Goal: Task Accomplishment & Management: Use online tool/utility

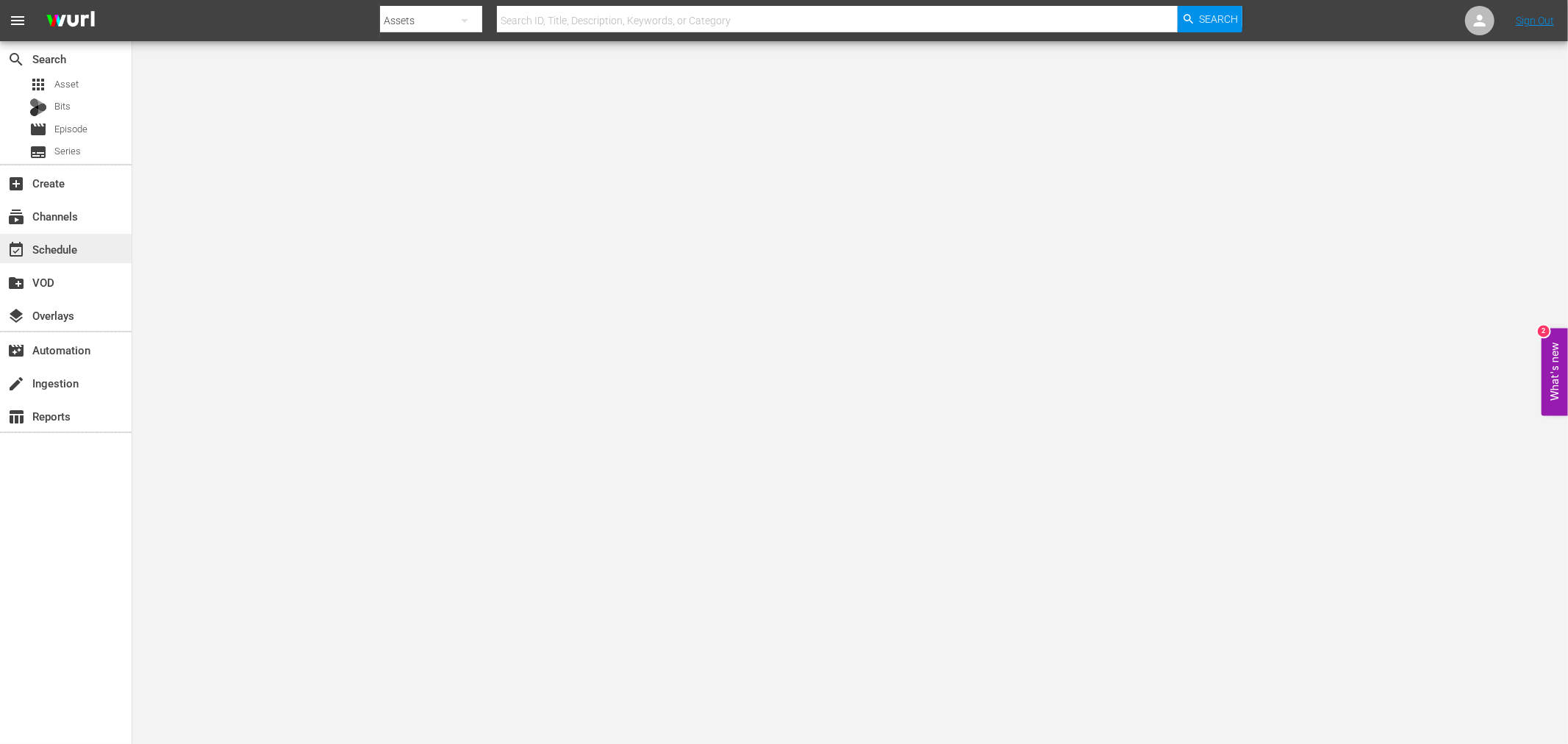
click at [74, 248] on div "event_available Schedule" at bounding box center [41, 246] width 82 height 13
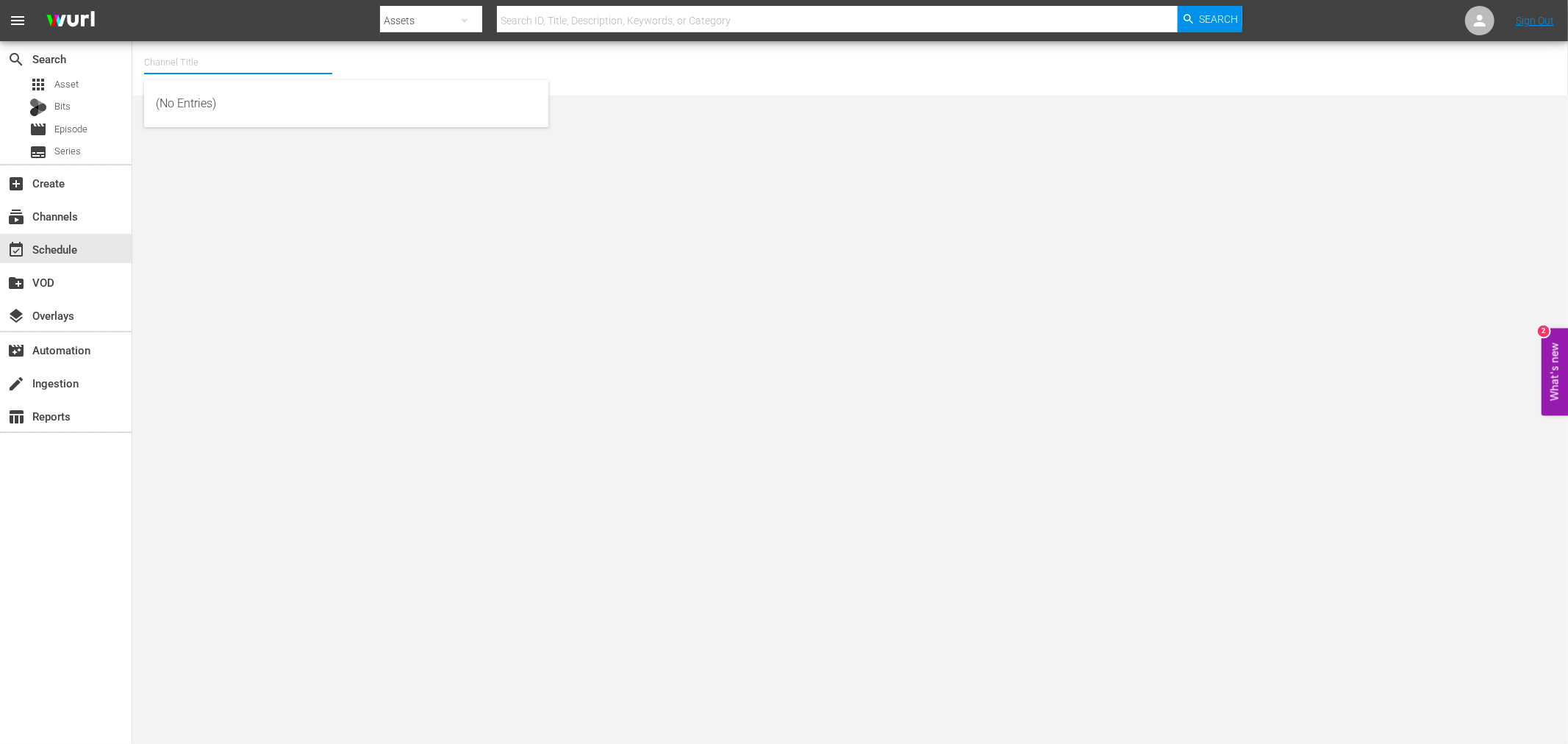
click at [177, 61] on input "text" at bounding box center [238, 63] width 188 height 36
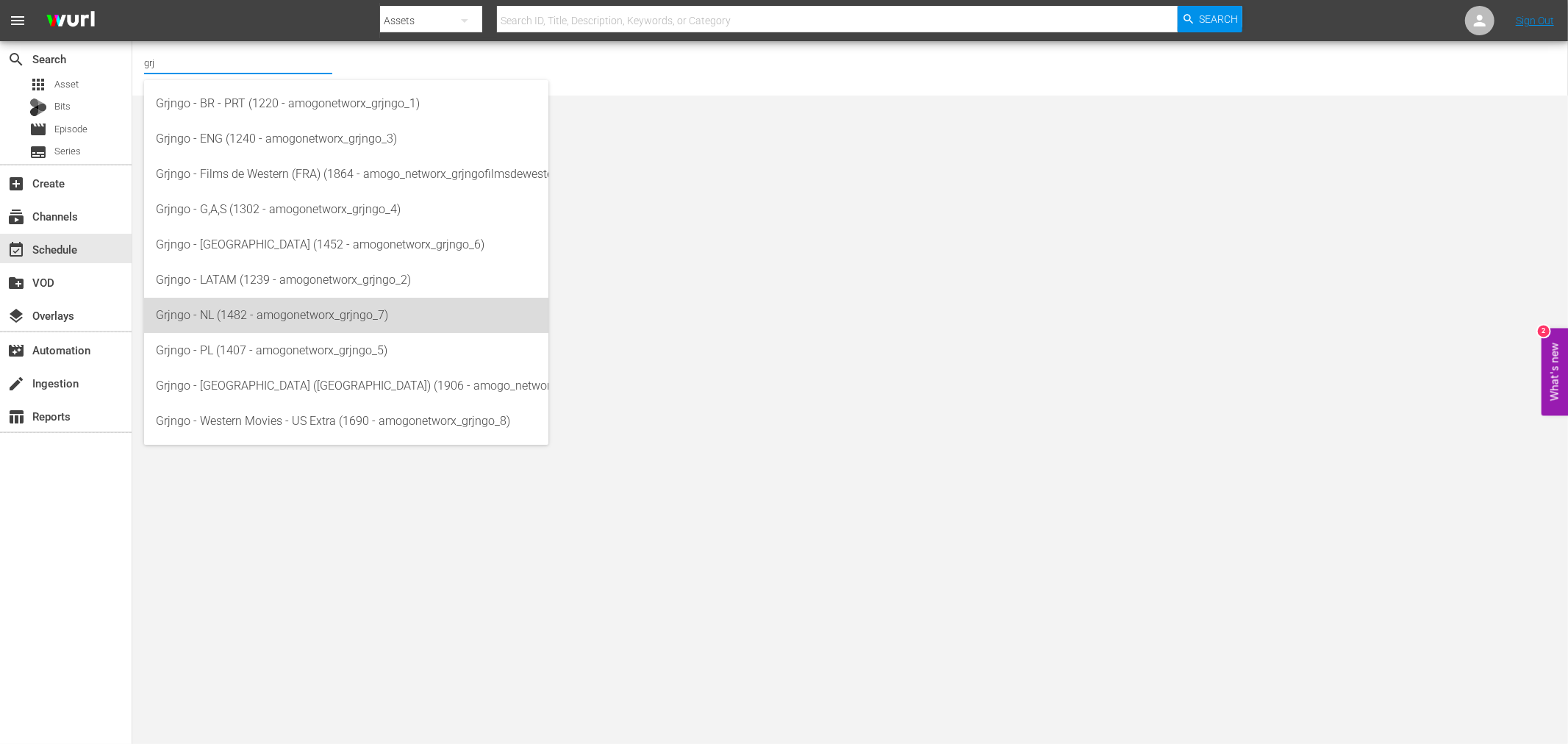
click at [272, 312] on div "Grjngo - NL (1482 - amogonetworx_grjngo_7)" at bounding box center [346, 315] width 381 height 36
type input "Grjngo - NL (1482 - amogonetworx_grjngo_7)"
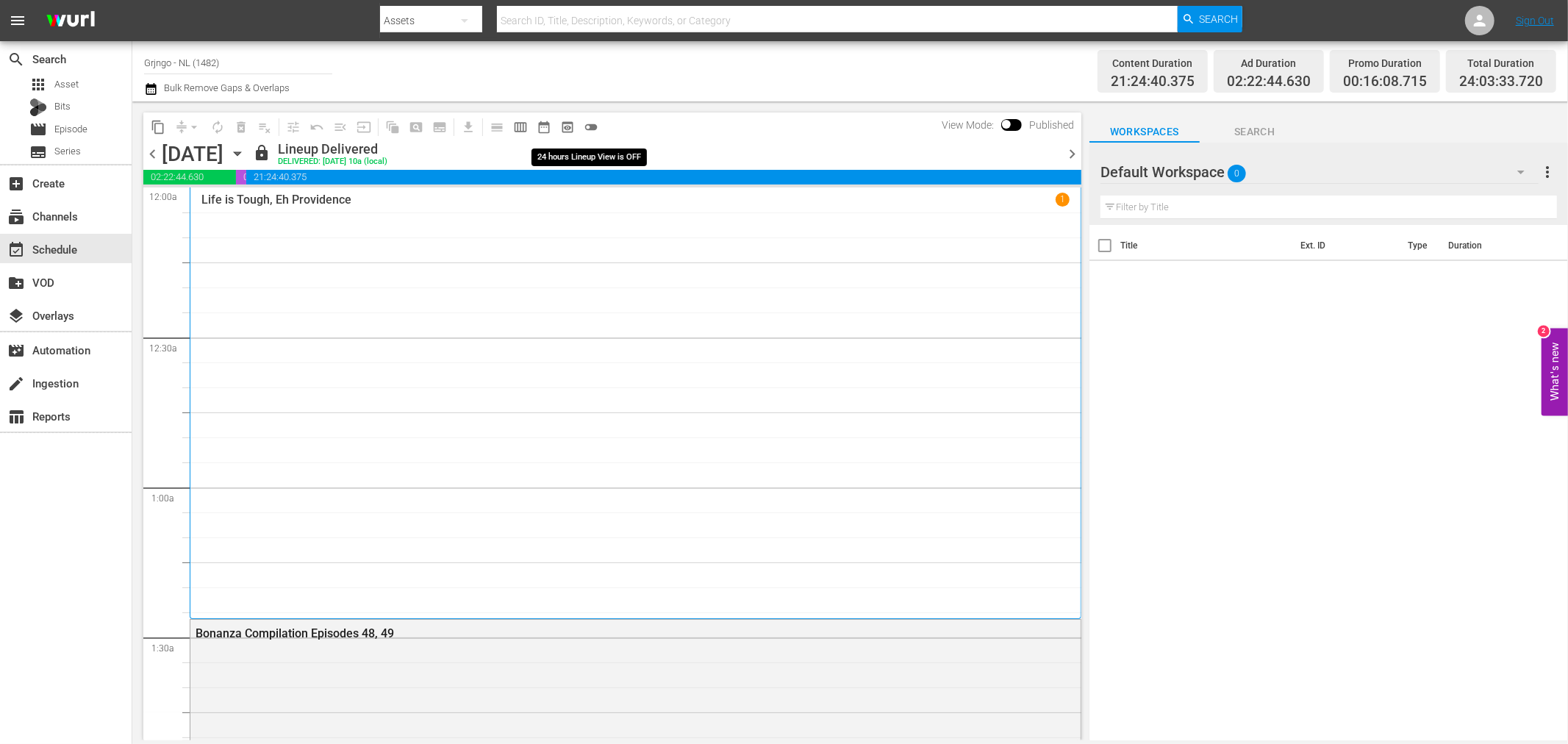
click at [592, 127] on span "toggle_off" at bounding box center [591, 127] width 15 height 15
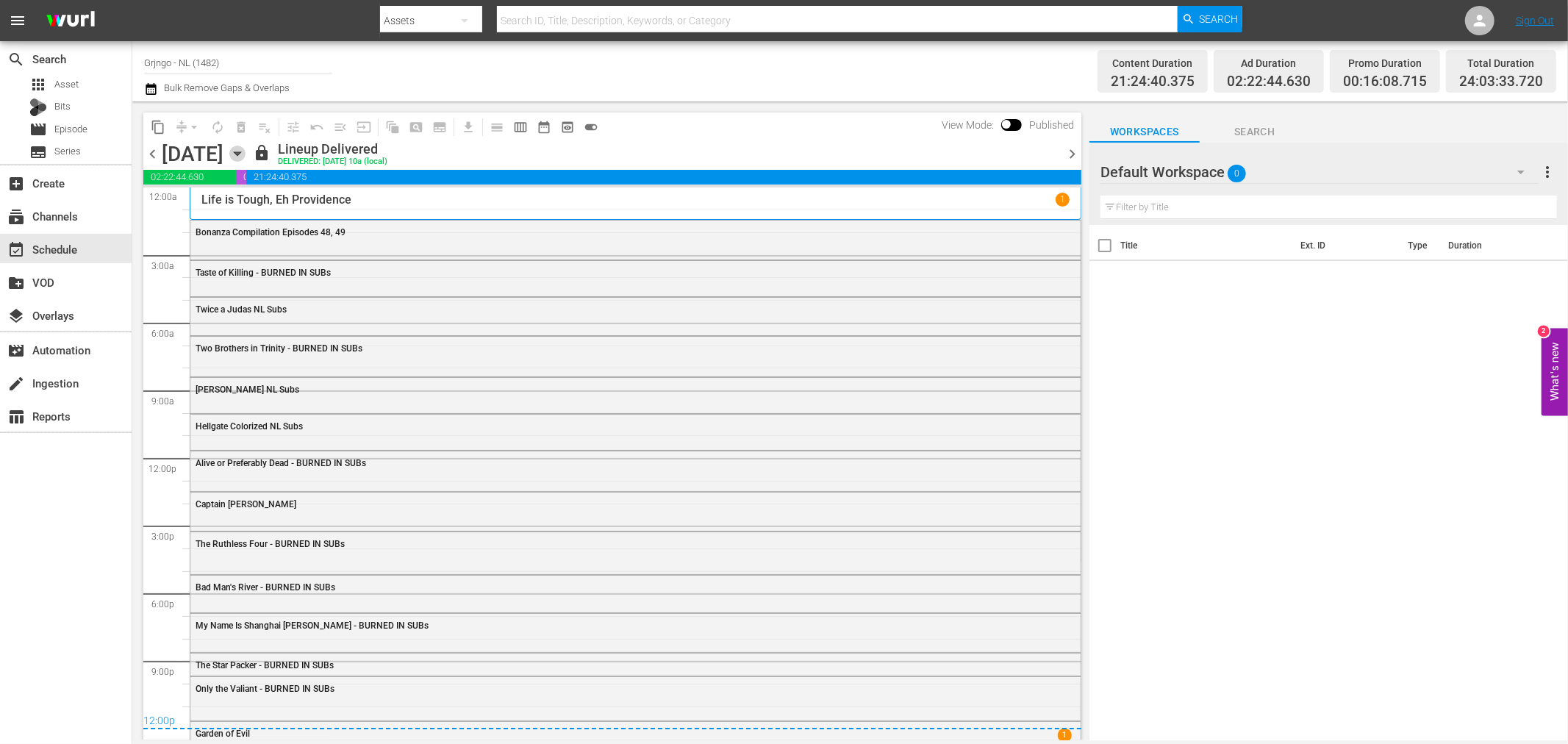
click at [246, 157] on icon "button" at bounding box center [237, 154] width 16 height 16
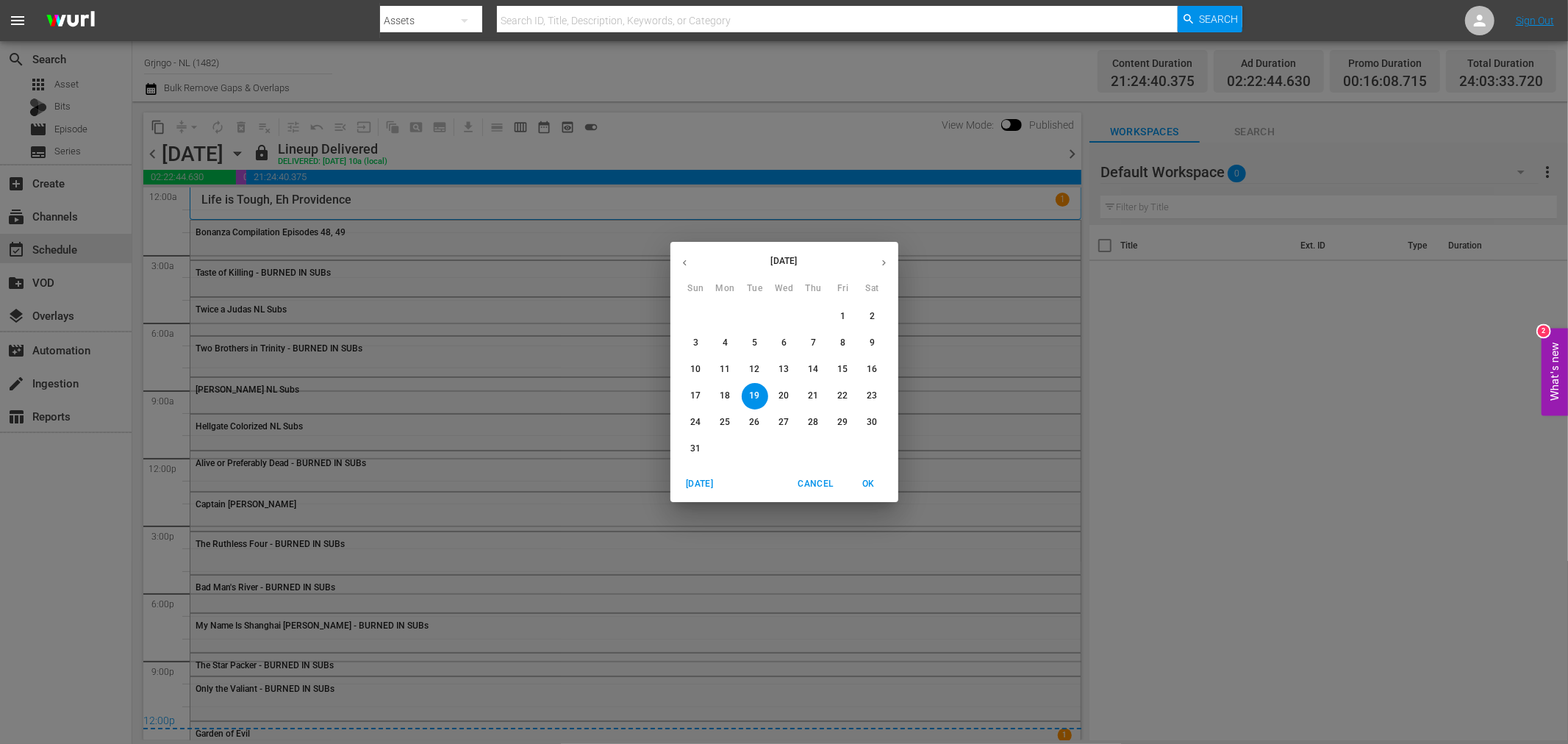
click at [879, 256] on button "button" at bounding box center [883, 263] width 29 height 29
click at [687, 258] on icon "button" at bounding box center [685, 263] width 11 height 11
click at [825, 418] on span "28" at bounding box center [813, 422] width 26 height 13
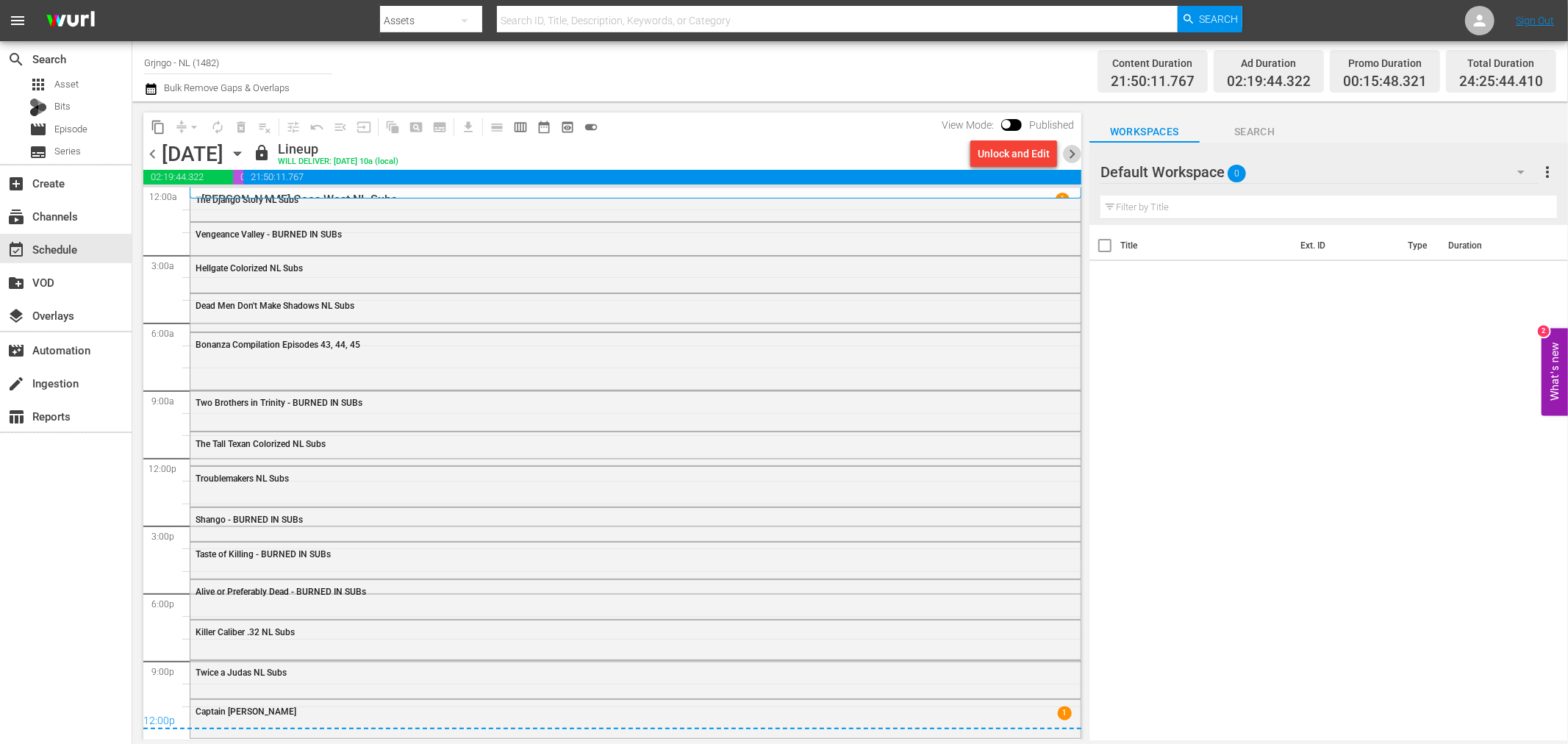
click at [1073, 157] on span "chevron_right" at bounding box center [1071, 154] width 18 height 18
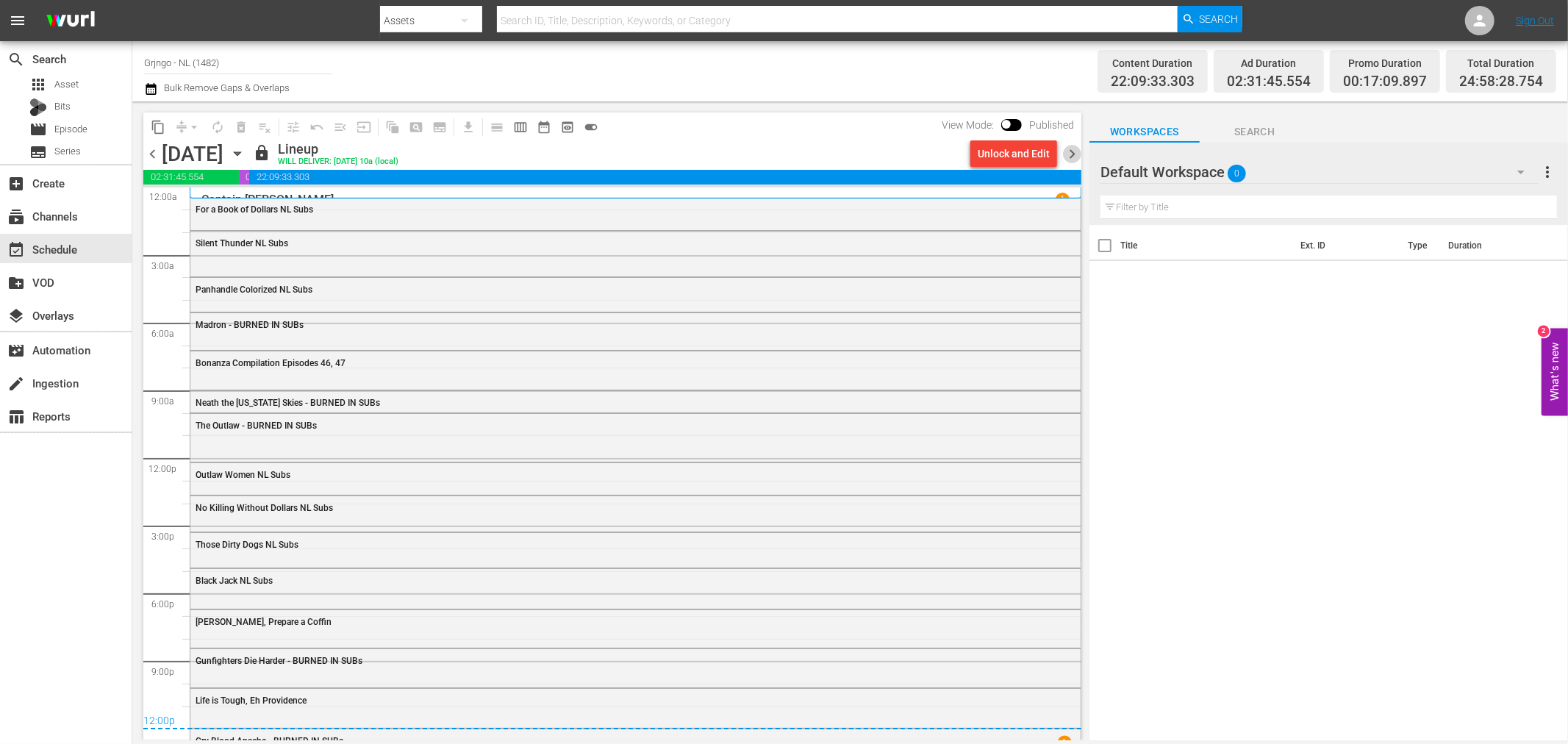
click at [1073, 157] on span "chevron_right" at bounding box center [1071, 154] width 18 height 18
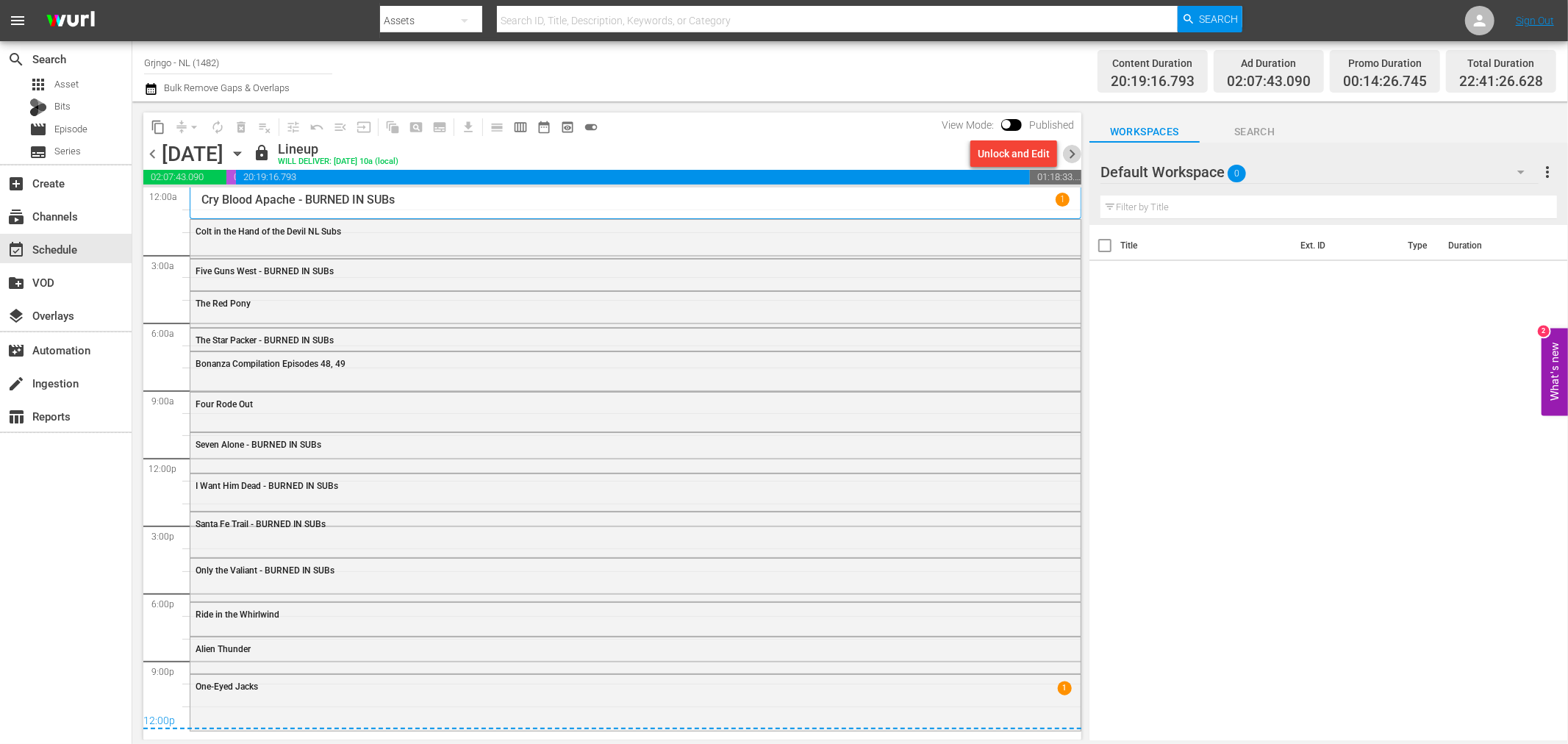
click at [1074, 151] on span "chevron_right" at bounding box center [1071, 154] width 18 height 18
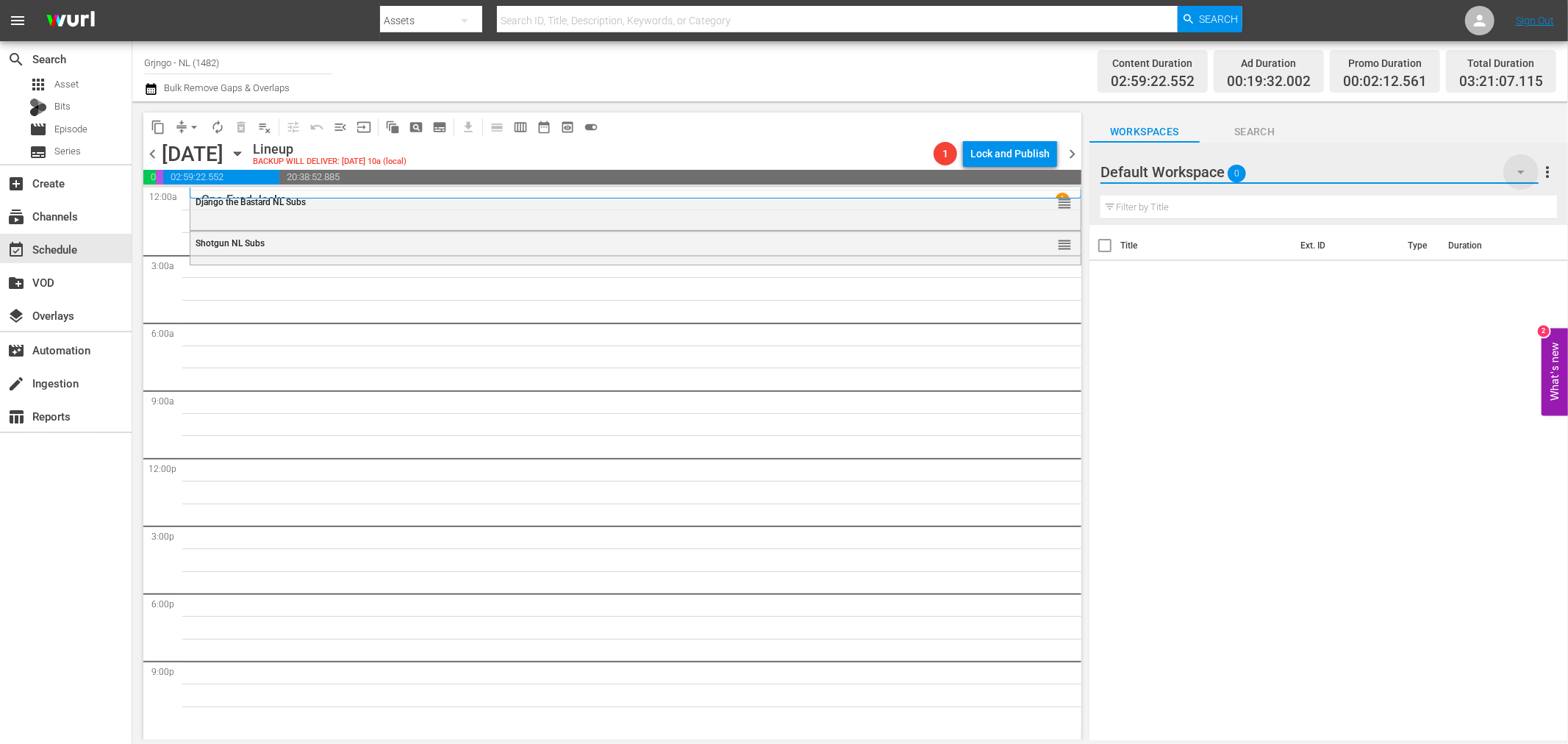
click at [1524, 170] on icon "button" at bounding box center [1520, 172] width 17 height 17
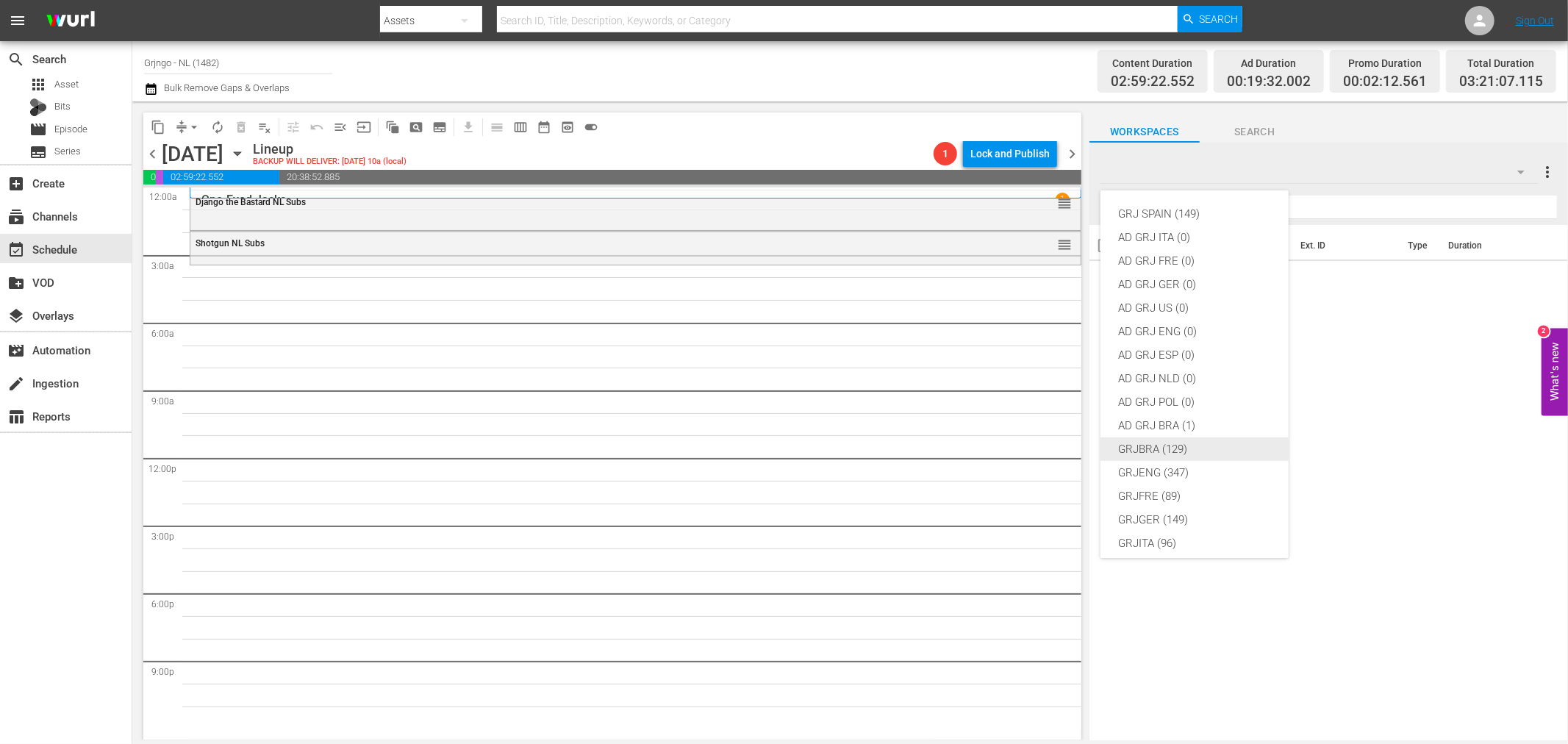
scroll to position [127, 0]
click at [1169, 464] on div "GRJNLD (122)" at bounding box center [1194, 464] width 153 height 24
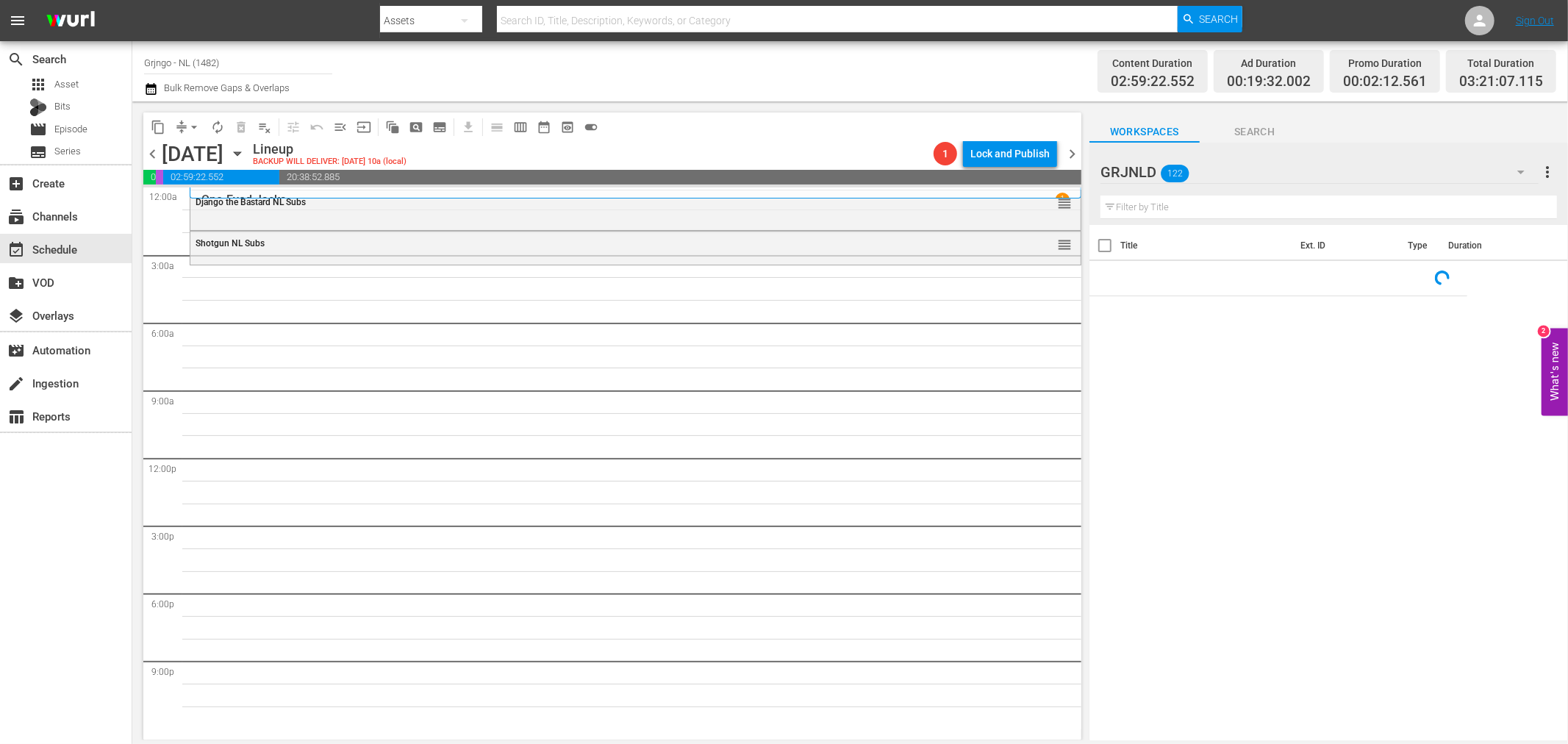
click at [1128, 206] on input "text" at bounding box center [1329, 208] width 456 height 24
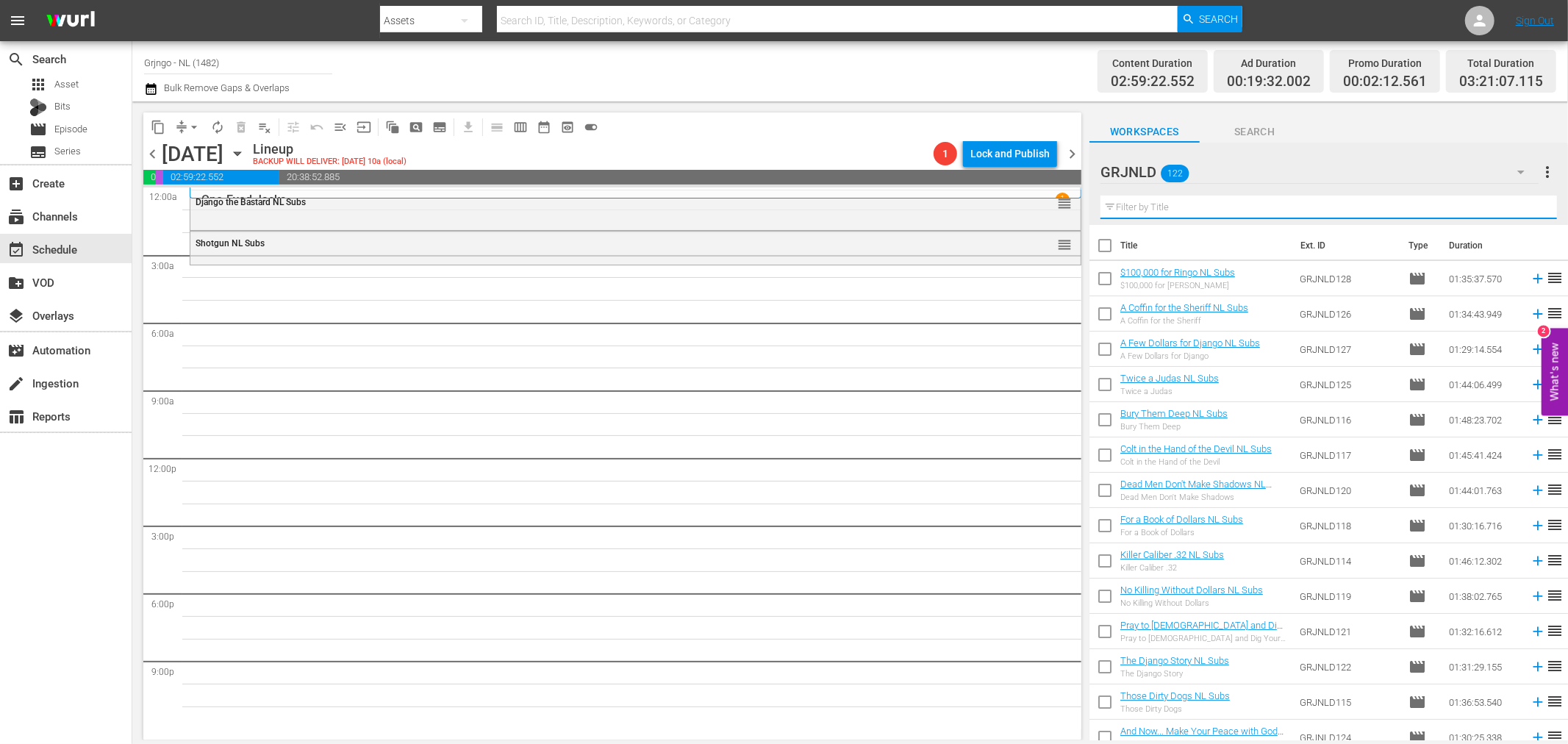
paste input "[PERSON_NAME] and [PERSON_NAME] Strike Again"
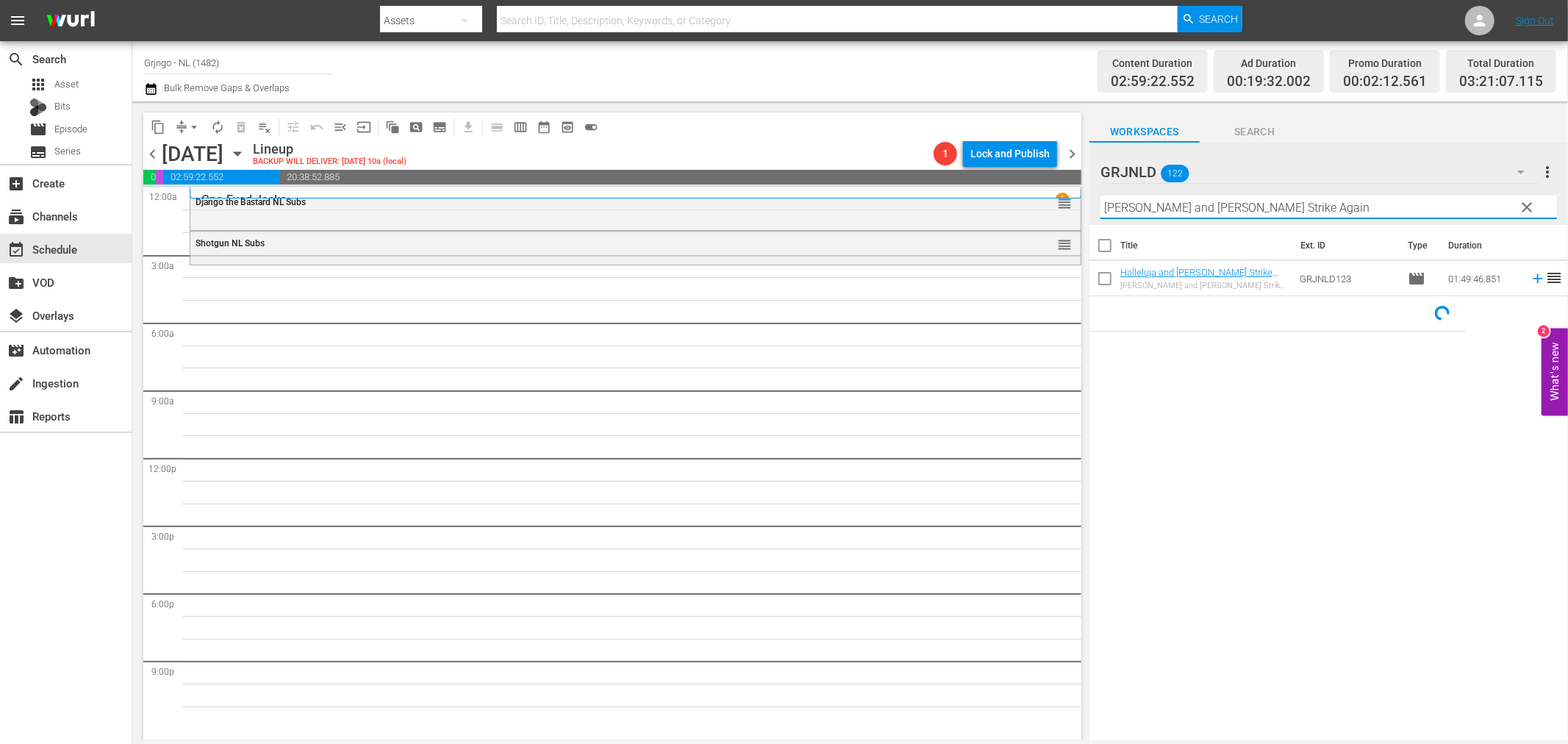
type input "[PERSON_NAME] and [PERSON_NAME] Strike Again"
click at [1529, 283] on icon at bounding box center [1537, 278] width 16 height 16
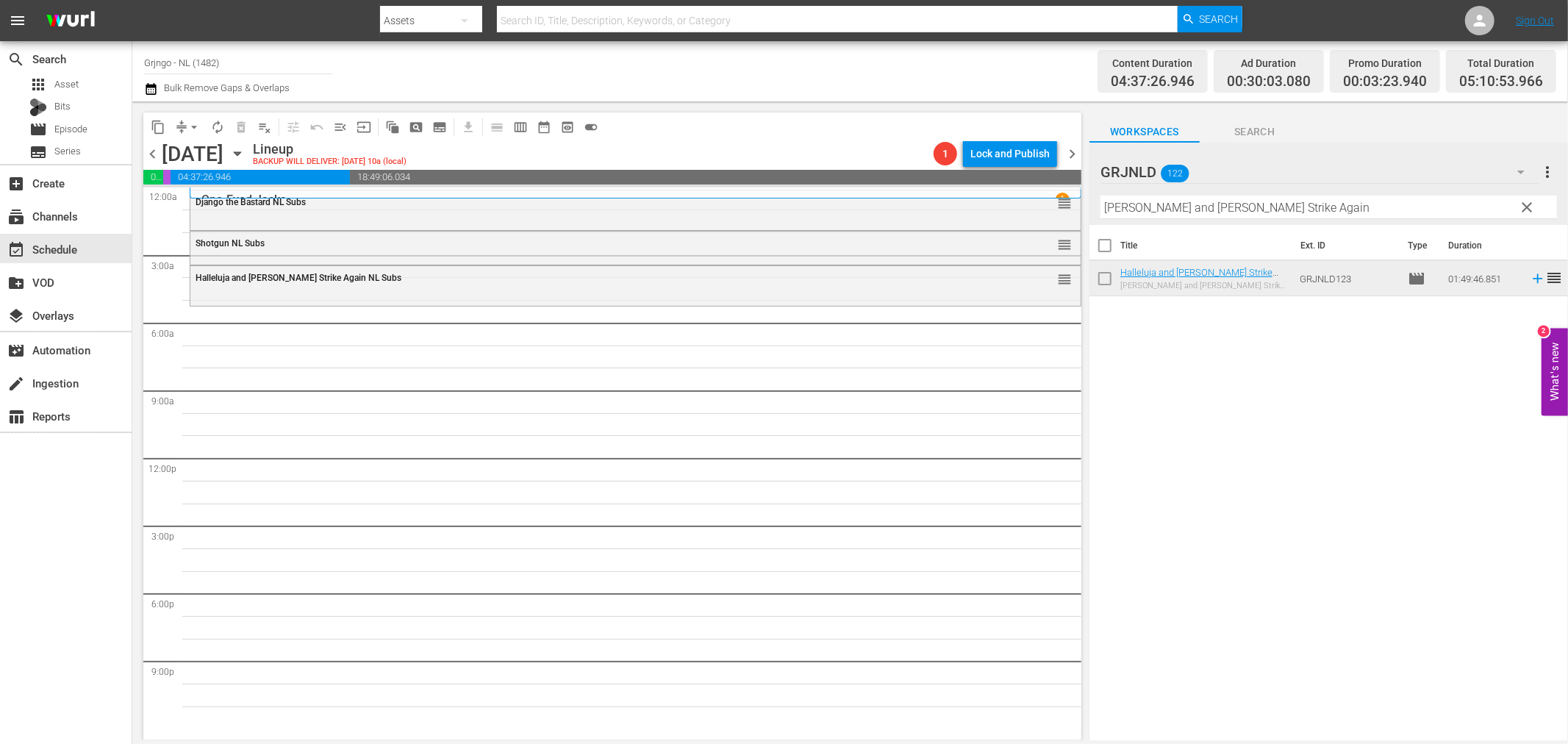
drag, startPoint x: 1525, startPoint y: 204, endPoint x: 1081, endPoint y: 212, distance: 444.1
click at [1525, 204] on span "clear" at bounding box center [1528, 207] width 17 height 17
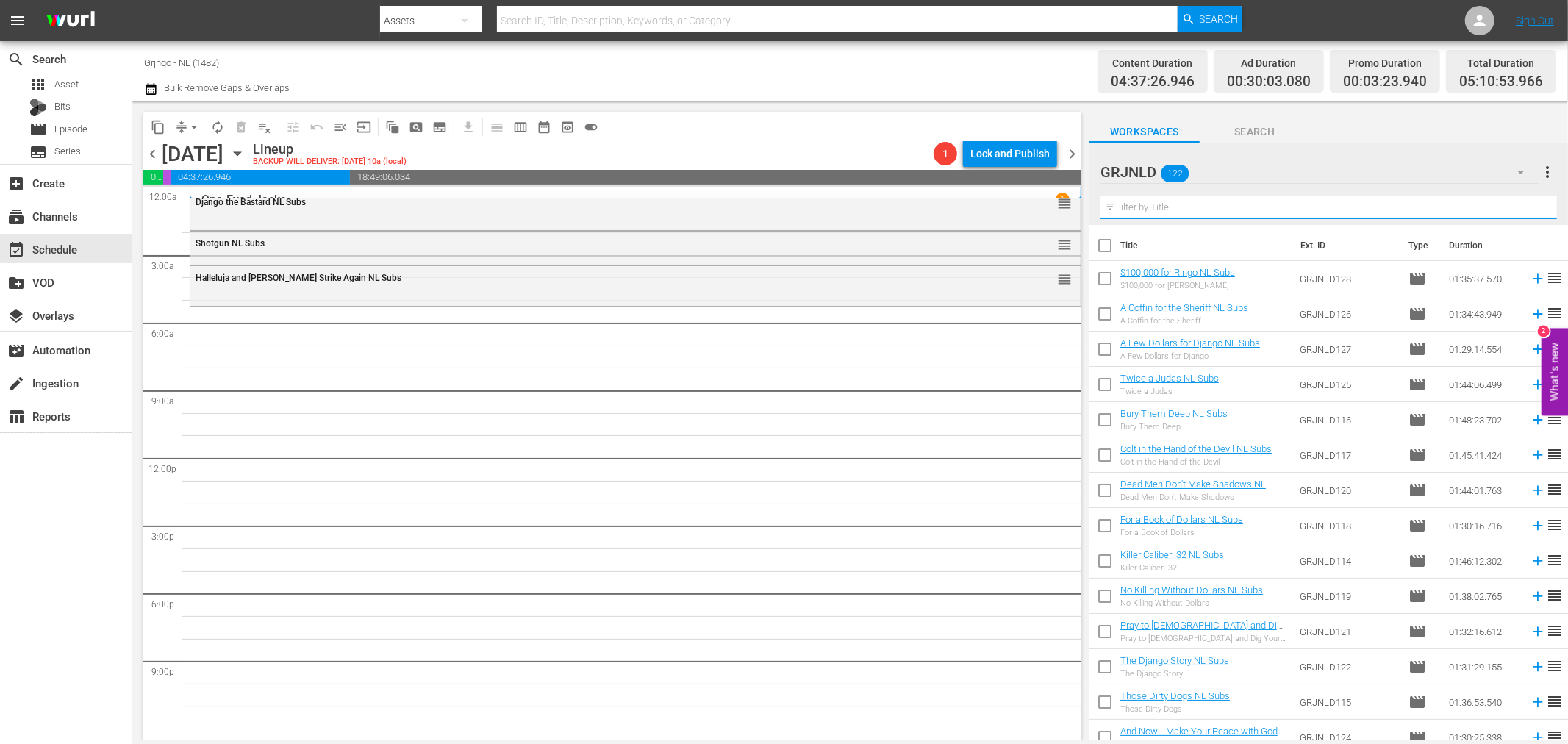
paste input "War of the Wildcats"
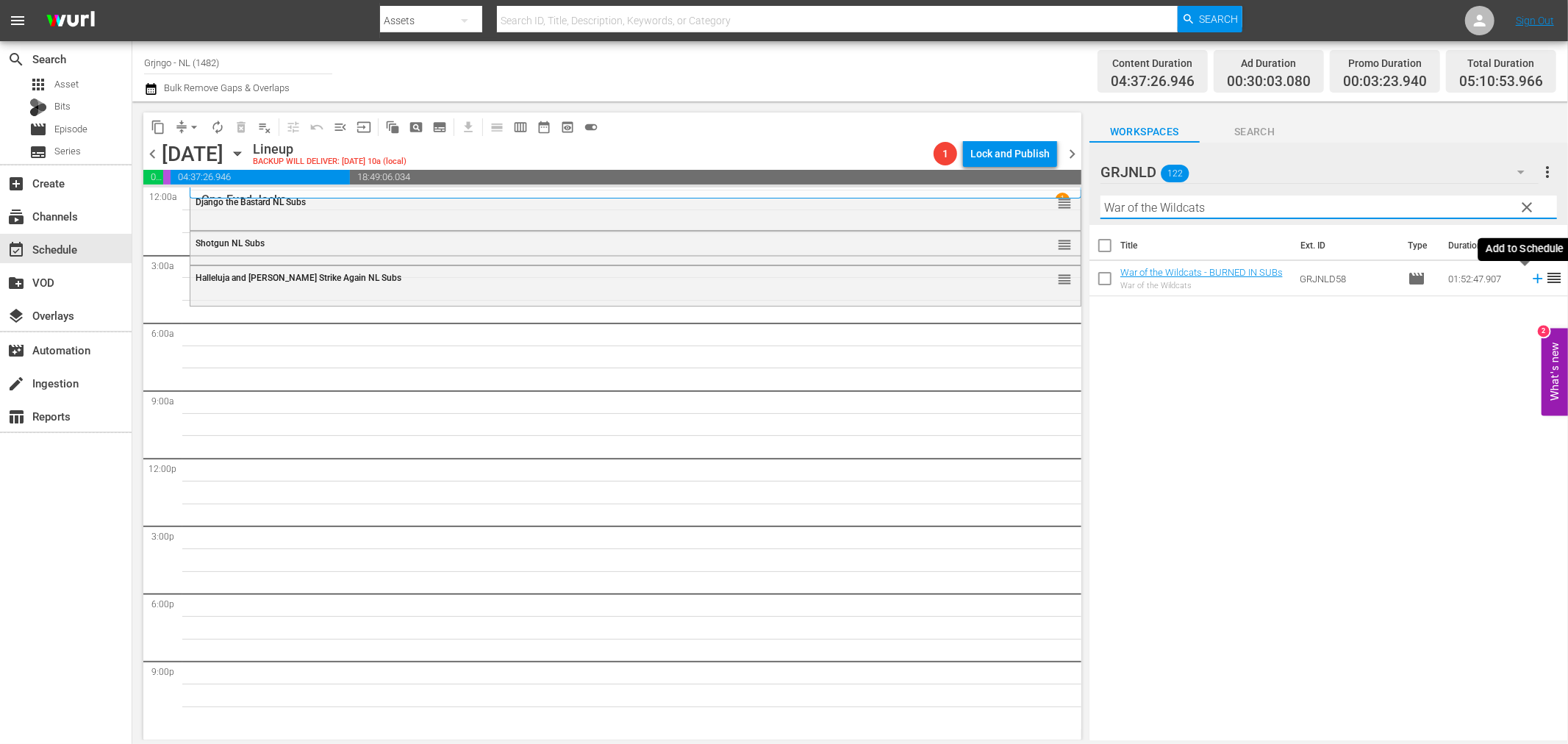
type input "War of the Wildcats"
click at [1532, 278] on icon at bounding box center [1537, 279] width 10 height 10
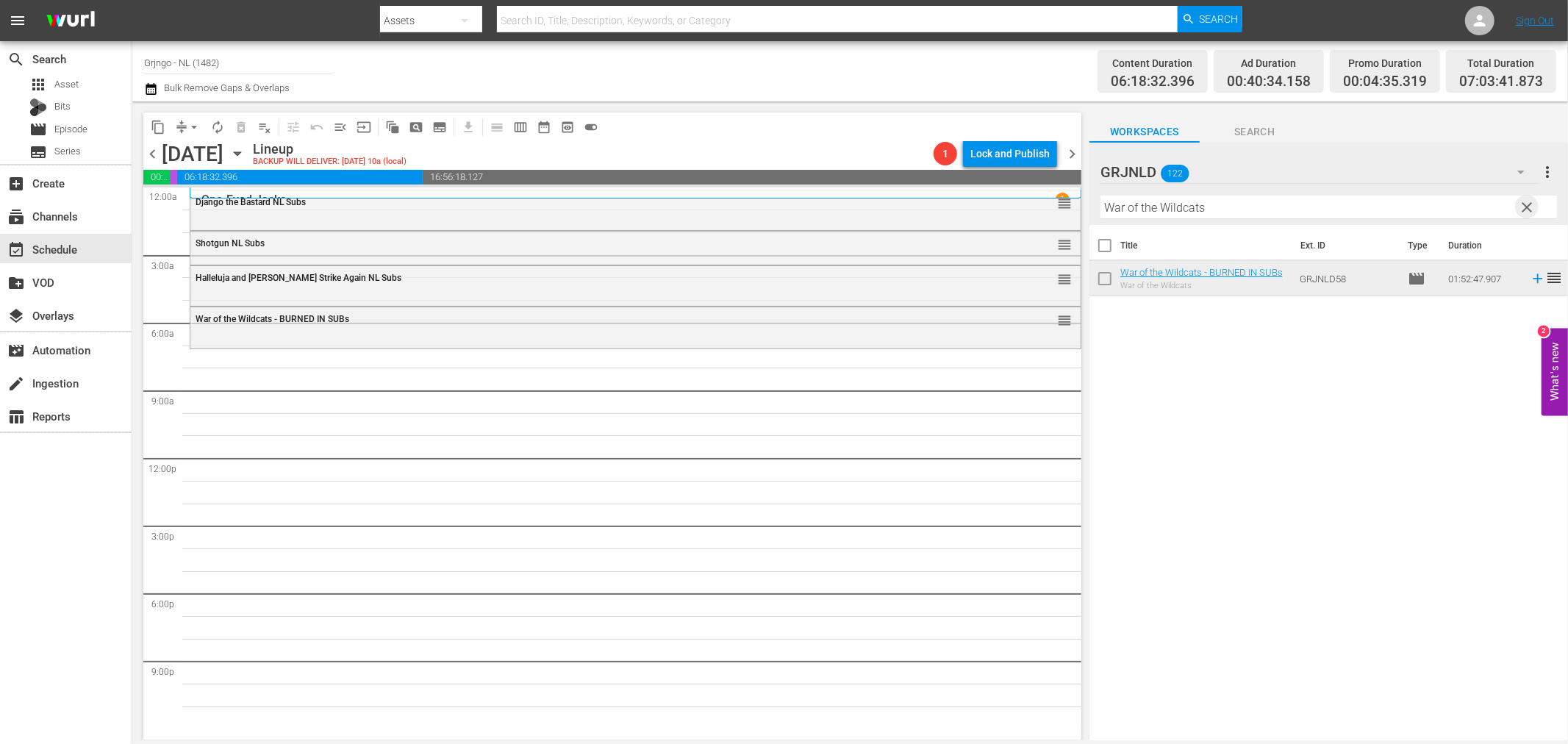
click at [1530, 208] on span "clear" at bounding box center [1528, 207] width 17 height 17
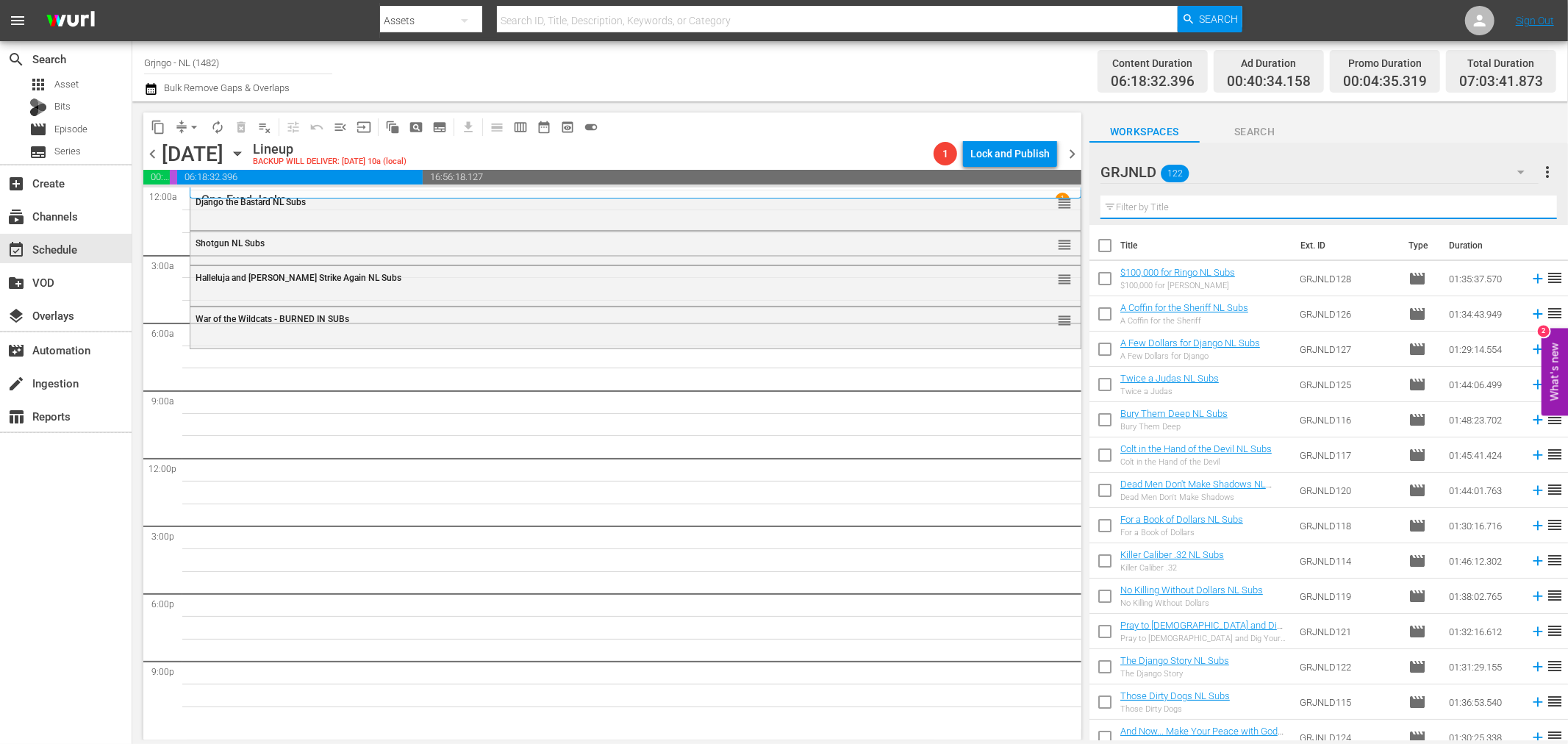
paste input "New Frontier (1939)"
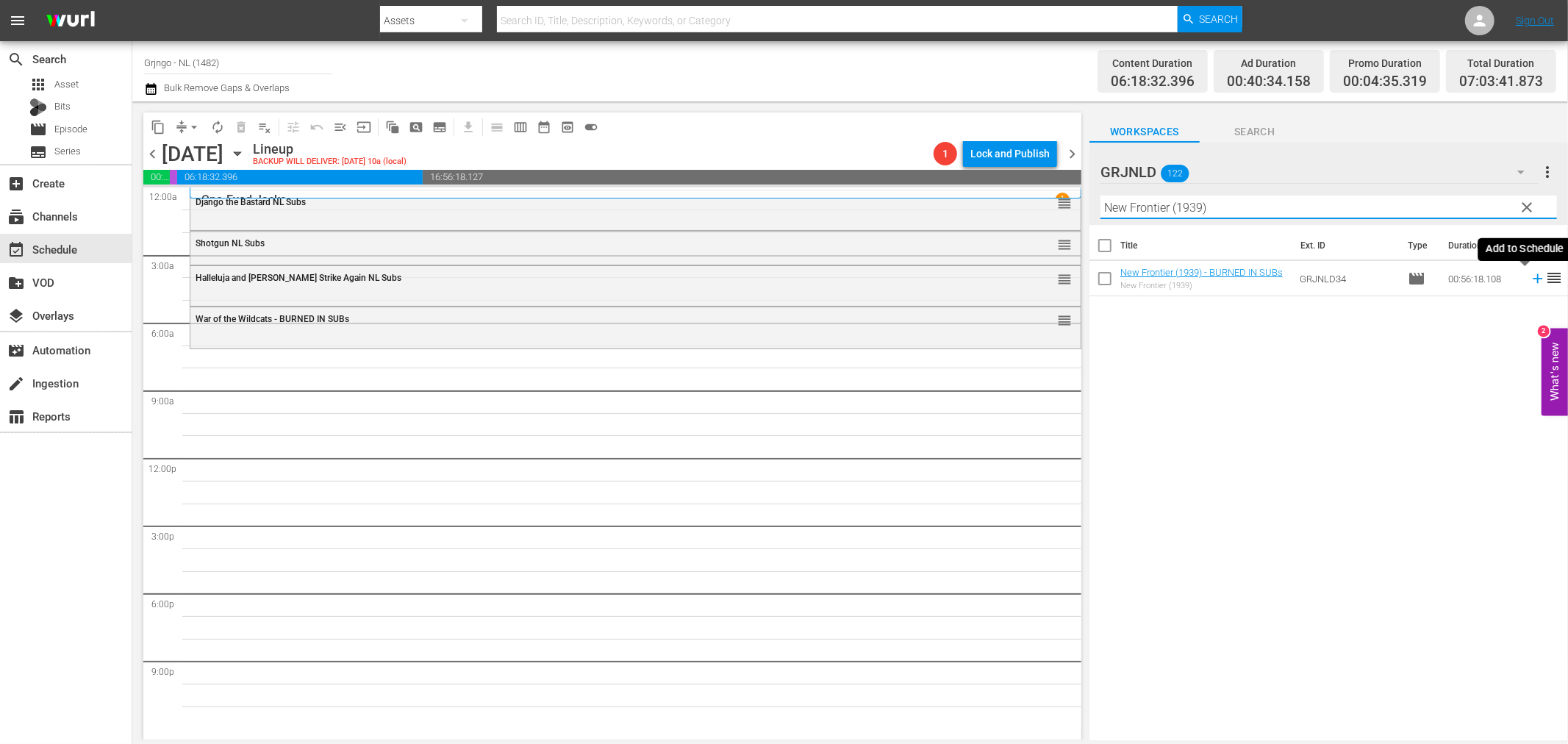
type input "New Frontier (1939)"
click at [1529, 277] on icon at bounding box center [1537, 278] width 16 height 16
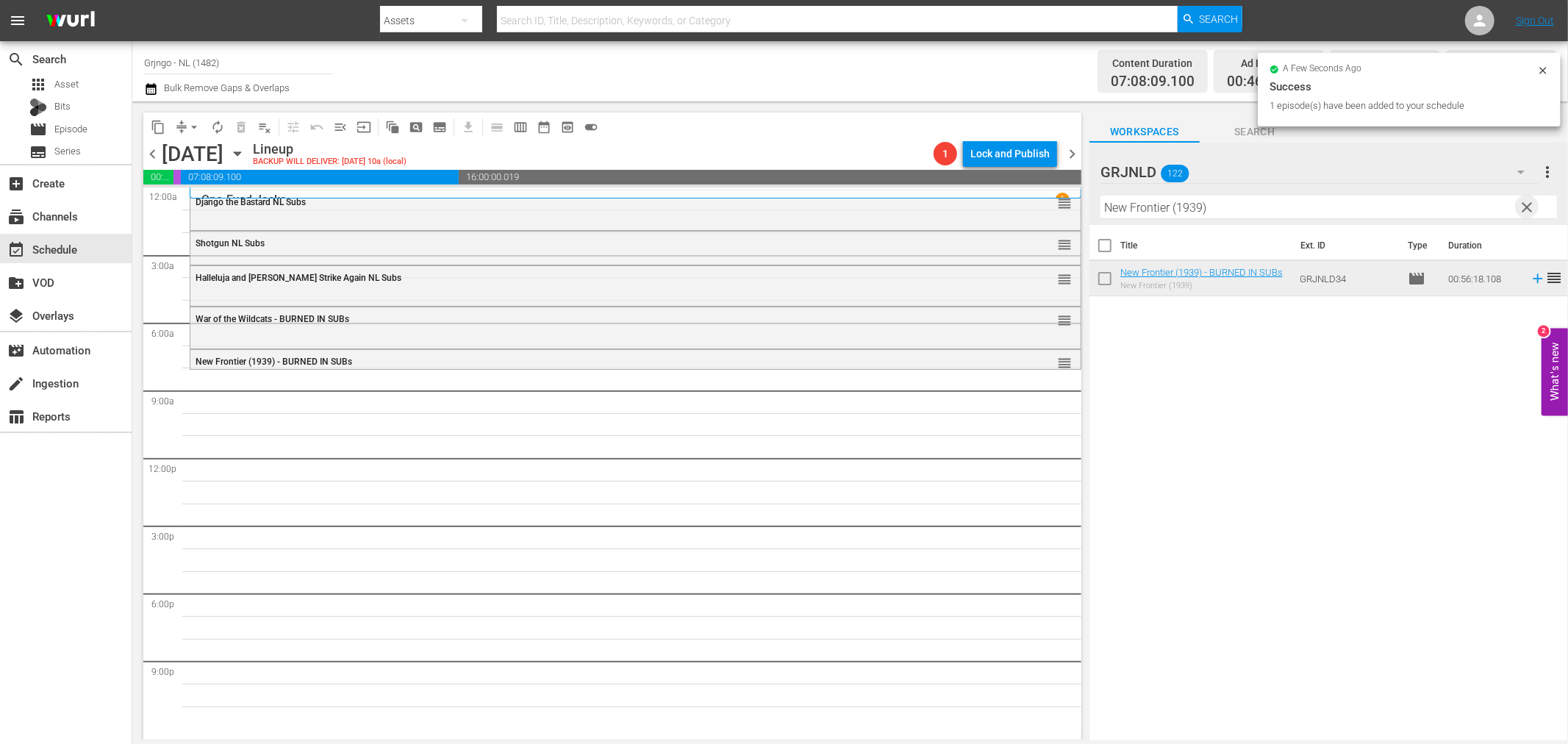
click at [1526, 204] on span "clear" at bounding box center [1528, 207] width 17 height 17
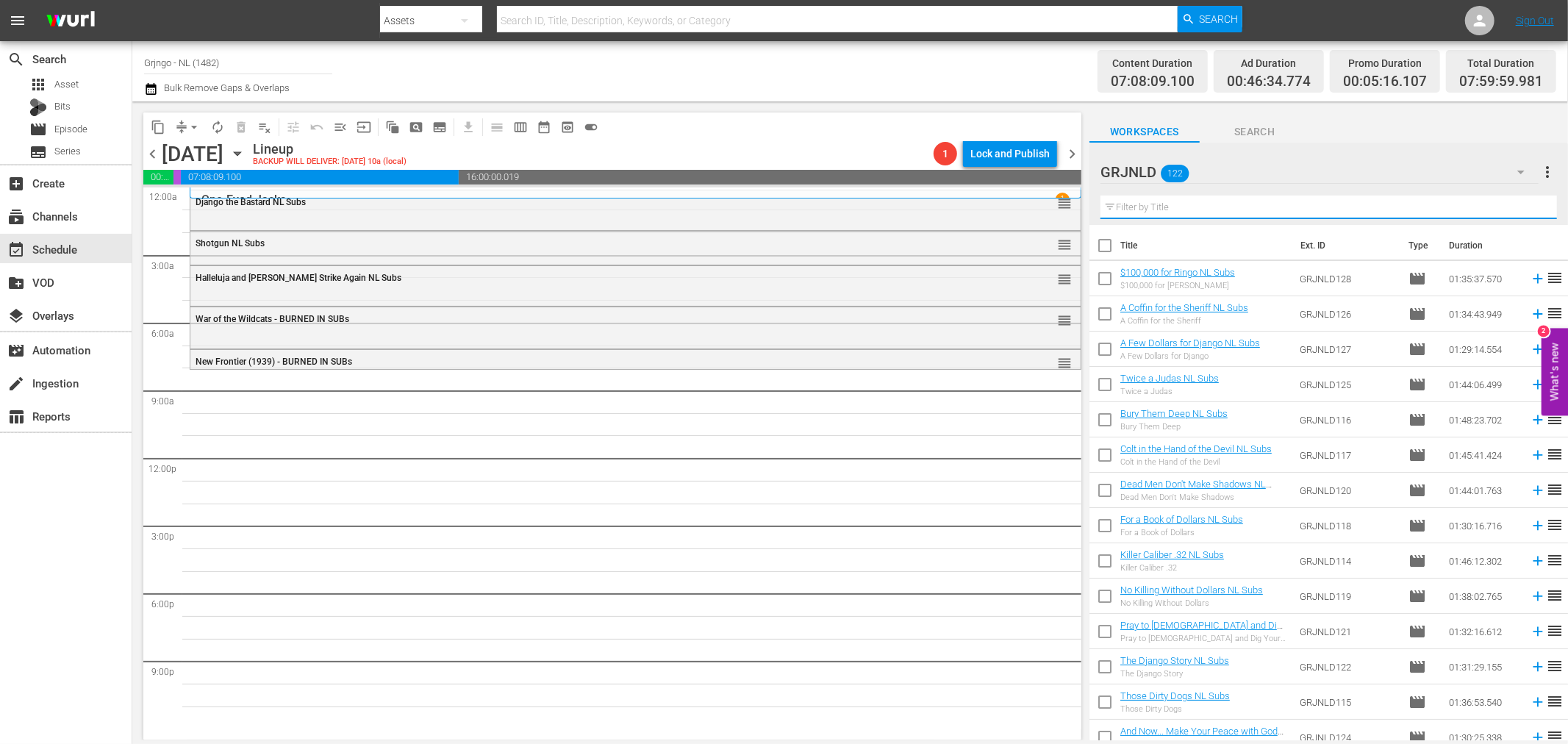
click at [1136, 202] on input "text" at bounding box center [1329, 208] width 456 height 24
paste input "Gunman of Ave [PERSON_NAME]"
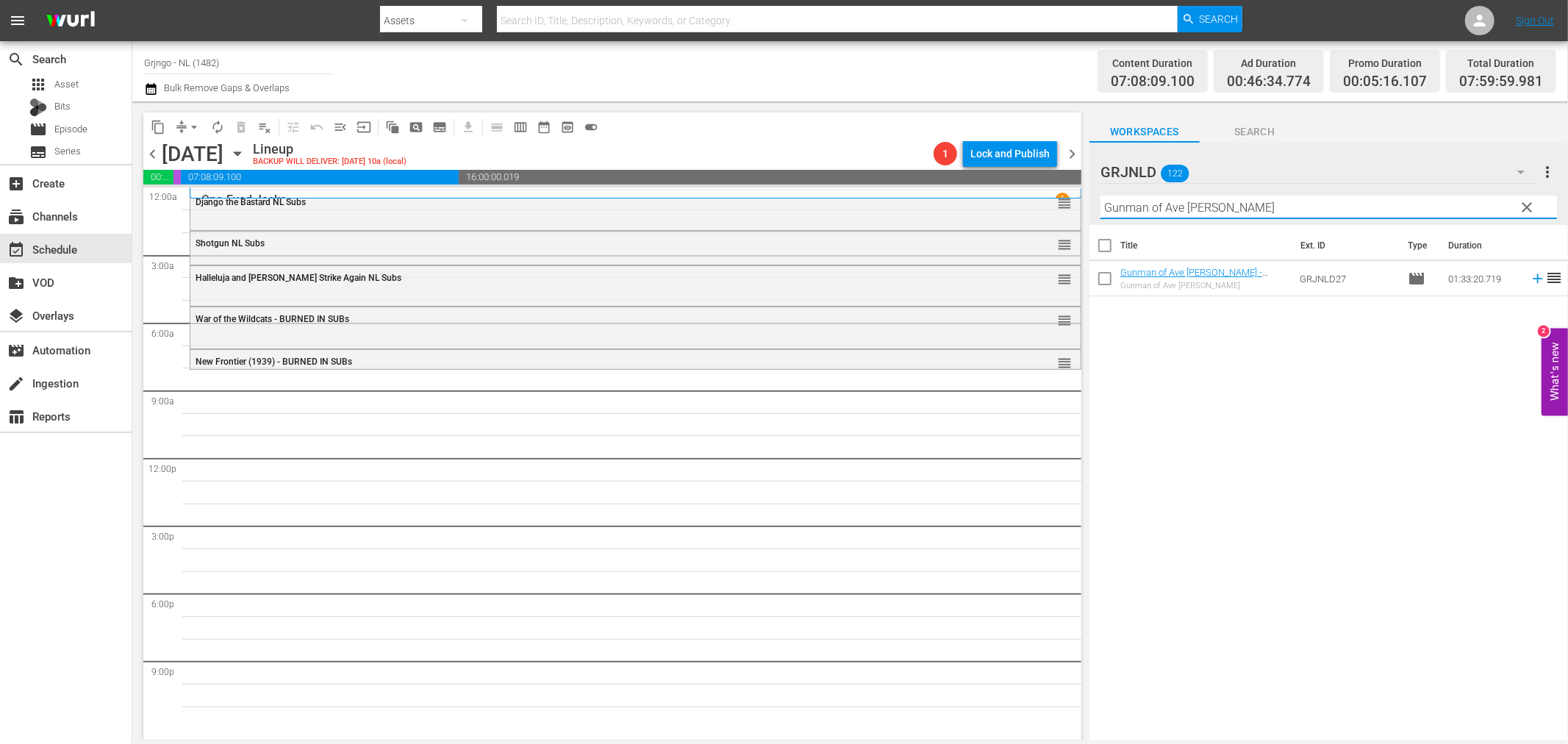
type input "Gunman of Ave [PERSON_NAME]"
click at [1529, 276] on icon at bounding box center [1537, 278] width 16 height 16
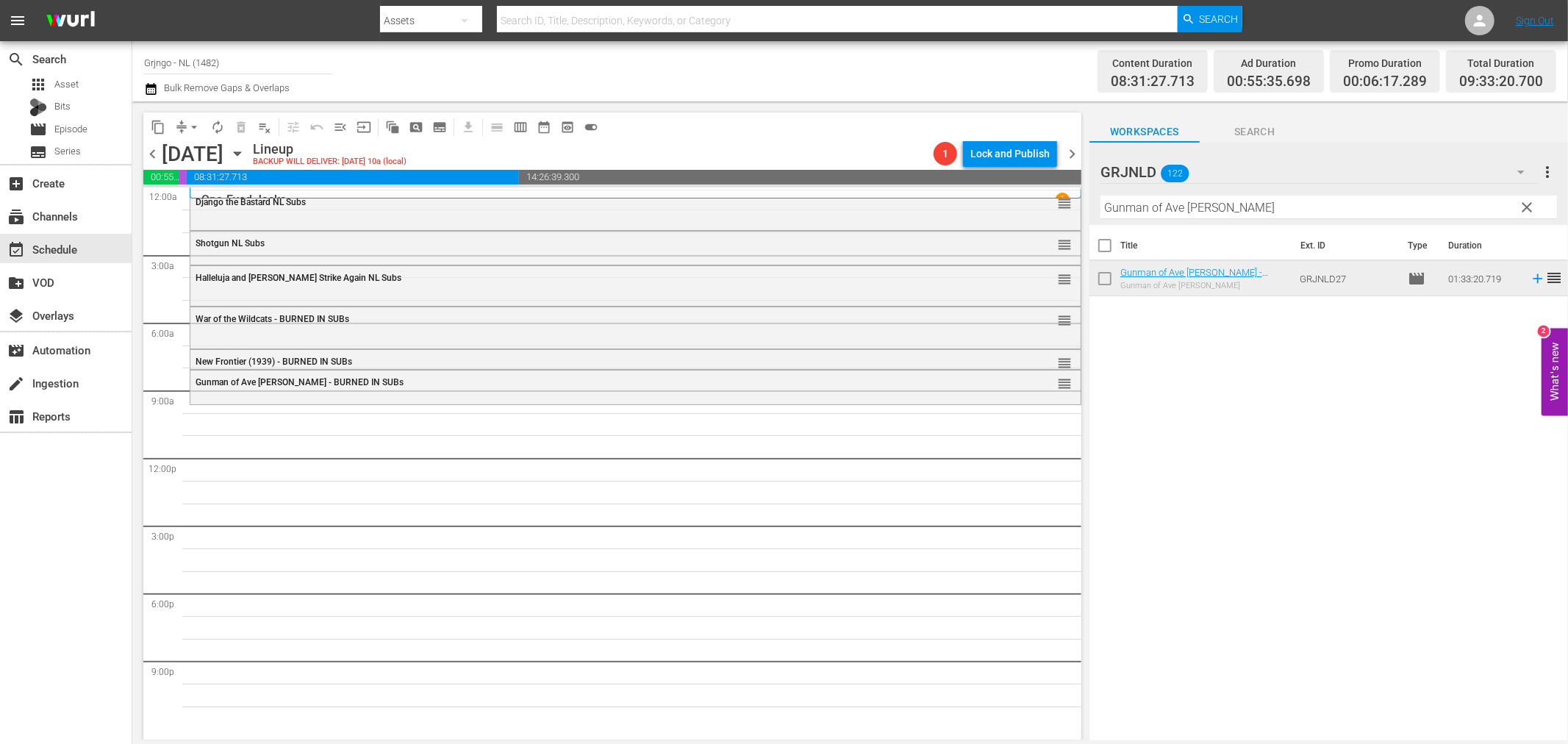
drag, startPoint x: 1527, startPoint y: 208, endPoint x: 1216, endPoint y: 218, distance: 311.2
click at [1527, 208] on span "clear" at bounding box center [1528, 207] width 17 height 17
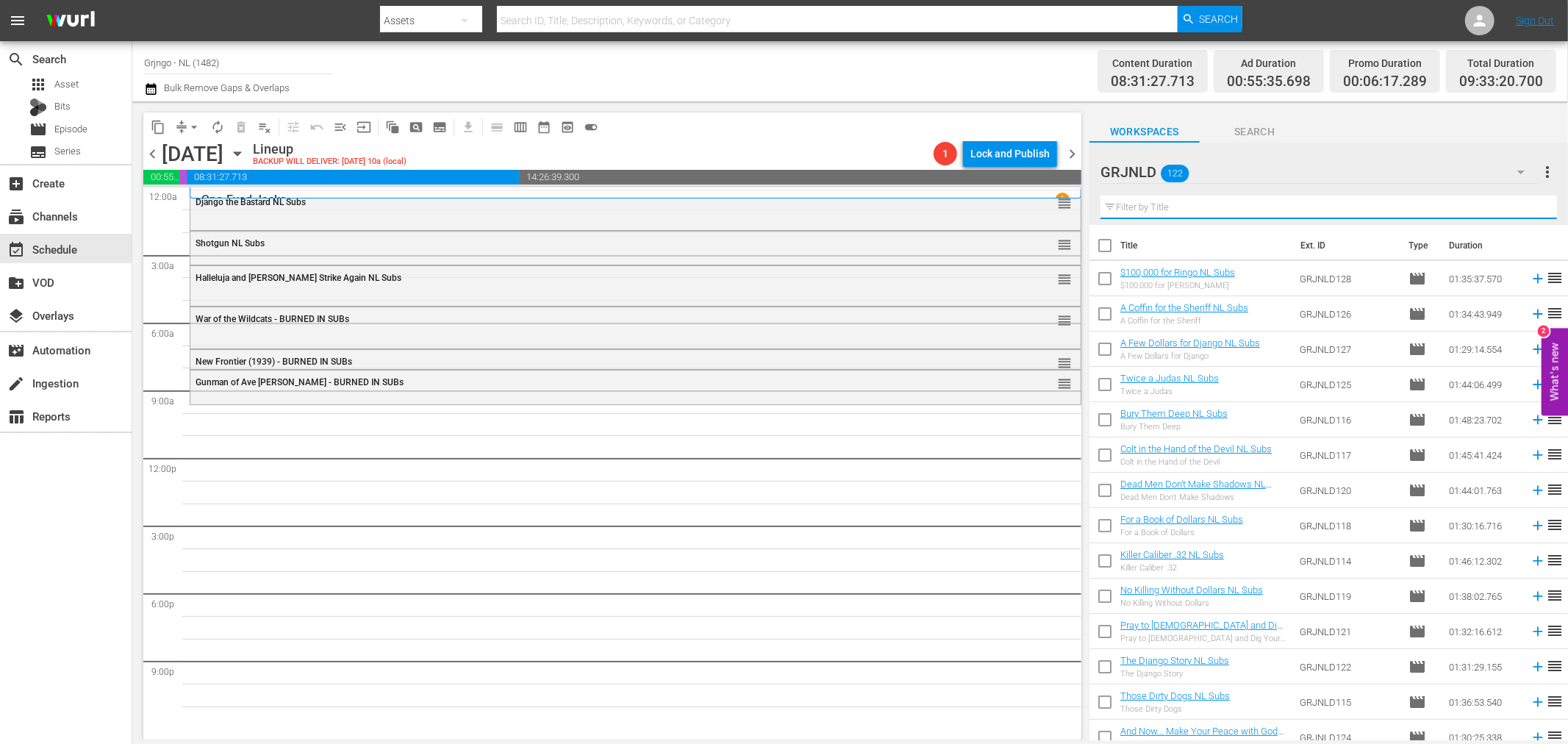
click at [1162, 207] on input "text" at bounding box center [1329, 208] width 456 height 24
paste input "Yellow Hair and the Fortress of Gold"
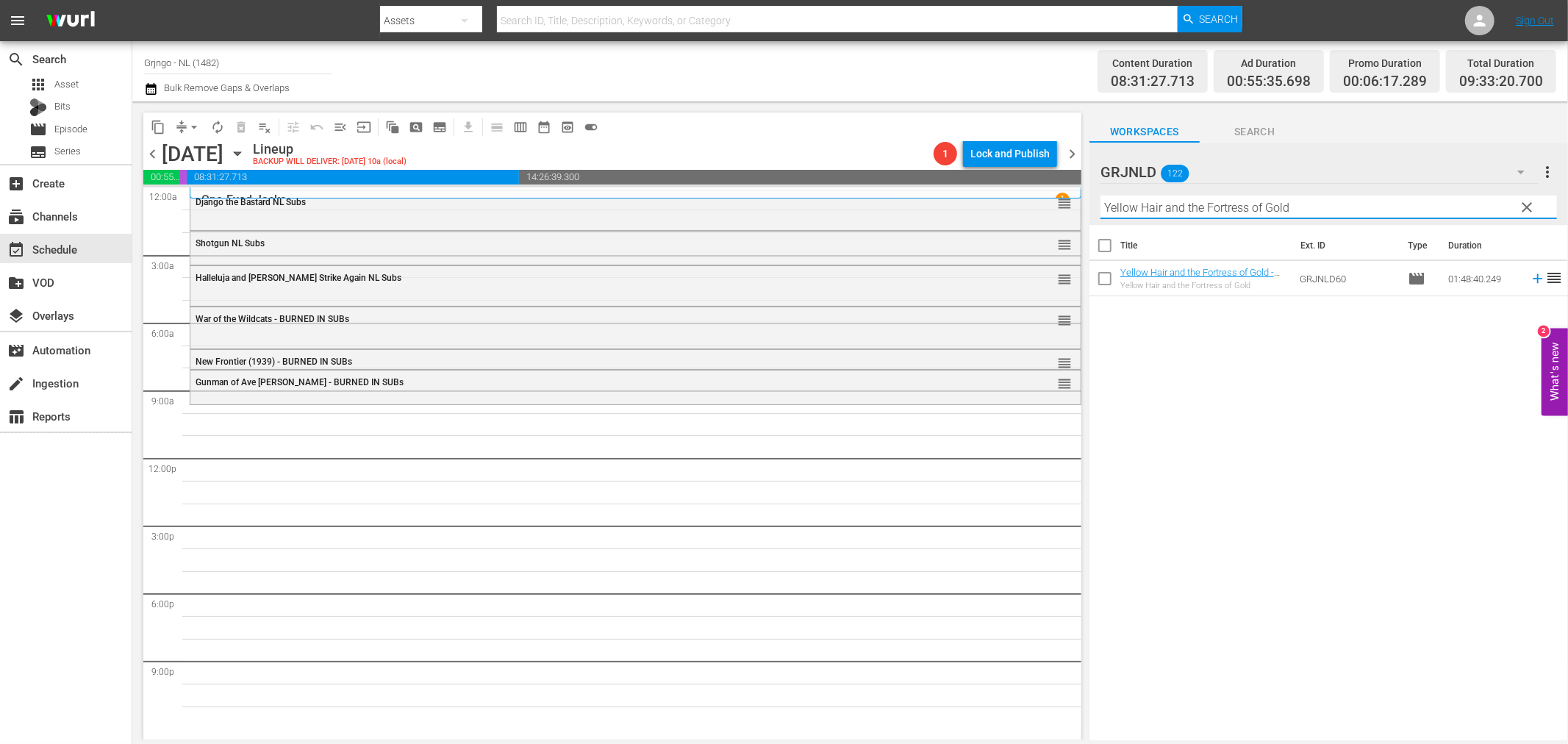
type input "Yellow Hair and the Fortress of Gold"
click at [1529, 280] on icon at bounding box center [1537, 278] width 16 height 16
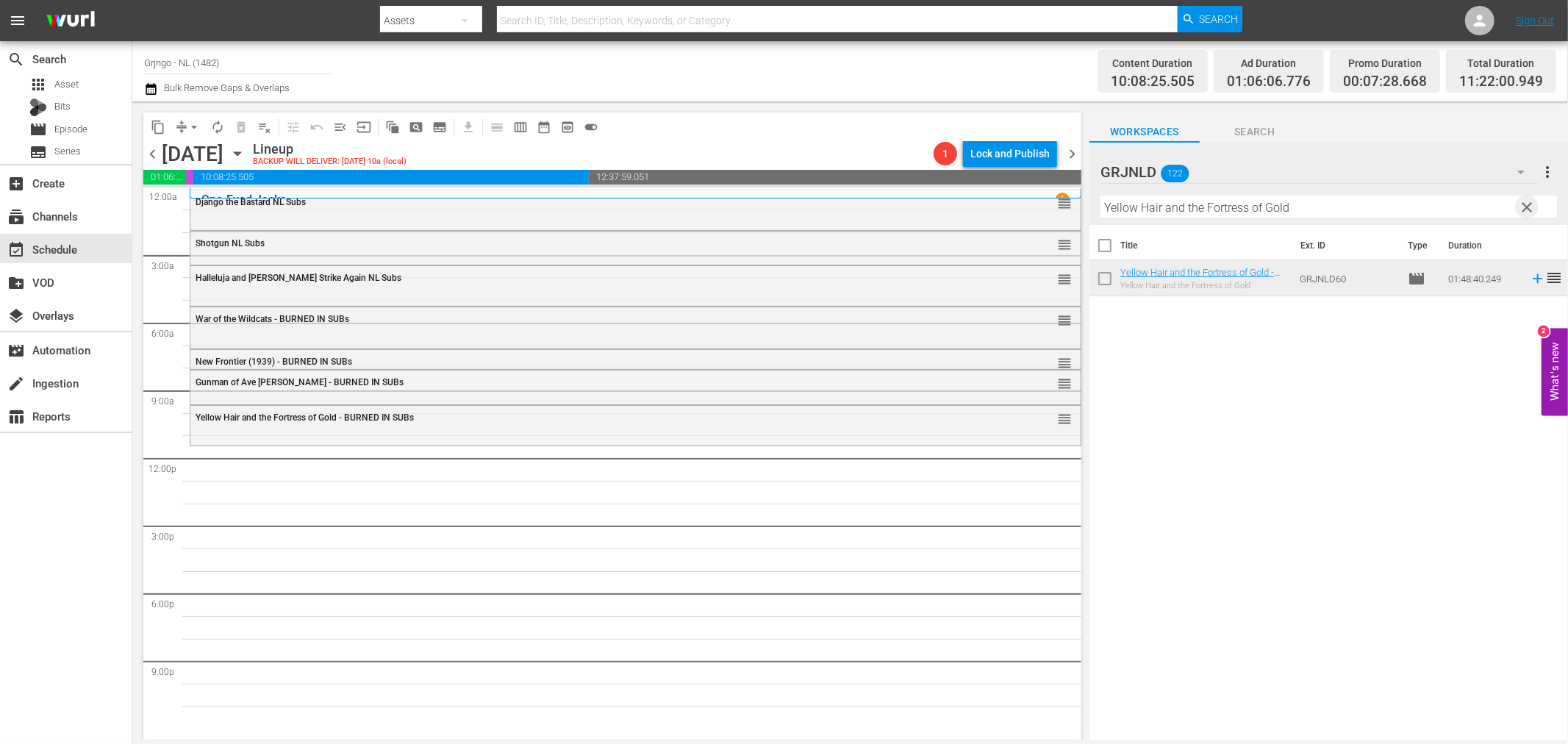
click at [1526, 204] on span "clear" at bounding box center [1528, 207] width 17 height 17
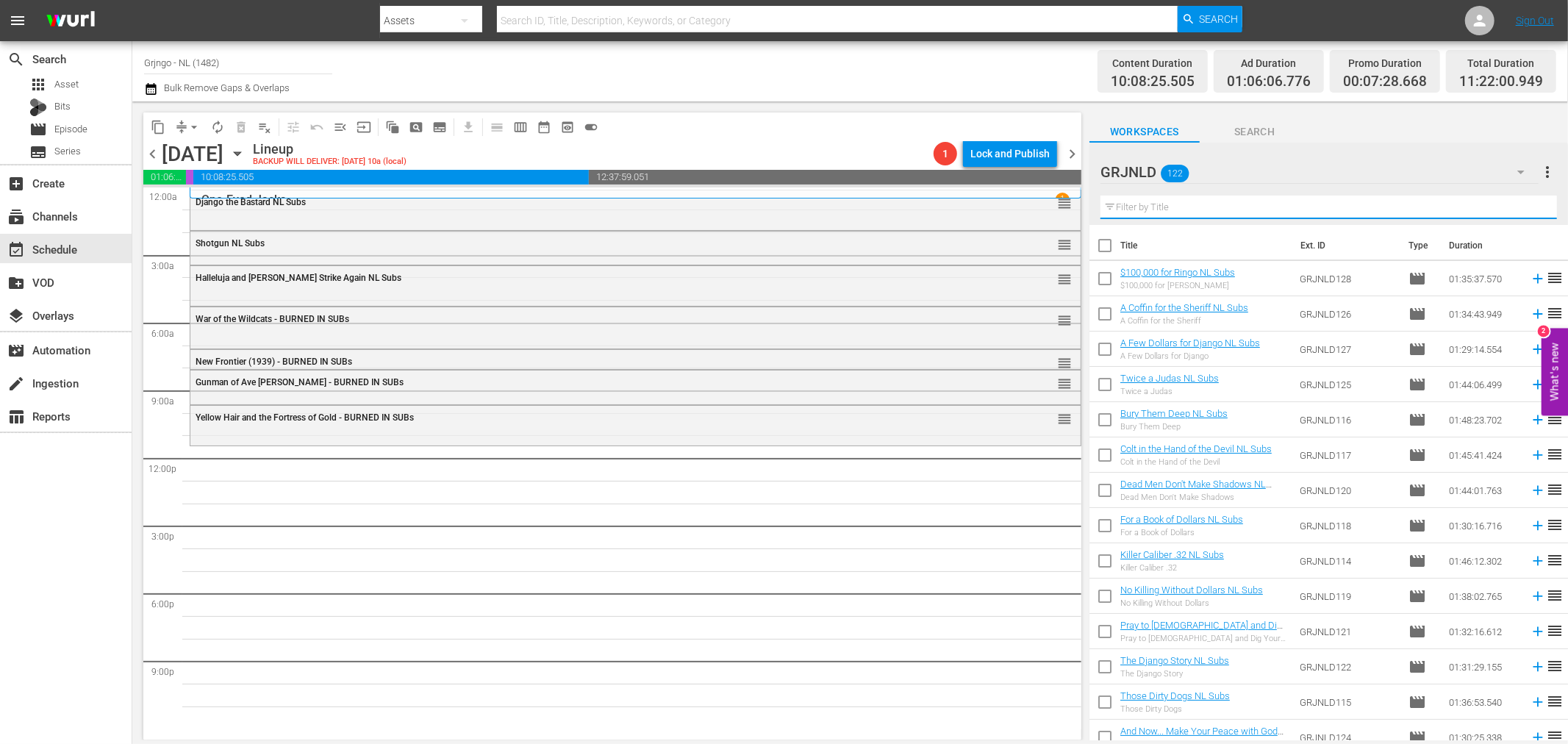
paste input "$100,000 for [PERSON_NAME]"
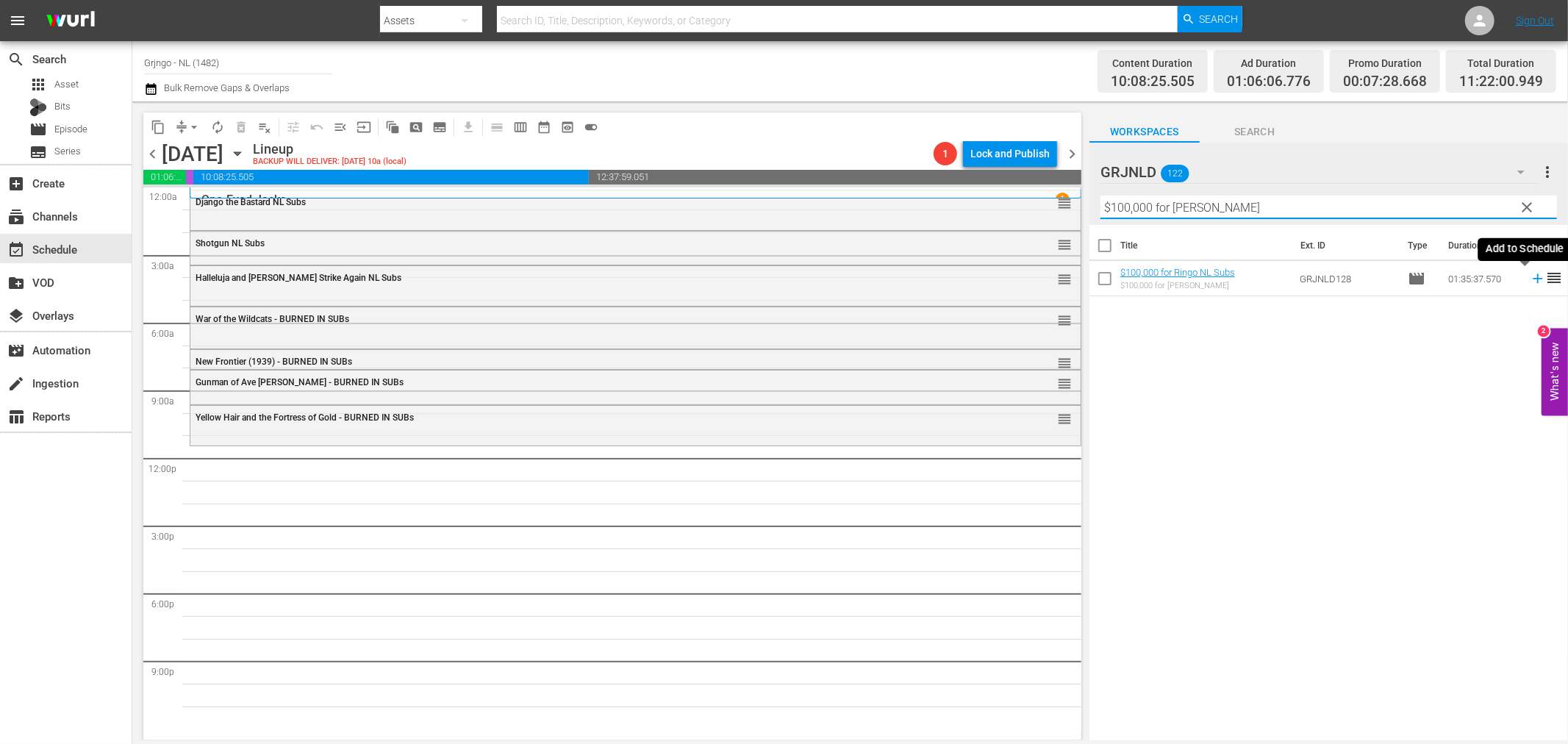
type input "$100,000 for [PERSON_NAME]"
click at [1529, 280] on icon at bounding box center [1537, 278] width 16 height 16
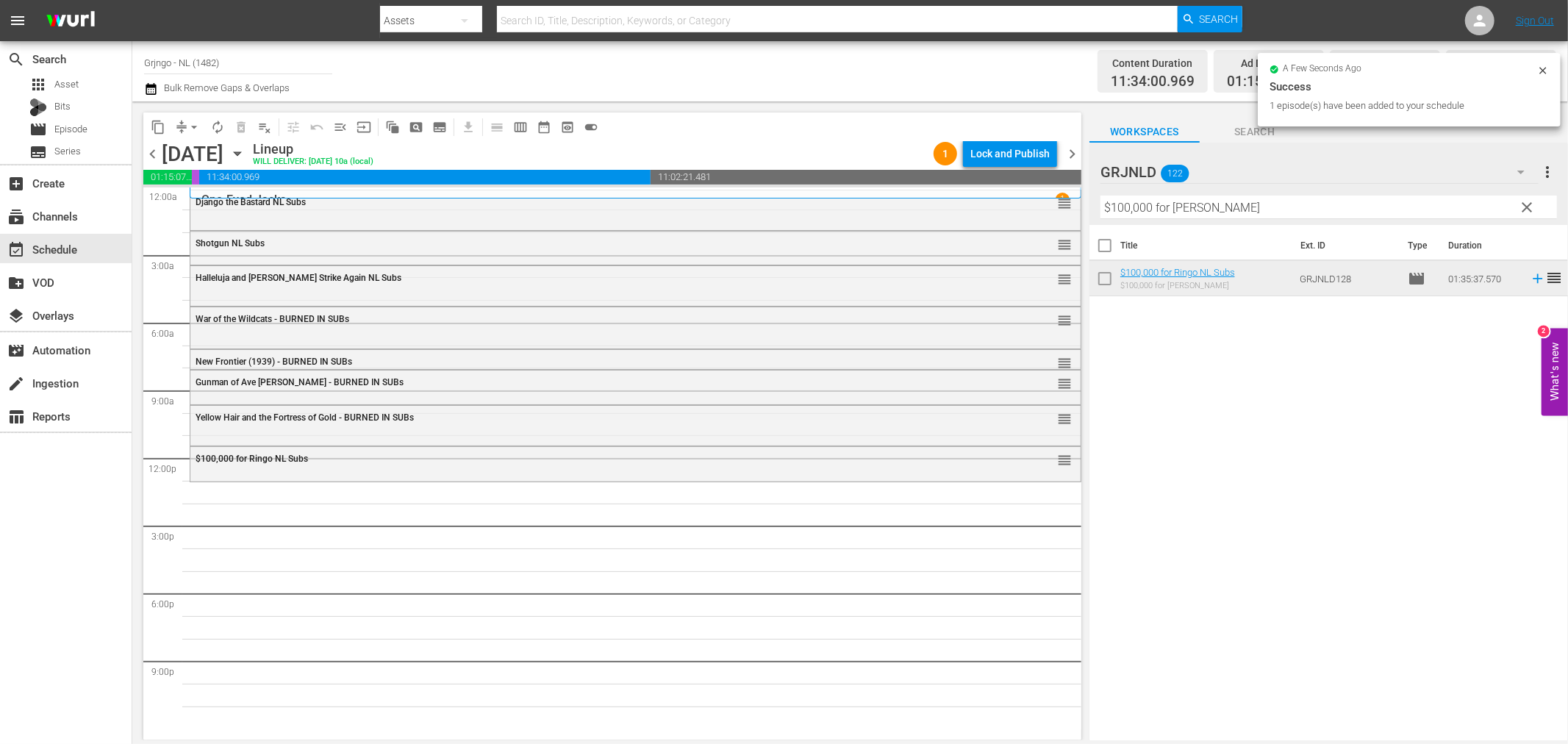
click at [1531, 199] on span "clear" at bounding box center [1528, 207] width 17 height 17
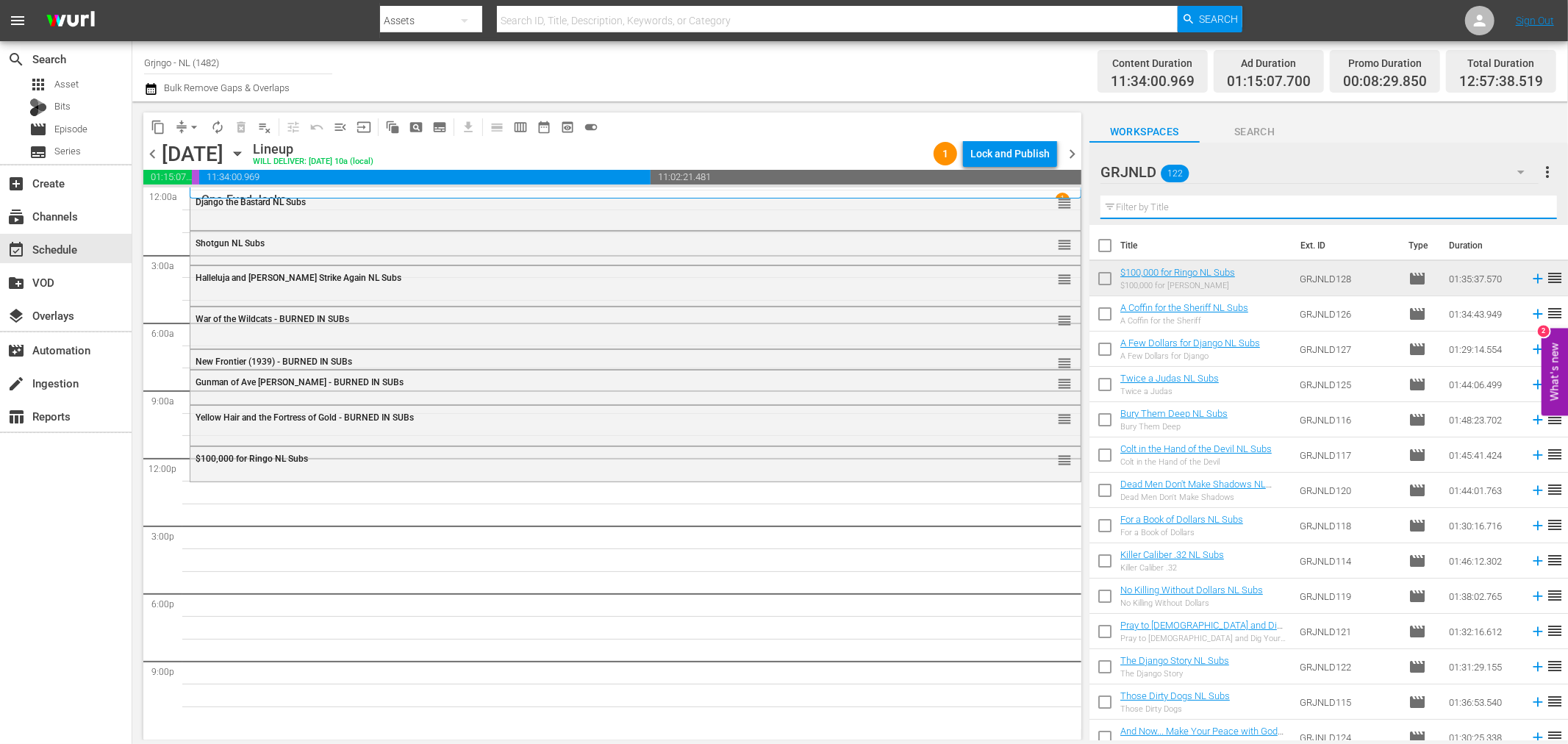
paste input "The Southerner"
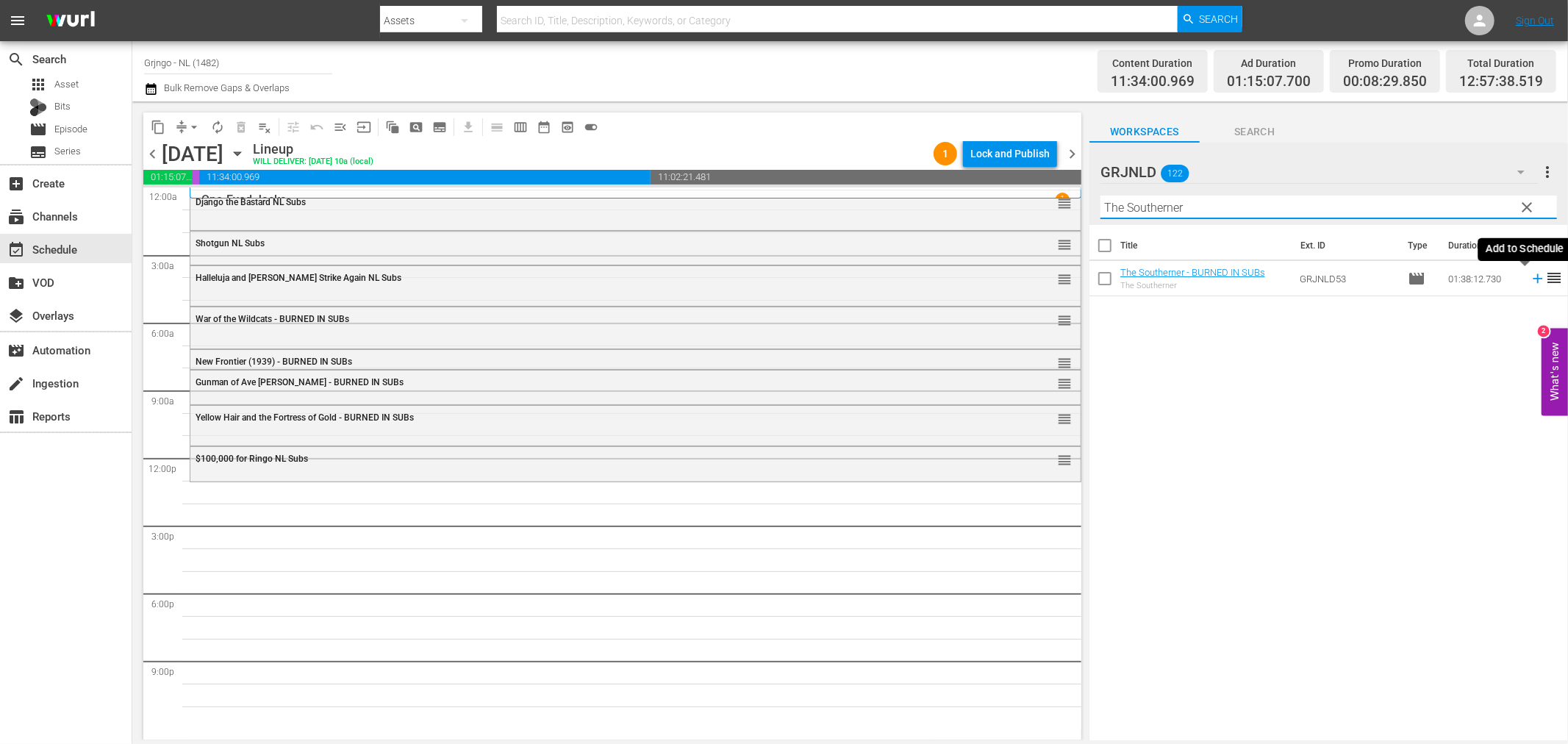
type input "The Southerner"
click at [1529, 275] on icon at bounding box center [1537, 278] width 16 height 16
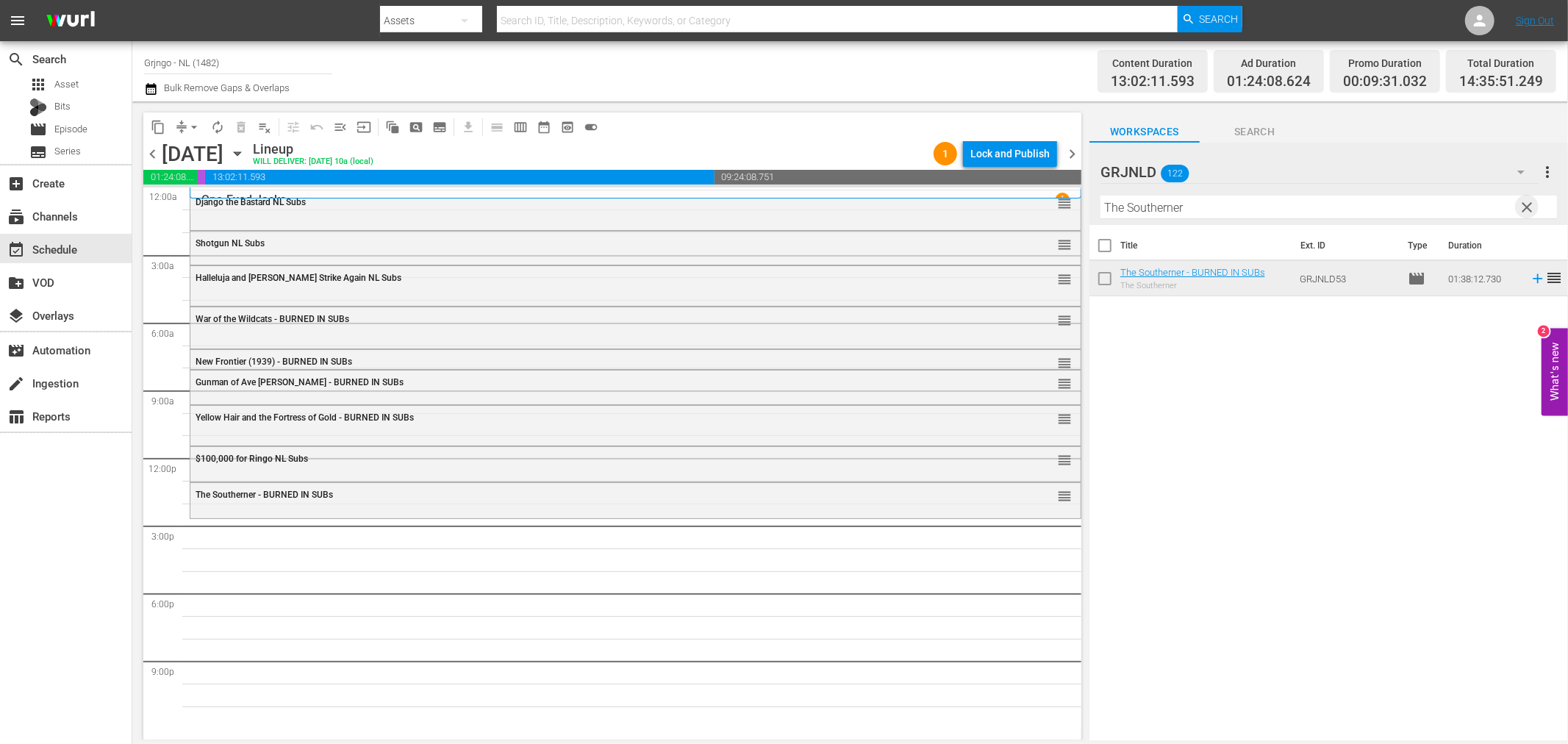
click at [1524, 204] on span "clear" at bounding box center [1528, 207] width 17 height 17
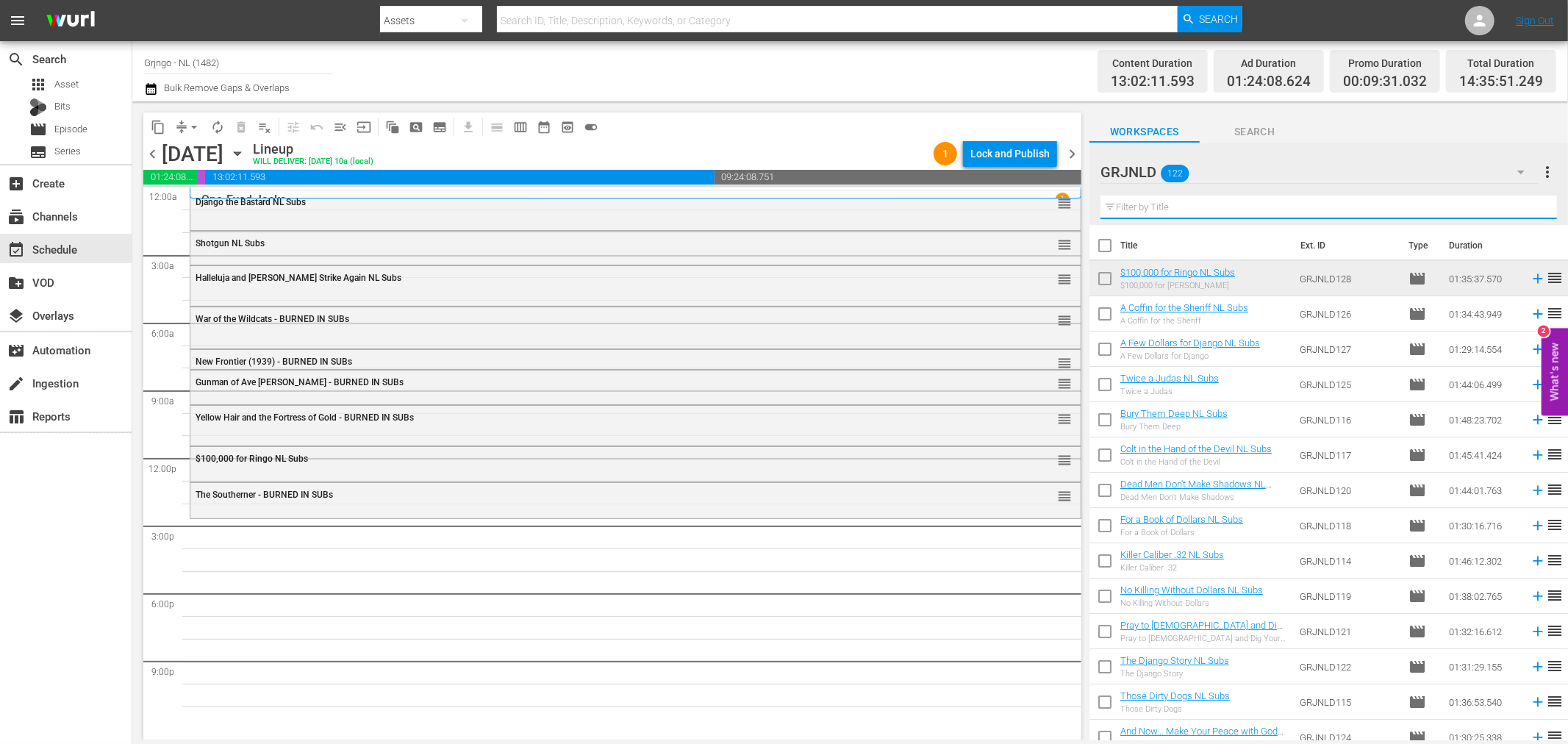
paste input "Die blutigen [PERSON_NAME] von [US_STATE]"
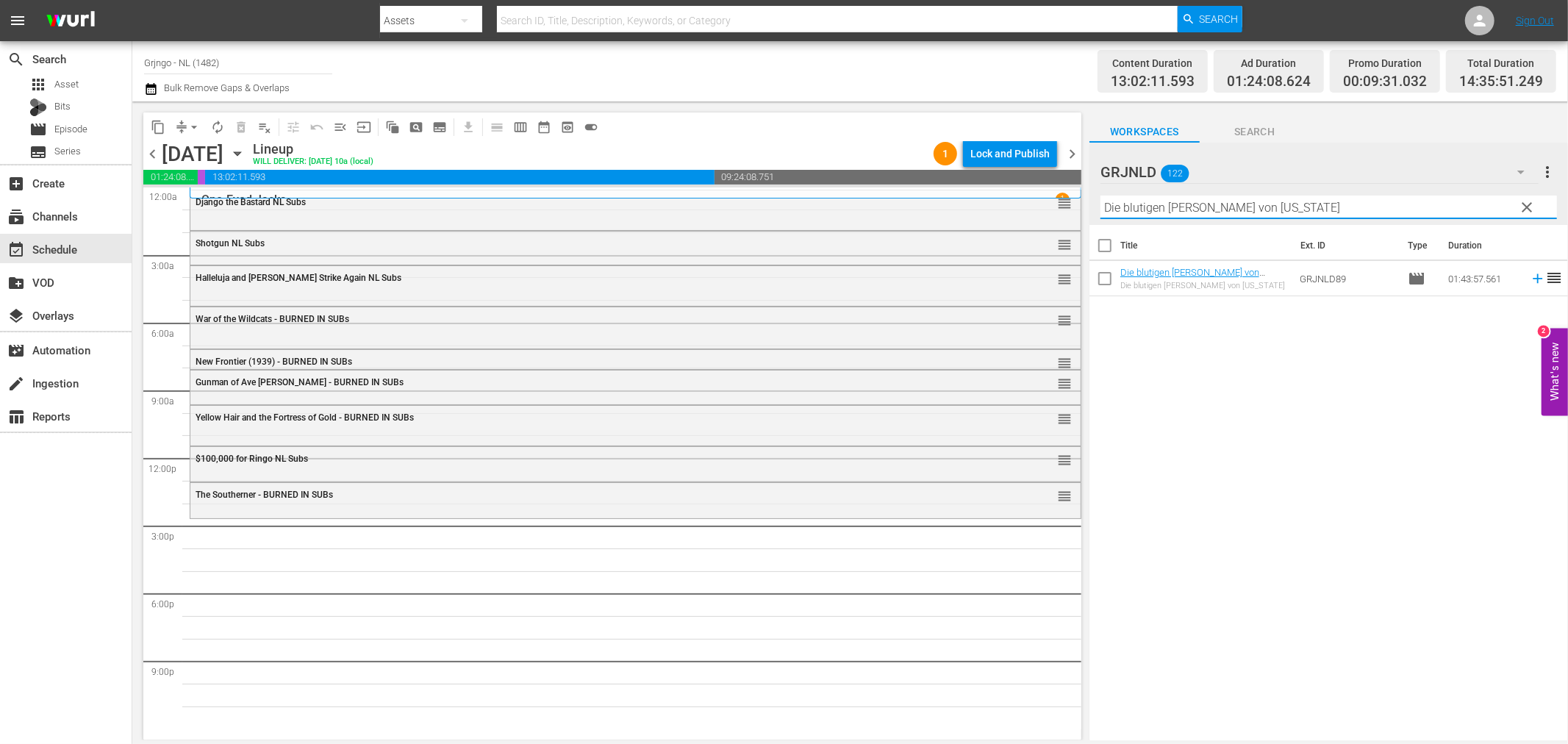
type input "Die blutigen [PERSON_NAME] von [US_STATE]"
click at [1532, 280] on icon at bounding box center [1537, 279] width 10 height 10
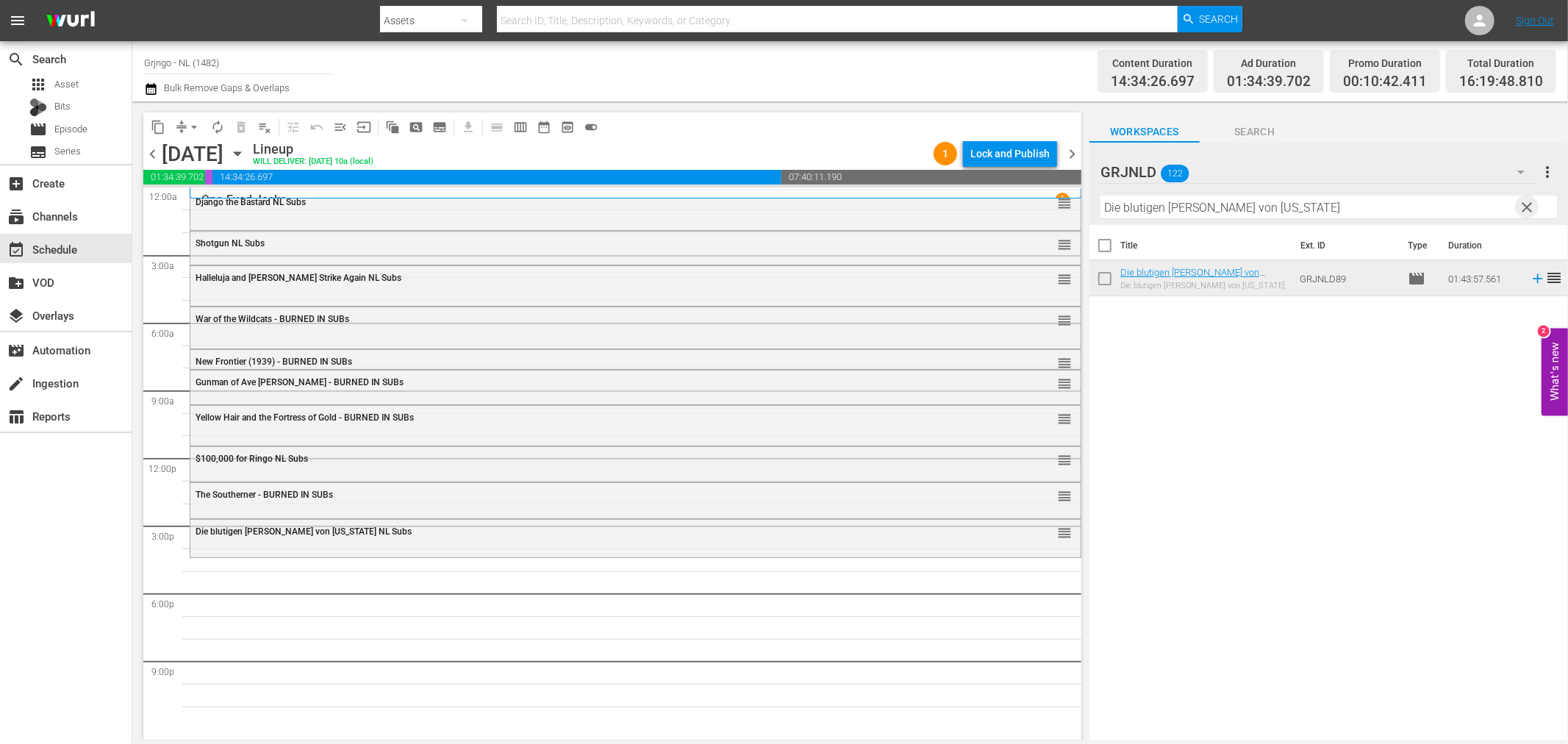
click at [1525, 209] on span "clear" at bounding box center [1528, 207] width 17 height 17
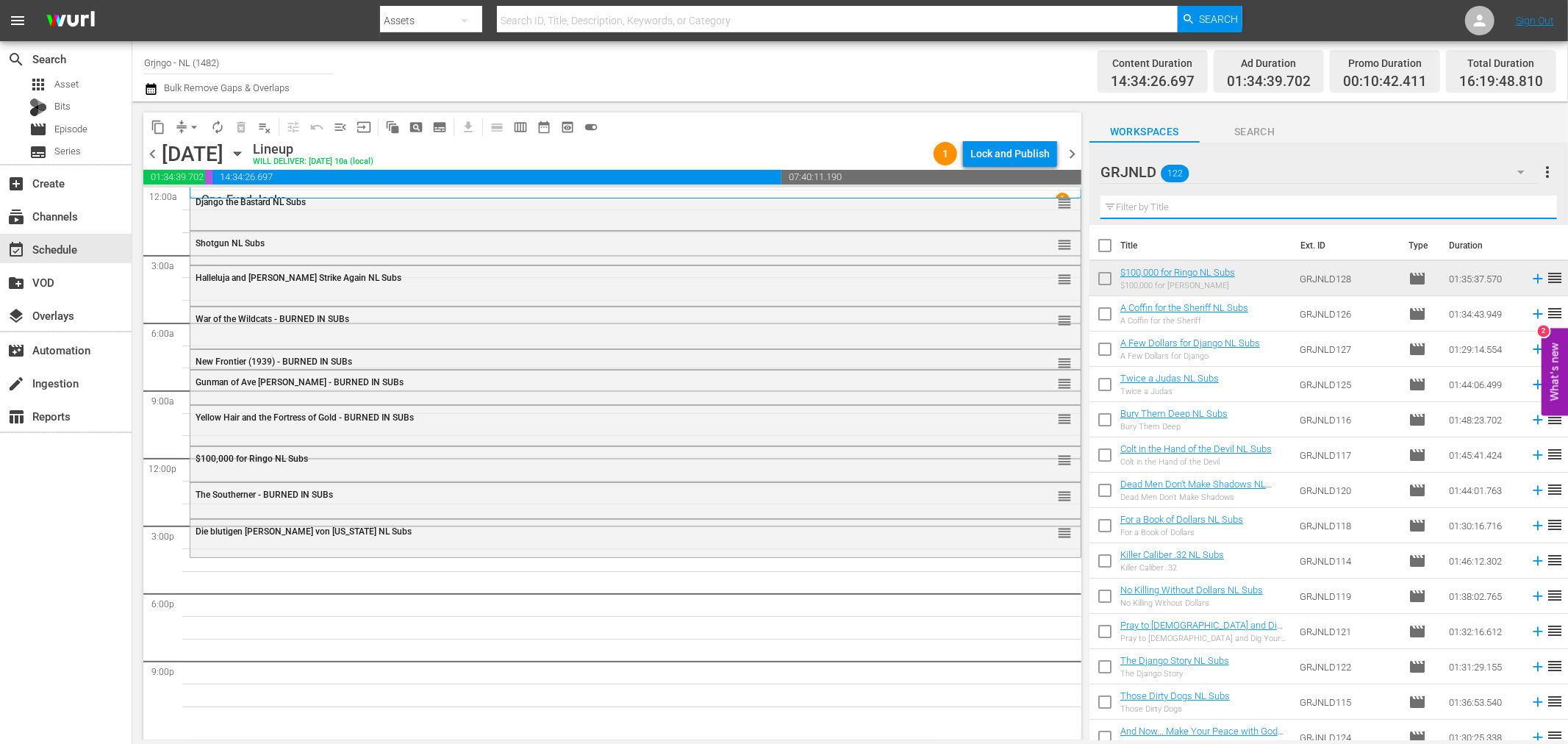
paste input "Savage Pampas"
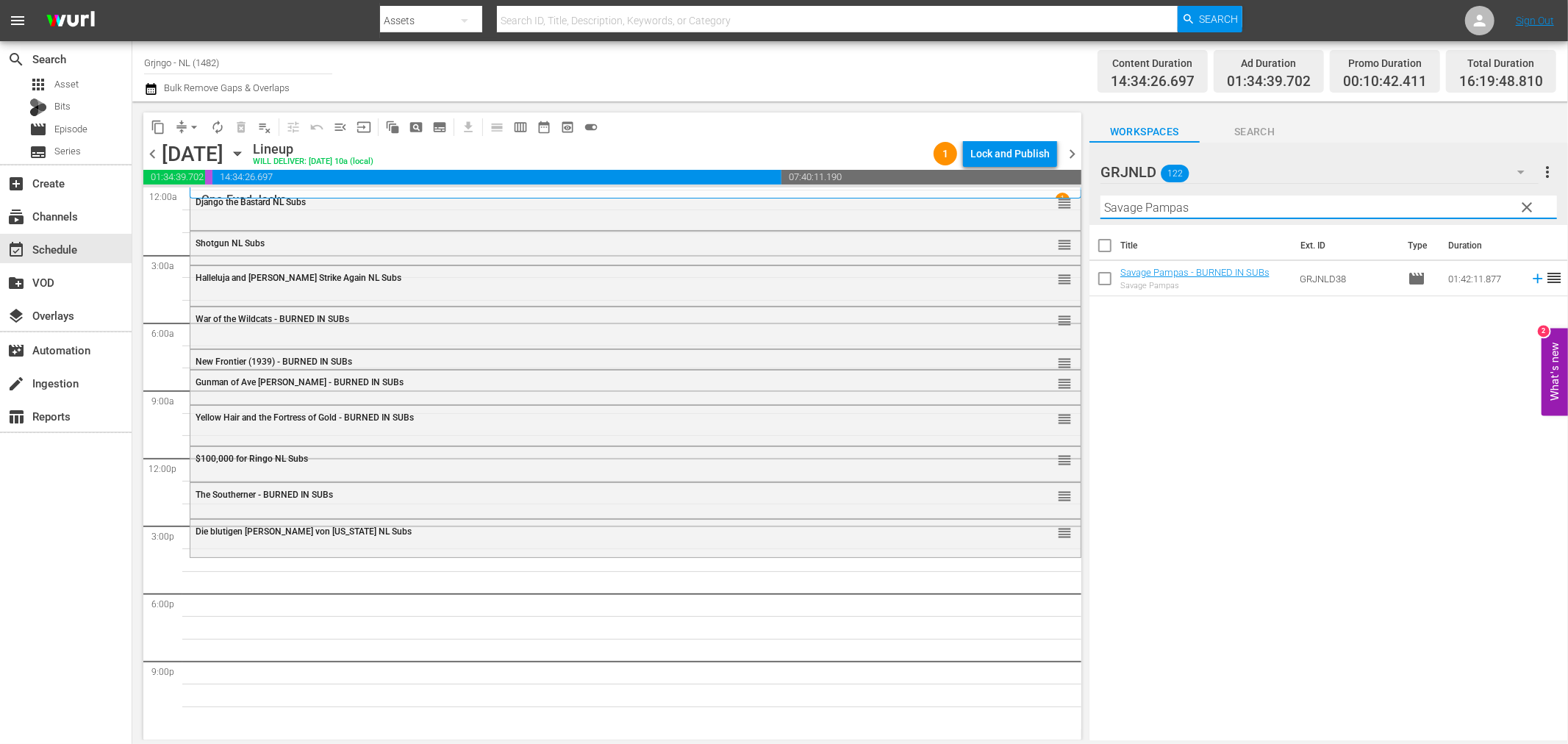
type input "Savage Pampas"
click at [1529, 280] on icon at bounding box center [1537, 278] width 16 height 16
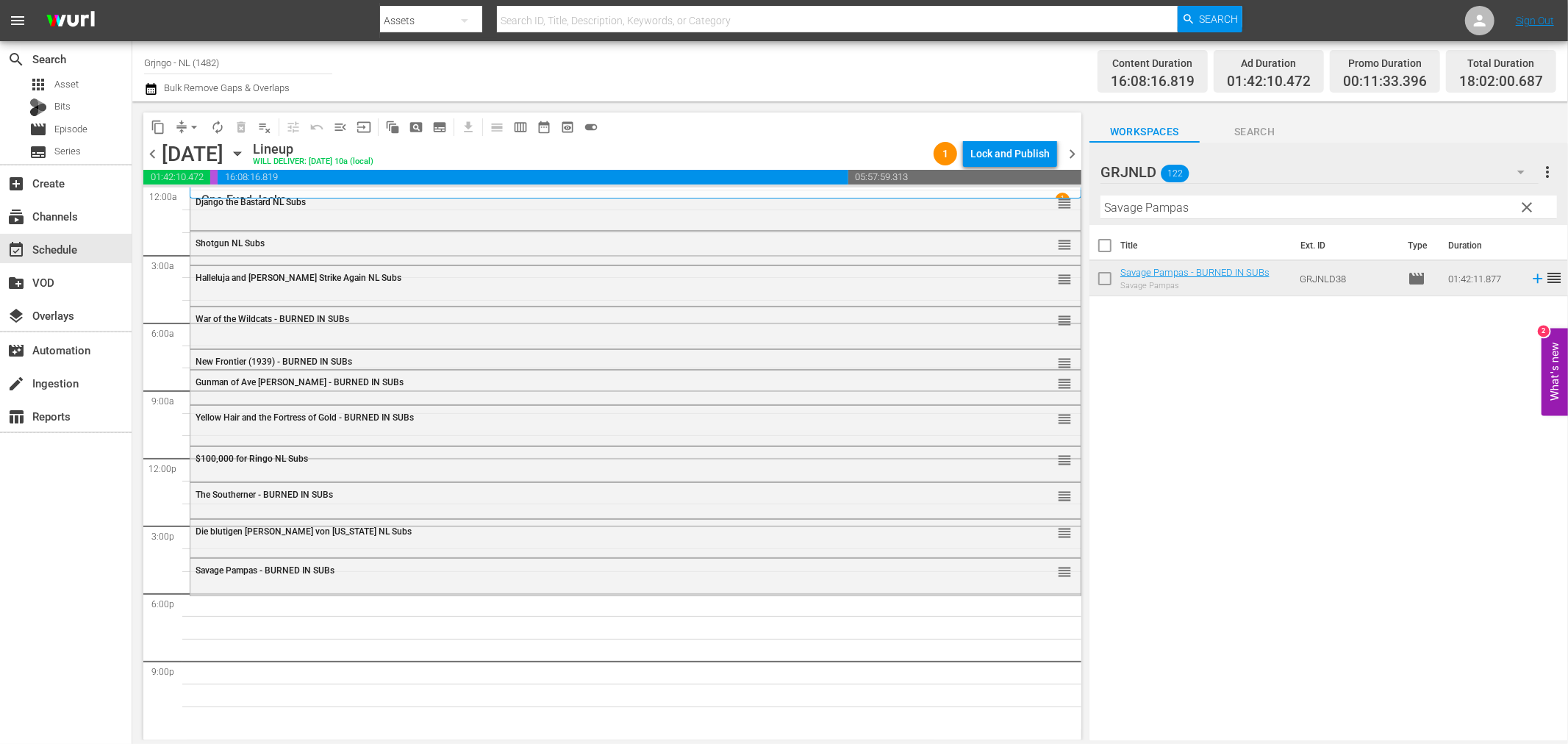
click at [1524, 207] on span "clear" at bounding box center [1528, 207] width 17 height 17
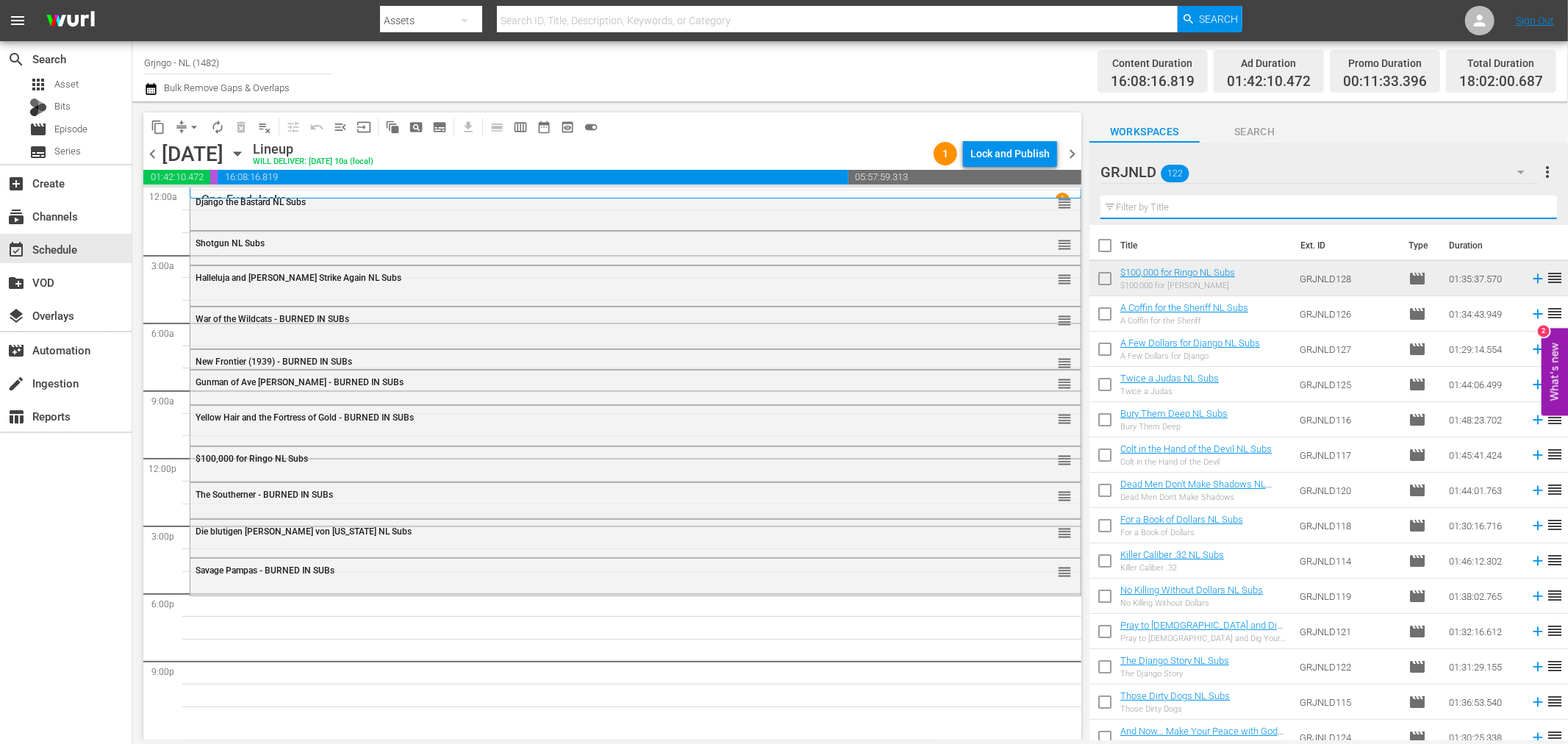
paste input "Custer of the West"
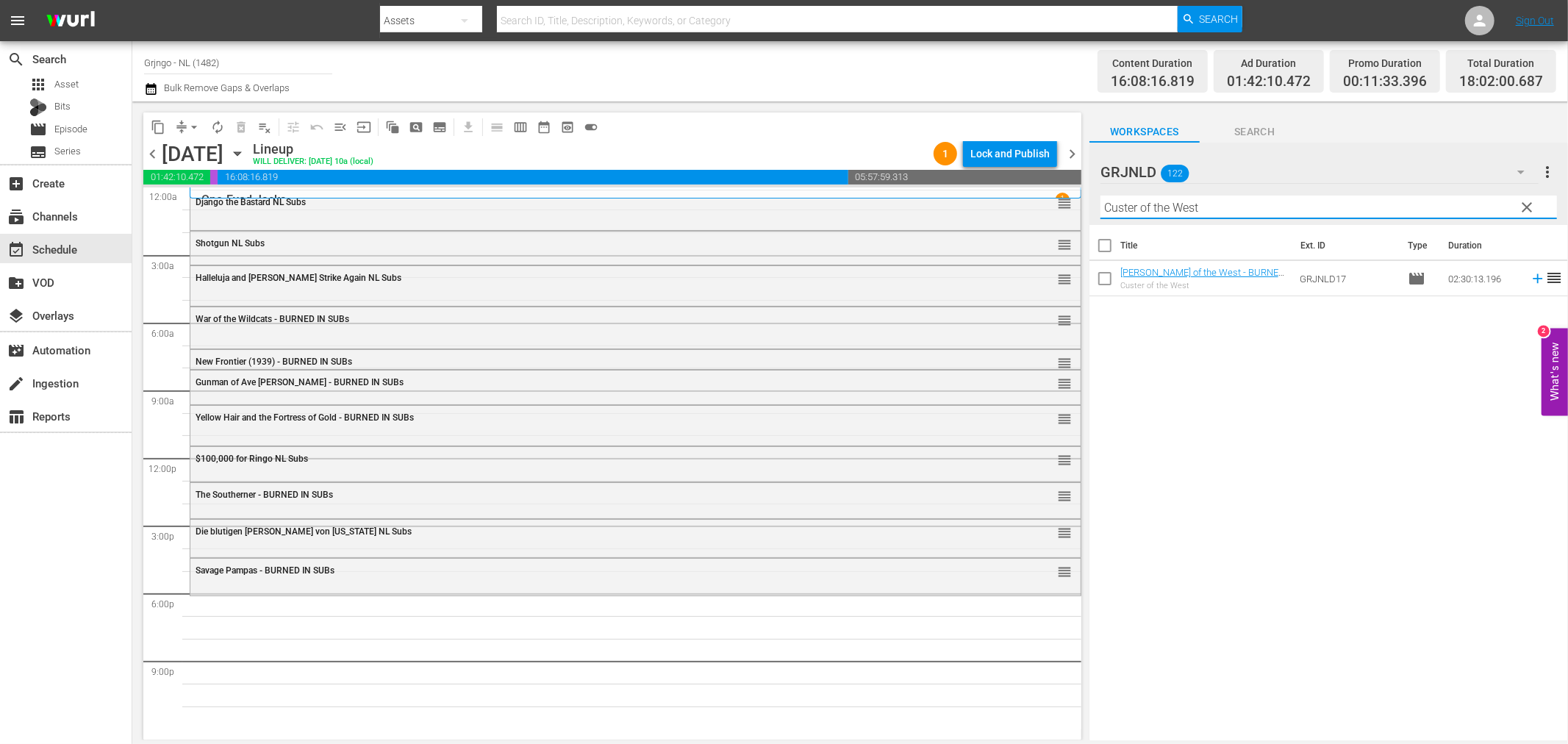
type input "Custer of the West"
click at [1532, 282] on icon at bounding box center [1537, 279] width 10 height 10
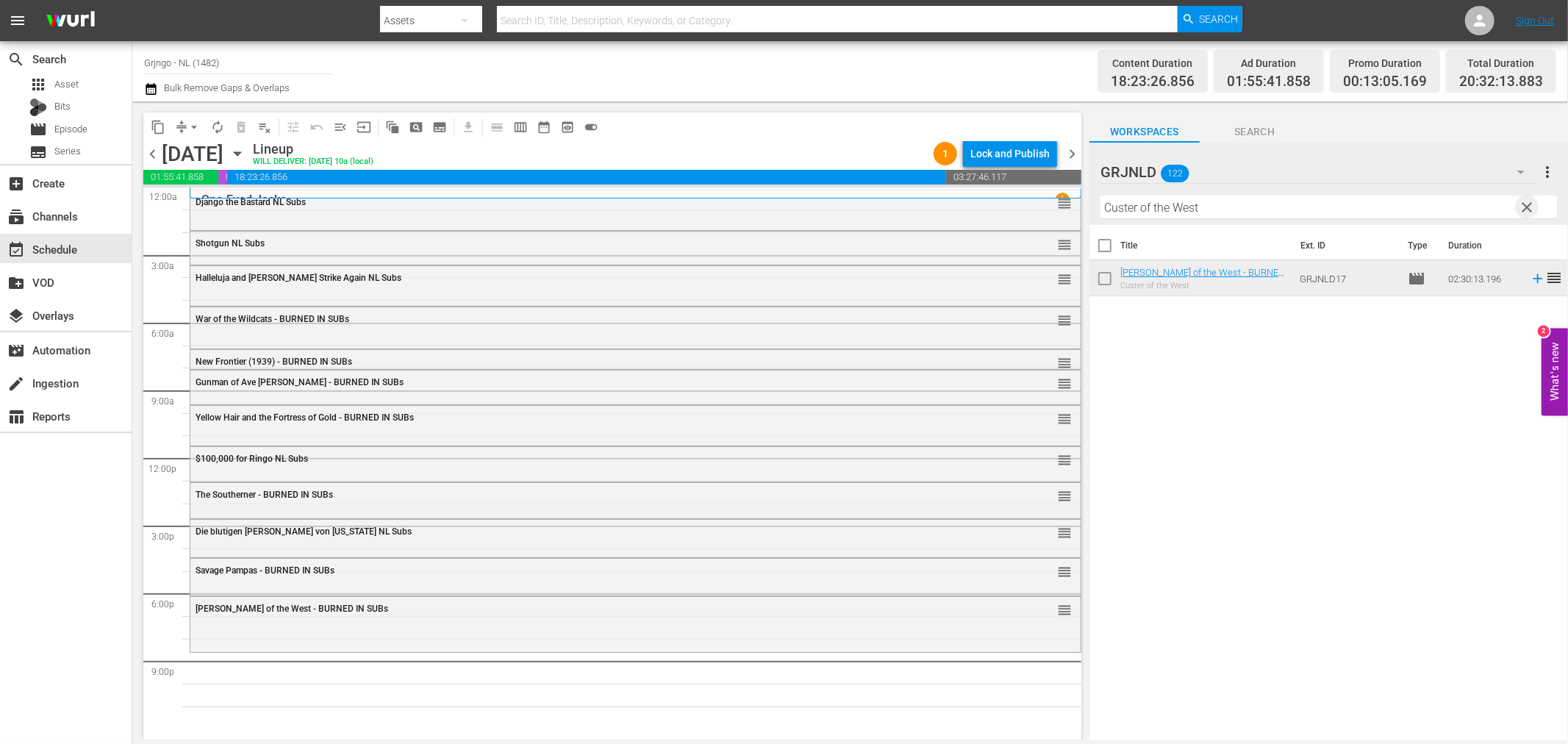
click at [1526, 203] on span "clear" at bounding box center [1528, 207] width 17 height 17
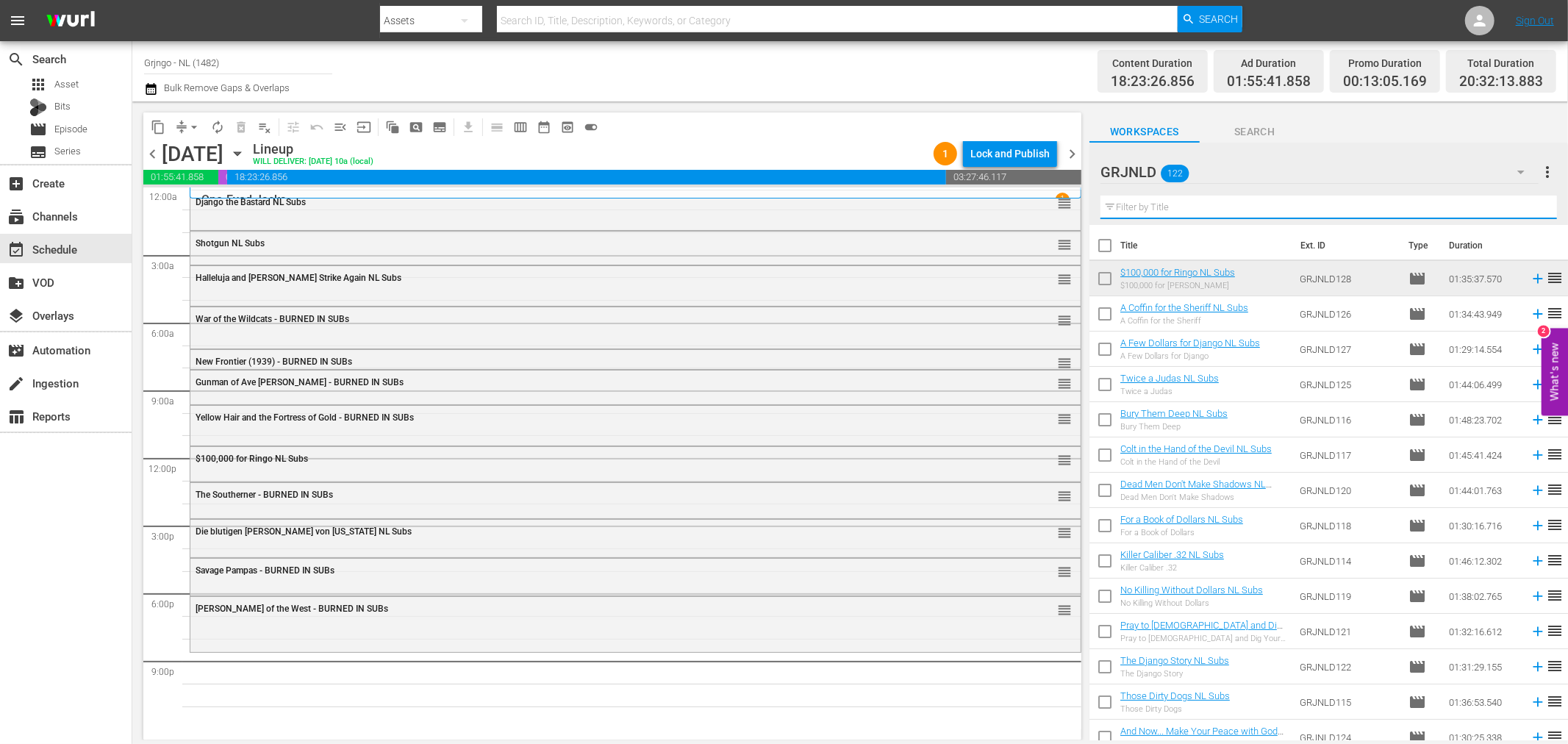
paste input "Stagecoach (1939)"
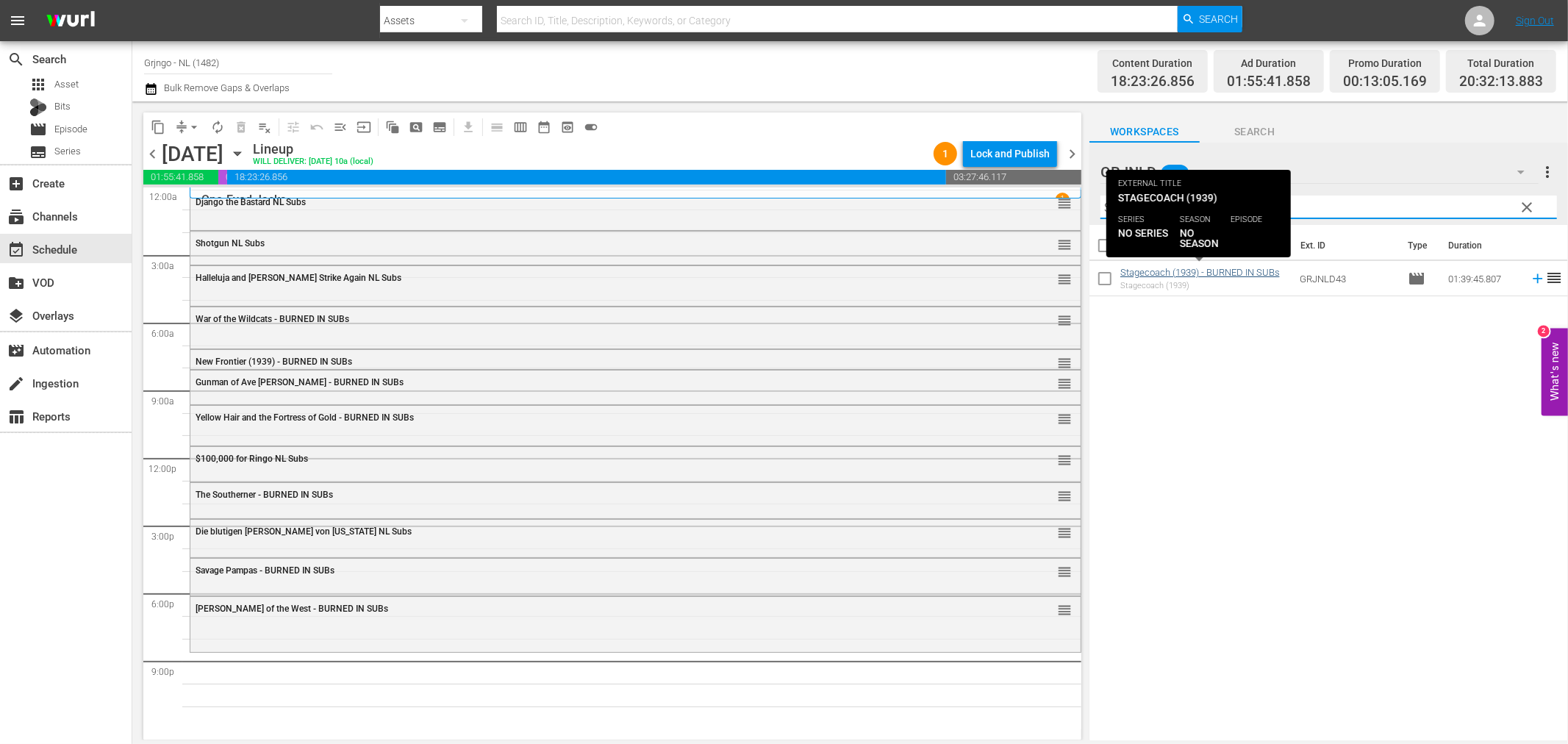
type input "Stagecoach (1939)"
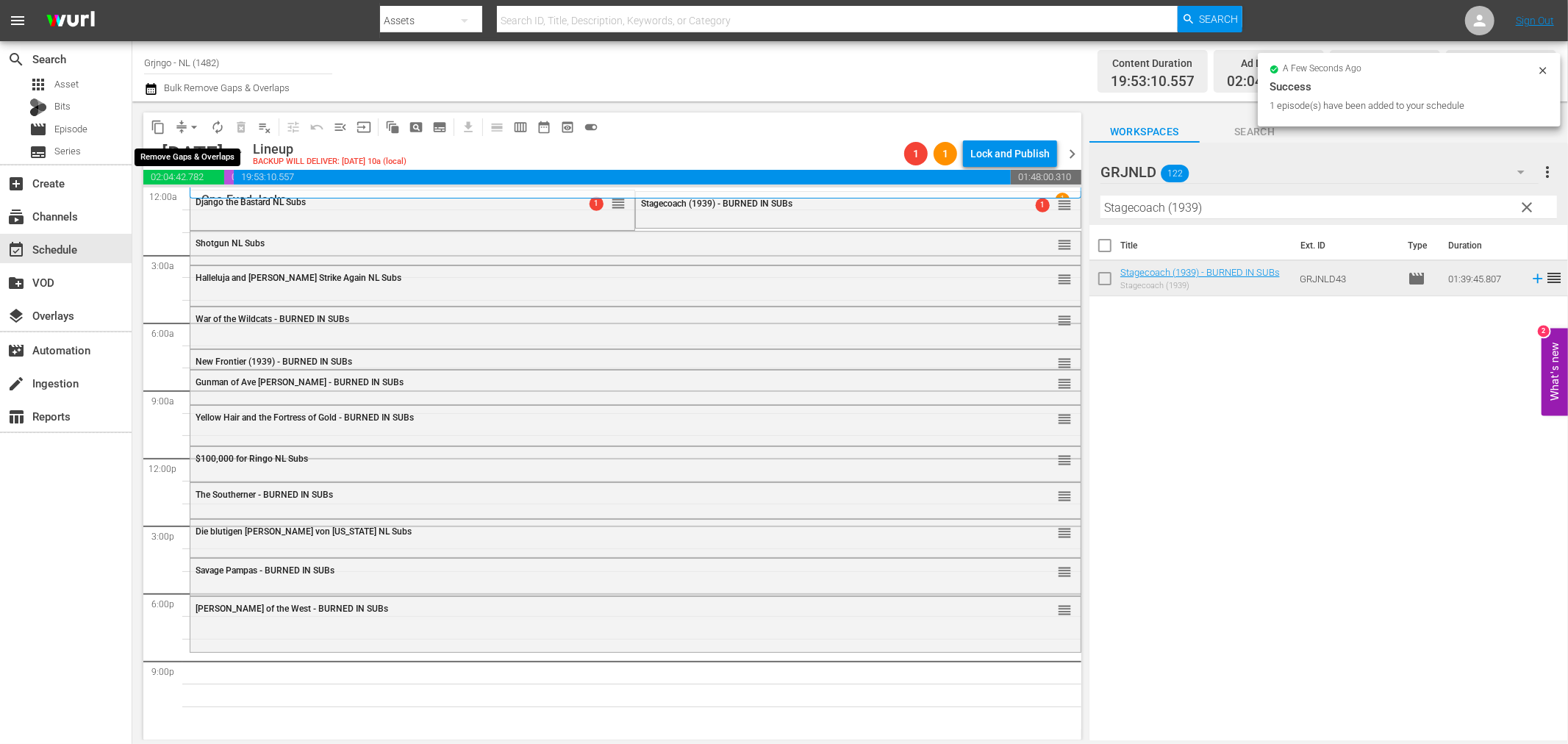
click at [189, 125] on span "arrow_drop_down" at bounding box center [194, 127] width 15 height 15
click at [196, 204] on li "Align to End of Previous Day" at bounding box center [194, 204] width 155 height 25
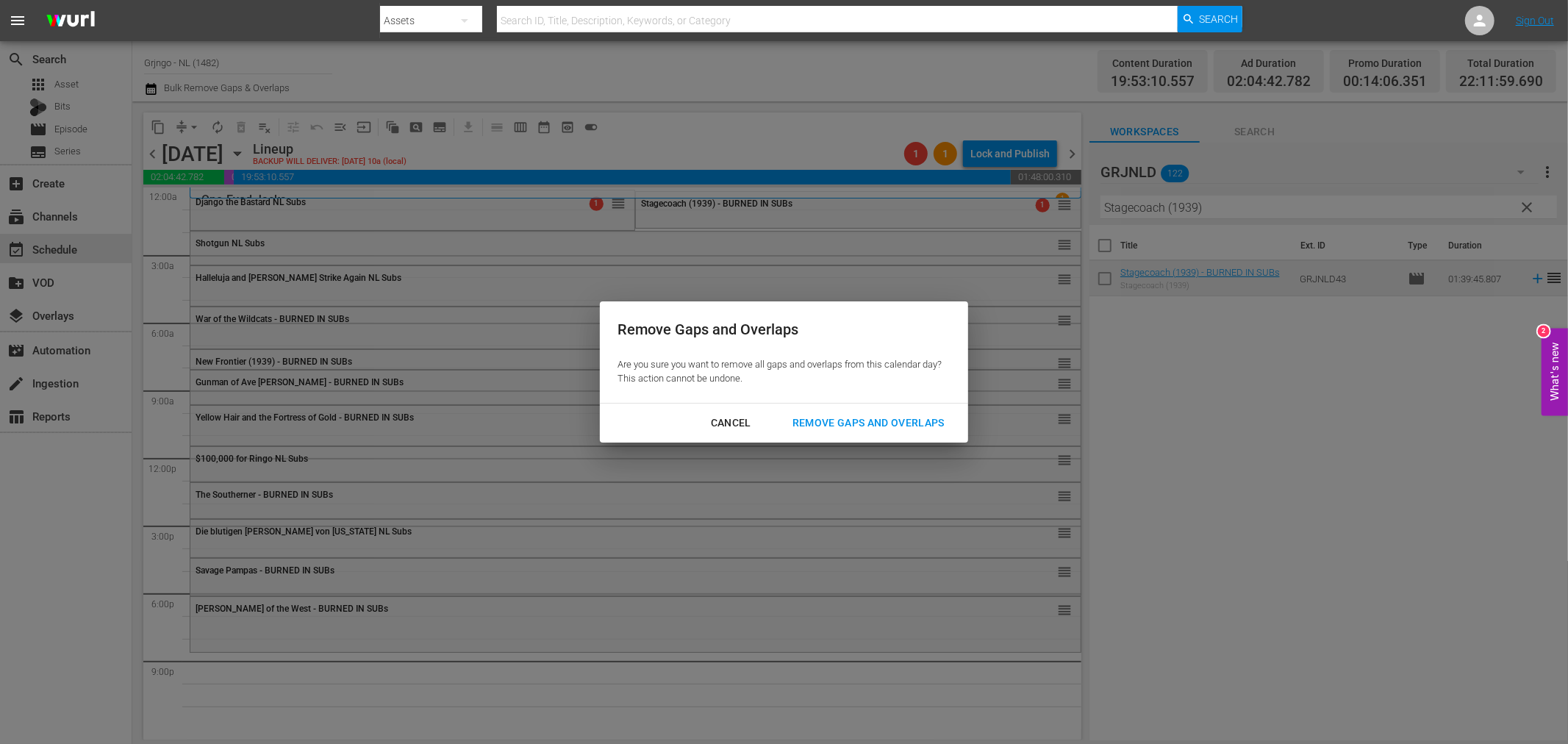
click at [893, 424] on div "Remove Gaps and Overlaps" at bounding box center [868, 422] width 176 height 18
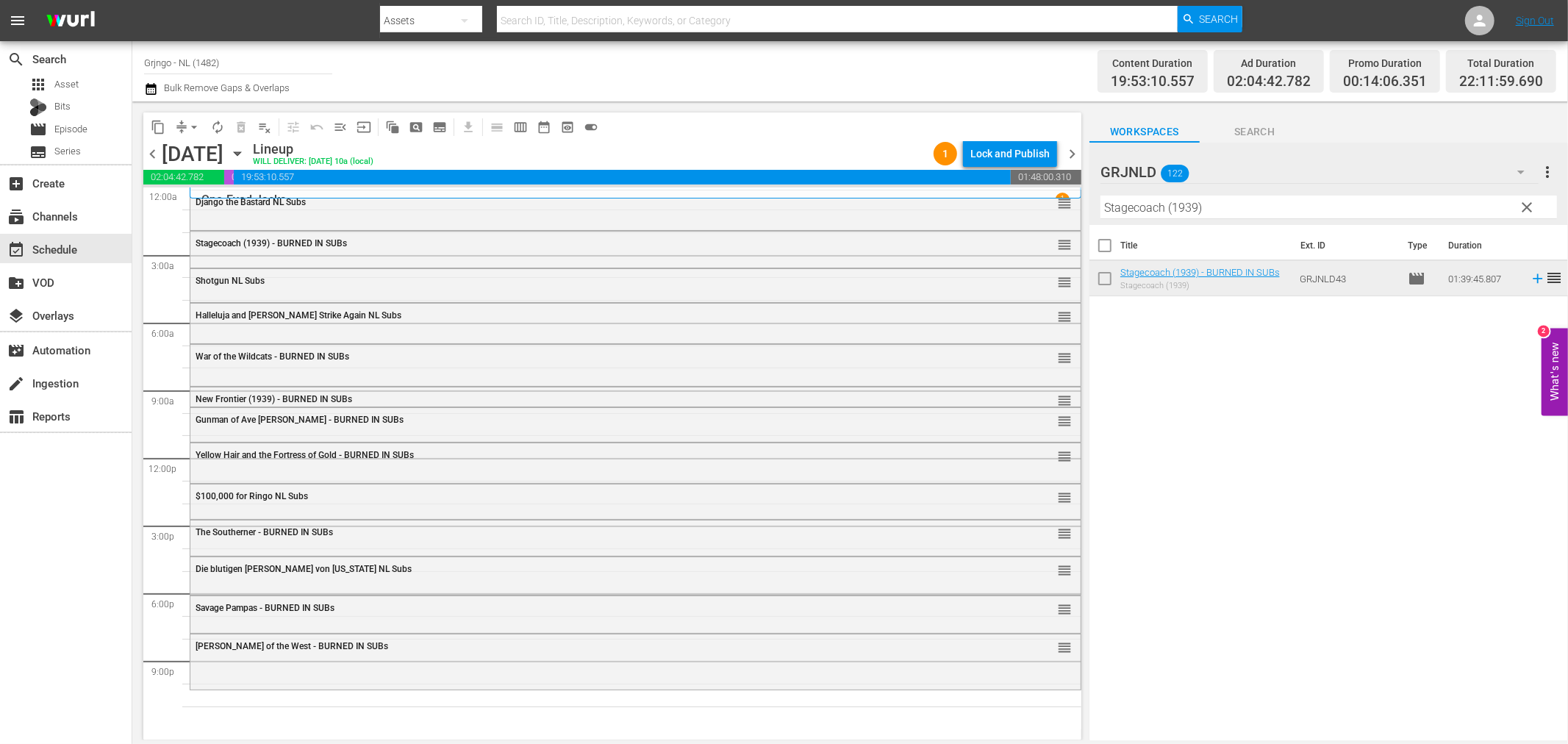
click at [1522, 202] on span "clear" at bounding box center [1528, 207] width 17 height 17
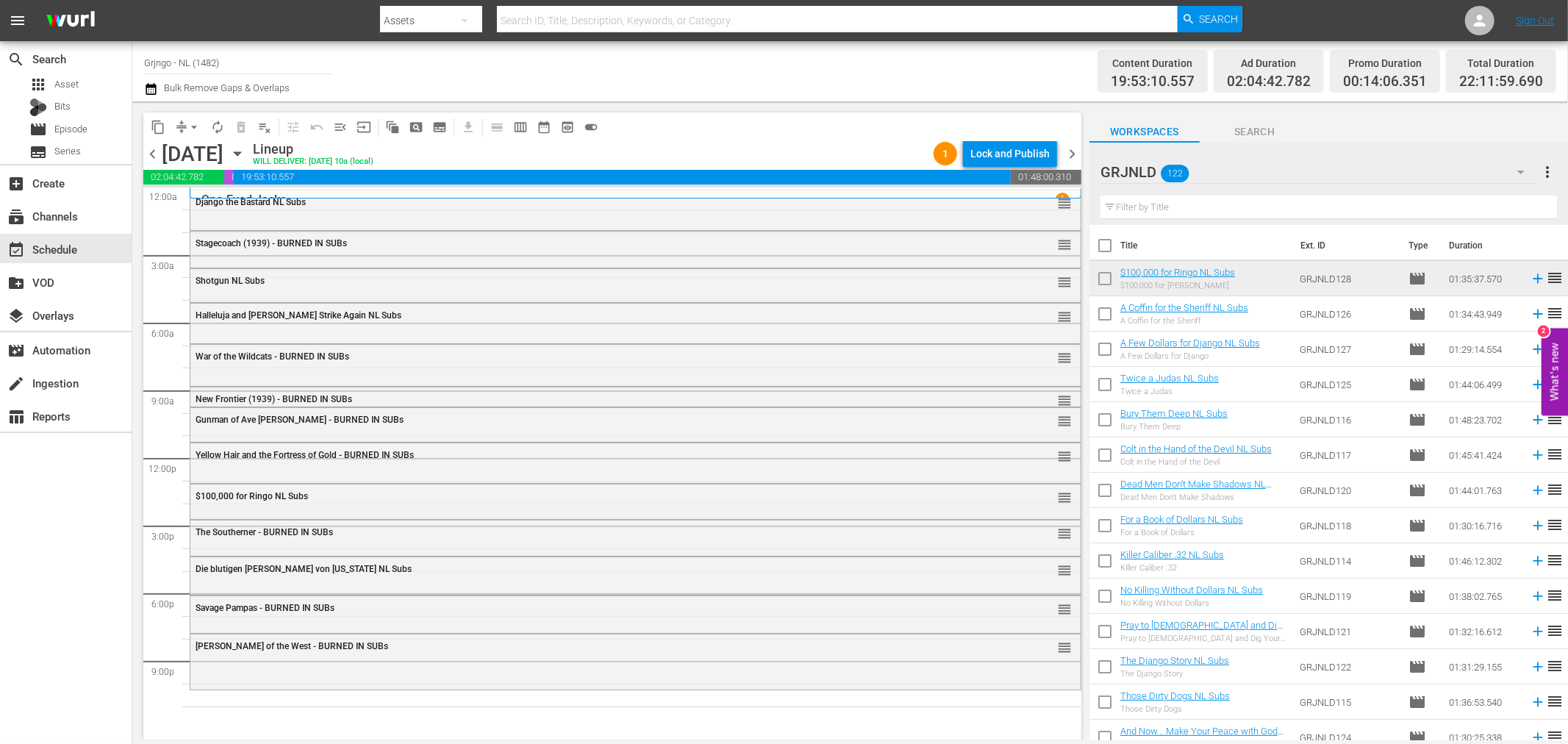
click at [1156, 208] on input "text" at bounding box center [1329, 208] width 456 height 24
paste input "Bonanza Compilation Episodes 19, 20, 21"
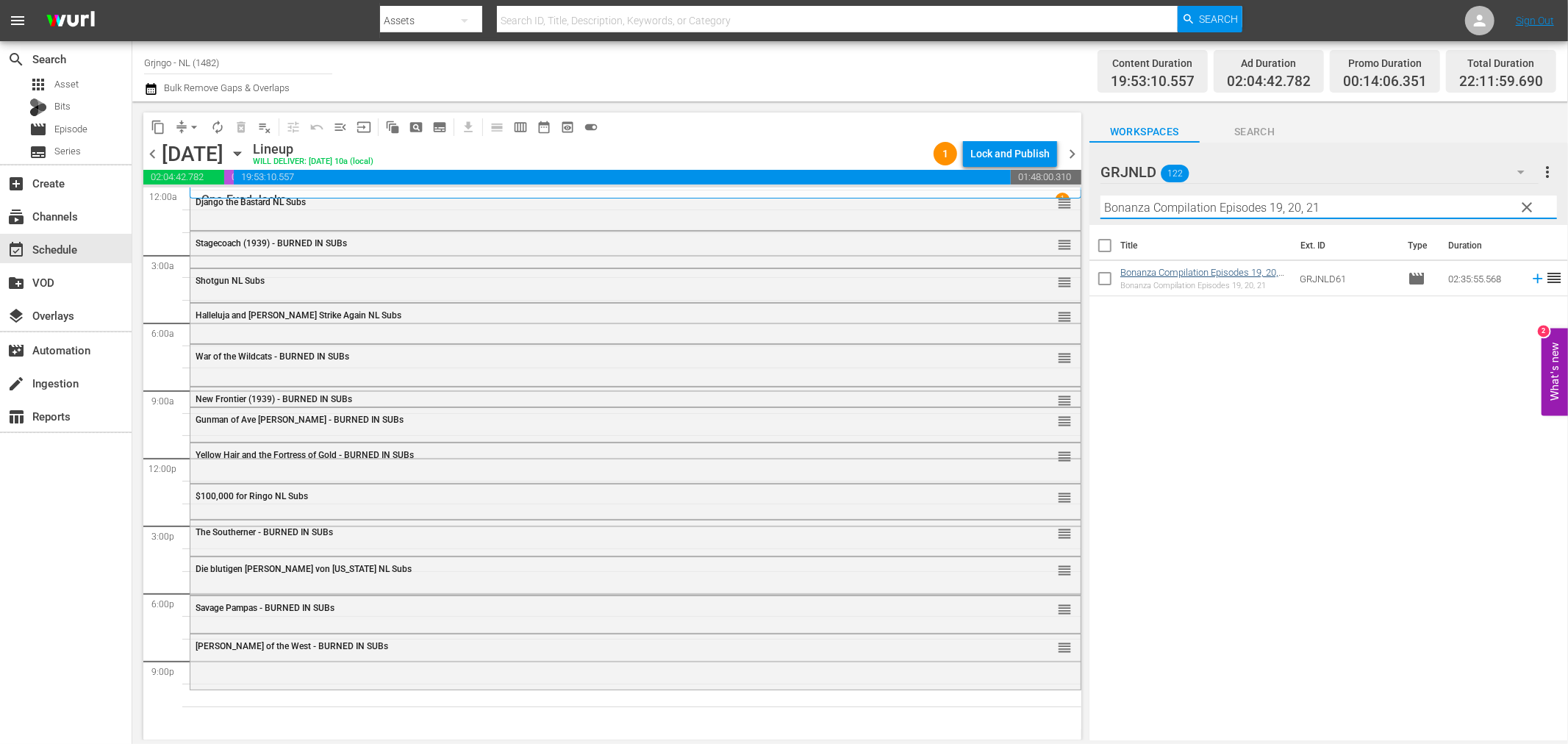
type input "Bonanza Compilation Episodes 19, 20, 21"
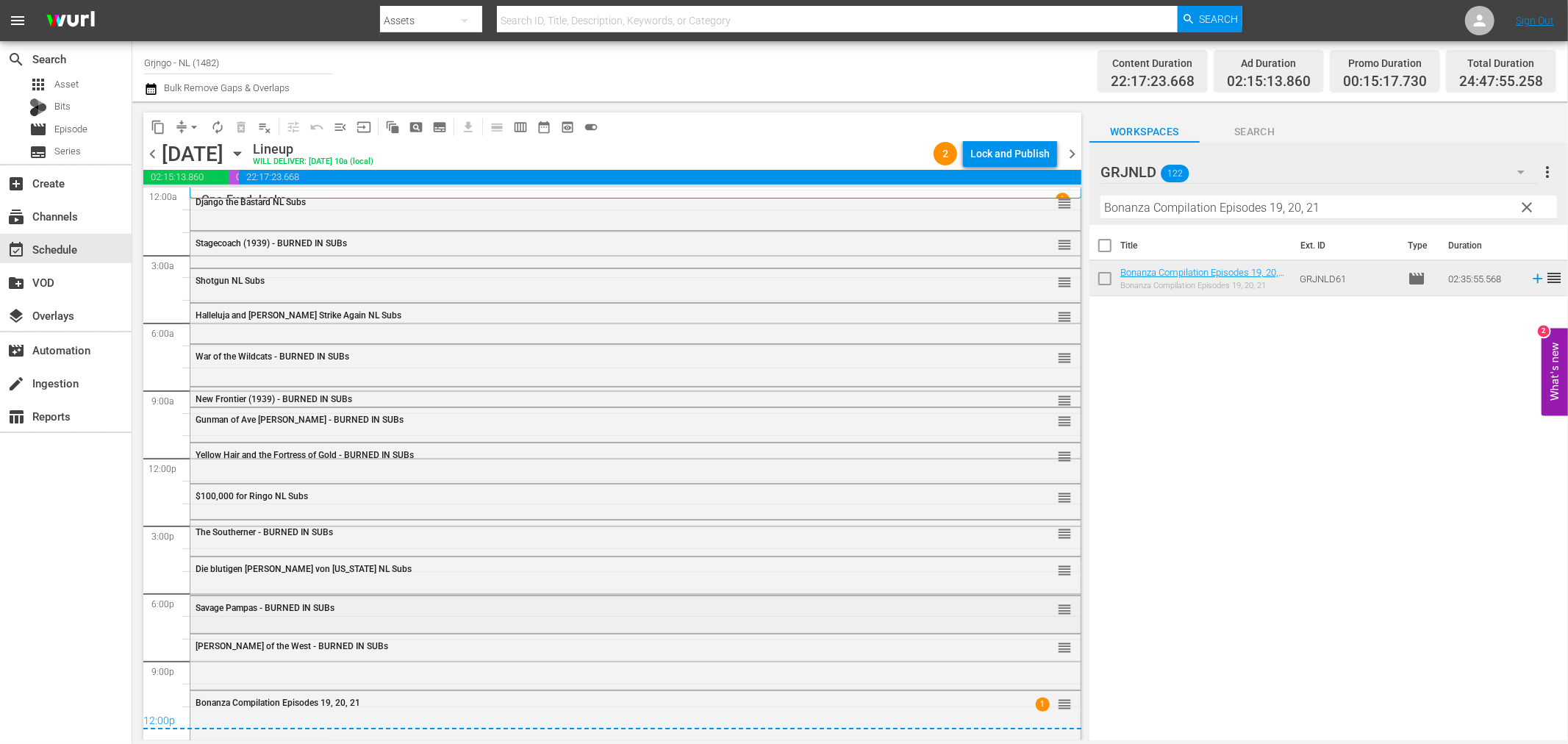
click at [272, 613] on span "Savage Pampas - BURNED IN SUBs" at bounding box center [265, 608] width 139 height 10
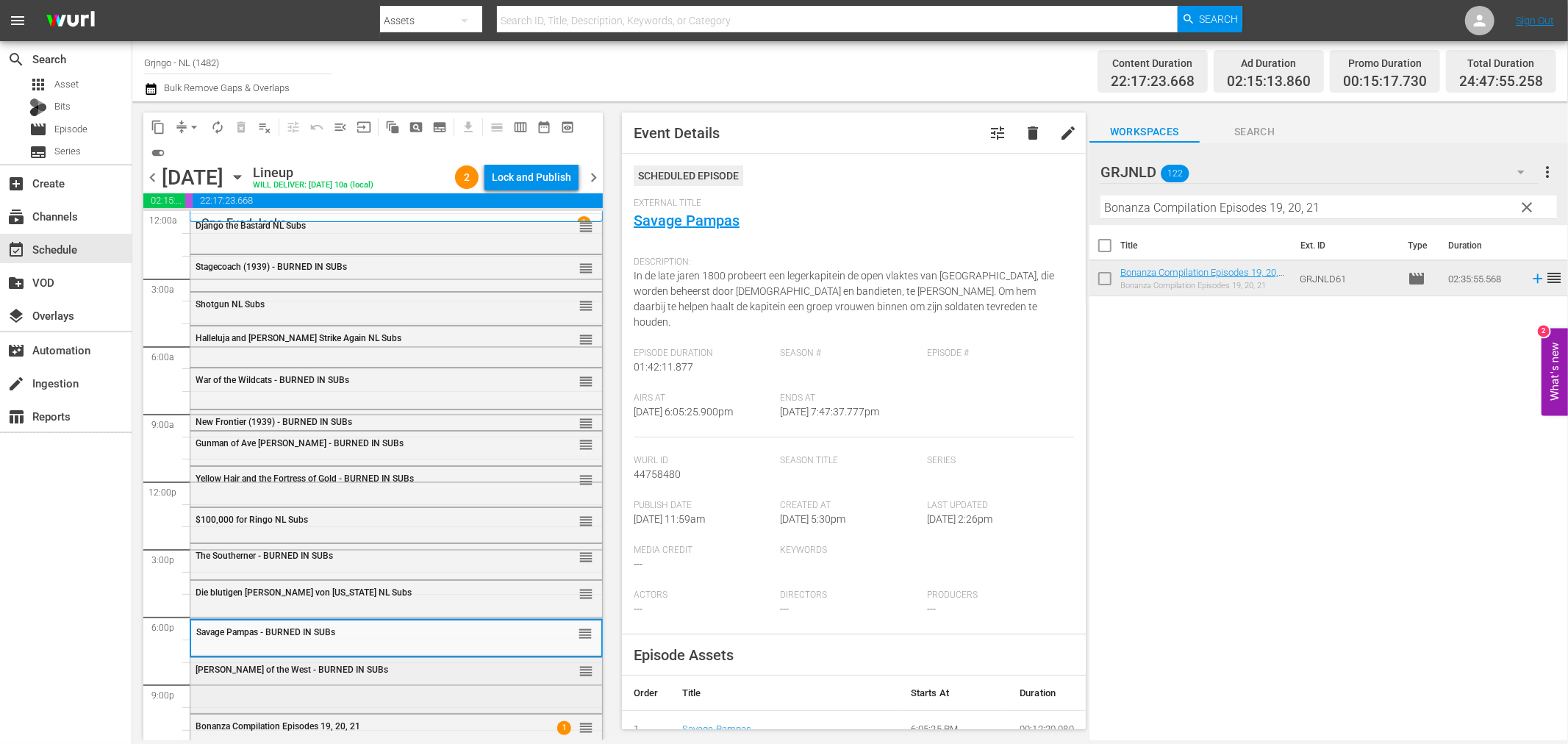
click at [284, 681] on div "[PERSON_NAME] of the West - BURNED IN SUBs reorder" at bounding box center [395, 670] width 411 height 25
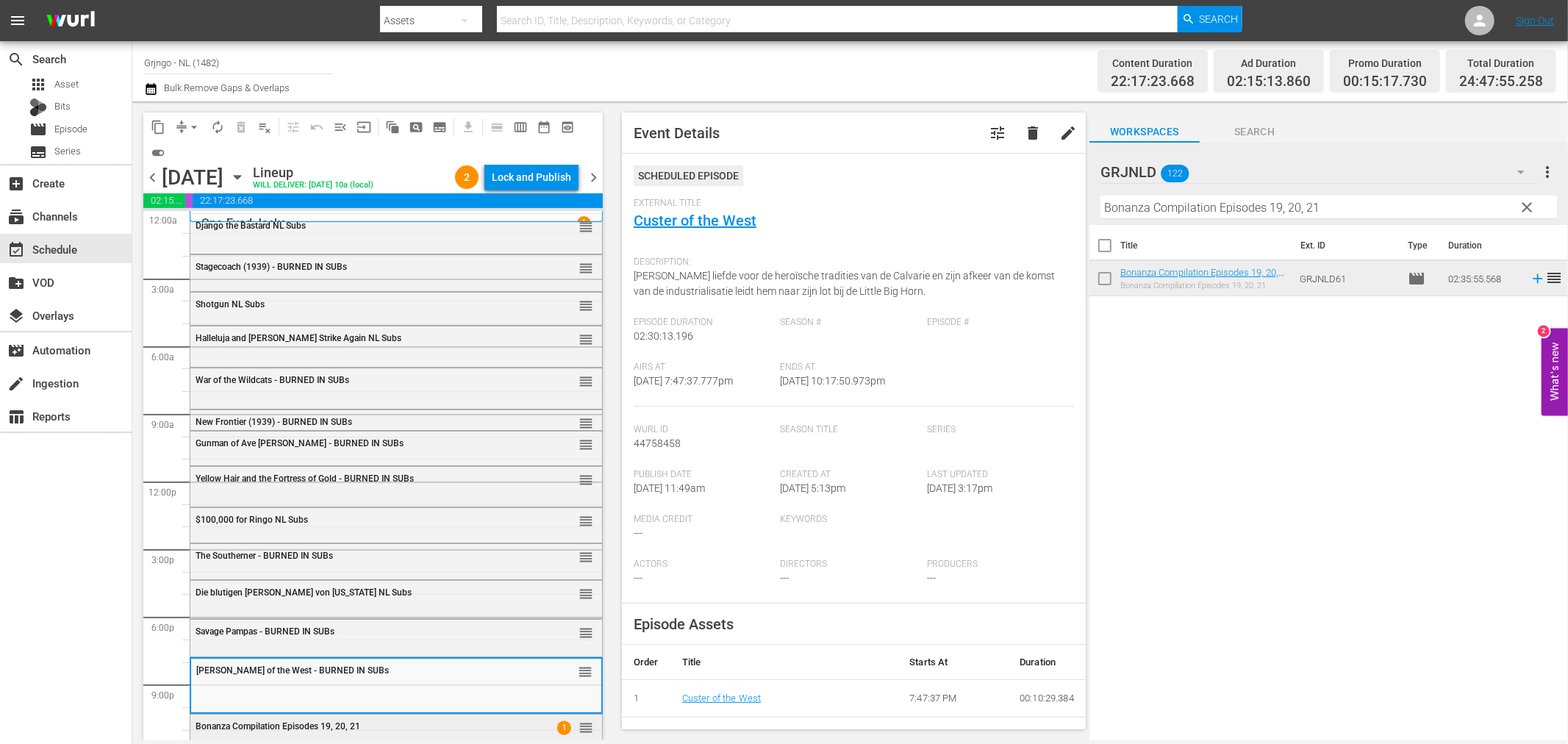
click at [410, 715] on div "Bonanza Compilation Episodes 19, 20, 21 1 reorder" at bounding box center [395, 727] width 411 height 25
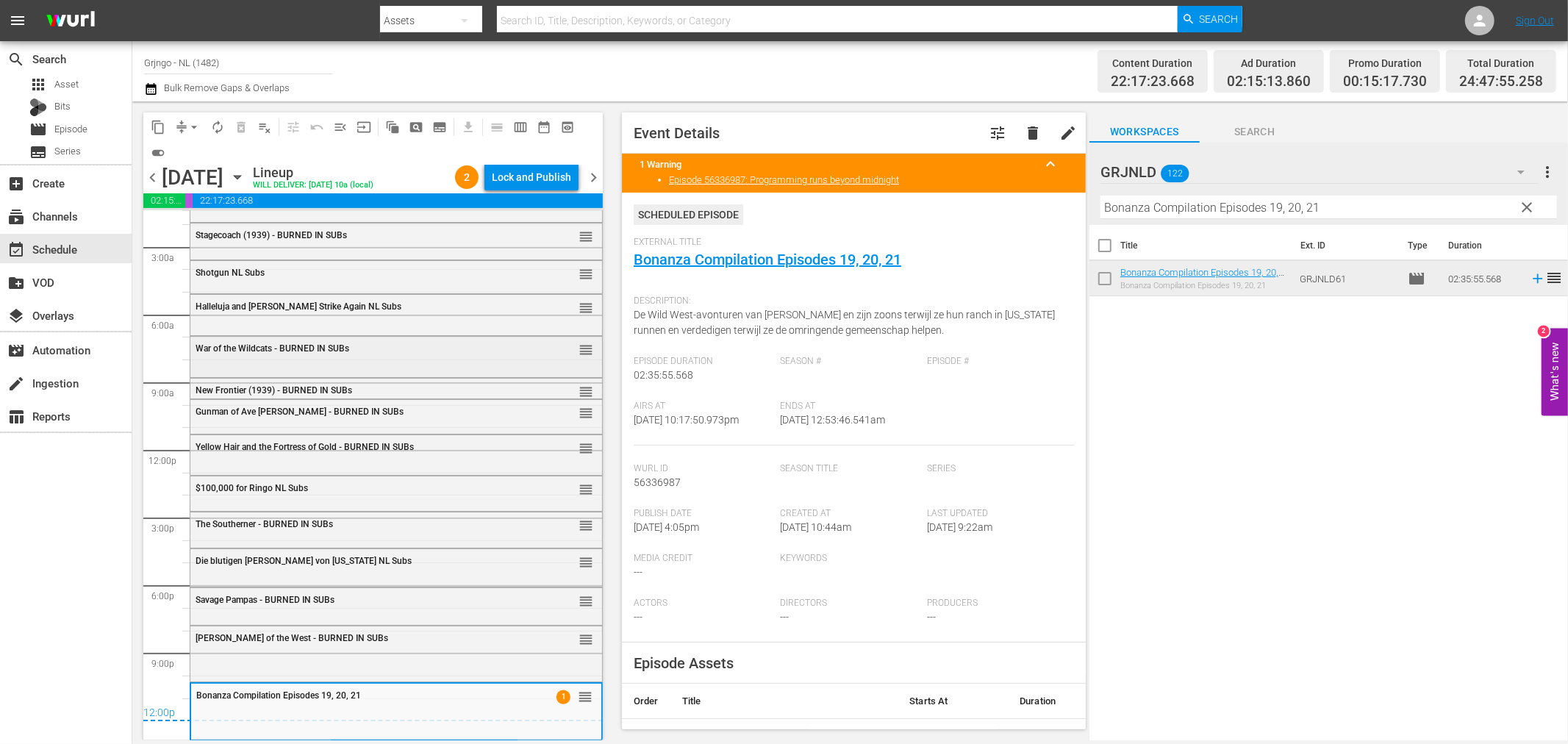
scroll to position [0, 0]
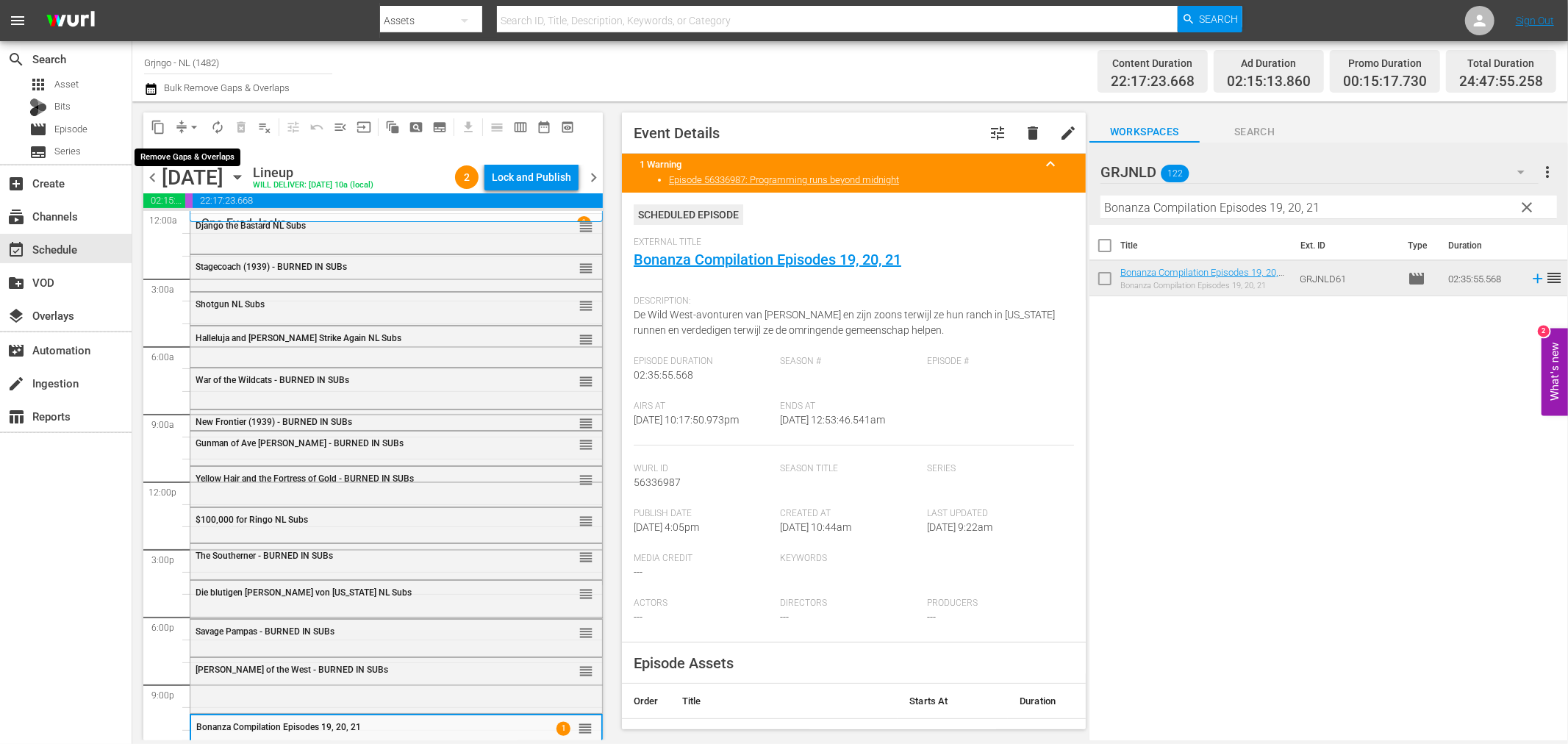
click at [197, 121] on span "arrow_drop_down" at bounding box center [194, 127] width 15 height 15
click at [193, 200] on li "Align to End of Previous Day" at bounding box center [194, 204] width 155 height 25
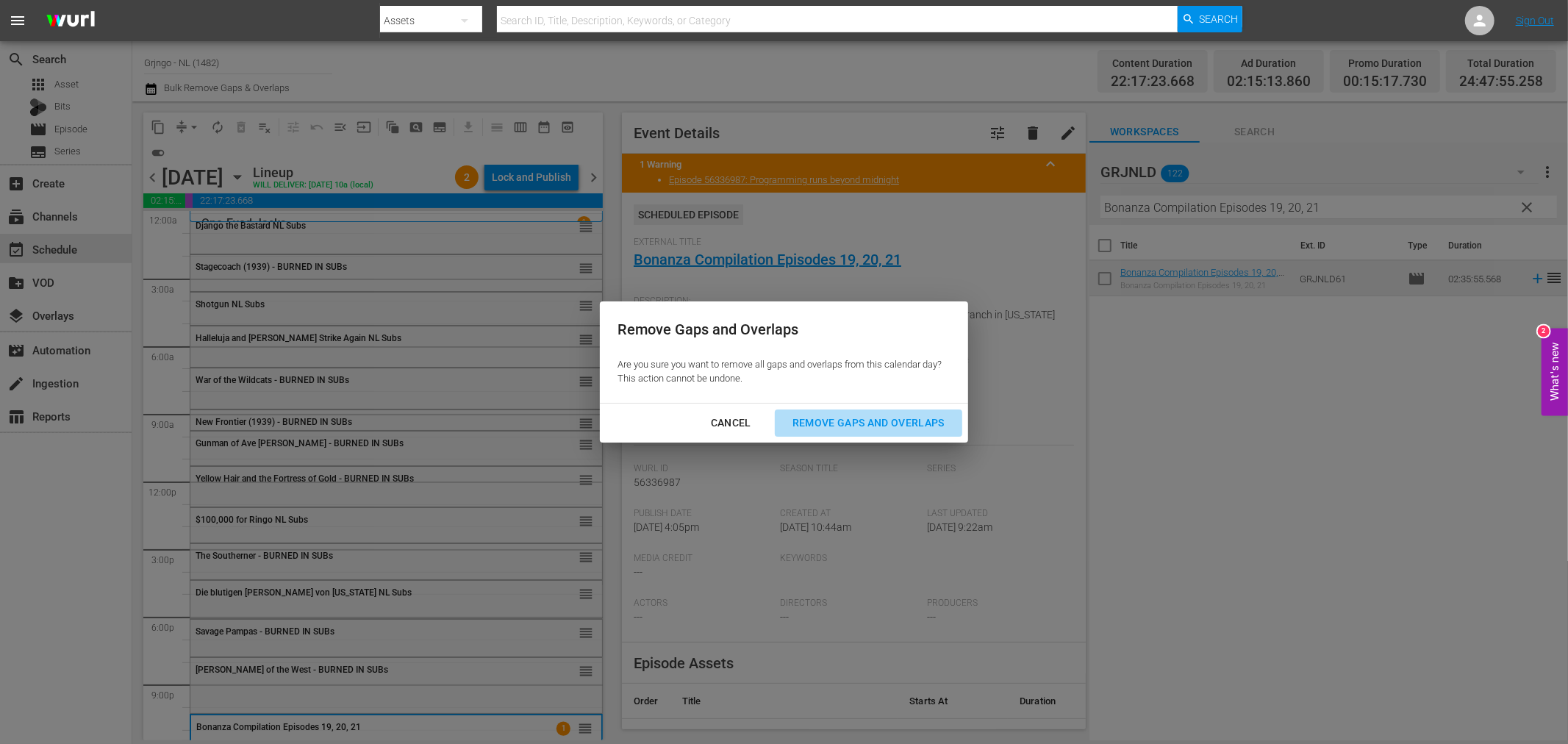
click at [863, 428] on div "Remove Gaps and Overlaps" at bounding box center [868, 422] width 176 height 18
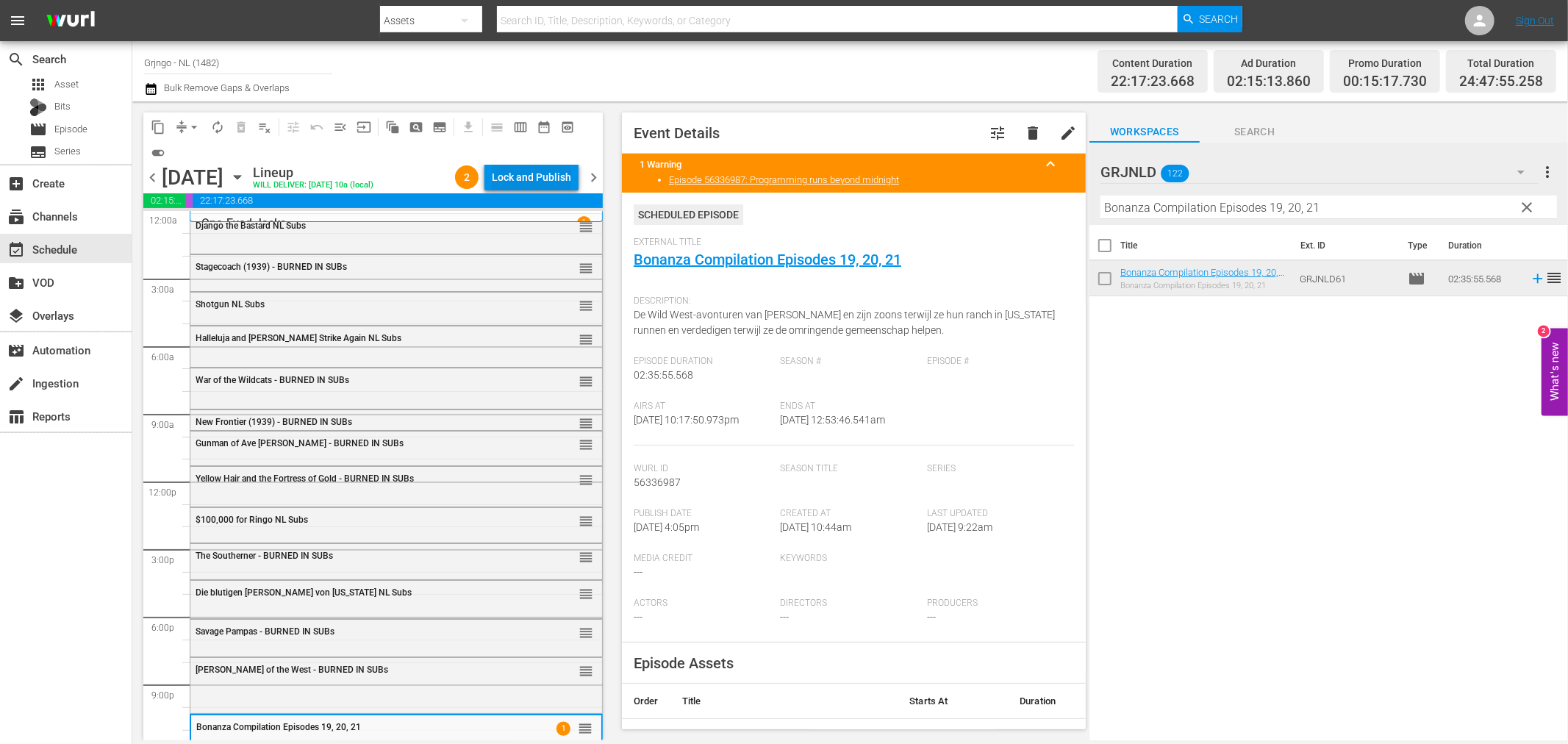
click at [514, 178] on div "Lock and Publish" at bounding box center [532, 177] width 79 height 26
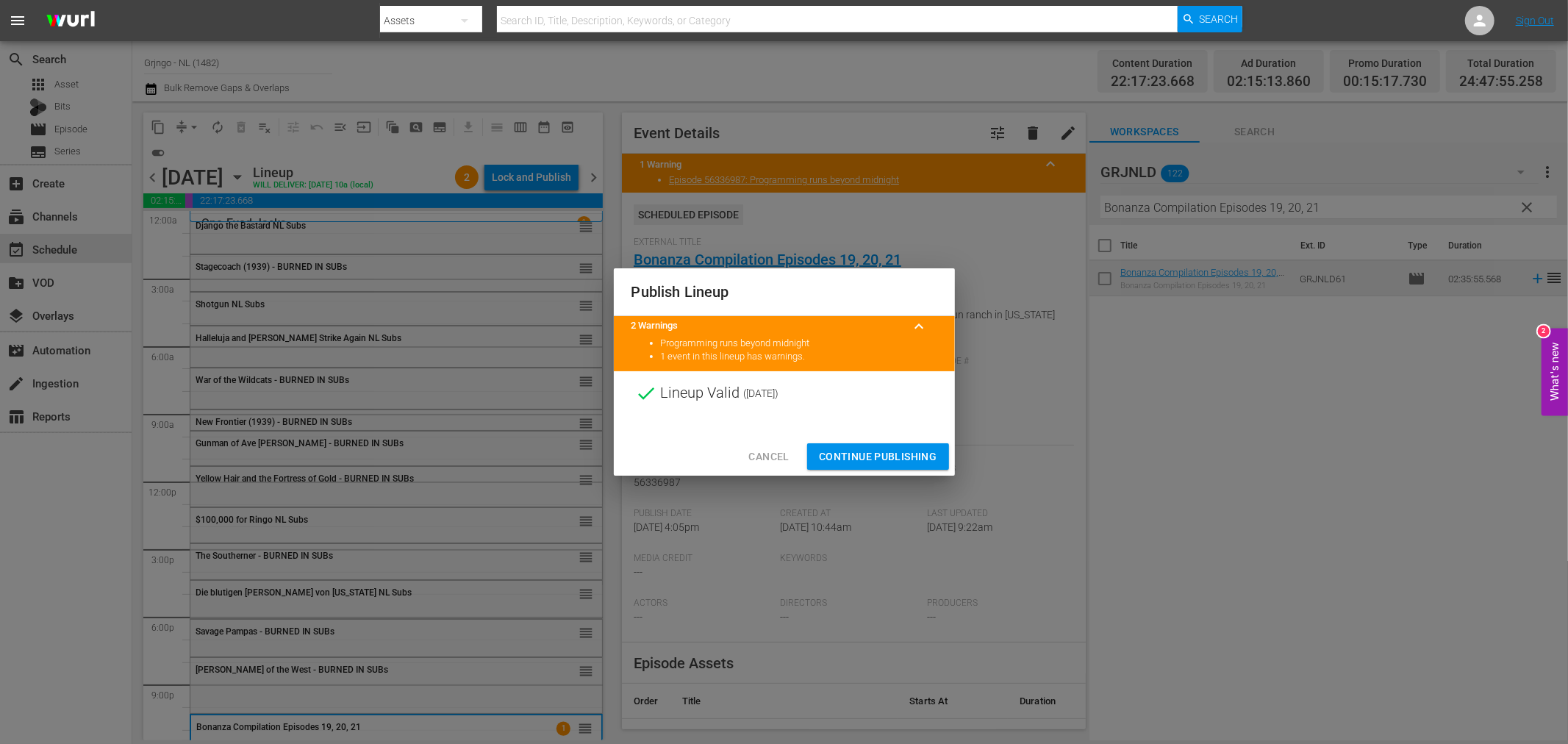
click at [832, 452] on span "Continue Publishing" at bounding box center [877, 456] width 118 height 18
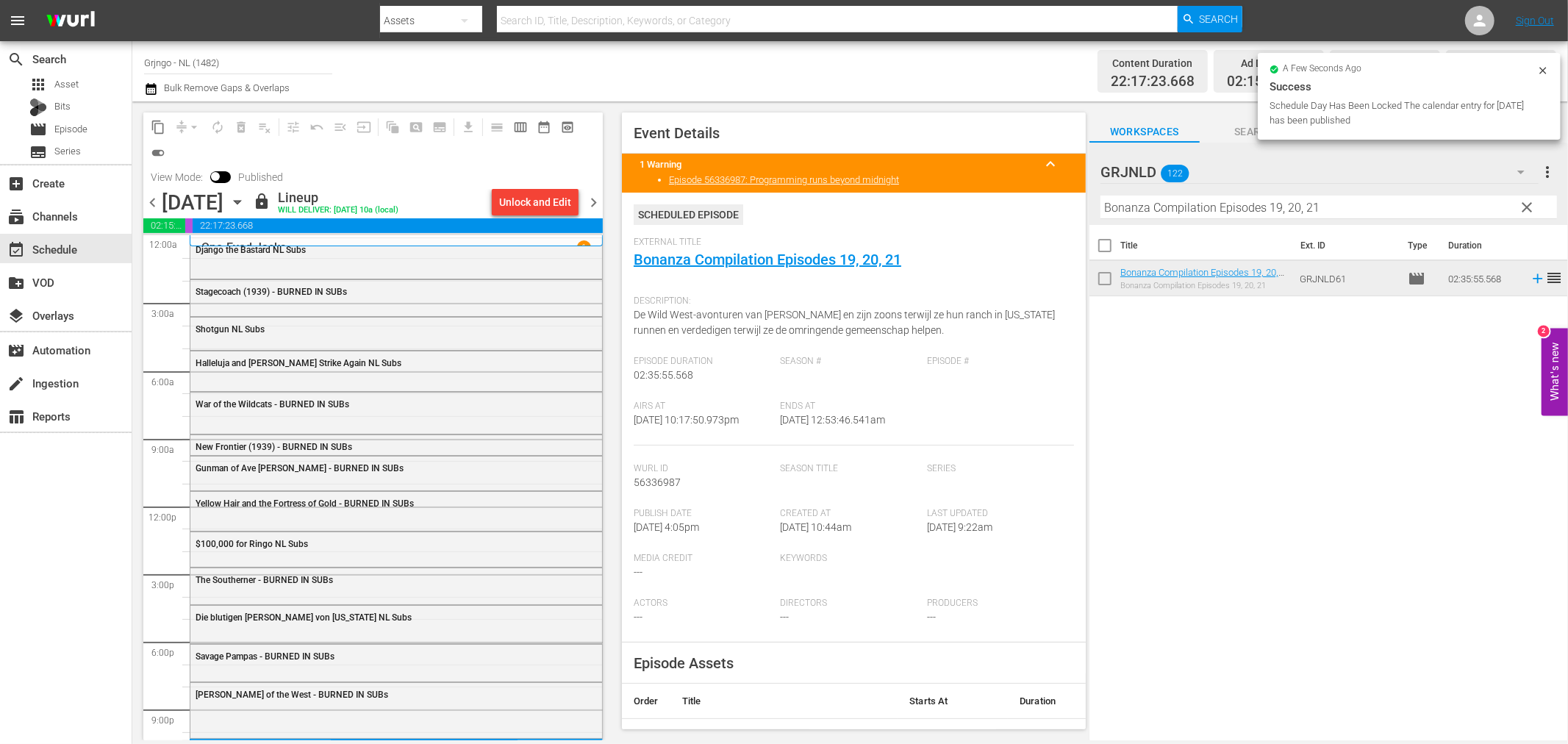
click at [1524, 200] on span "clear" at bounding box center [1528, 207] width 17 height 17
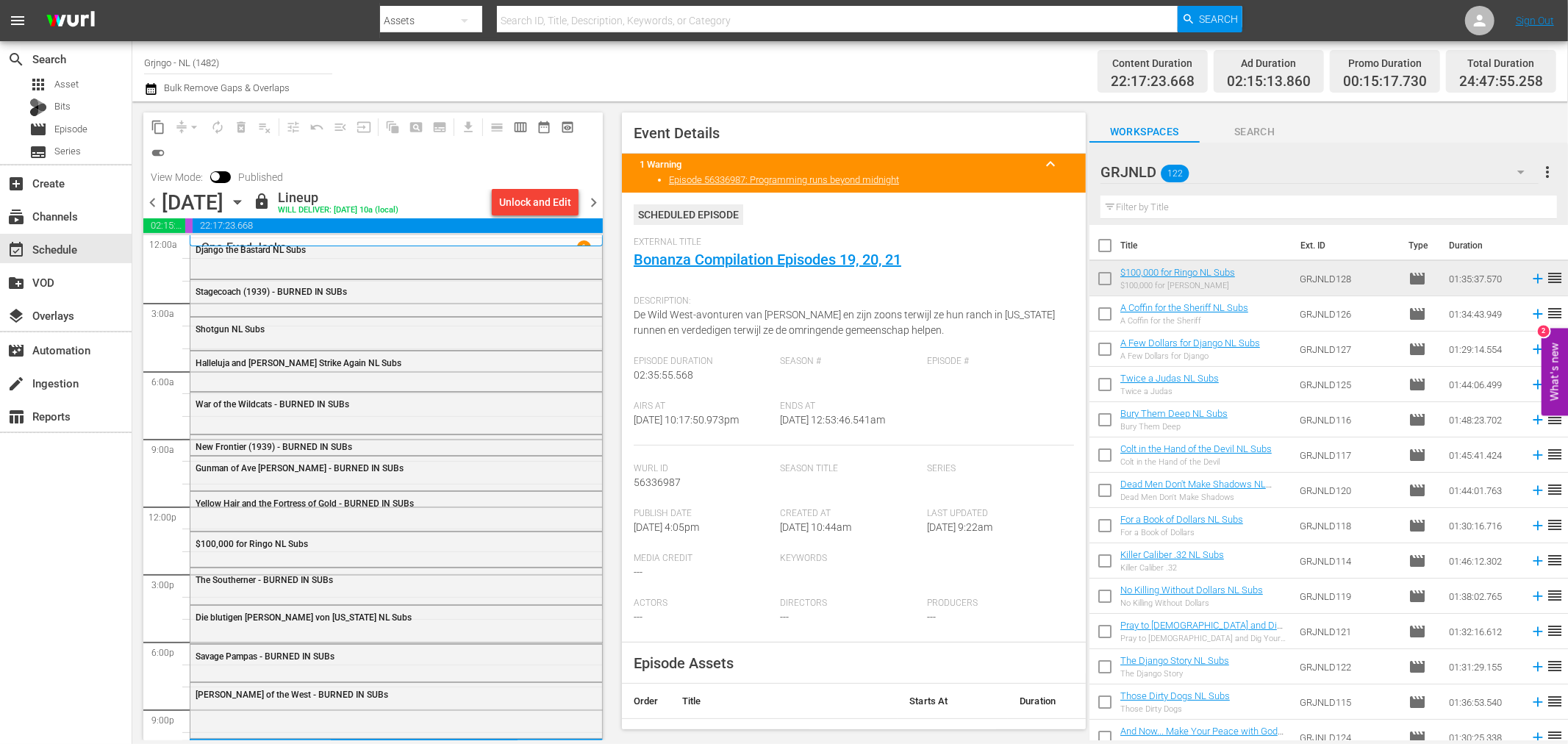
click at [1524, 173] on icon "button" at bounding box center [1520, 172] width 17 height 17
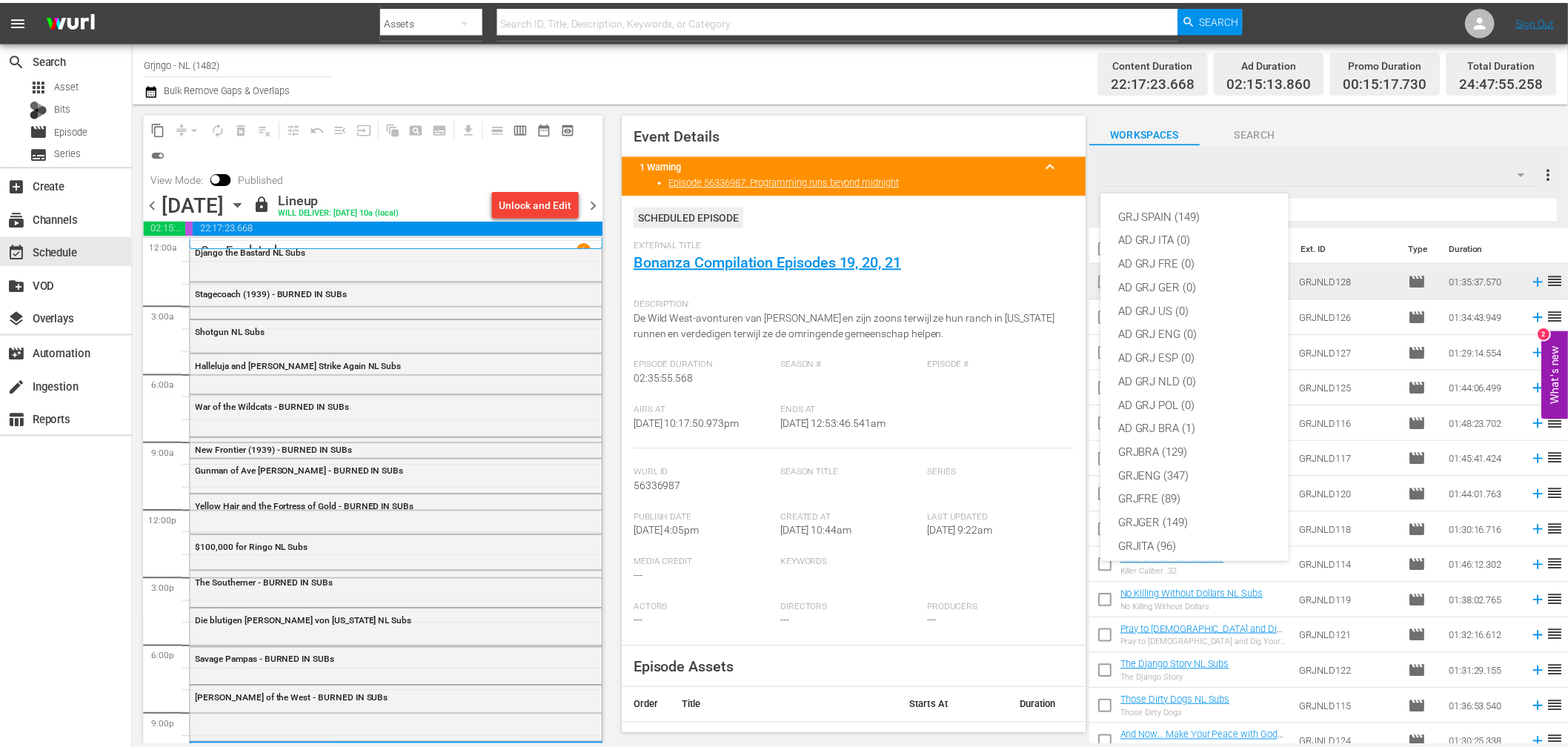
scroll to position [128, 0]
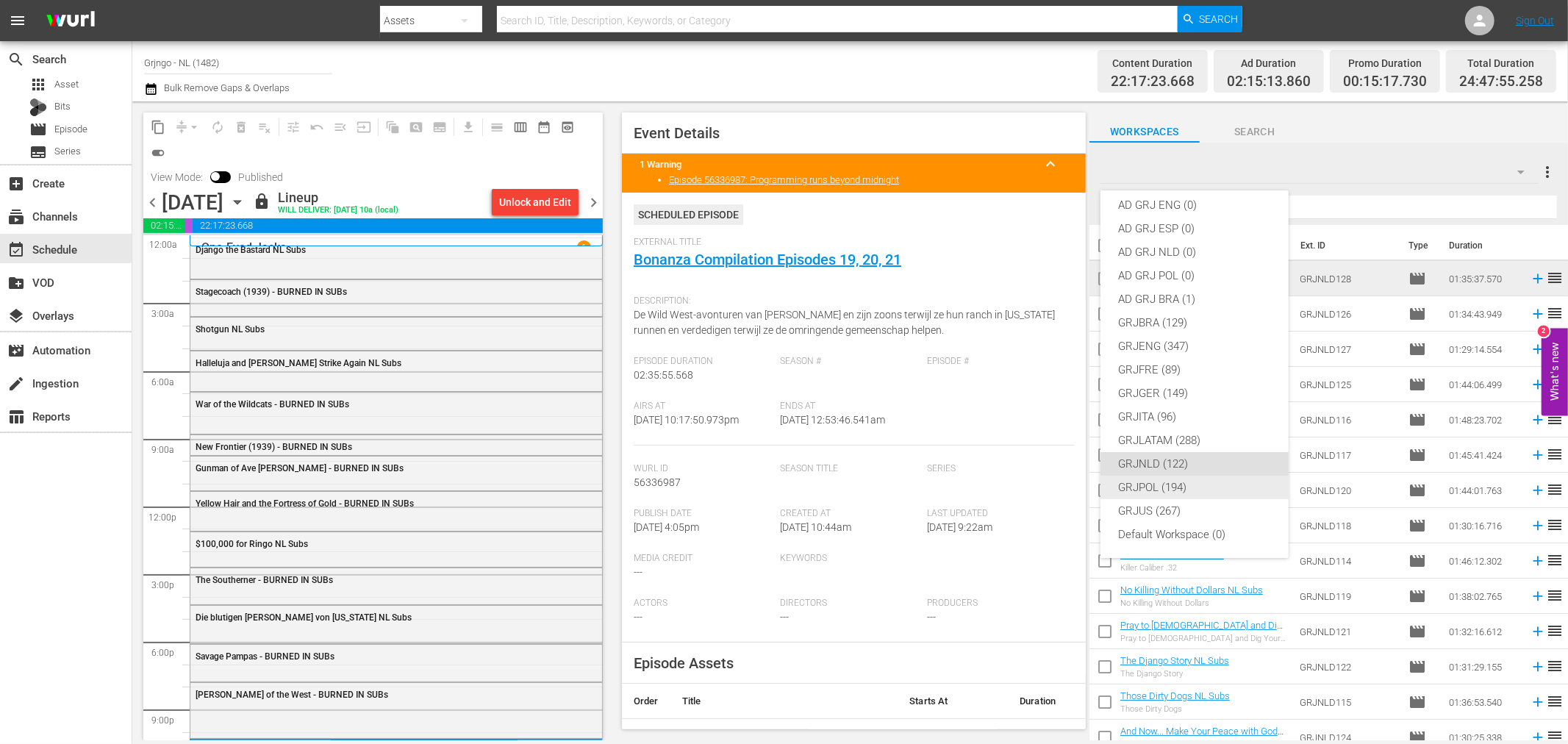
click at [1159, 485] on div "GRJPOL (194)" at bounding box center [1194, 487] width 153 height 24
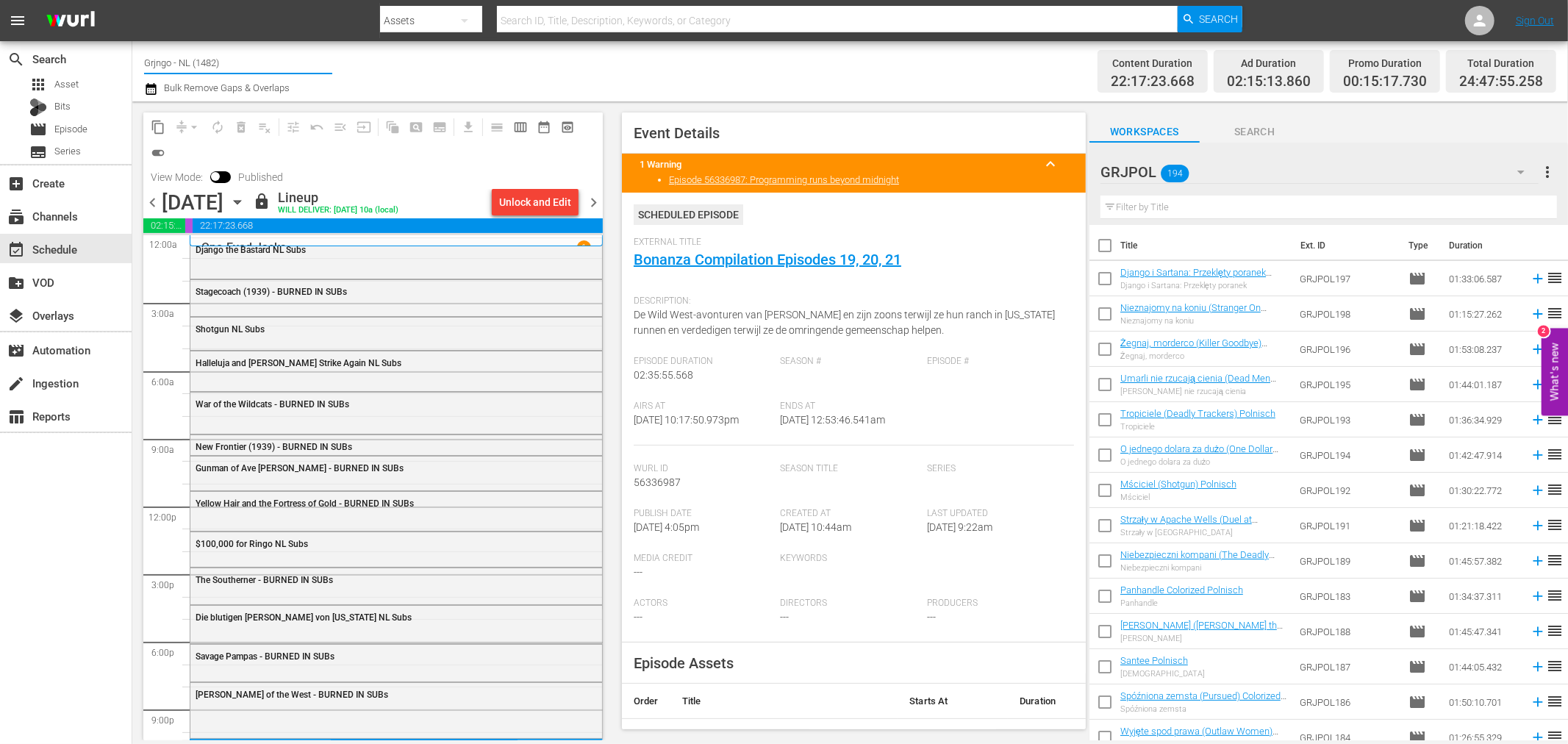
drag, startPoint x: 254, startPoint y: 61, endPoint x: 139, endPoint y: 56, distance: 115.1
click at [139, 56] on div "Channel Title Grjngo - NL (1482) Bulk Remove Gaps & Overlaps Content Duration 2…" at bounding box center [850, 71] width 1436 height 60
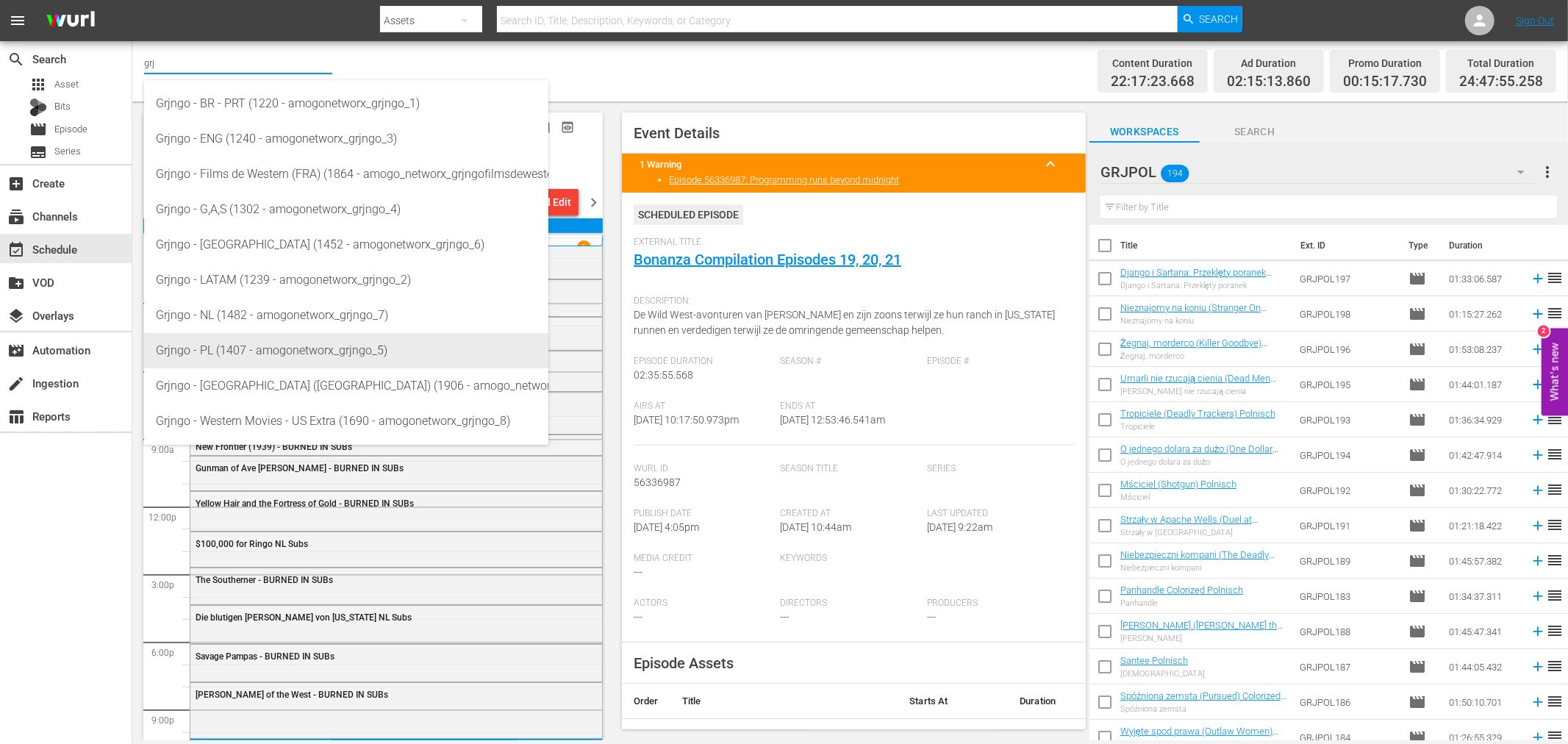
click at [340, 350] on div "Grjngo - PL (1407 - amogonetworx_grjngo_5)" at bounding box center [346, 350] width 381 height 36
type input "Grjngo - PL (1407 - amogonetworx_grjngo_5)"
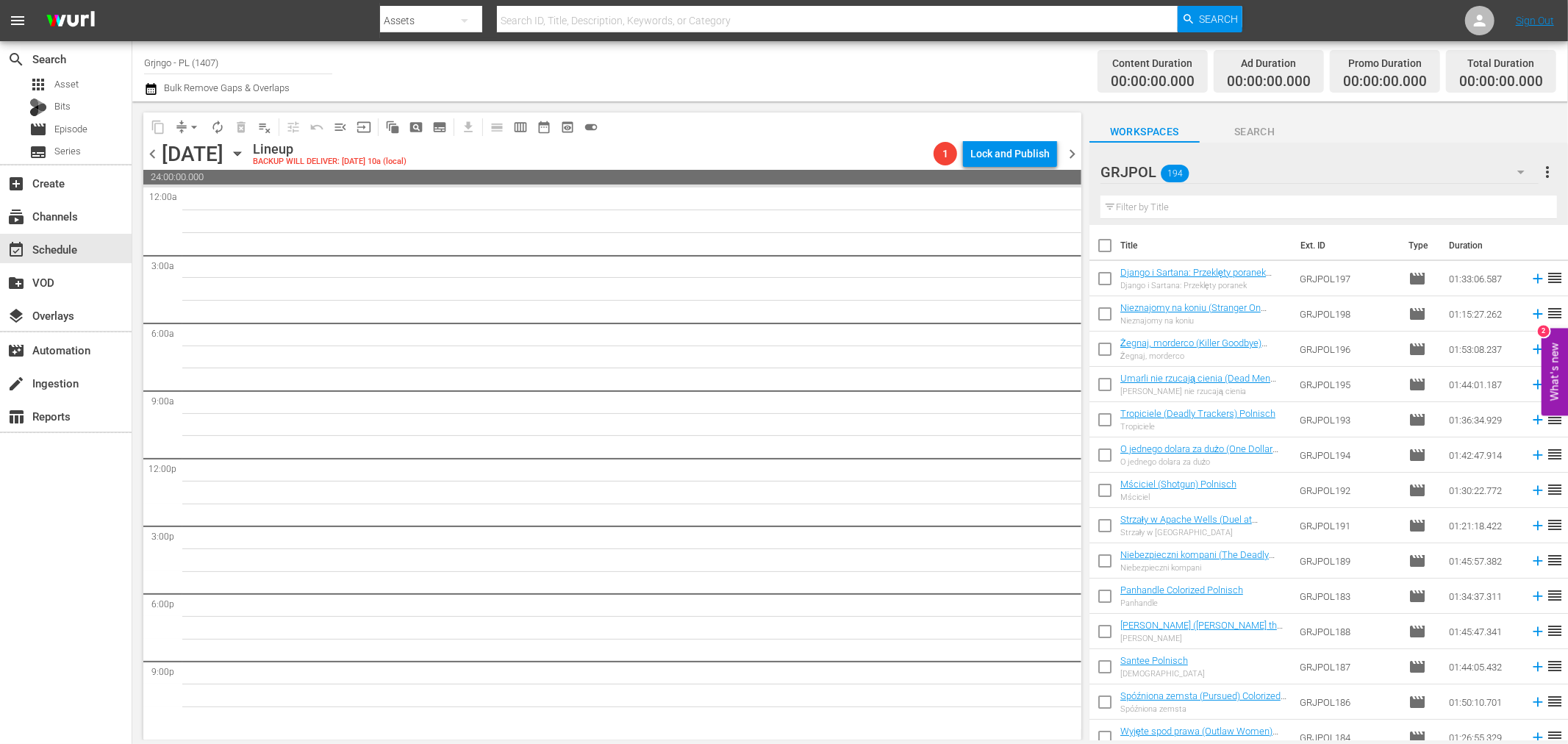
click at [240, 152] on icon "button" at bounding box center [237, 154] width 6 height 4
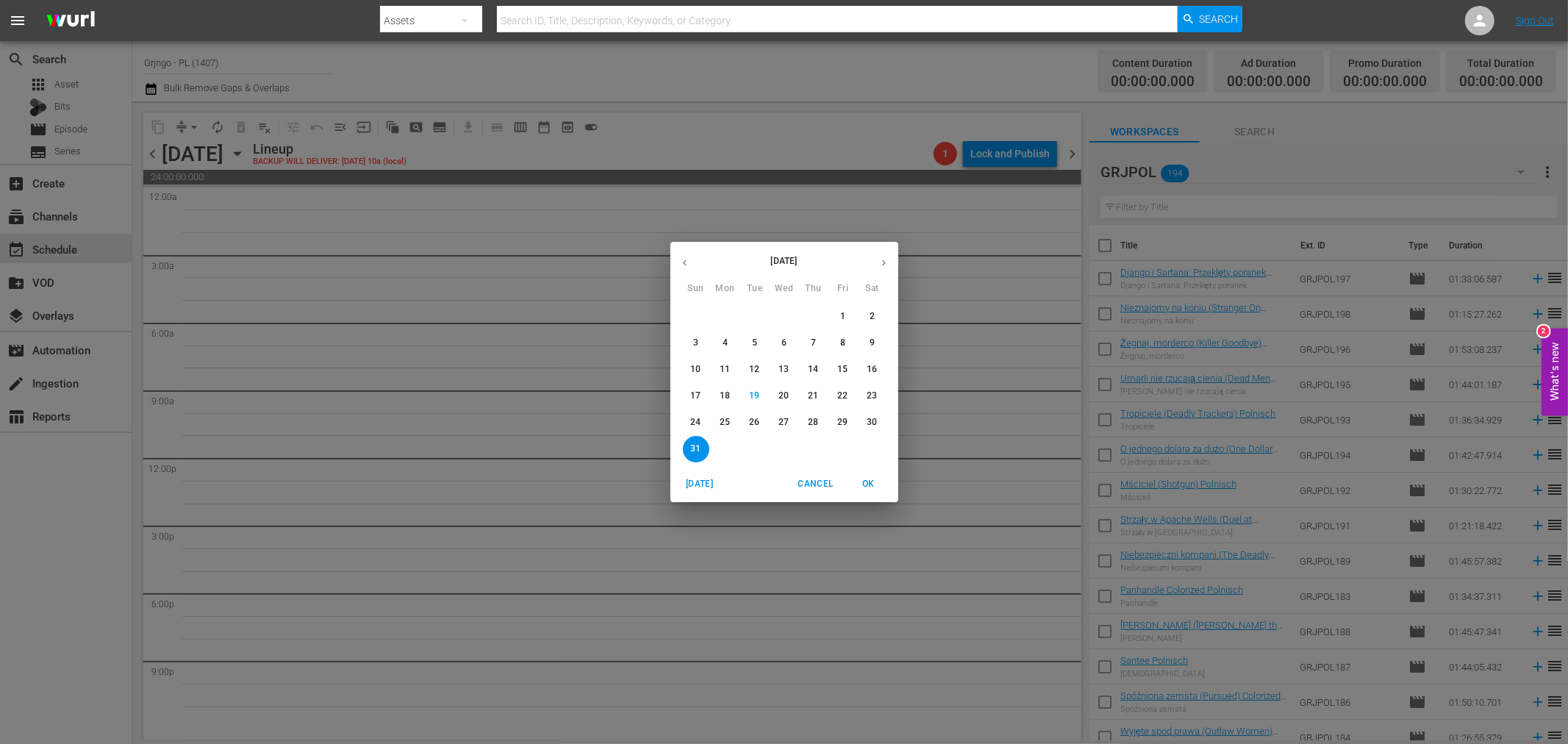
click at [692, 417] on p "24" at bounding box center [695, 422] width 10 height 13
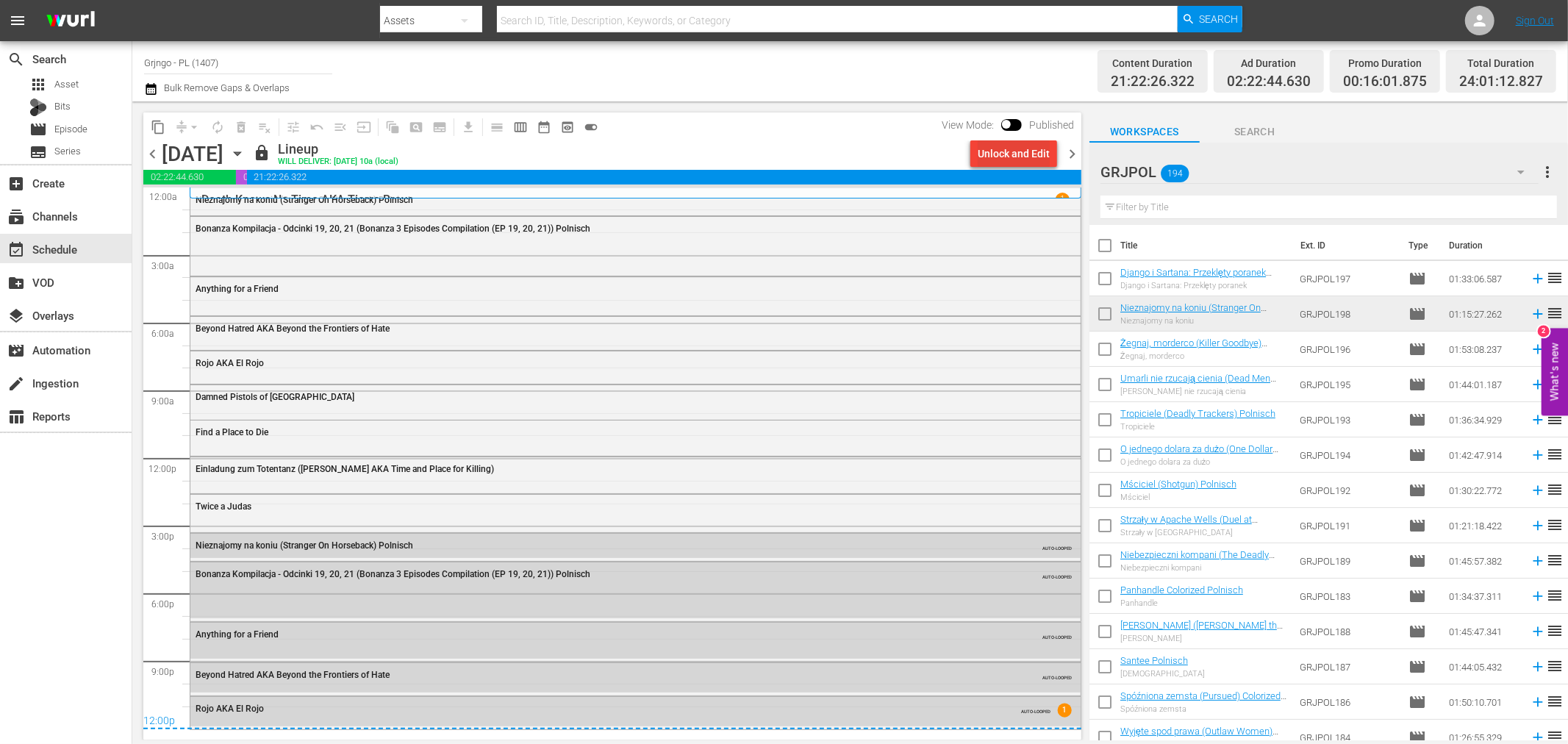
click at [1033, 151] on div "Unlock and Edit" at bounding box center [1013, 153] width 72 height 26
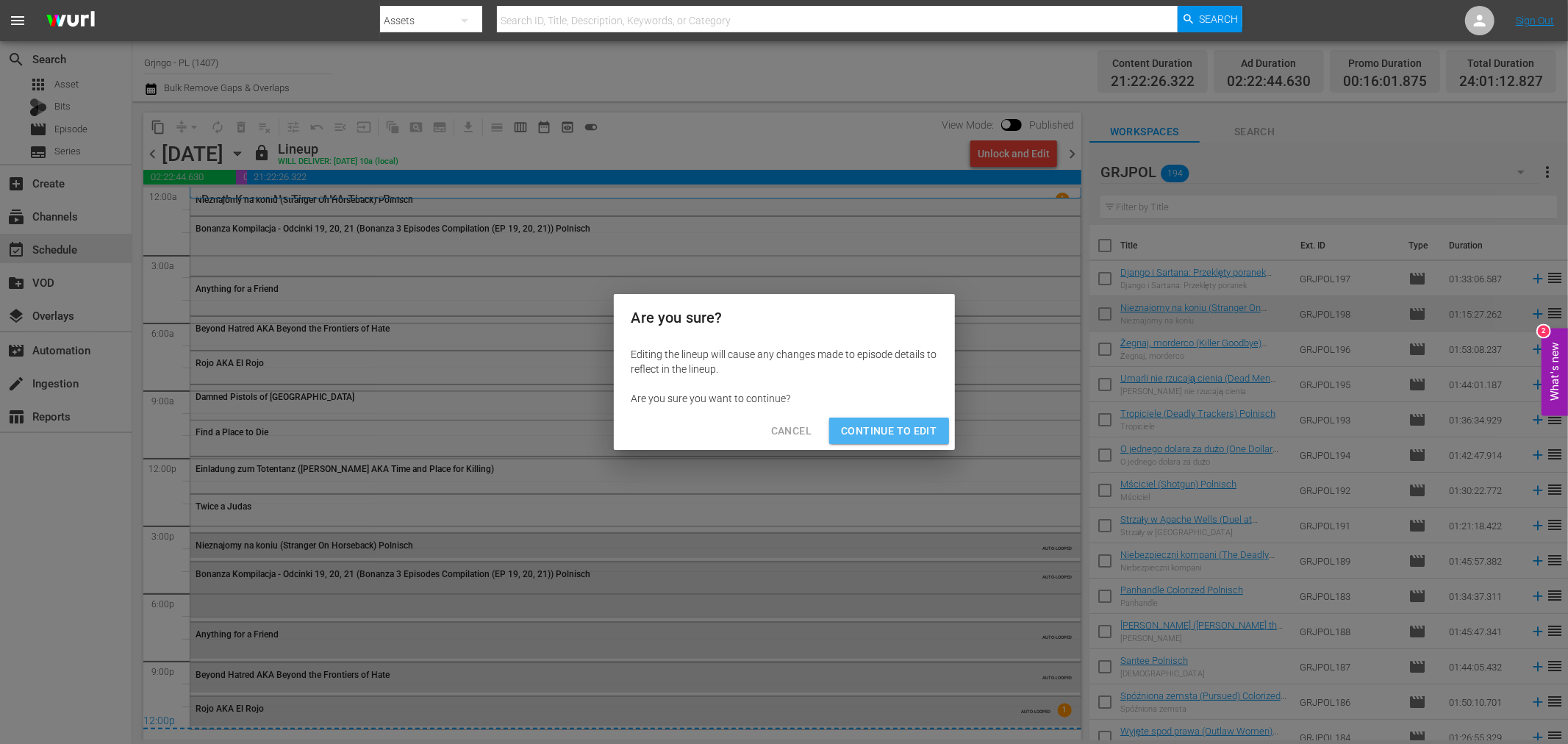
click at [910, 423] on span "Continue to Edit" at bounding box center [888, 430] width 96 height 18
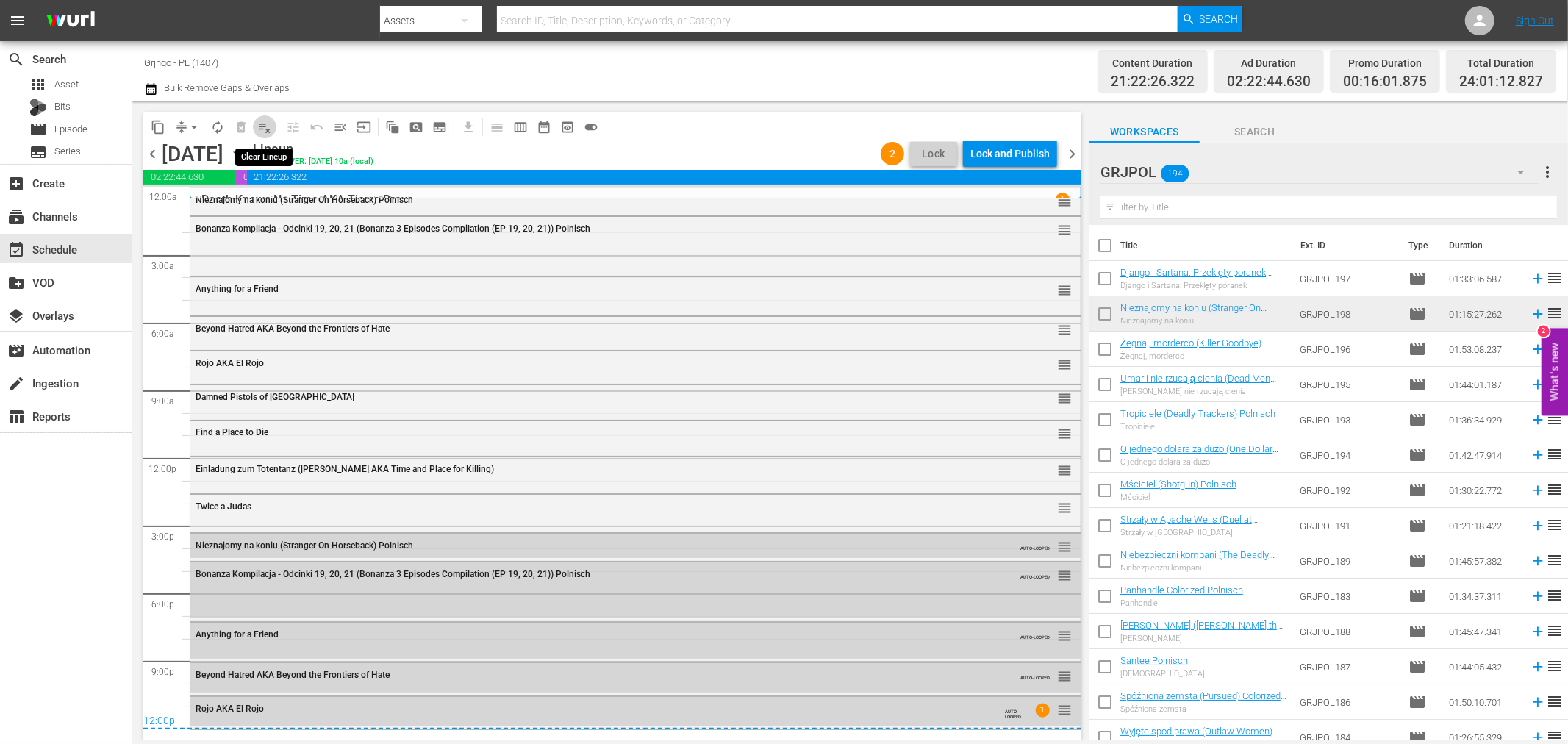
click at [270, 120] on span "playlist_remove_outlined" at bounding box center [265, 127] width 15 height 15
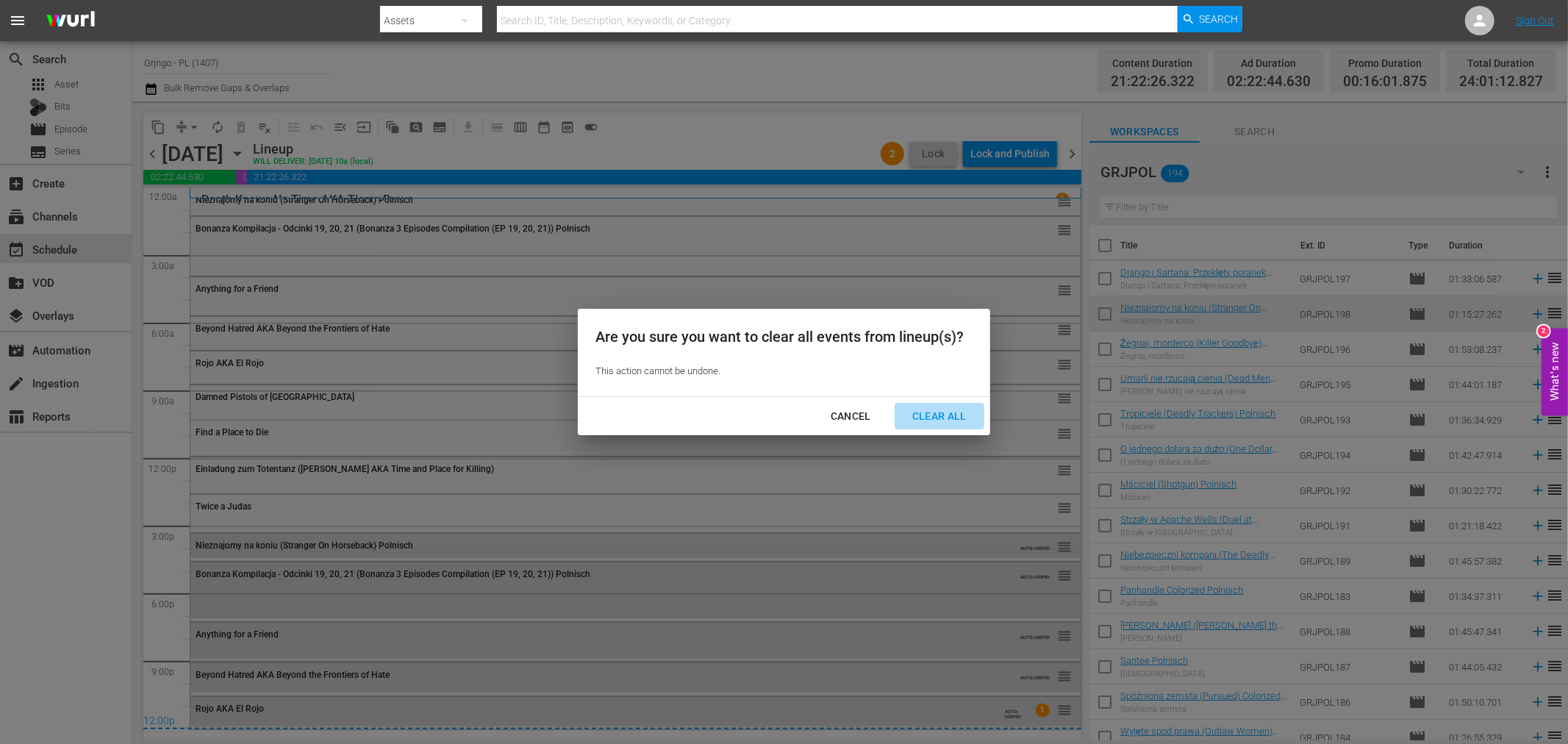
click at [929, 411] on div "Clear All" at bounding box center [939, 416] width 78 height 18
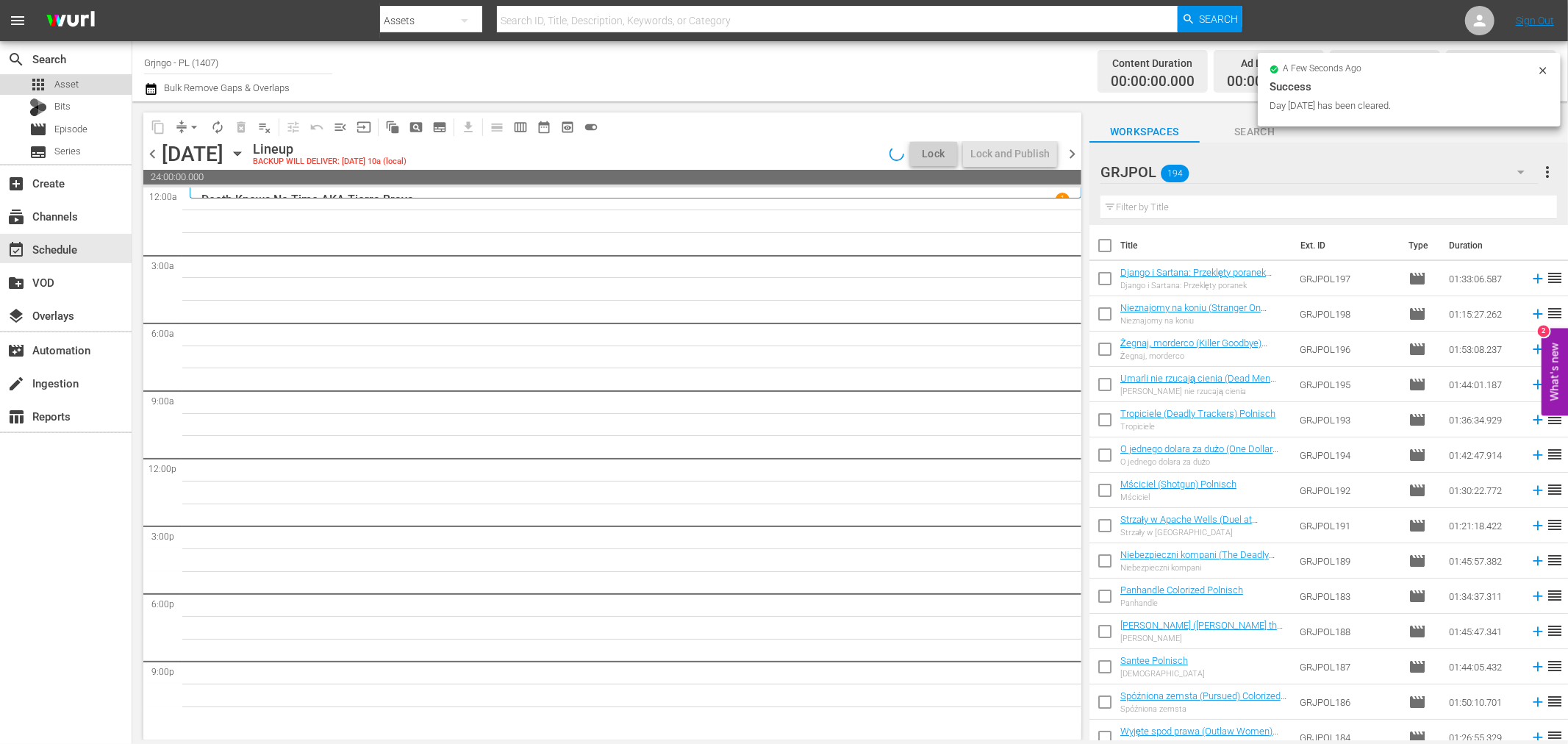
click at [70, 81] on span "Asset" at bounding box center [67, 84] width 25 height 15
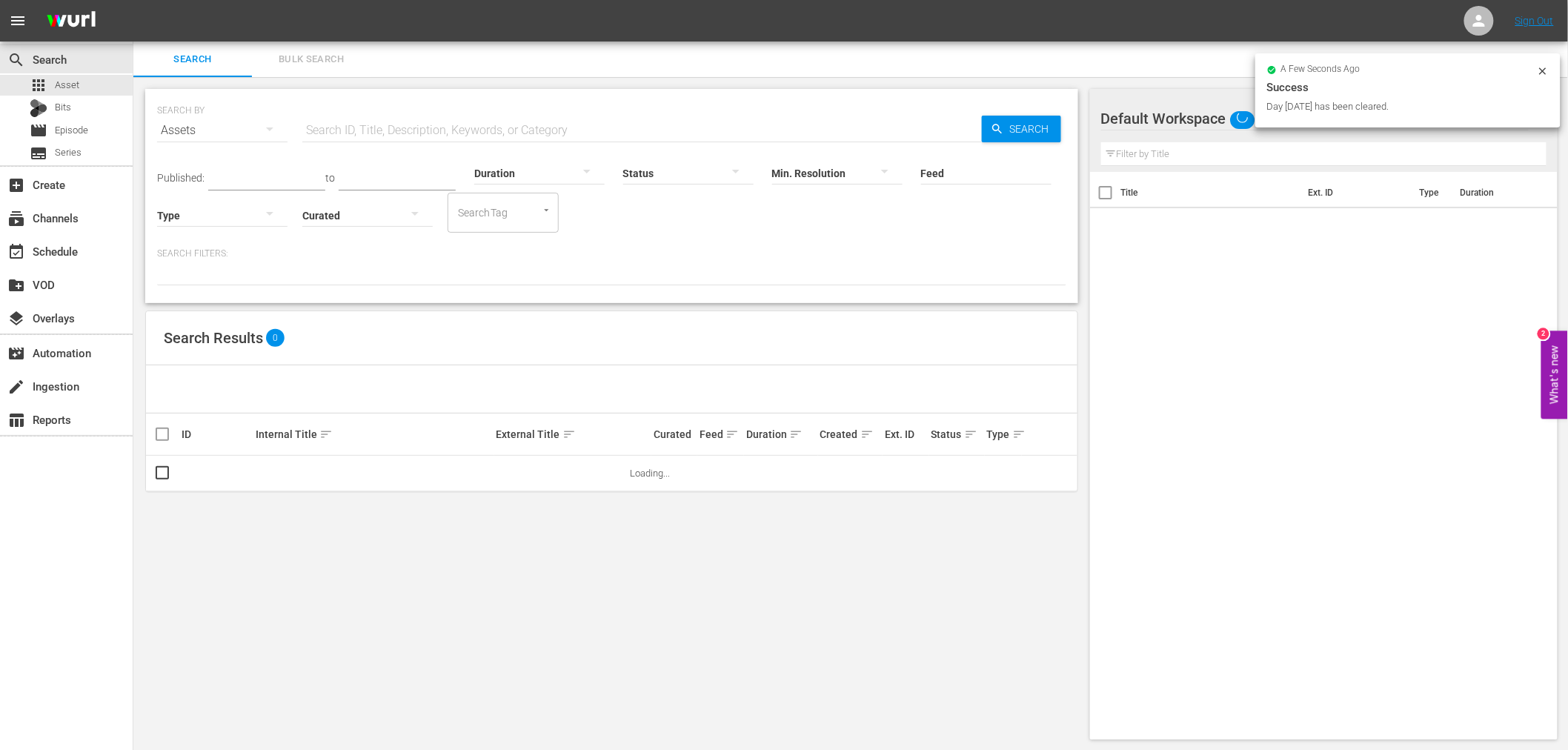
click at [321, 124] on input "text" at bounding box center [641, 130] width 680 height 36
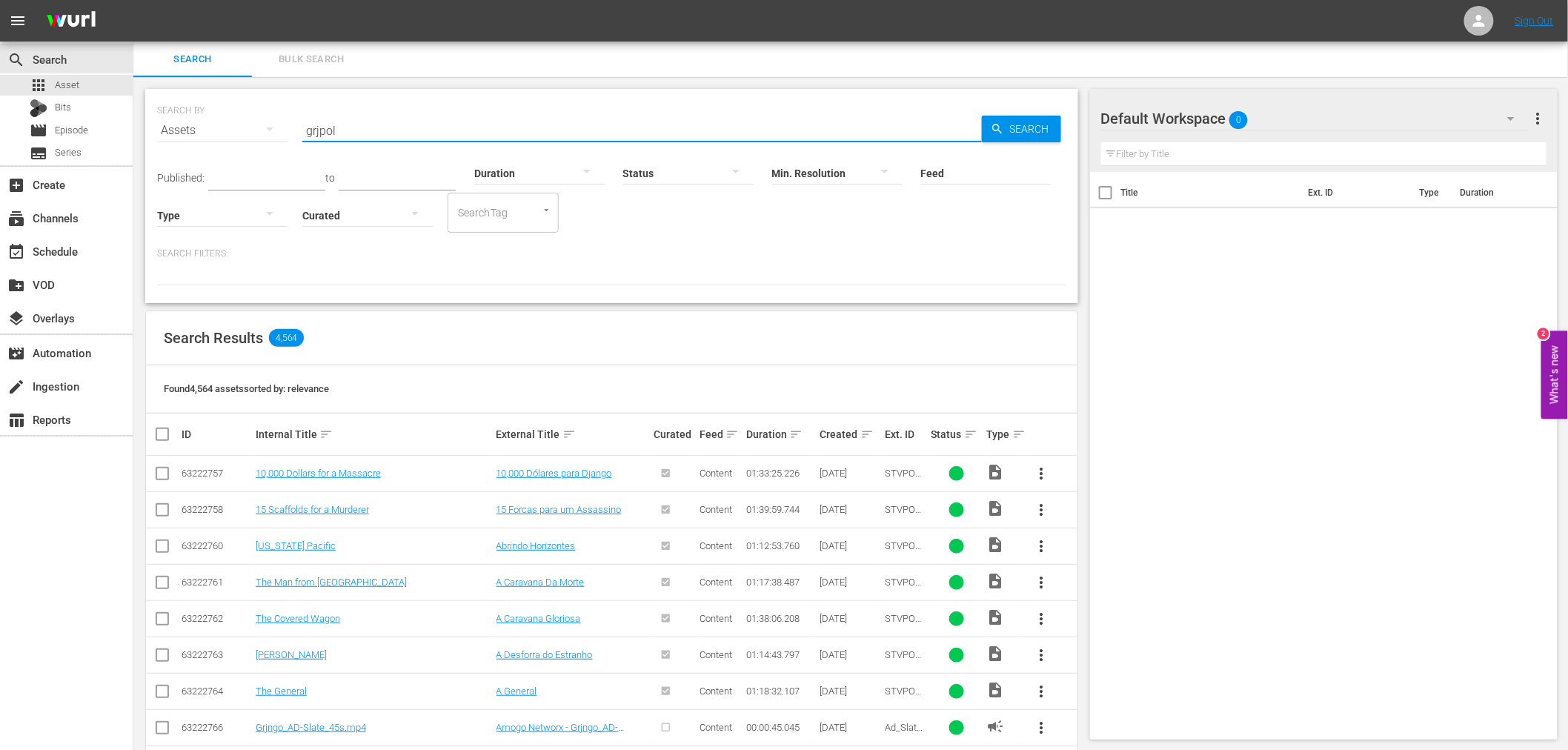
type input "grjpol"
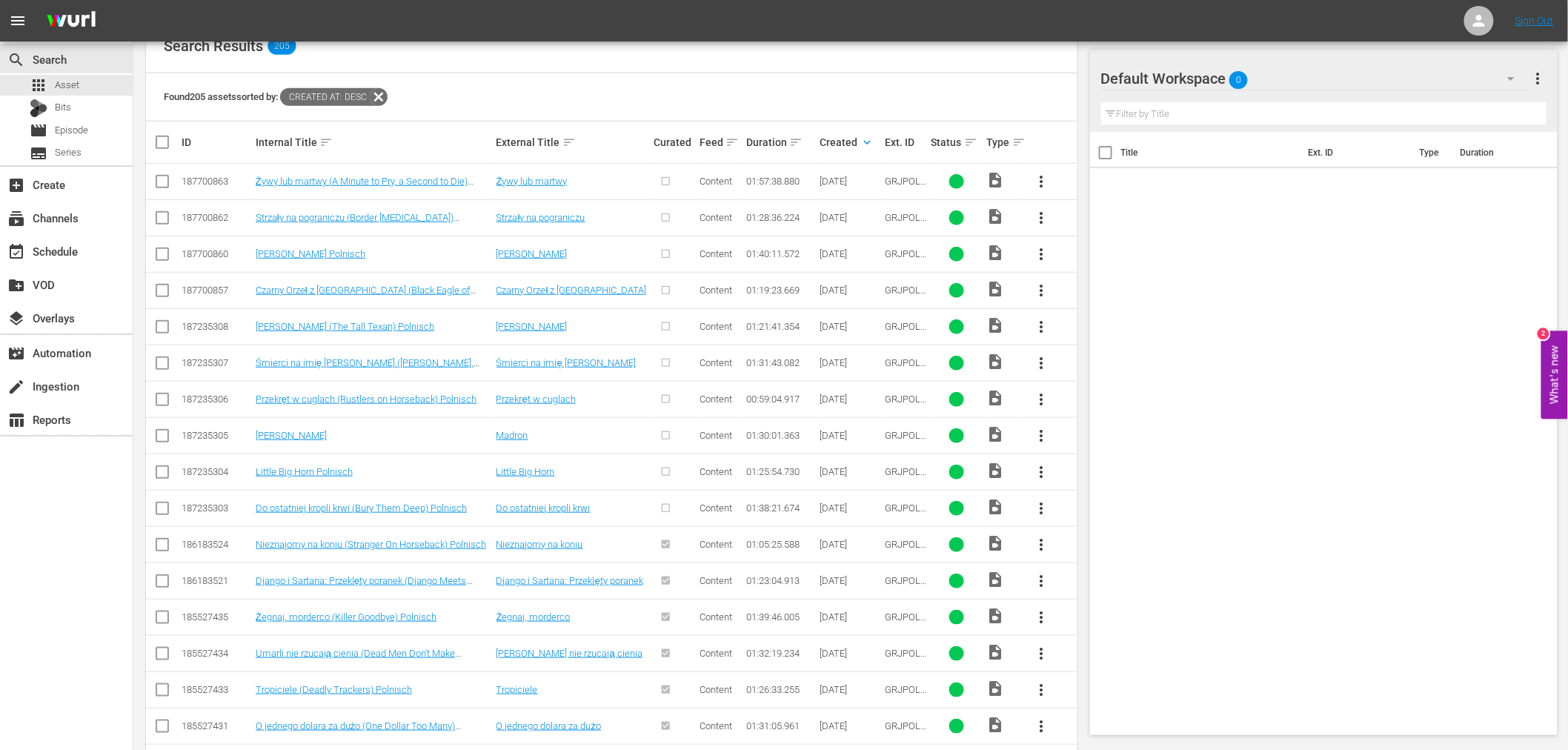
scroll to position [329, 0]
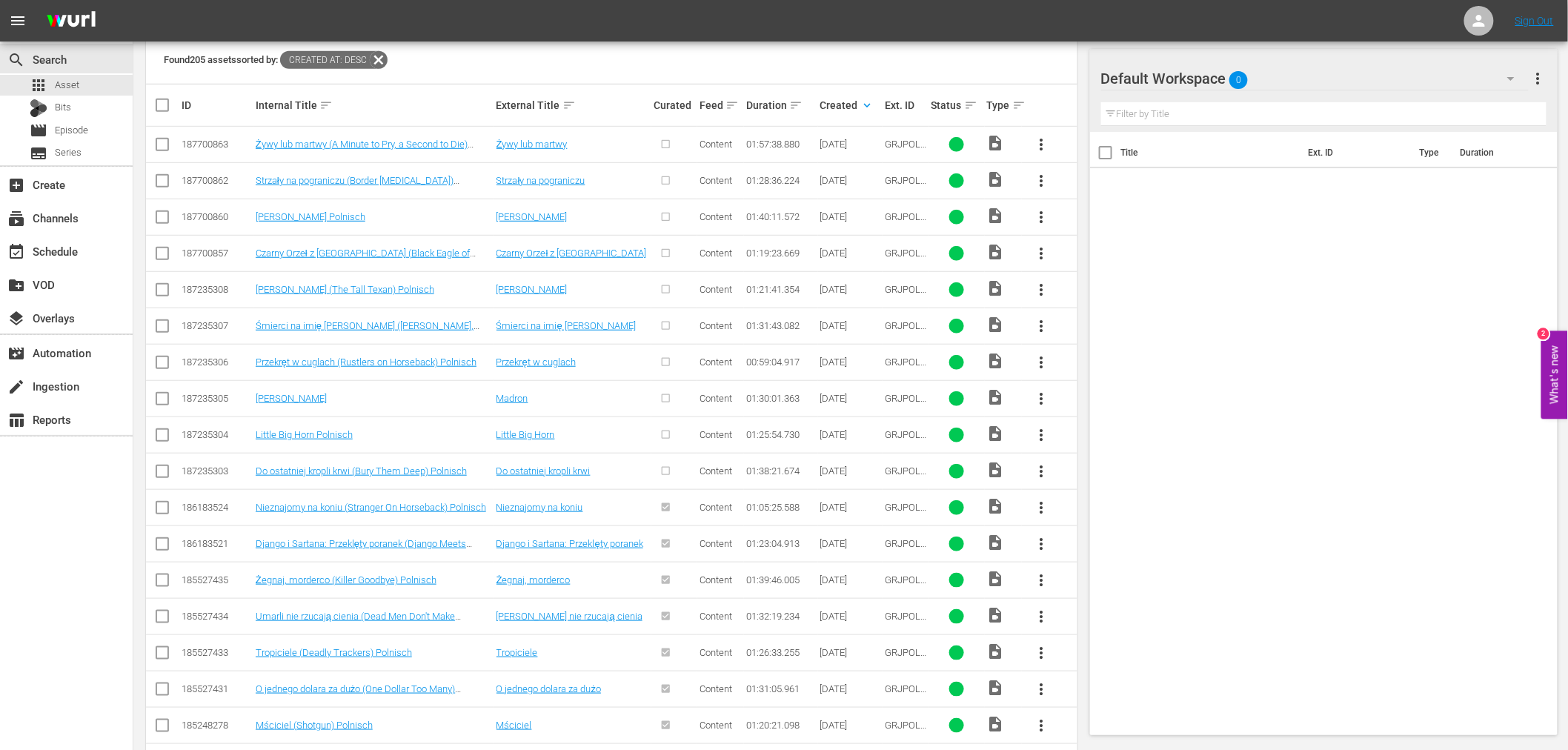
click at [1038, 470] on span "more_vert" at bounding box center [1042, 471] width 18 height 18
click at [1071, 583] on div "Episode" at bounding box center [1121, 584] width 101 height 36
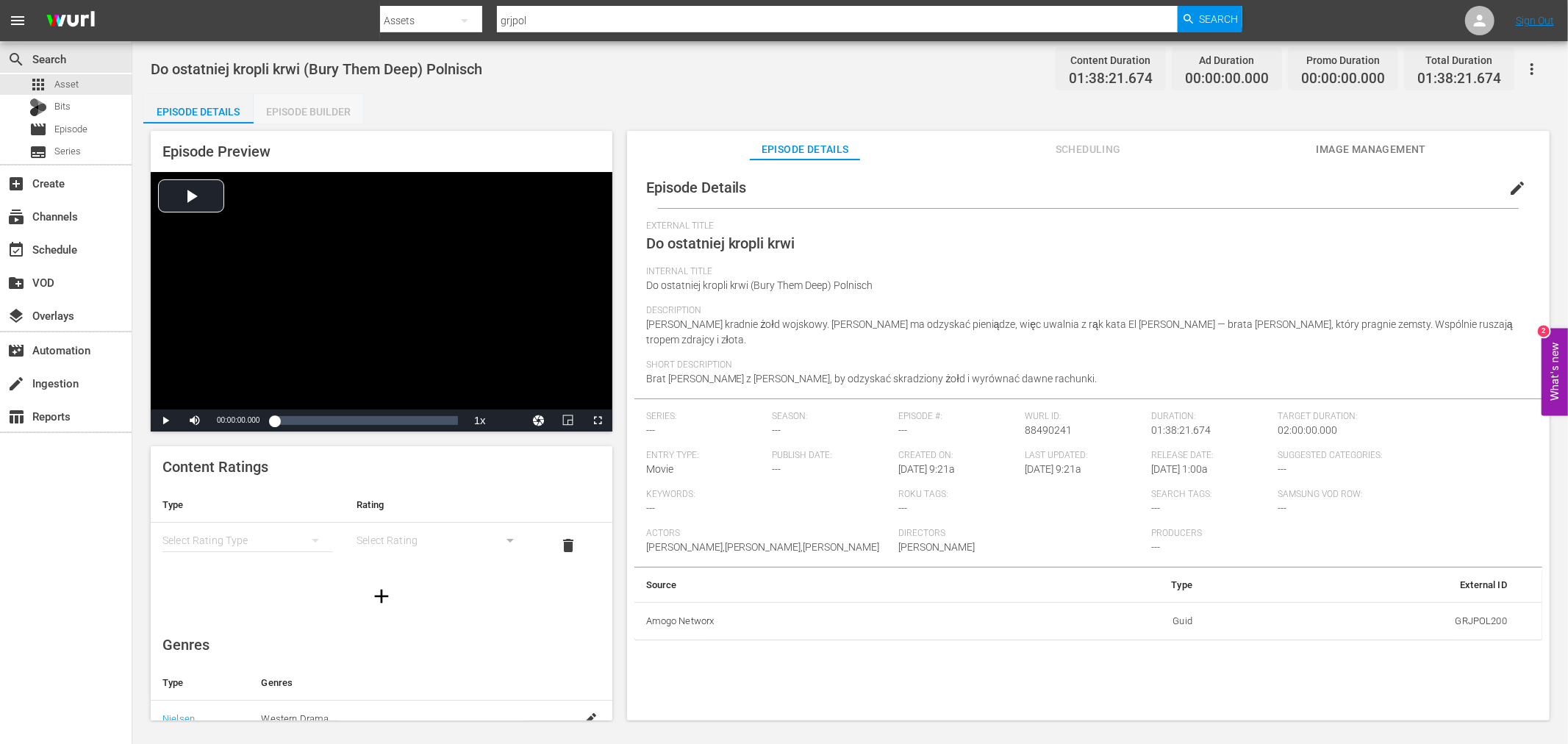
click at [320, 116] on div "Episode Builder" at bounding box center [308, 112] width 110 height 36
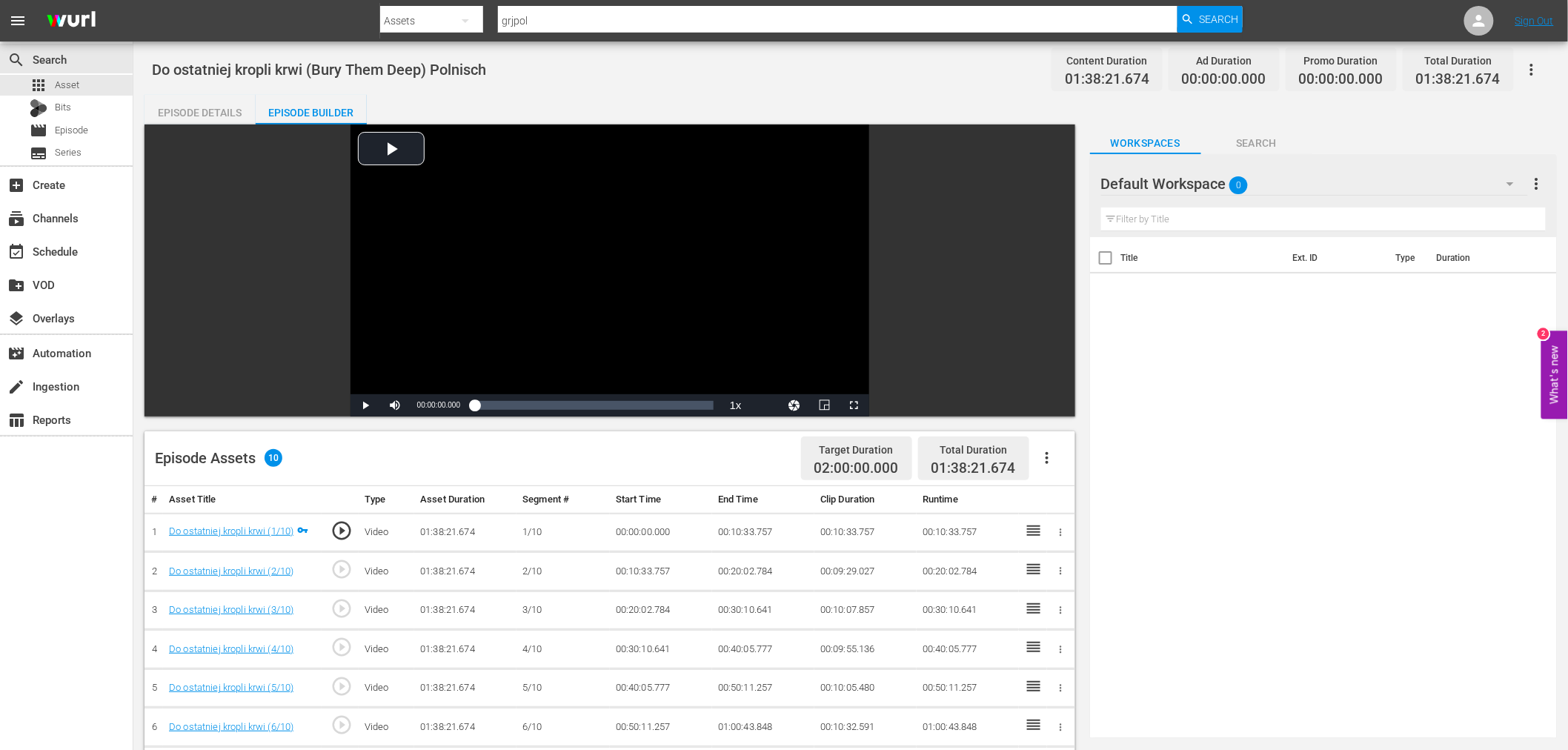
click at [1050, 454] on icon "button" at bounding box center [1047, 458] width 18 height 18
click at [1058, 468] on div "Fill with Ads" at bounding box center [1091, 463] width 101 height 36
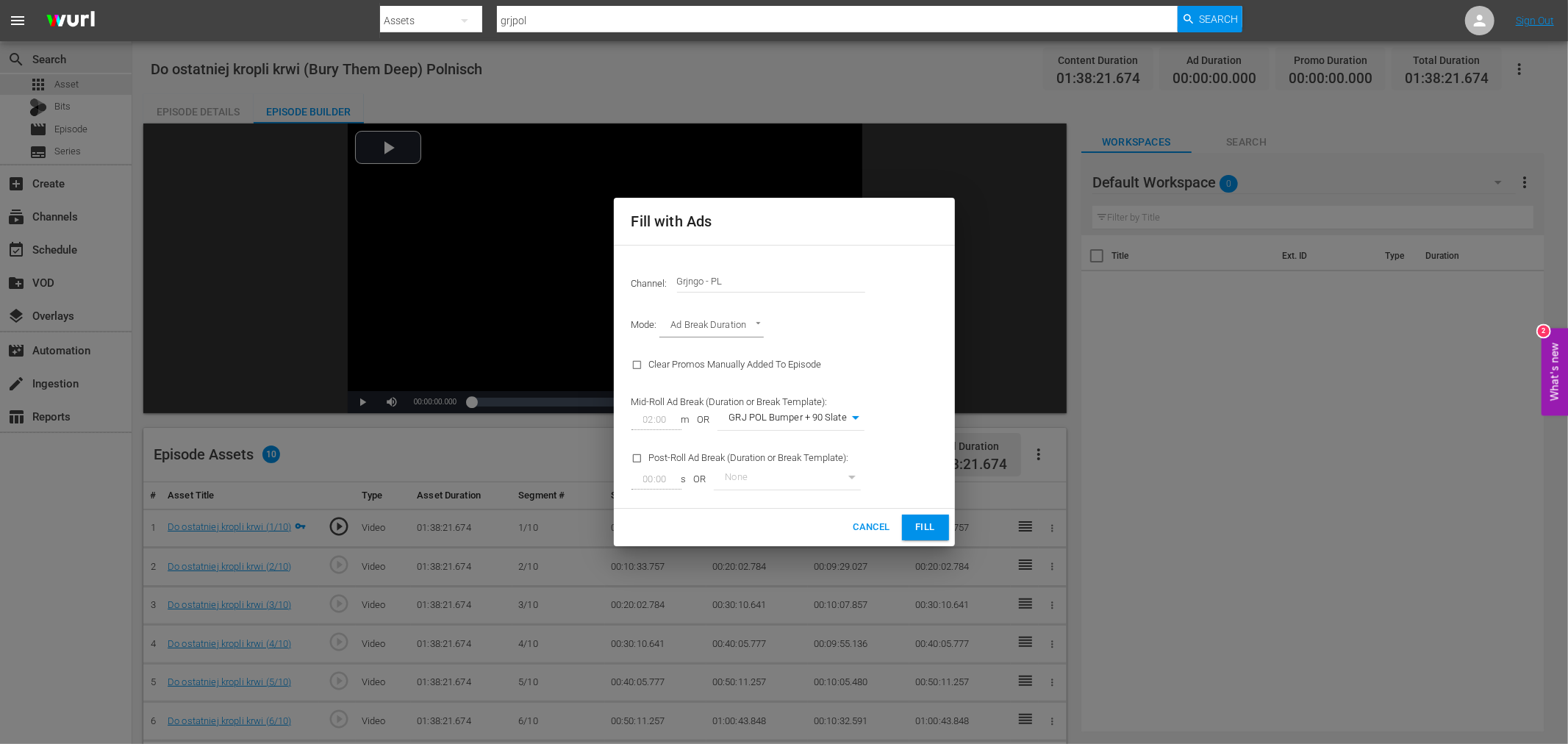
click at [930, 523] on span "Fill" at bounding box center [925, 527] width 24 height 17
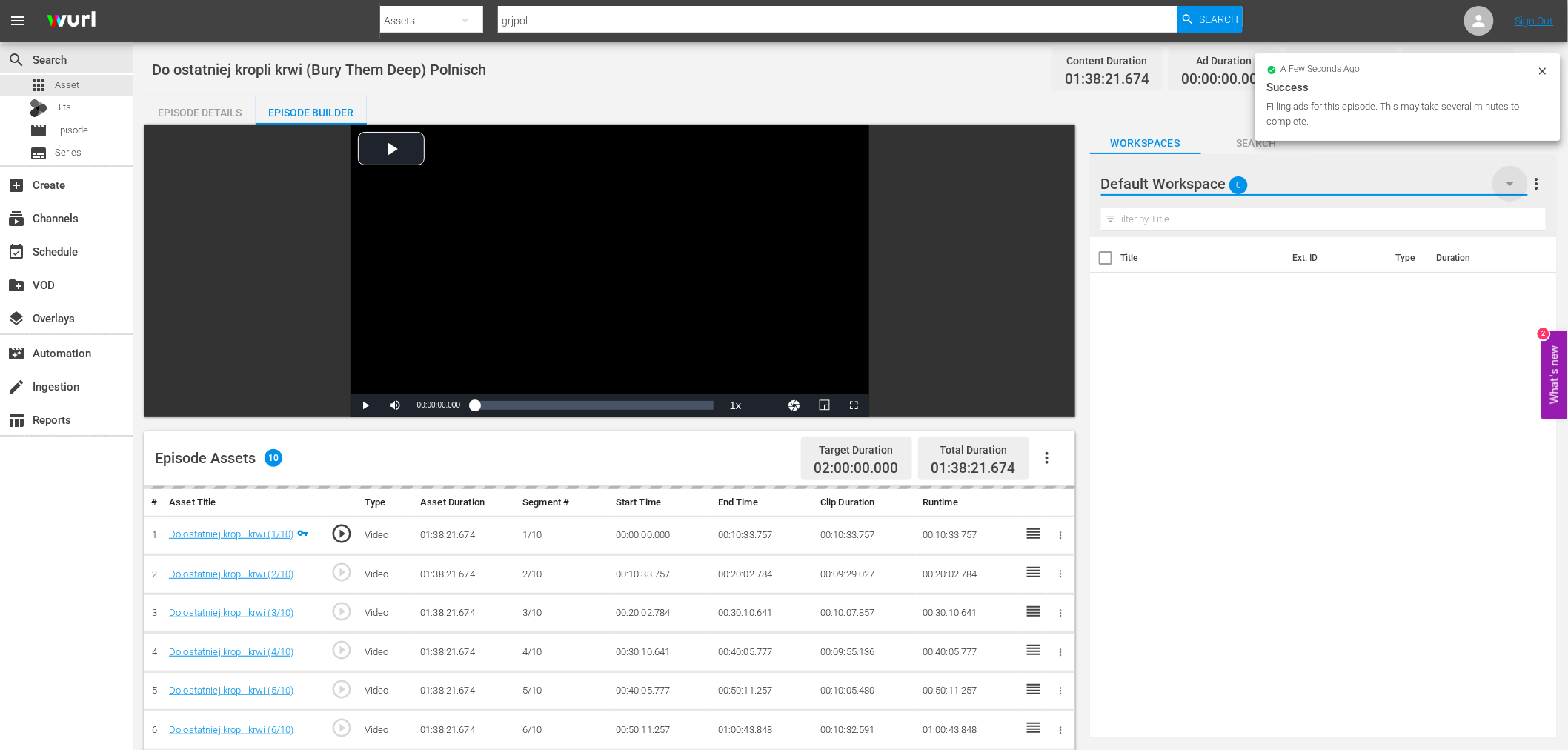
click at [1515, 186] on icon "button" at bounding box center [1510, 184] width 18 height 18
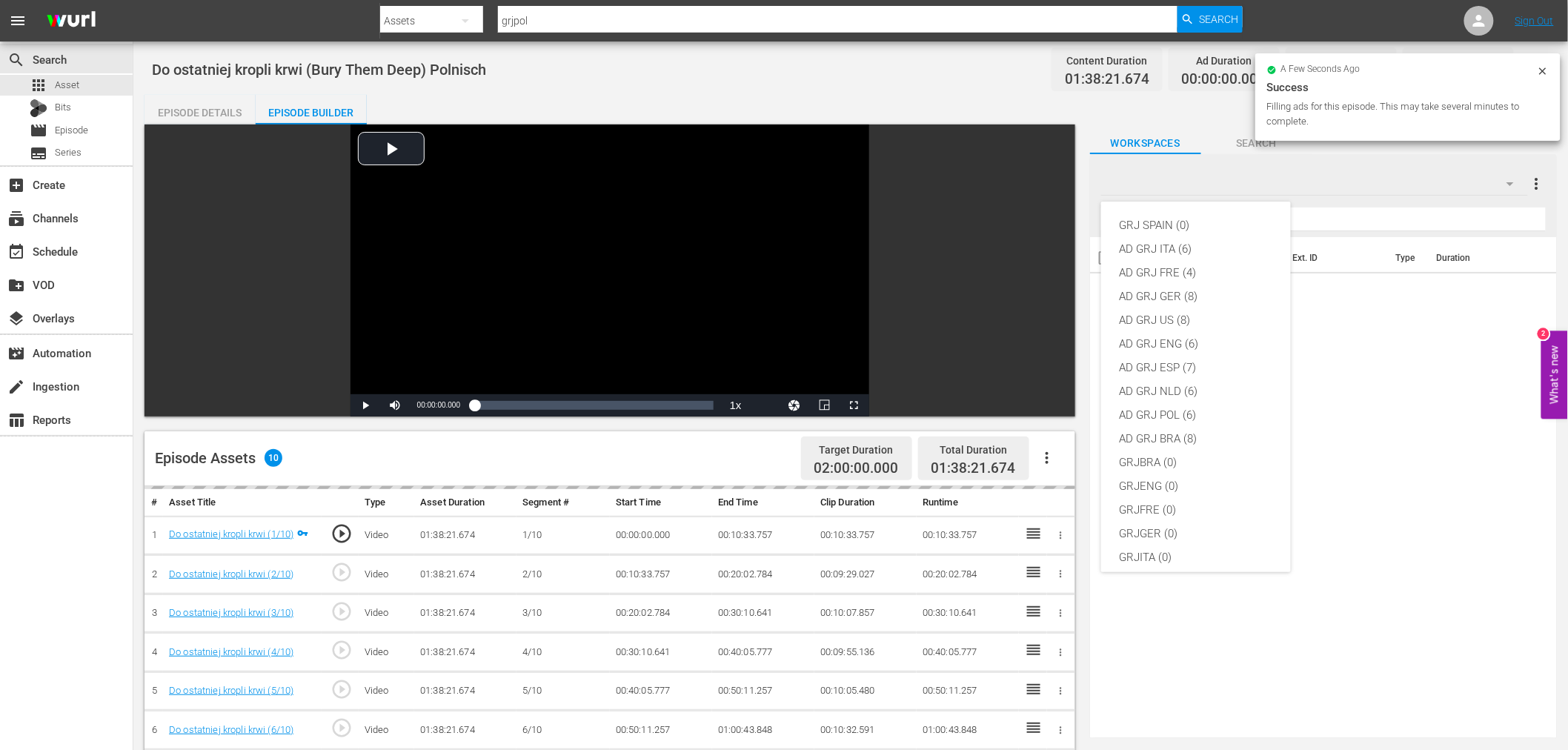
scroll to position [128, 0]
click at [1205, 279] on div "AD GRJ POL (6)" at bounding box center [1196, 288] width 154 height 24
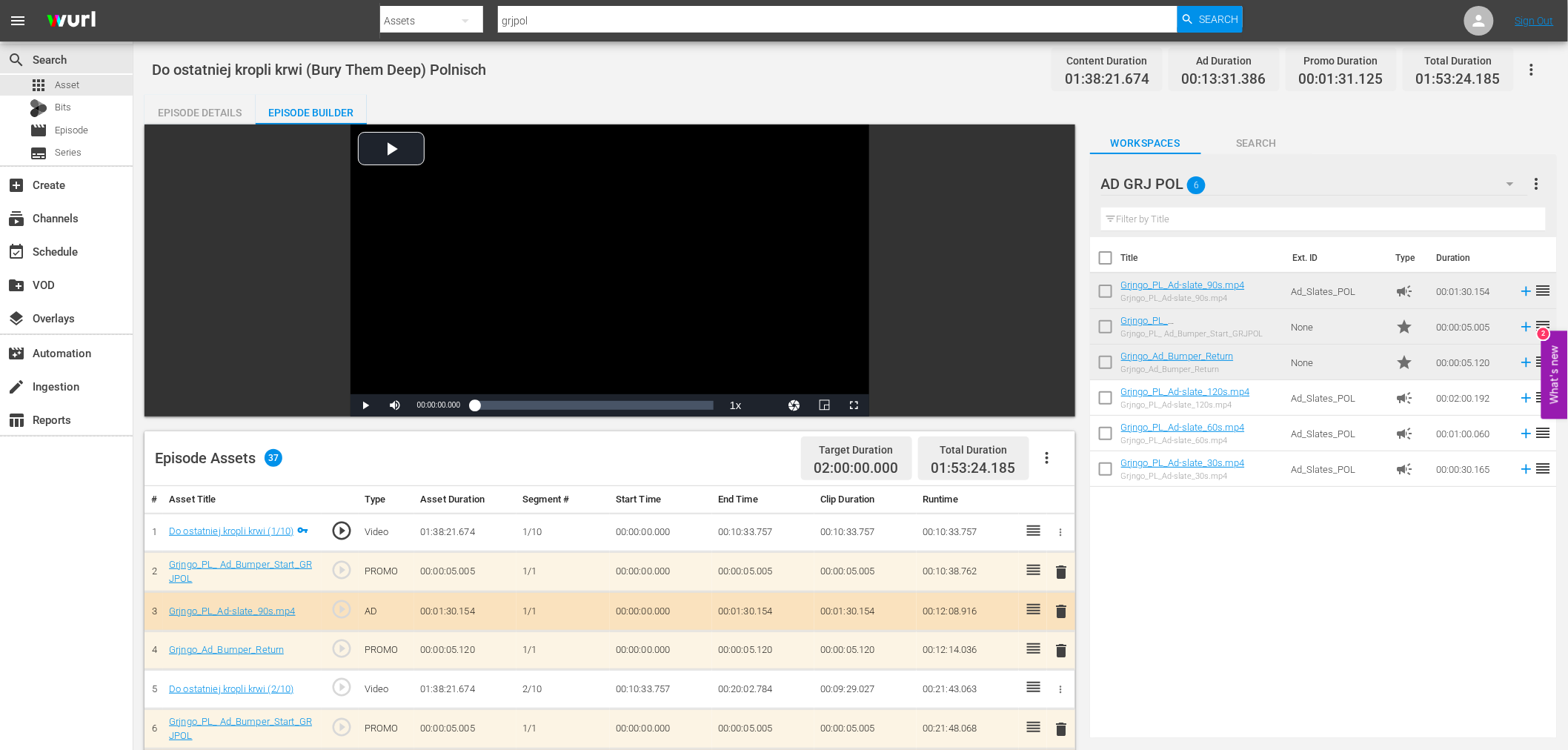
click at [1060, 568] on span "delete" at bounding box center [1062, 572] width 18 height 18
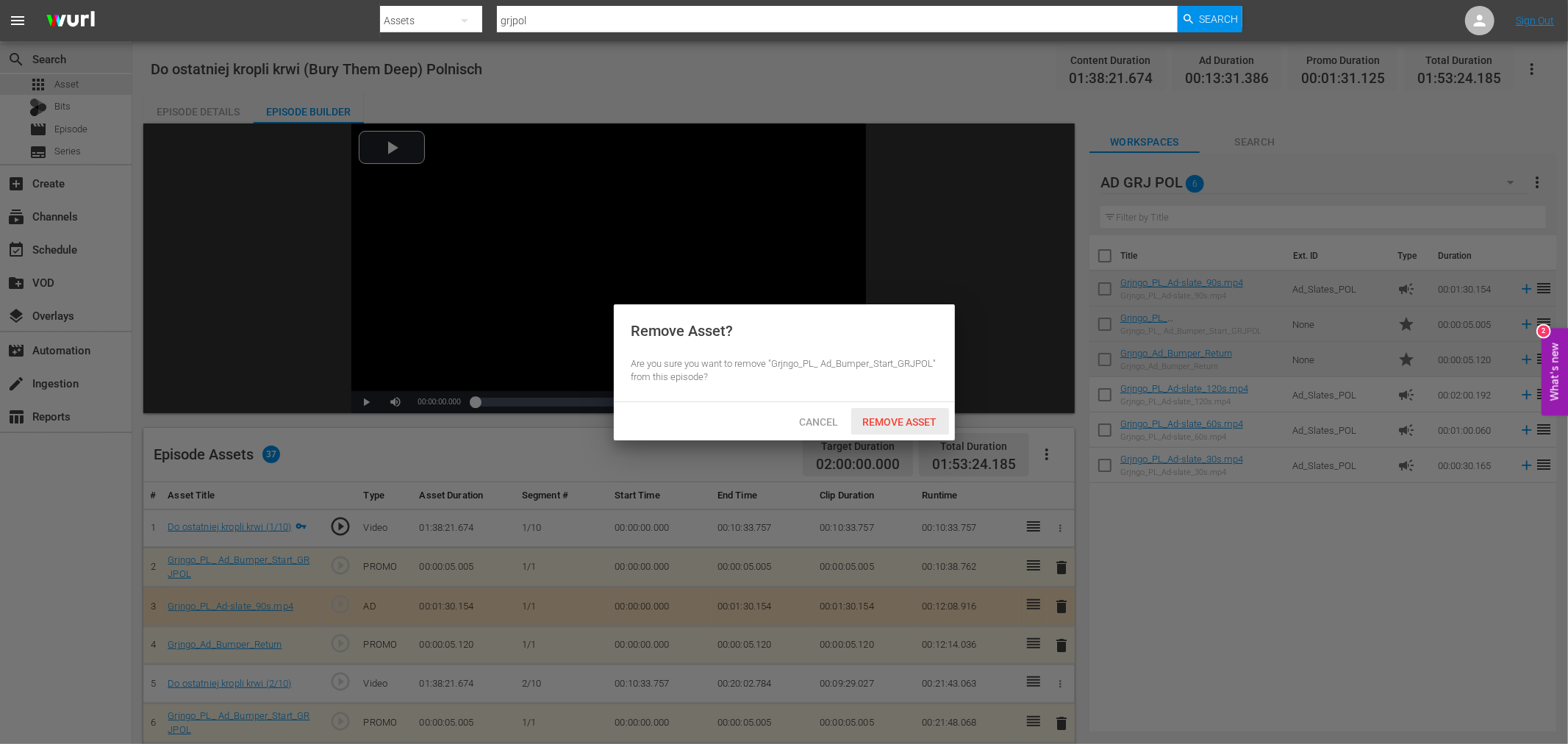
click at [905, 420] on span "Remove Asset" at bounding box center [899, 422] width 97 height 12
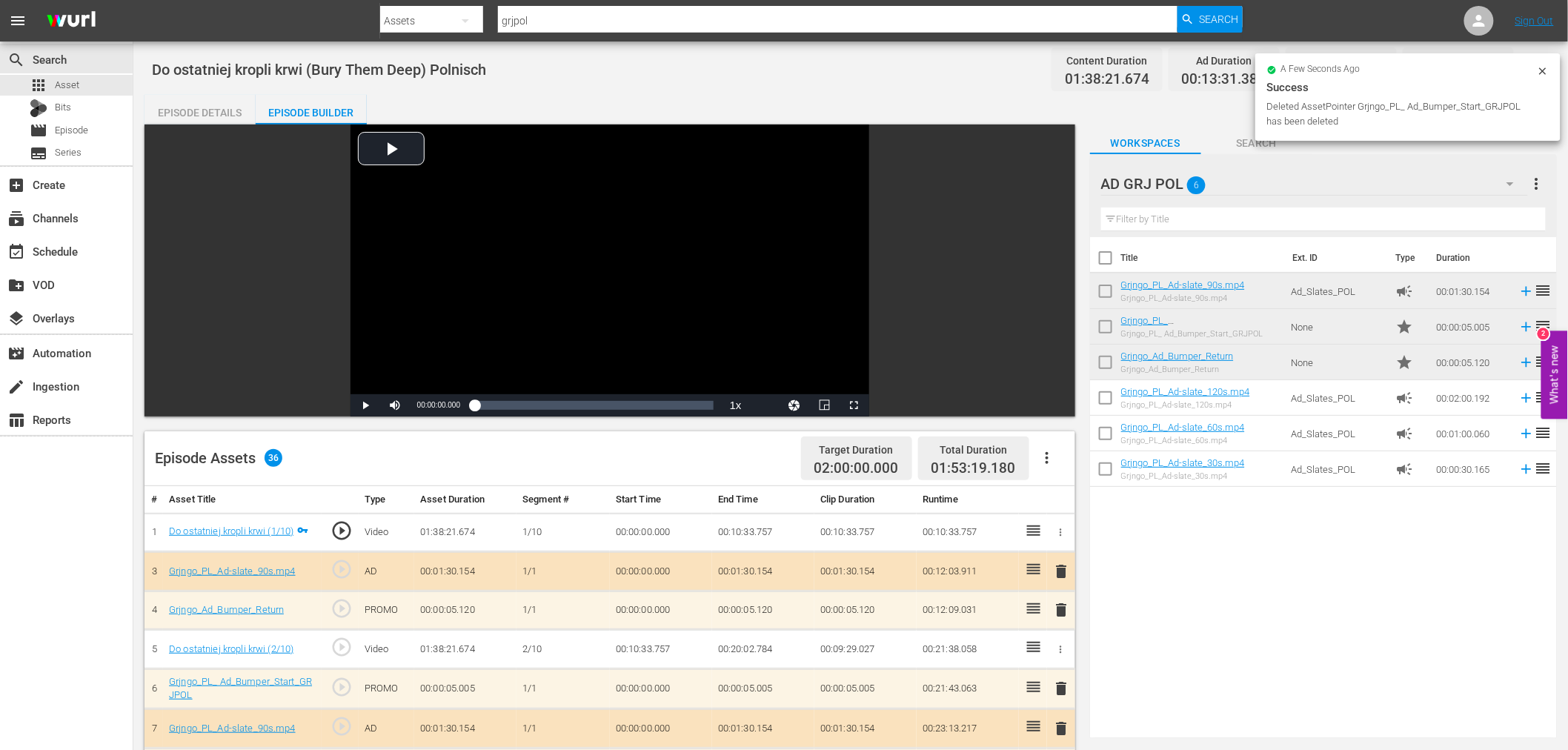
click at [1054, 566] on span "delete" at bounding box center [1062, 571] width 18 height 18
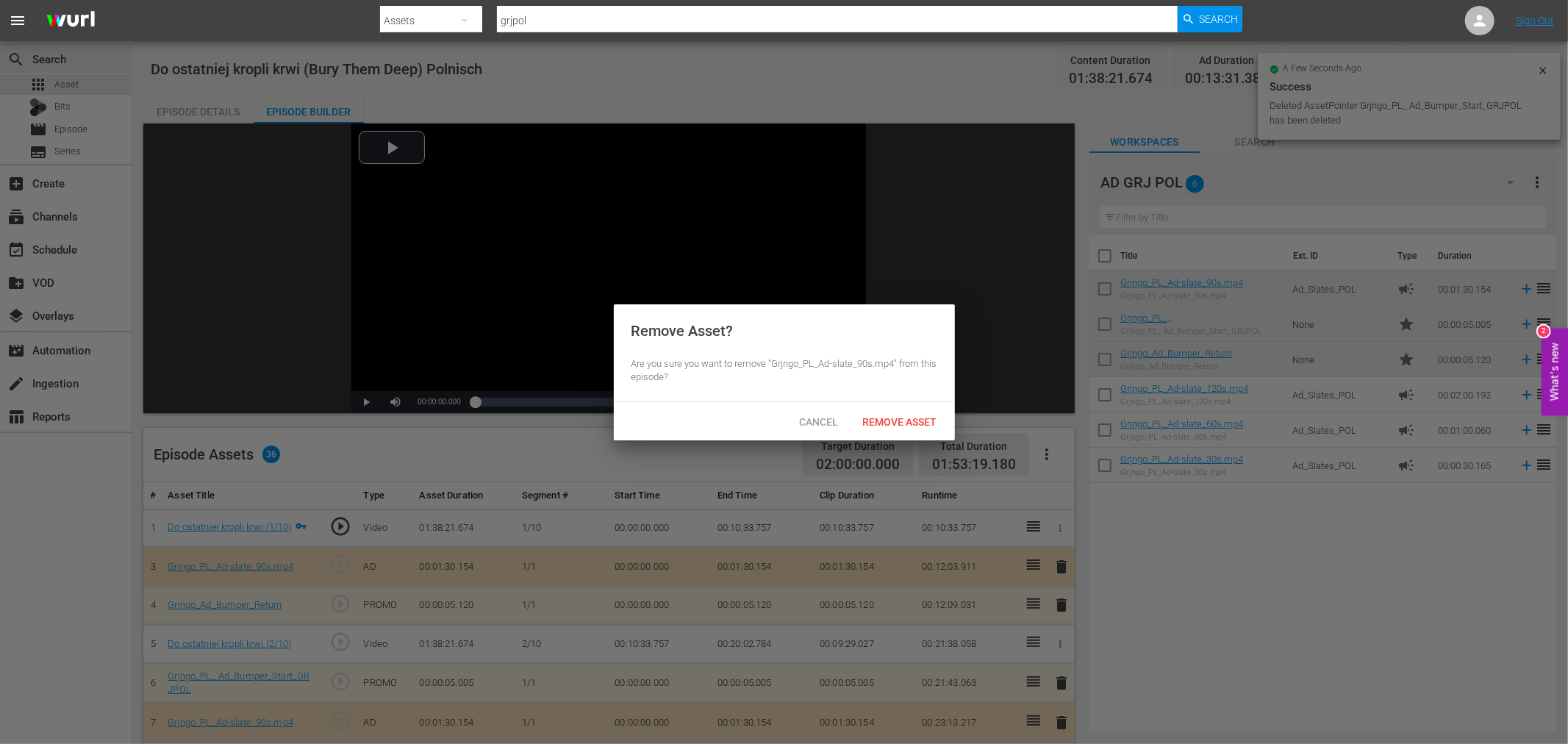
click at [887, 416] on span "Remove Asset" at bounding box center [899, 422] width 97 height 12
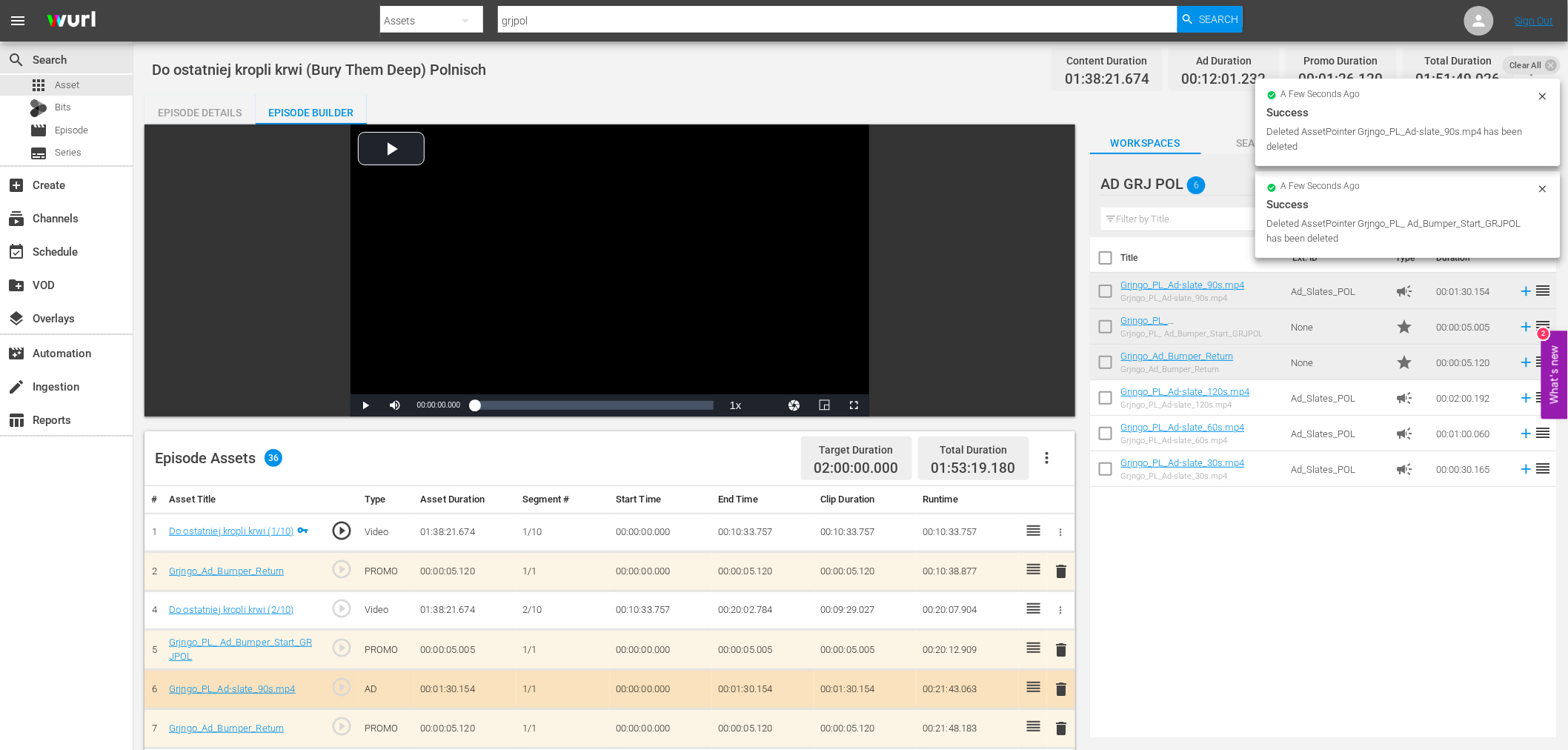
drag, startPoint x: 1062, startPoint y: 575, endPoint x: 967, endPoint y: 478, distance: 135.8
click at [1061, 566] on span "delete" at bounding box center [1062, 571] width 18 height 18
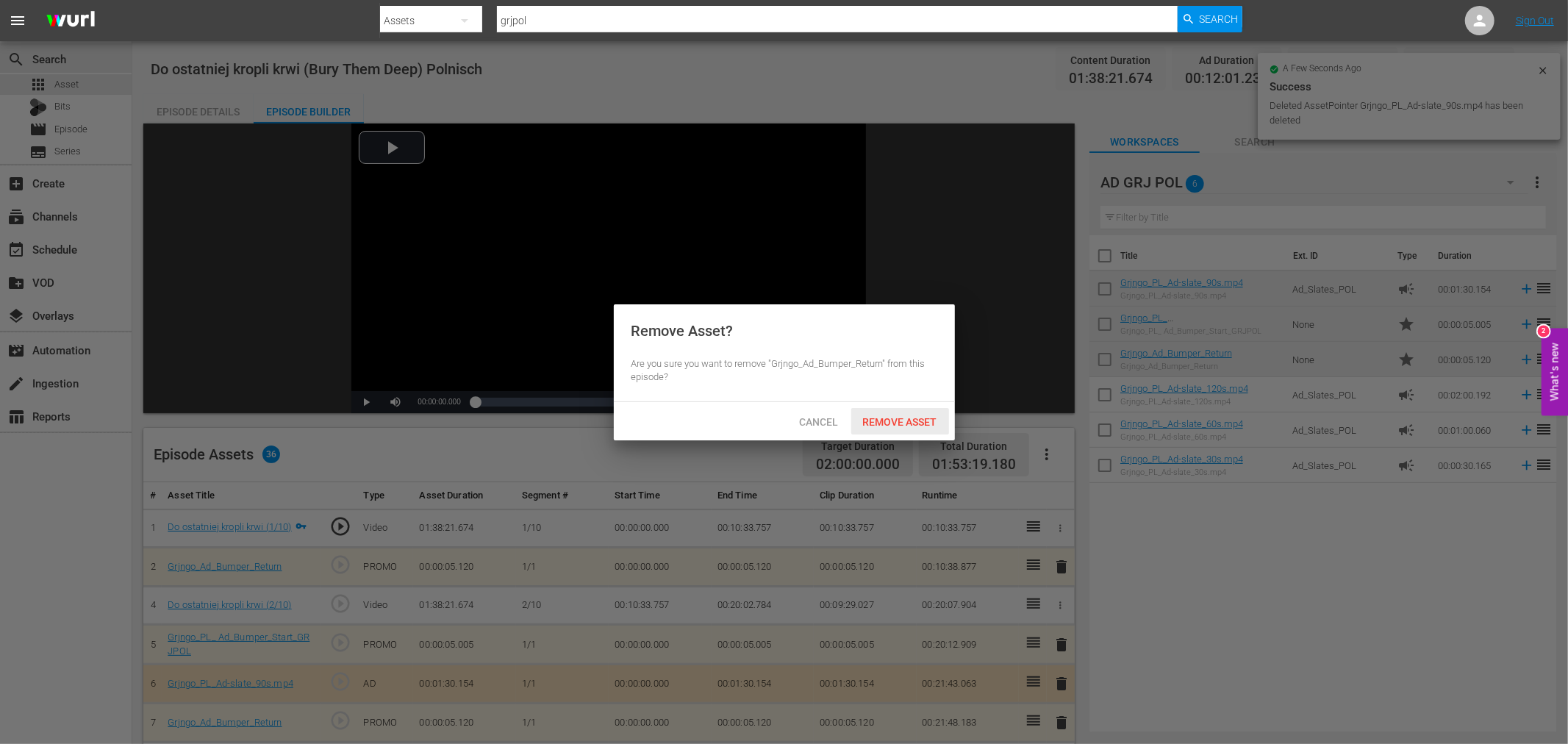
click at [913, 416] on span "Remove Asset" at bounding box center [899, 422] width 97 height 12
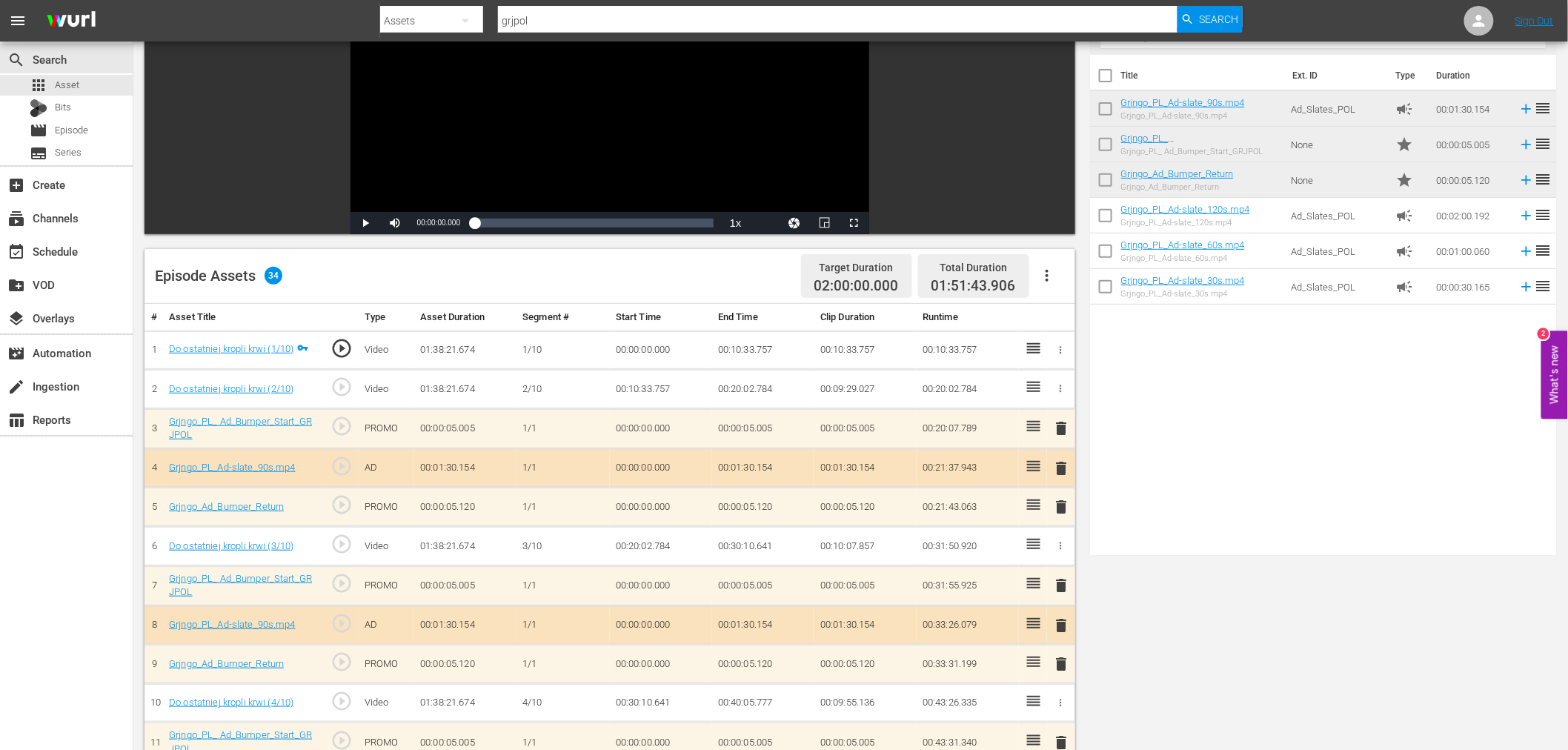
scroll to position [0, 0]
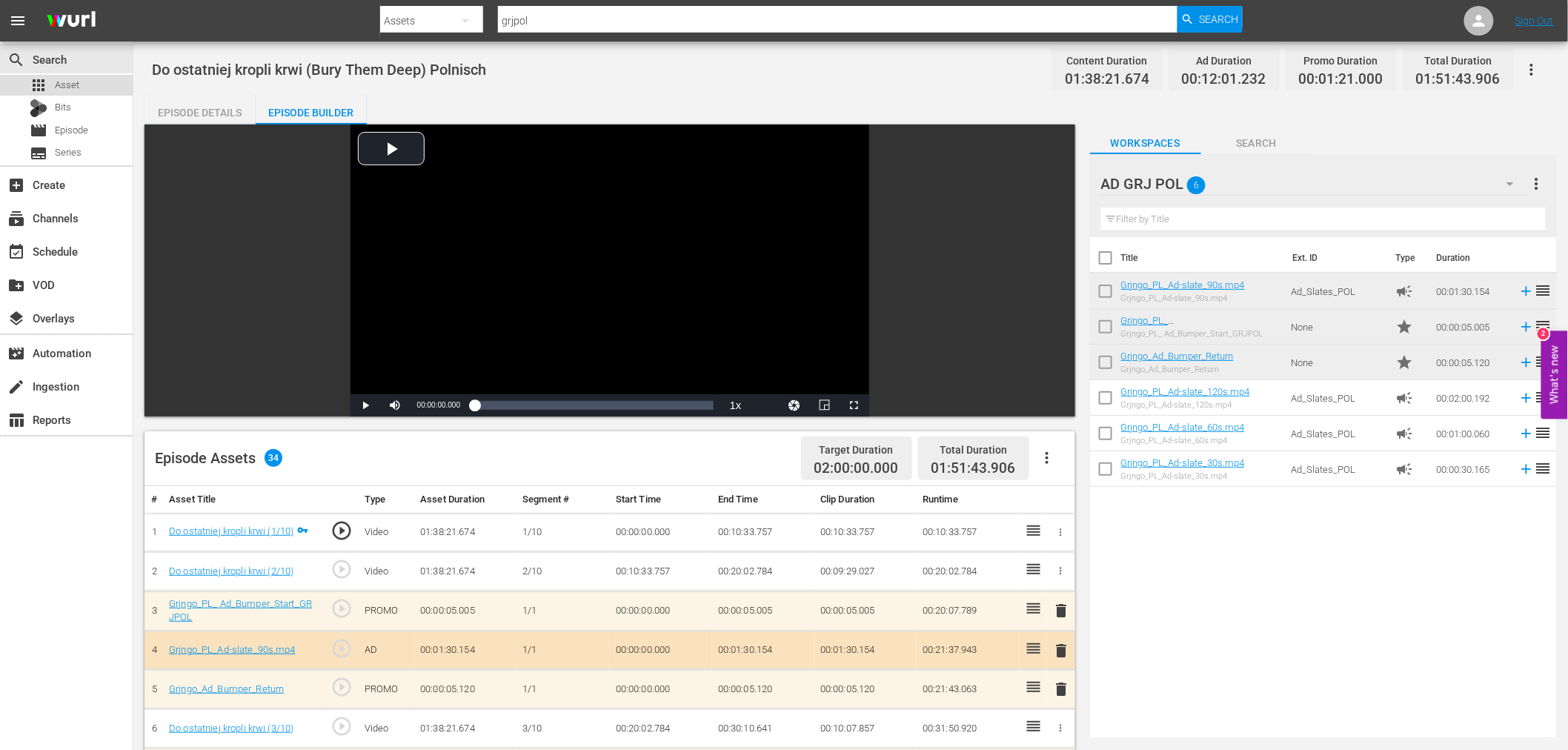
click at [89, 77] on div "apps Asset" at bounding box center [66, 85] width 133 height 21
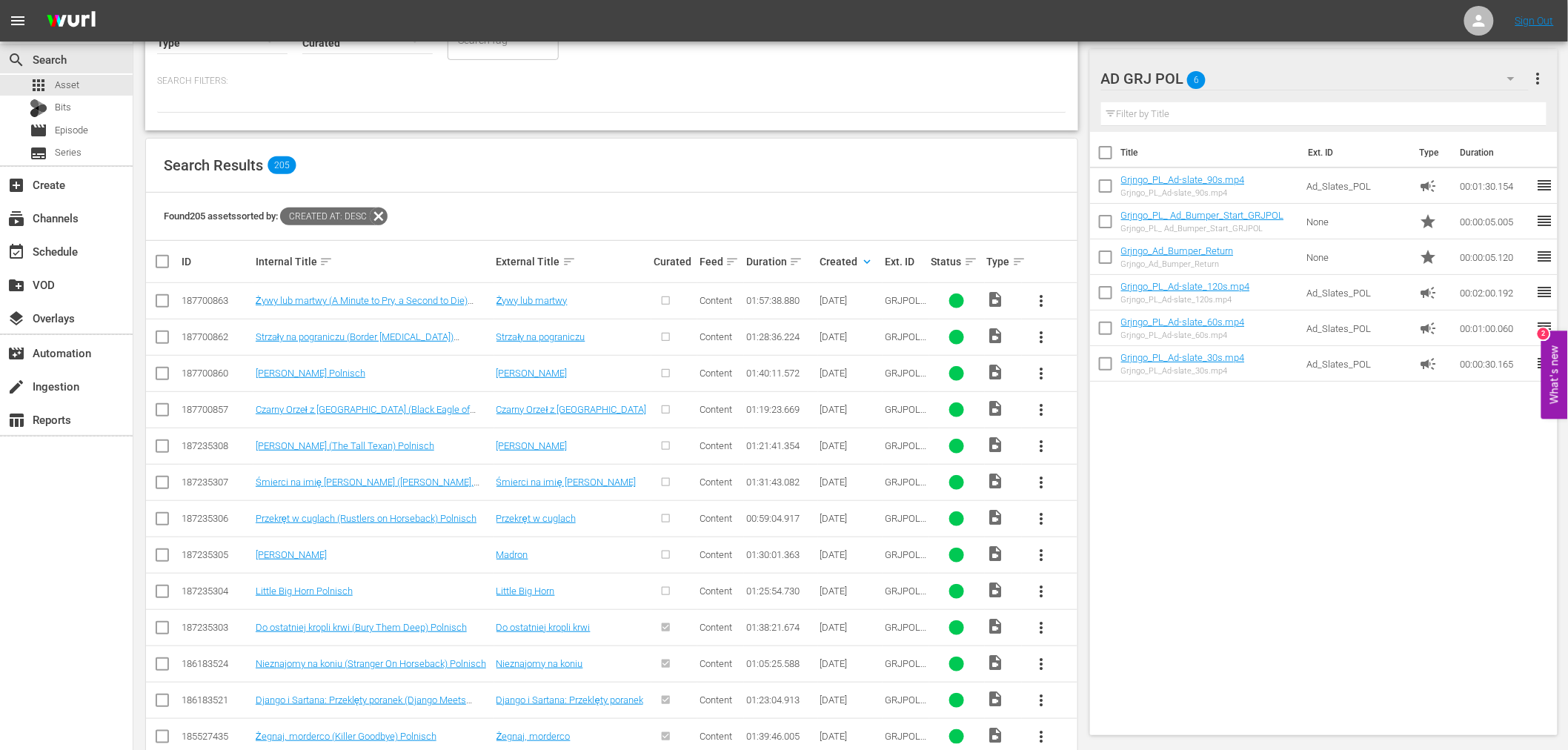
scroll to position [247, 0]
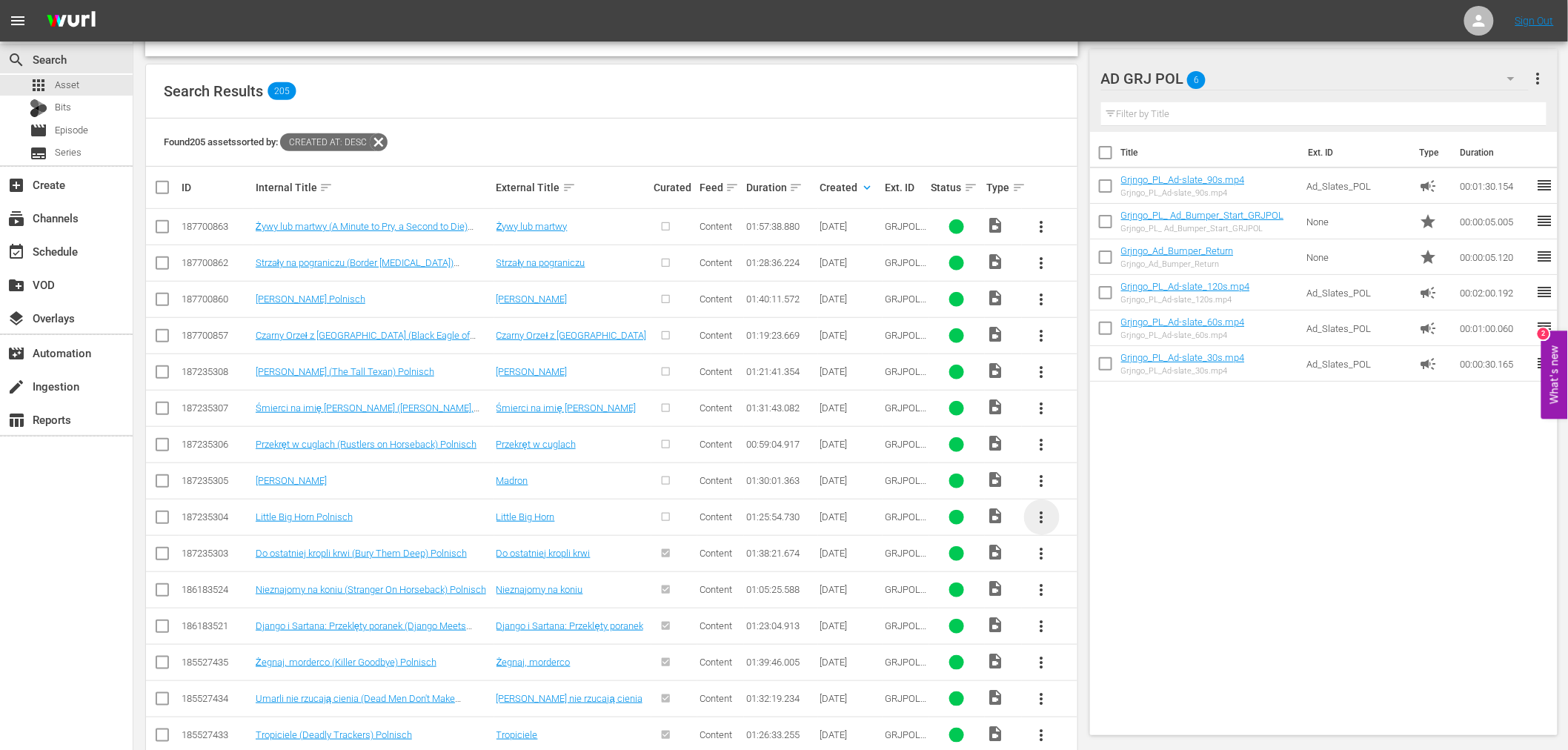
click at [1042, 513] on span "more_vert" at bounding box center [1042, 517] width 18 height 18
click at [1087, 641] on div "Episode" at bounding box center [1121, 629] width 101 height 36
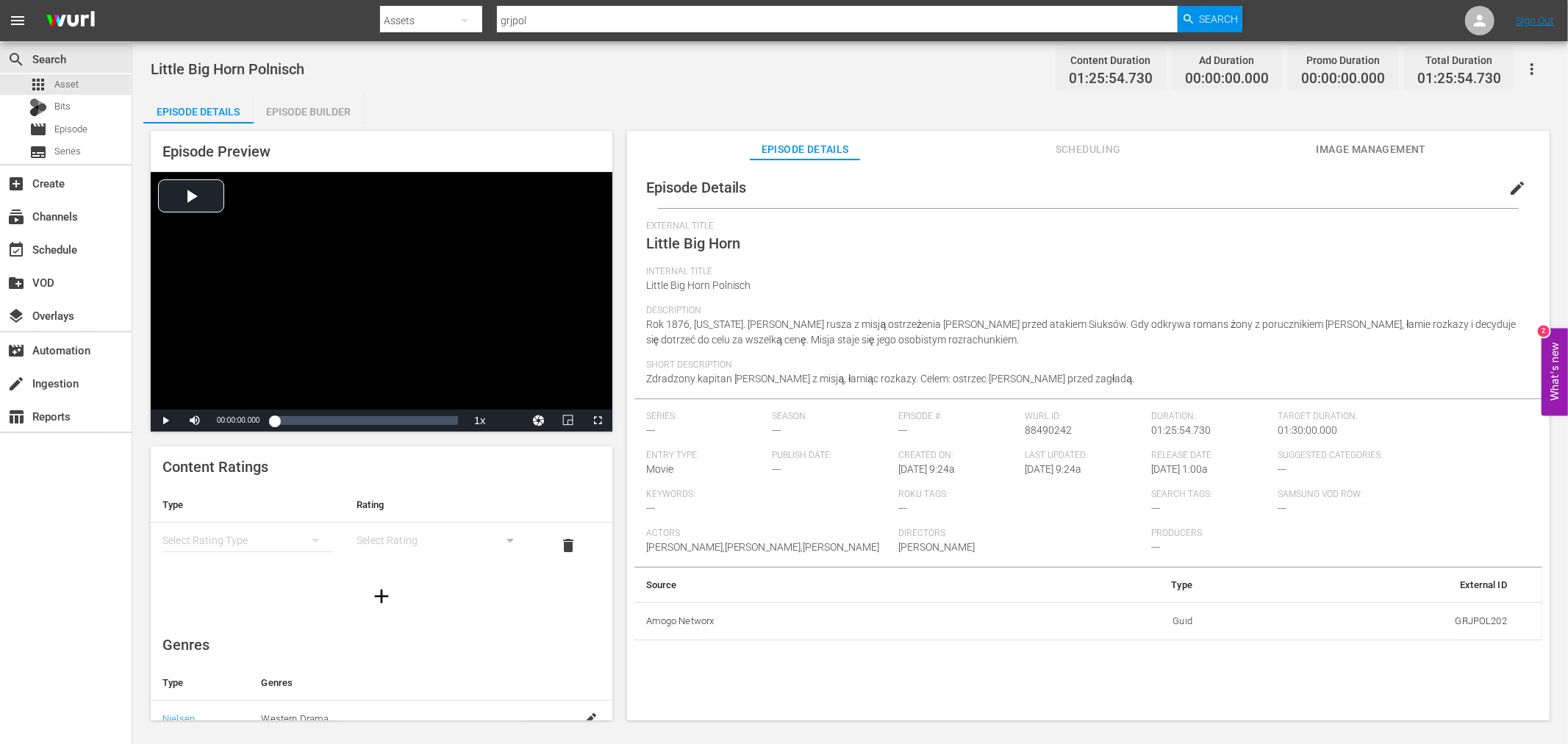
click at [335, 105] on div "Episode Builder" at bounding box center [308, 112] width 110 height 36
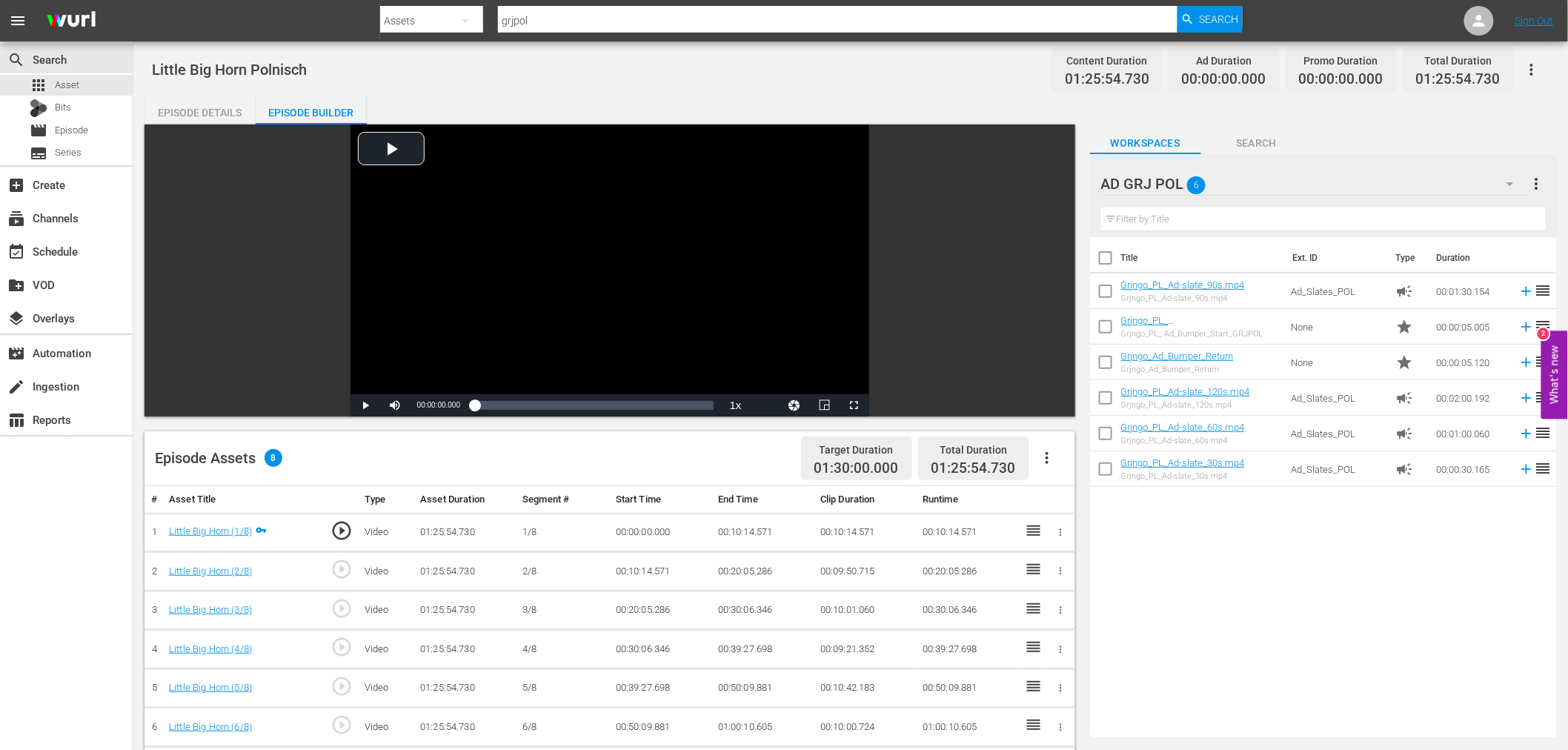
click at [1043, 455] on icon "button" at bounding box center [1047, 458] width 18 height 18
click at [1070, 467] on div "Fill with Ads" at bounding box center [1091, 463] width 101 height 36
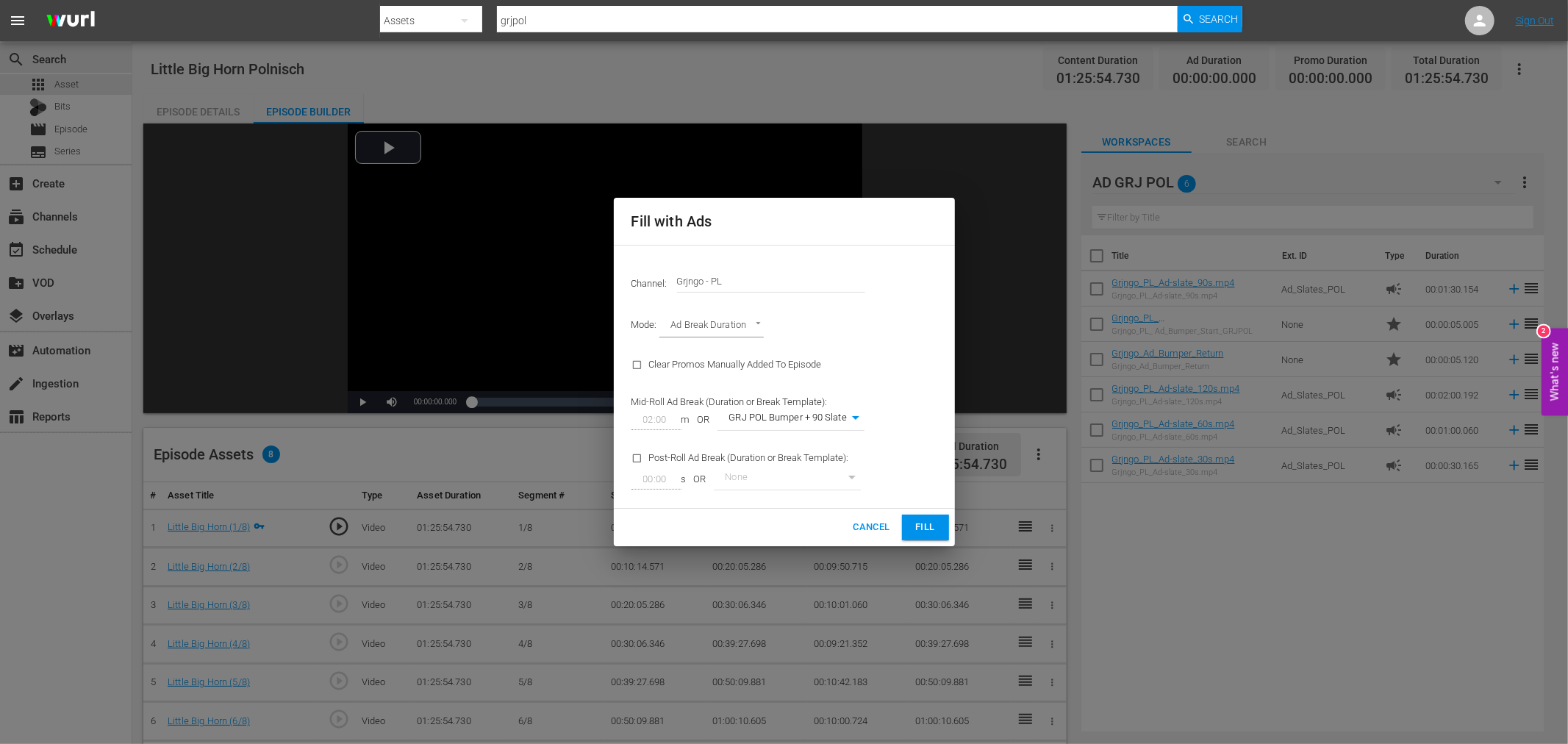
click at [923, 528] on span "Fill" at bounding box center [925, 527] width 24 height 17
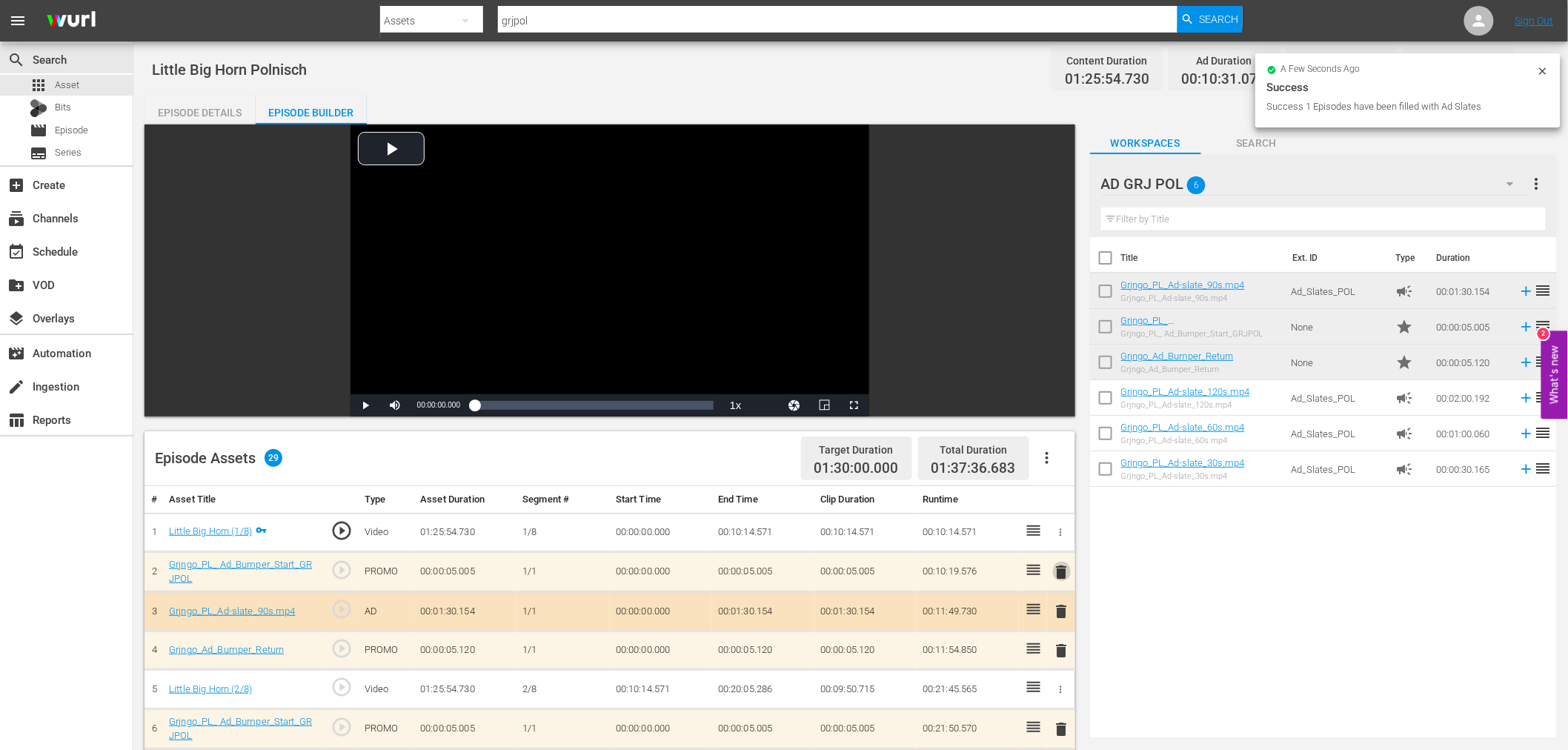
click at [1056, 573] on span "delete" at bounding box center [1062, 572] width 18 height 18
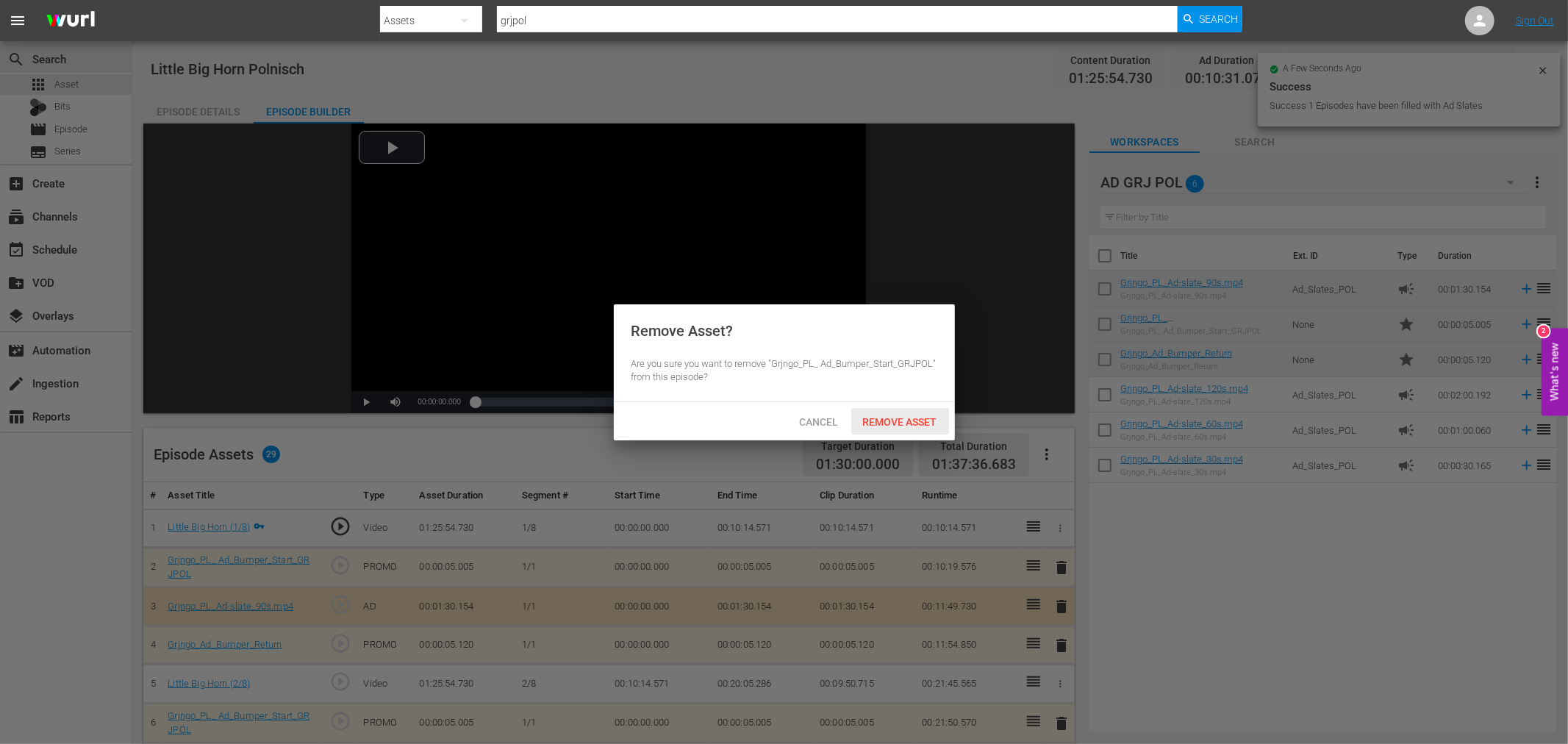
click at [863, 427] on div "Remove Asset" at bounding box center [899, 422] width 97 height 27
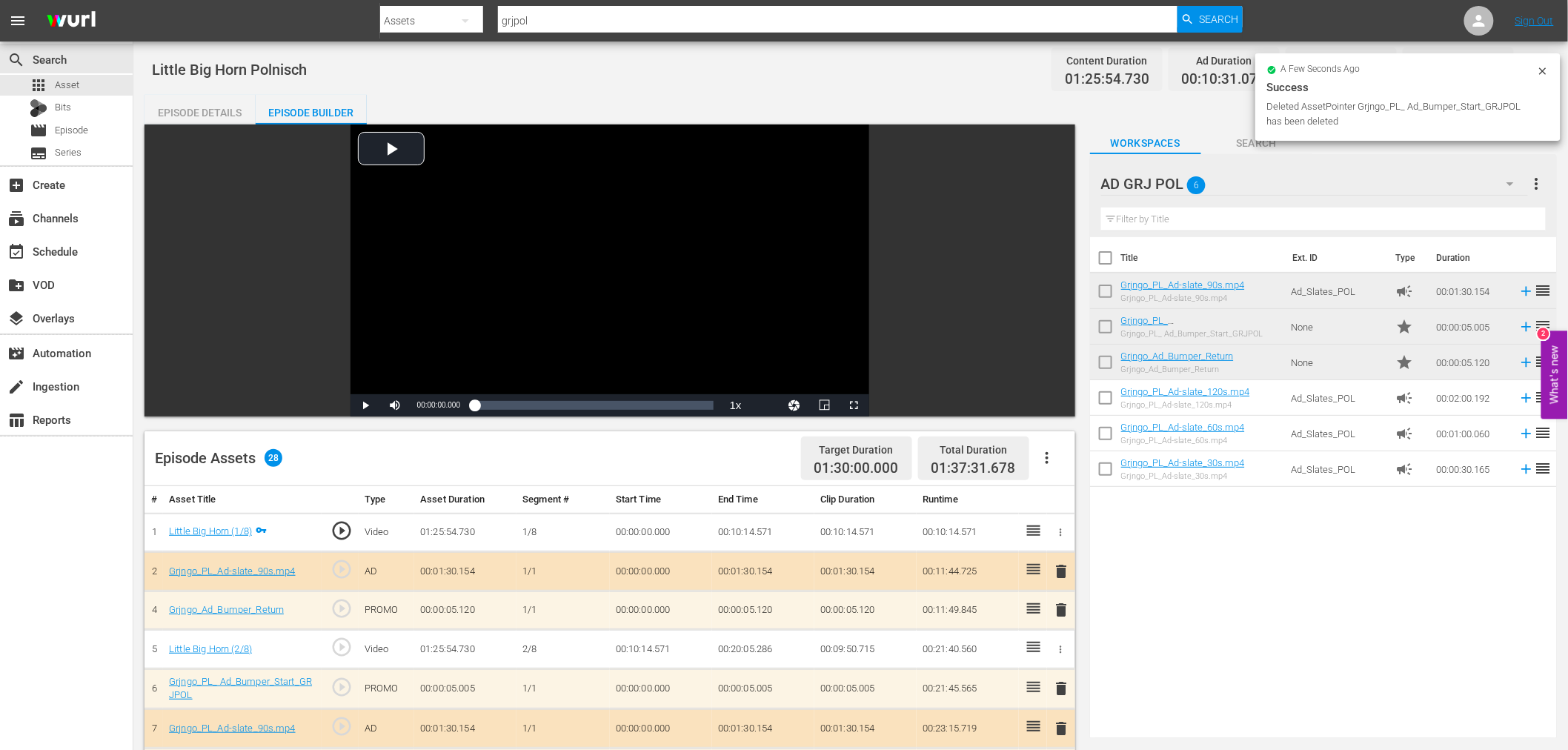
click at [1060, 569] on span "delete" at bounding box center [1062, 571] width 18 height 18
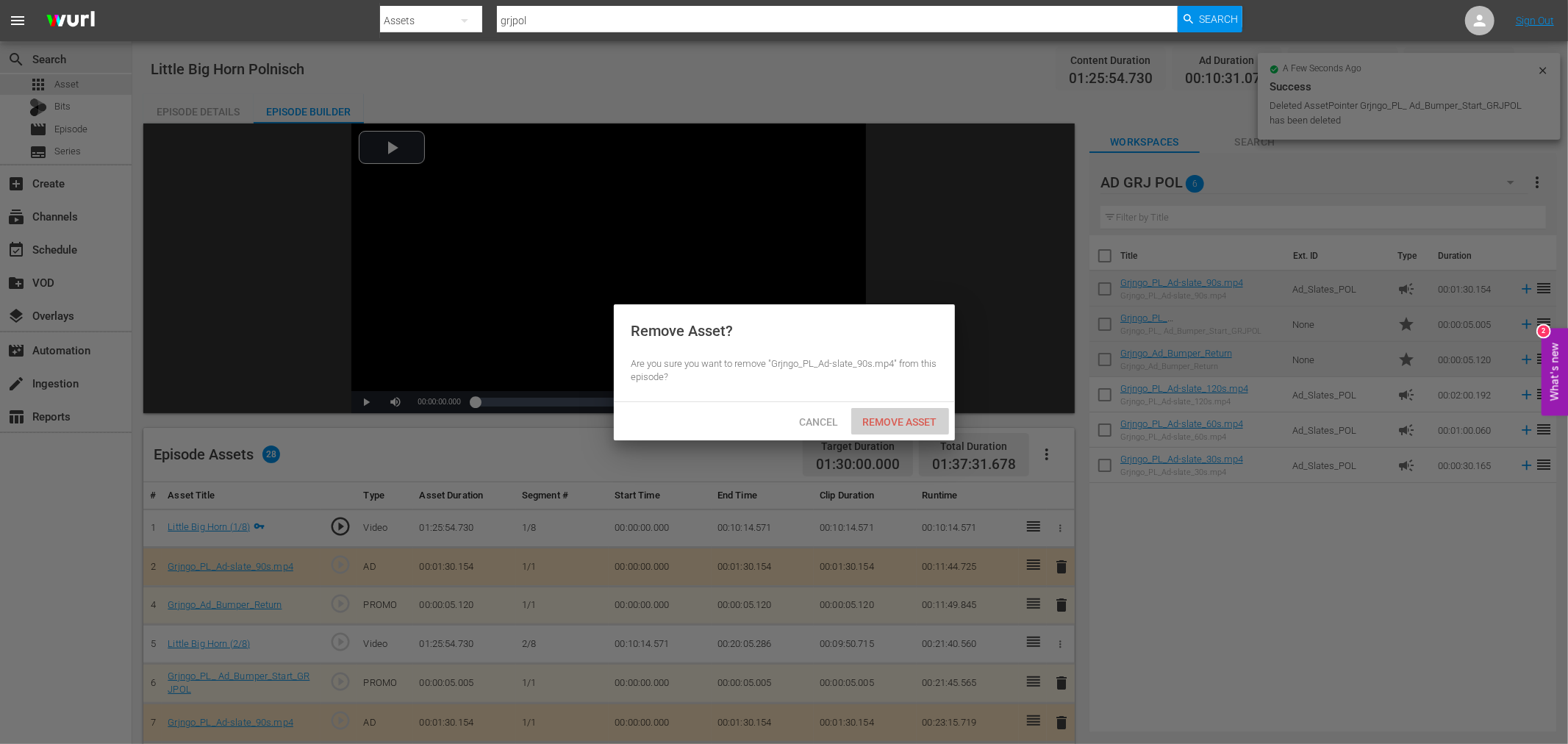
click at [930, 429] on div "Remove Asset" at bounding box center [899, 422] width 97 height 27
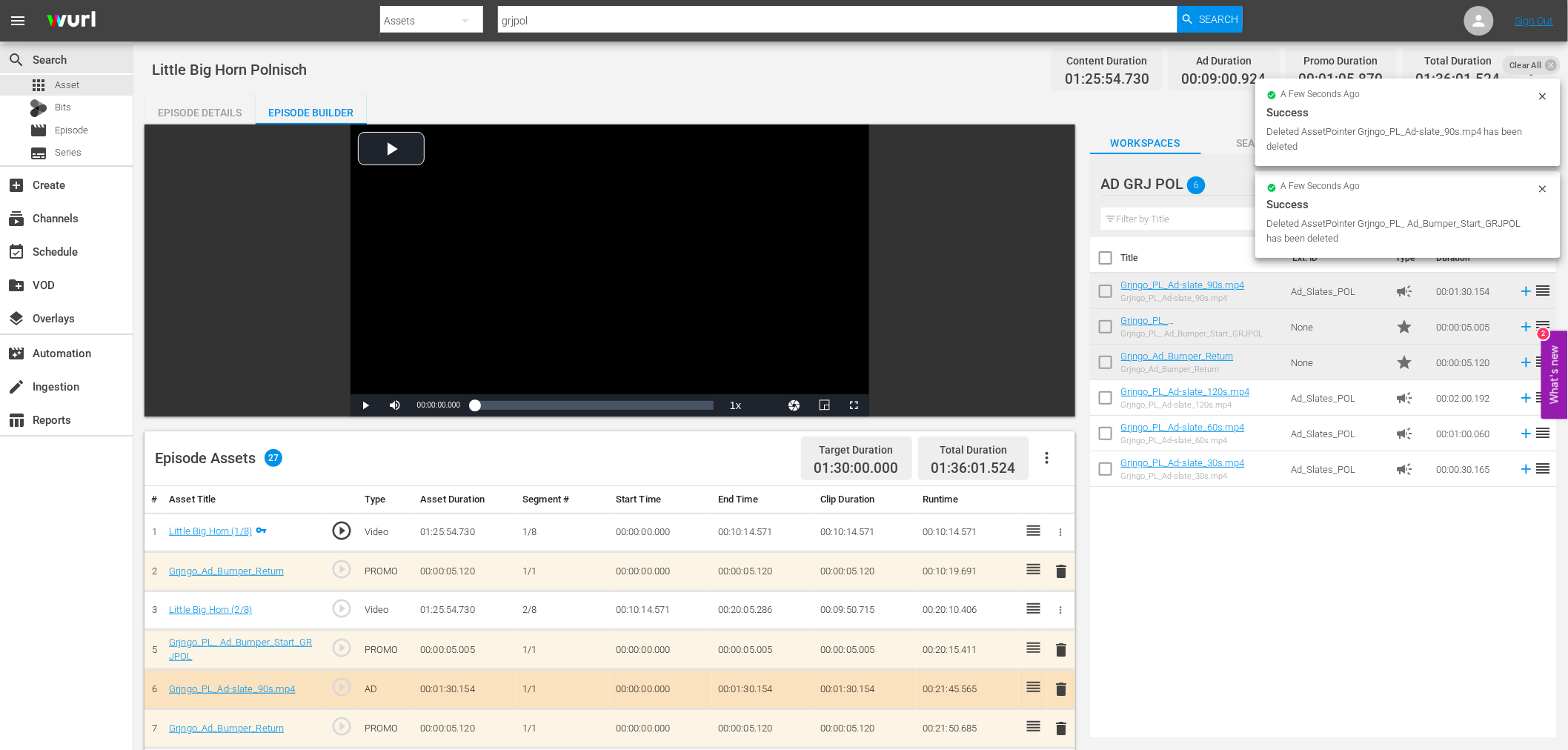
click at [1062, 566] on span "delete" at bounding box center [1062, 571] width 18 height 18
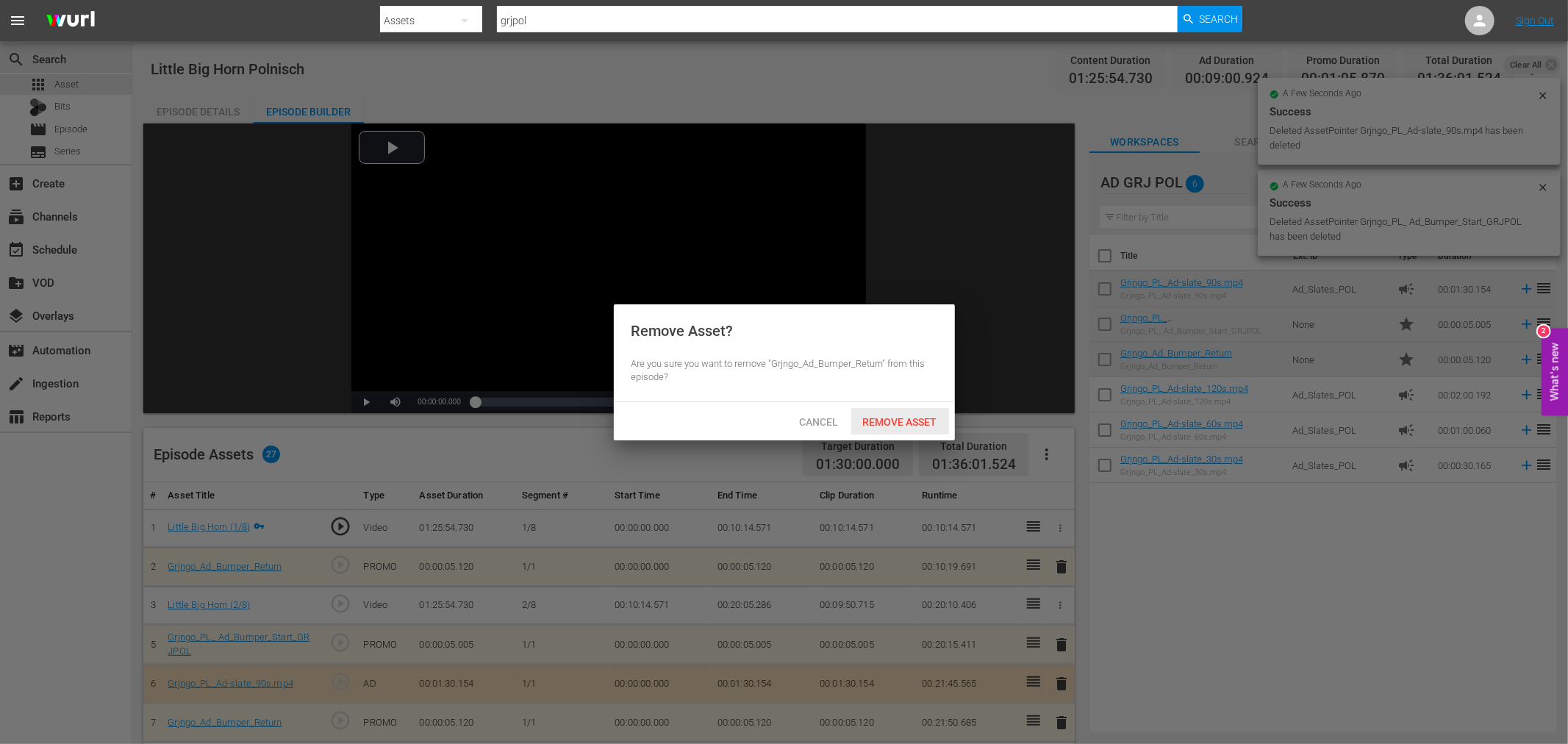
click at [940, 427] on div "Remove Asset" at bounding box center [899, 422] width 97 height 27
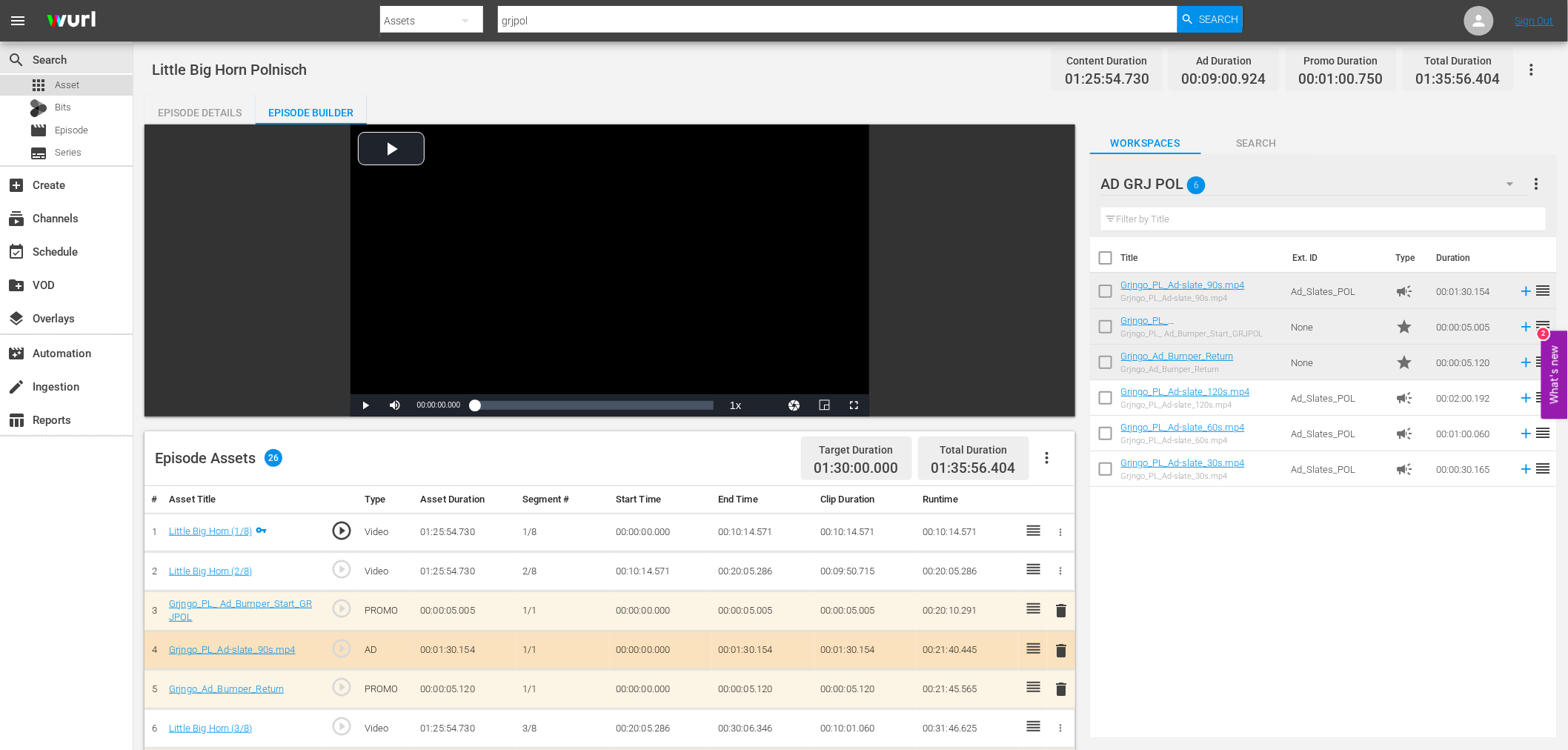
click at [78, 79] on div "apps Asset" at bounding box center [66, 85] width 133 height 21
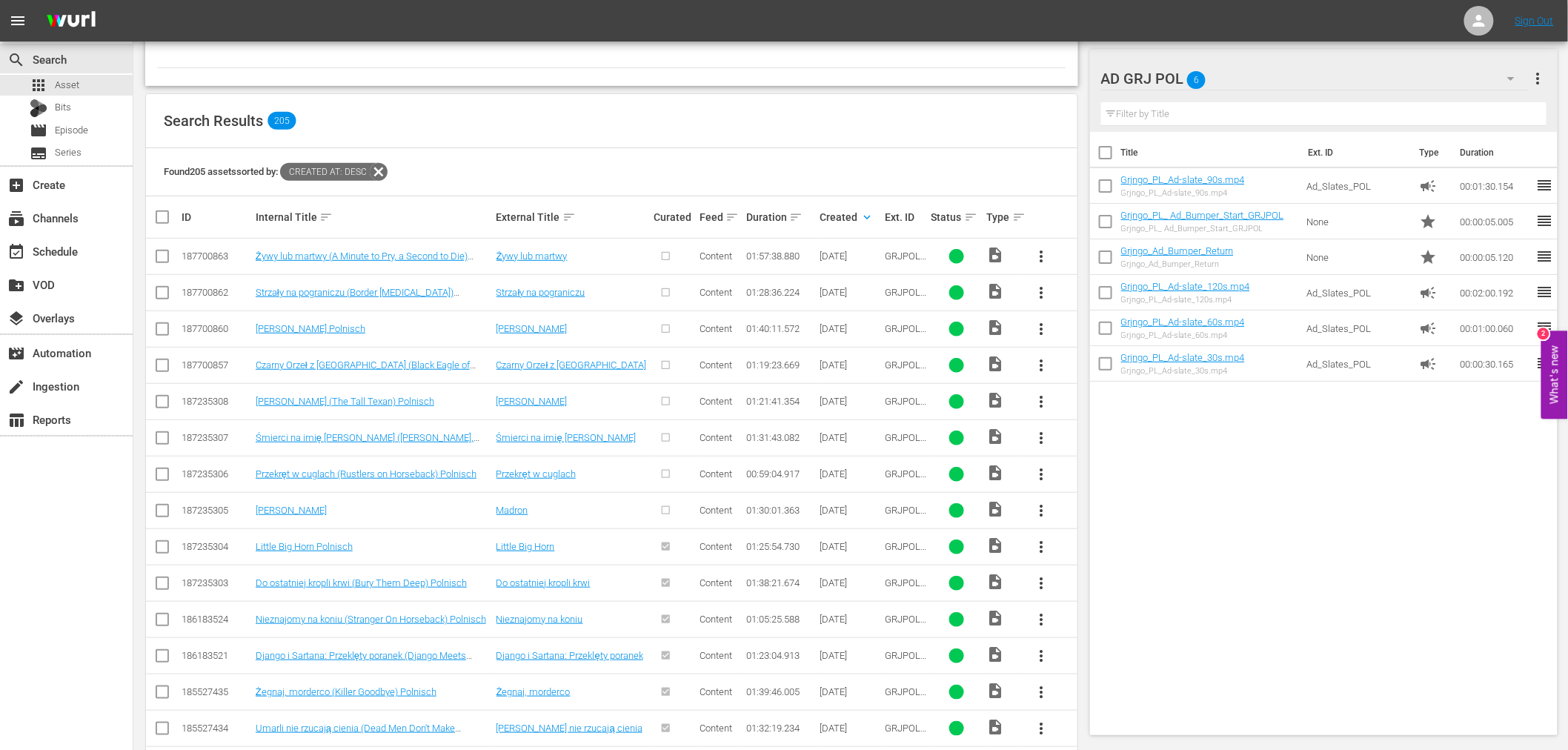
scroll to position [247, 0]
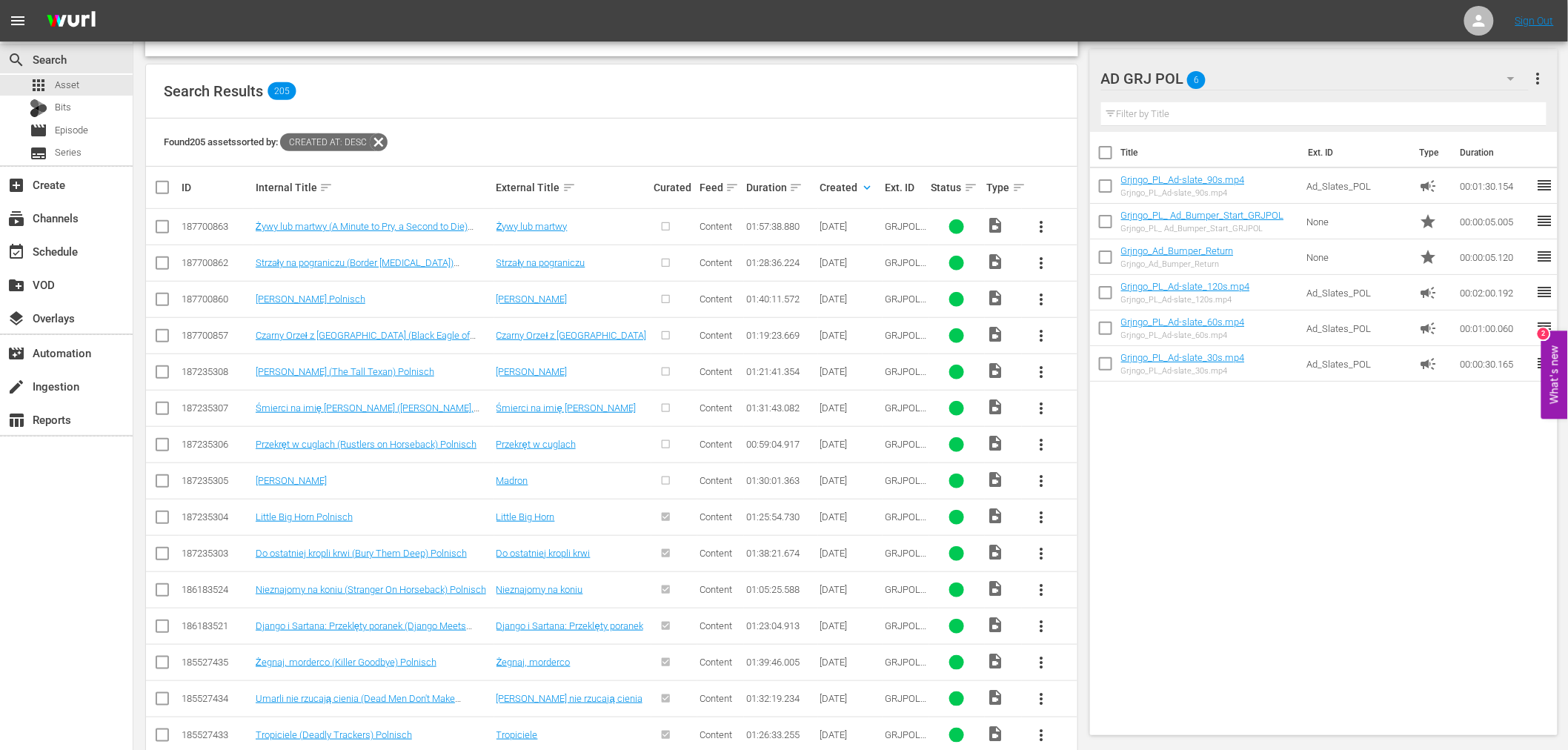
click at [1045, 478] on span "more_vert" at bounding box center [1042, 481] width 18 height 18
click at [1107, 598] on div "Episode" at bounding box center [1121, 593] width 101 height 36
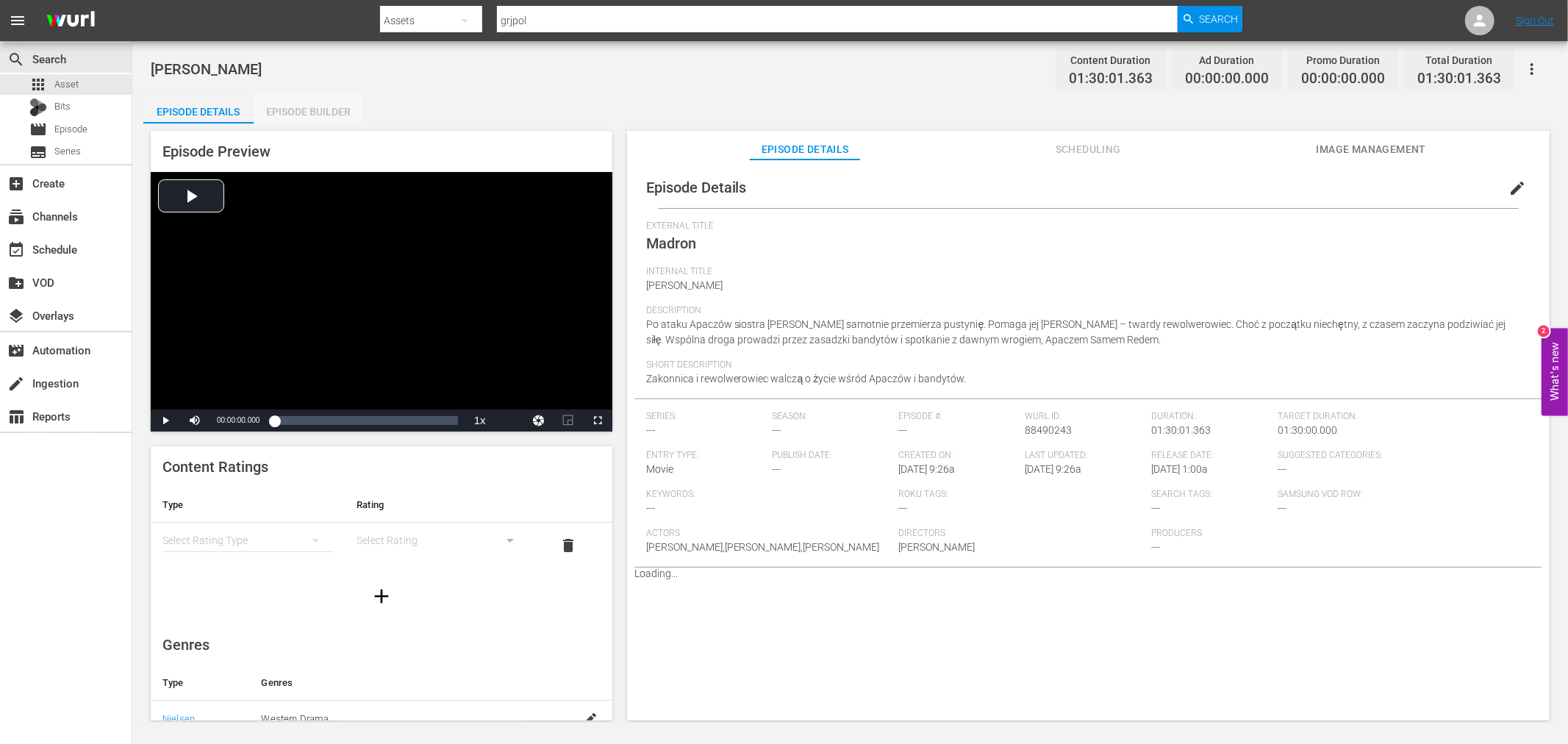
click at [332, 111] on div "Episode Builder" at bounding box center [308, 112] width 110 height 36
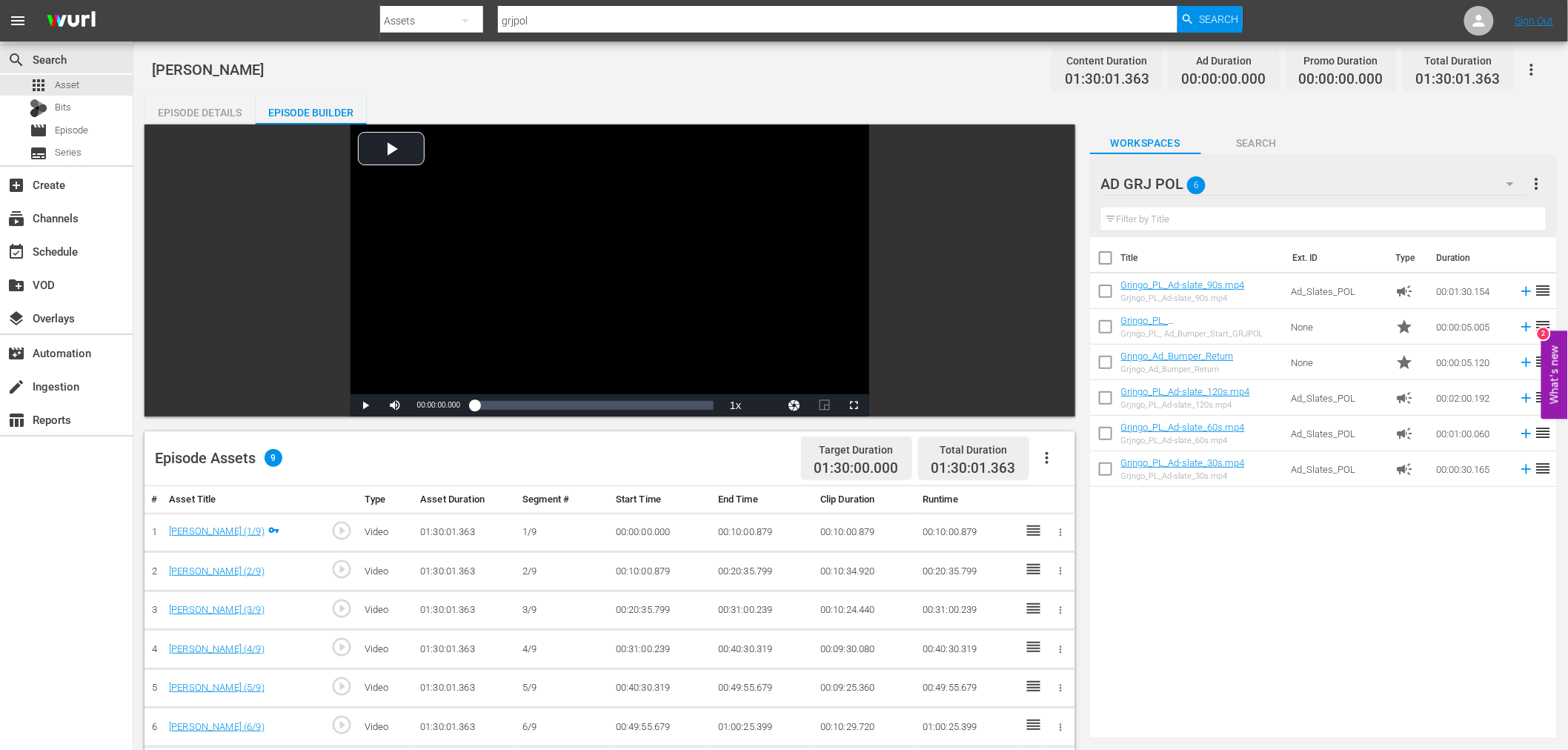
click at [1041, 461] on icon "button" at bounding box center [1047, 458] width 18 height 18
click at [1070, 468] on div "Fill with Ads" at bounding box center [1091, 463] width 101 height 36
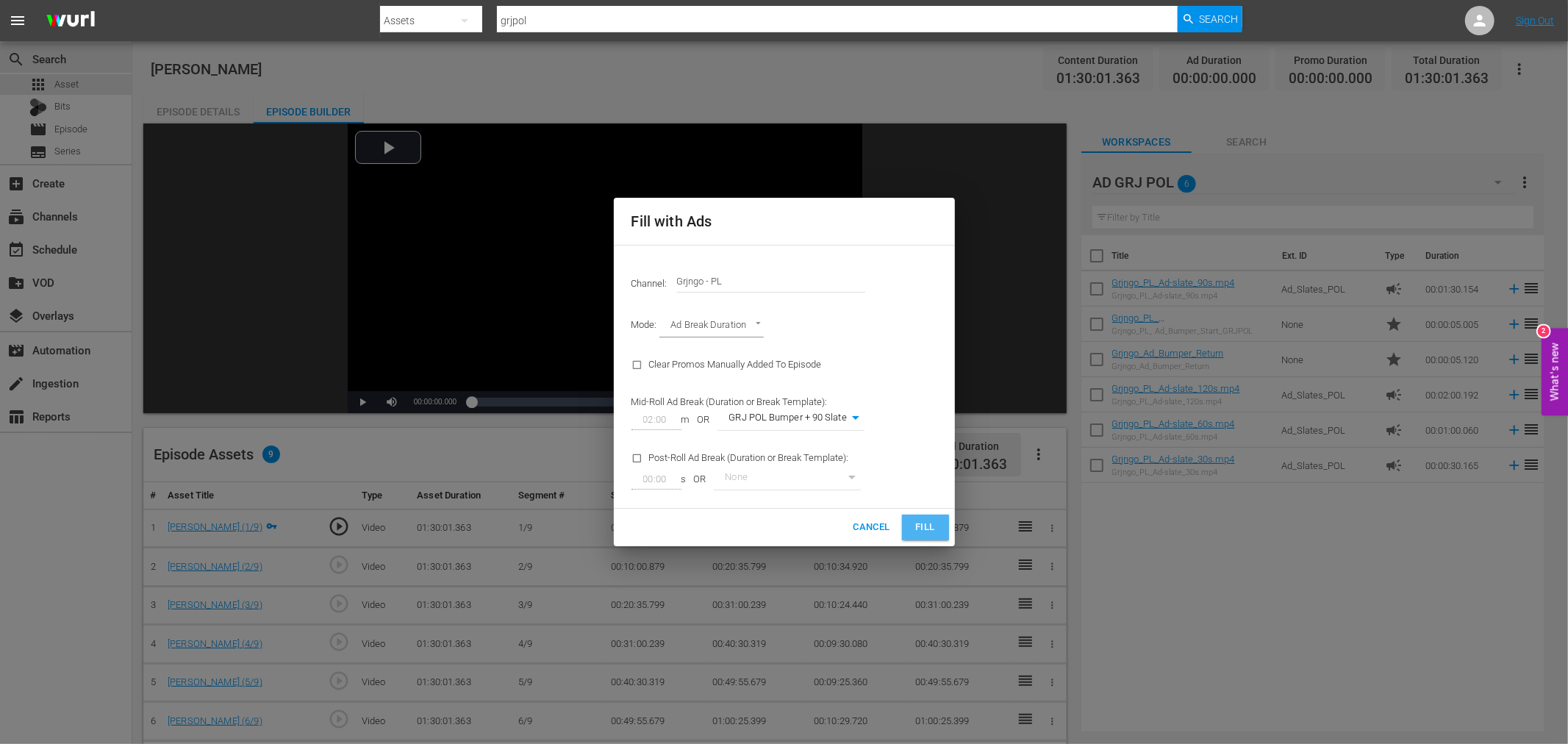
click at [928, 523] on span "Fill" at bounding box center [925, 527] width 24 height 17
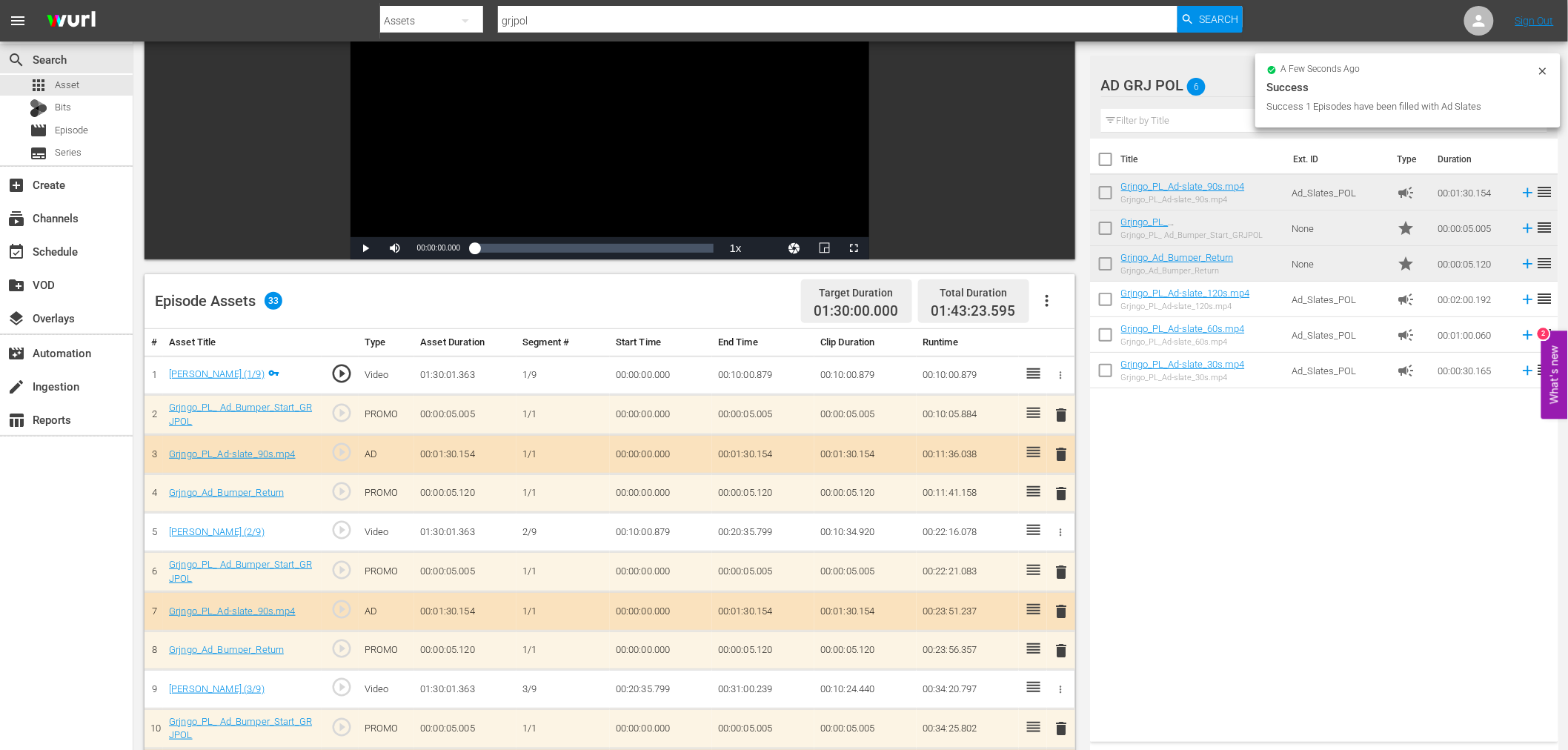
scroll to position [165, 0]
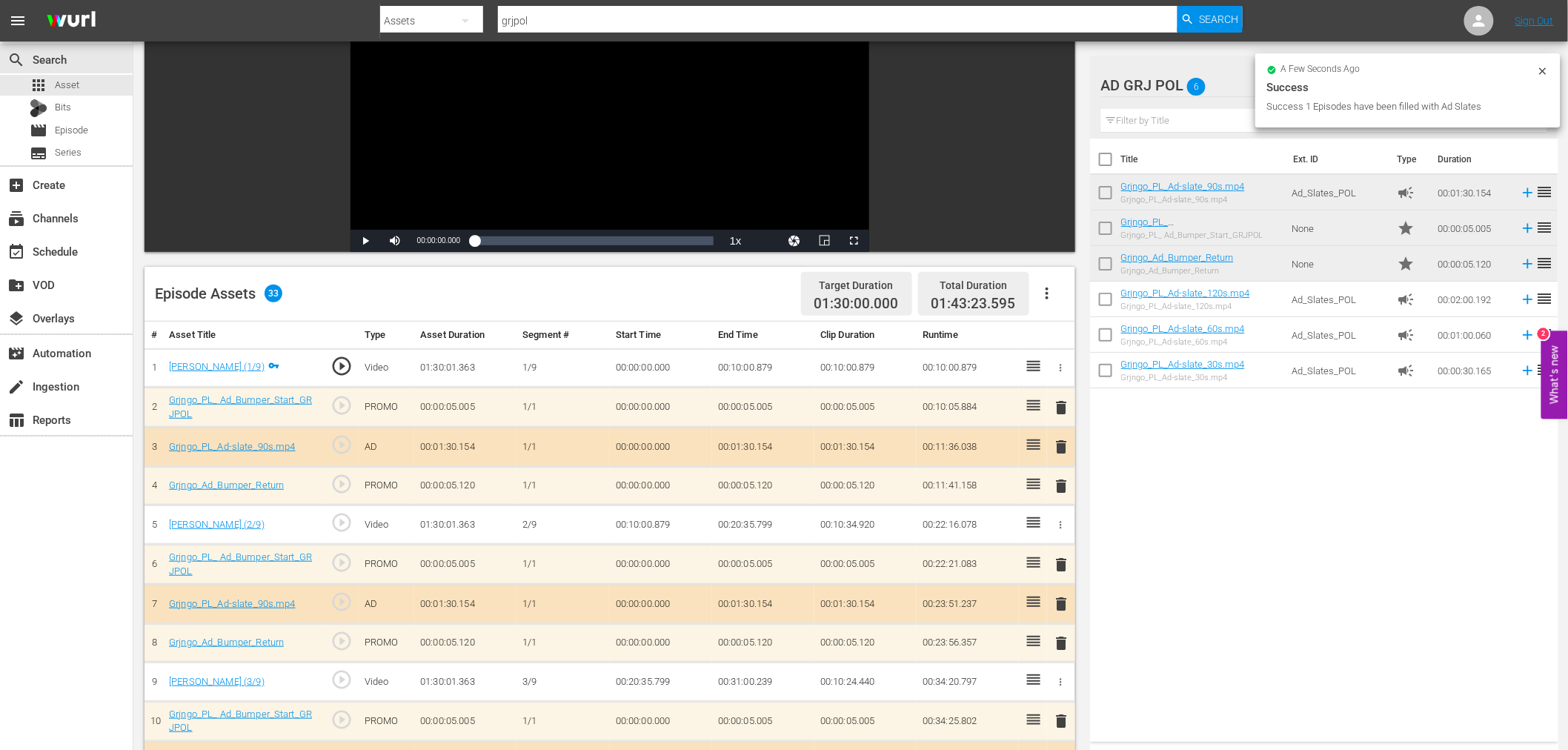
click at [1058, 406] on span "delete" at bounding box center [1062, 407] width 18 height 18
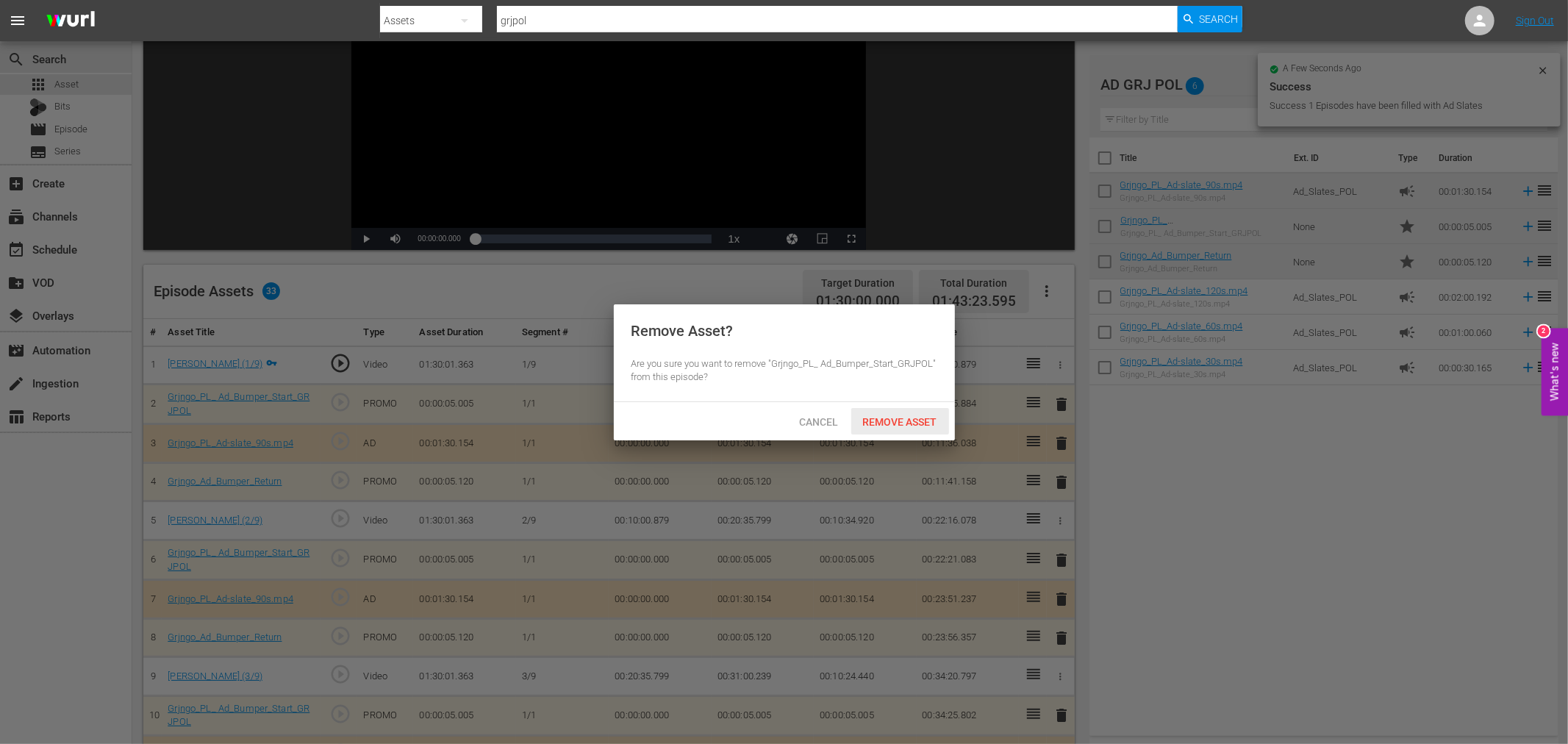
click at [922, 409] on div "Remove Asset" at bounding box center [899, 422] width 97 height 27
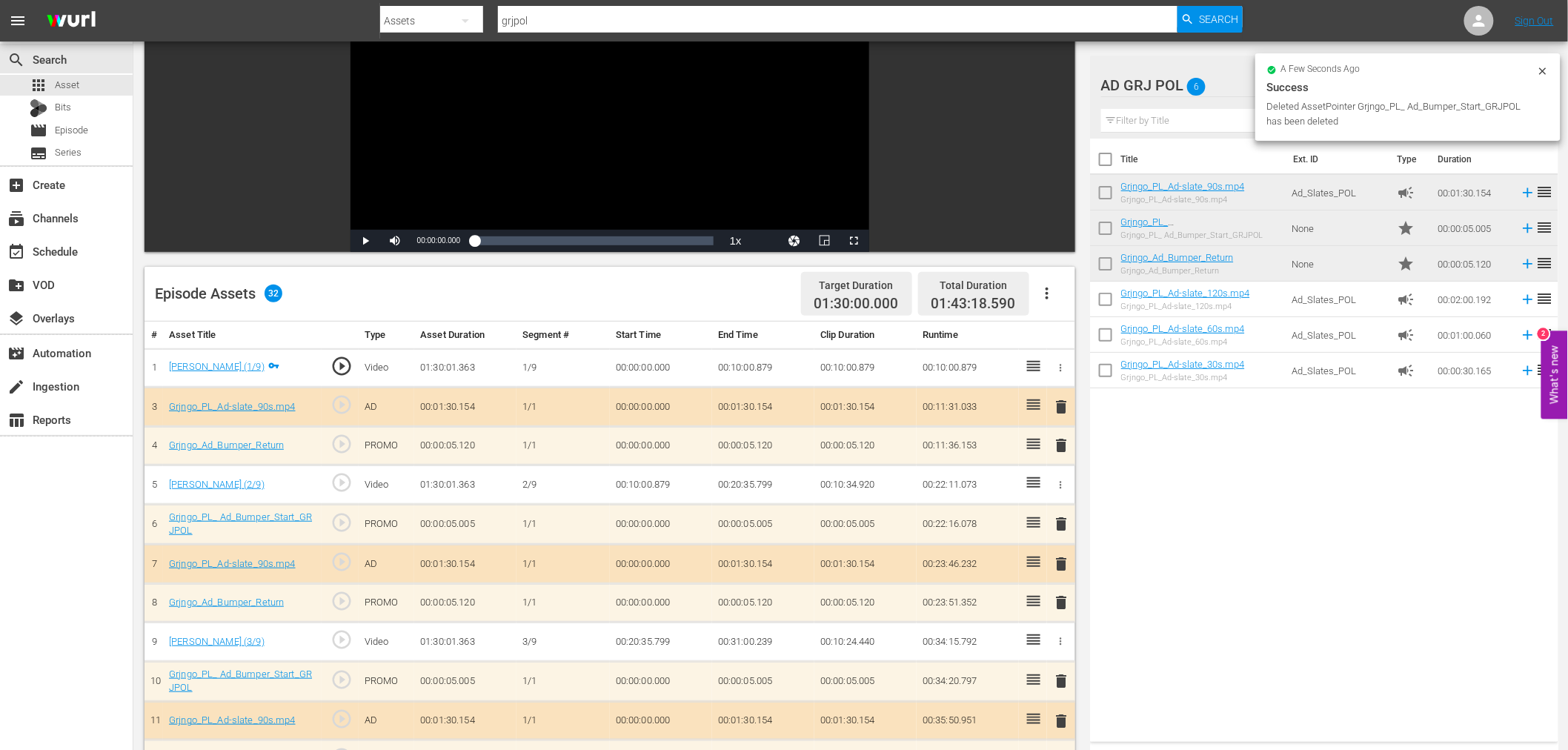
drag, startPoint x: 1060, startPoint y: 403, endPoint x: 1018, endPoint y: 401, distance: 42.0
click at [1061, 403] on span "delete" at bounding box center [1062, 407] width 18 height 18
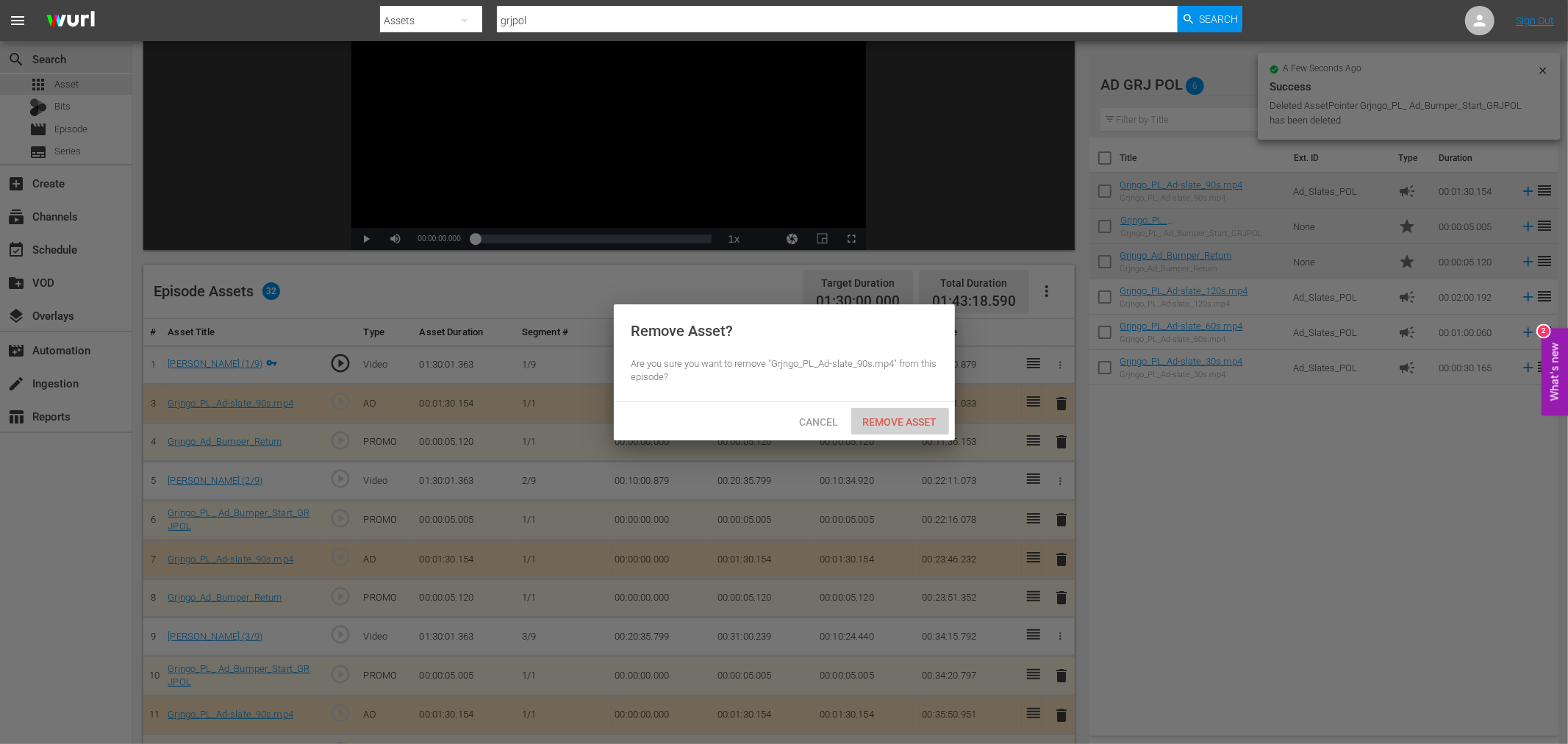
click at [915, 420] on span "Remove Asset" at bounding box center [899, 422] width 97 height 12
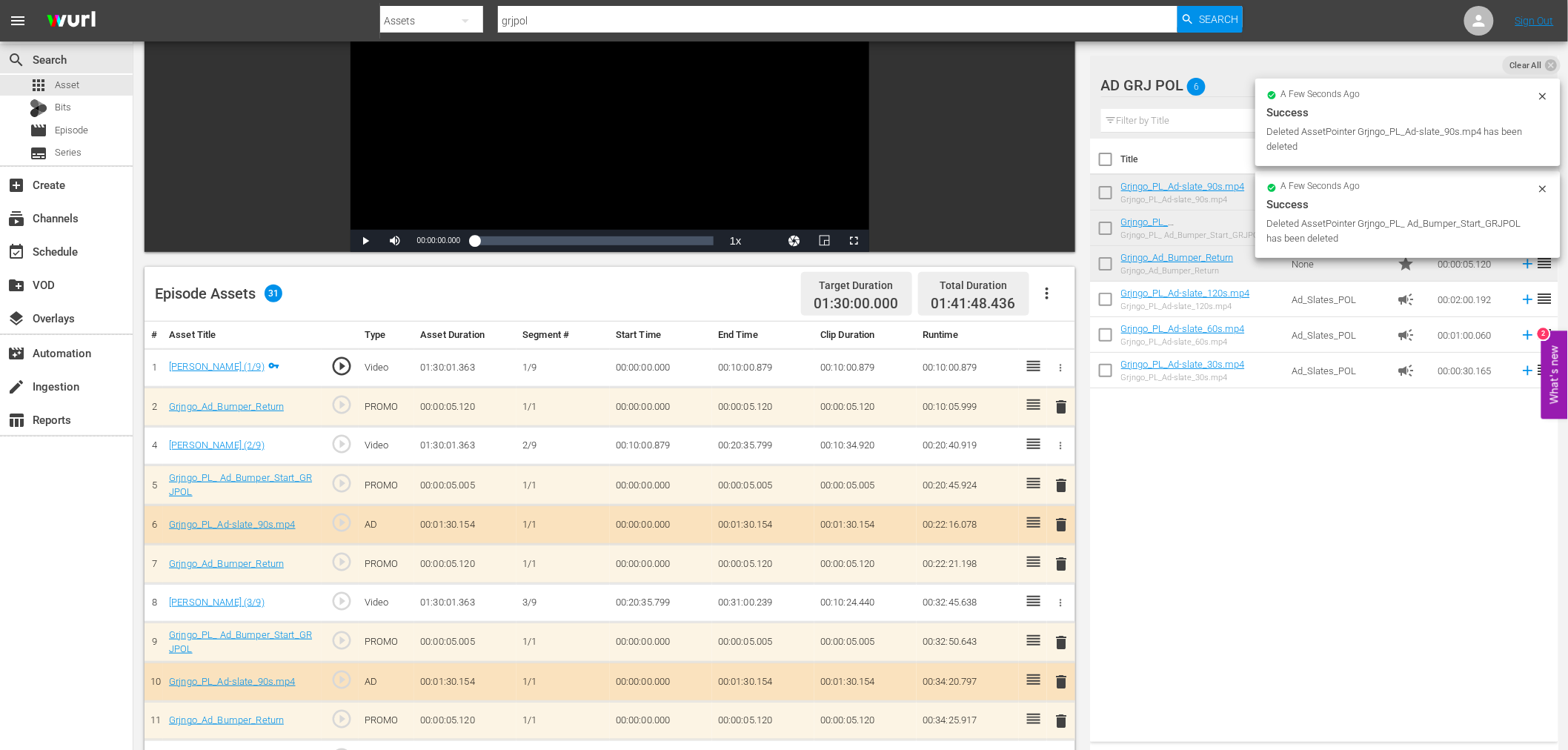
click at [1060, 401] on span "delete" at bounding box center [1062, 407] width 18 height 18
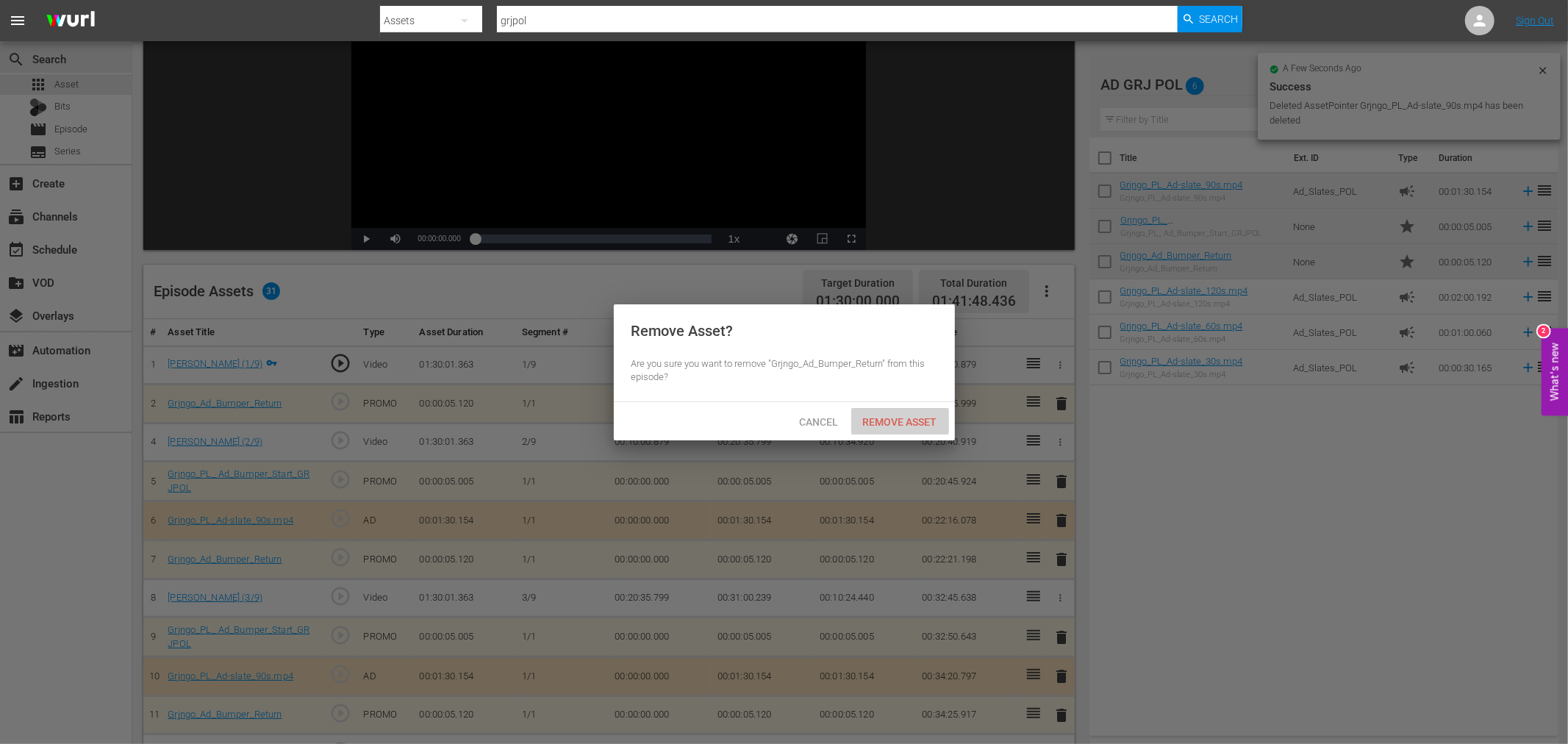
click at [913, 416] on span "Remove Asset" at bounding box center [899, 422] width 97 height 12
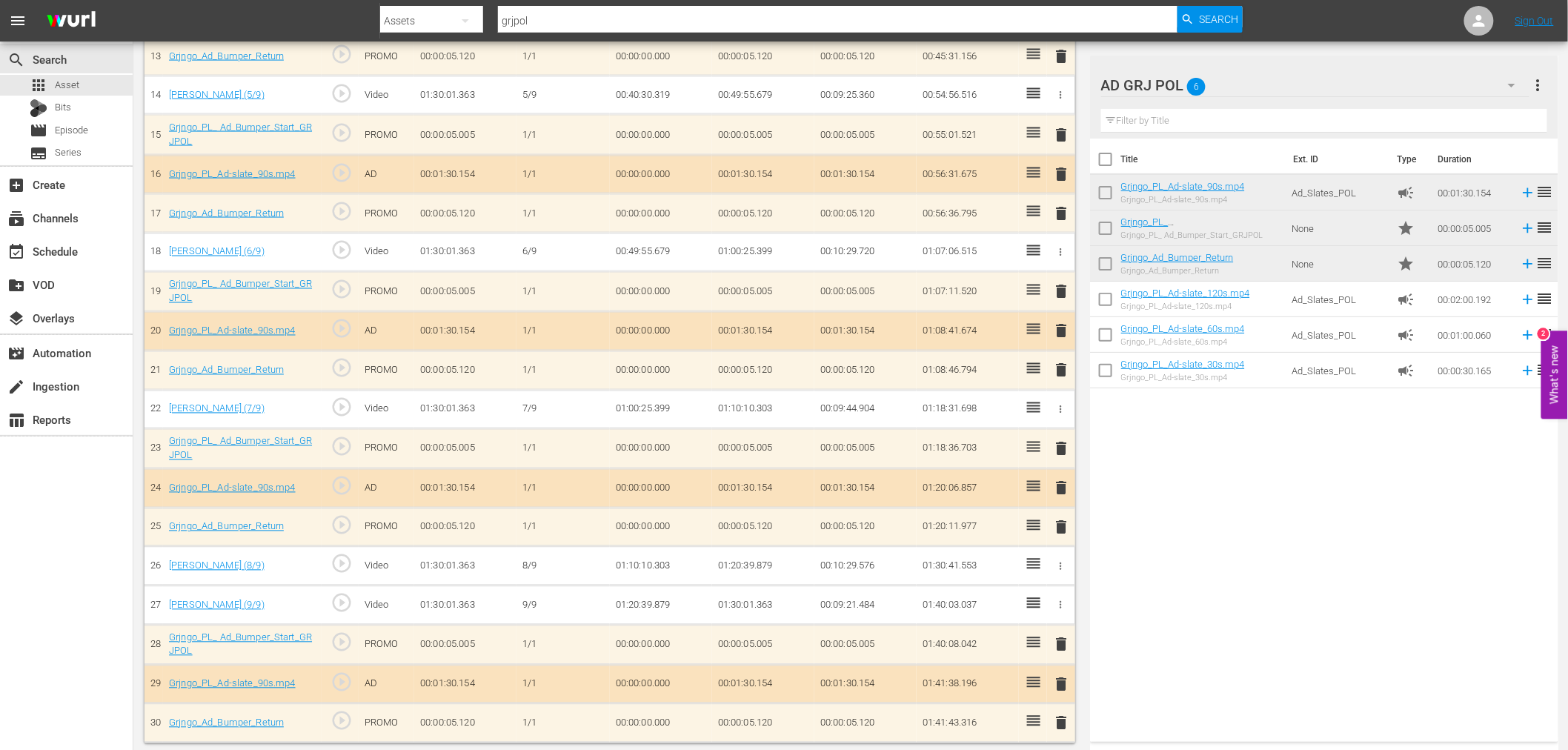
scroll to position [0, 0]
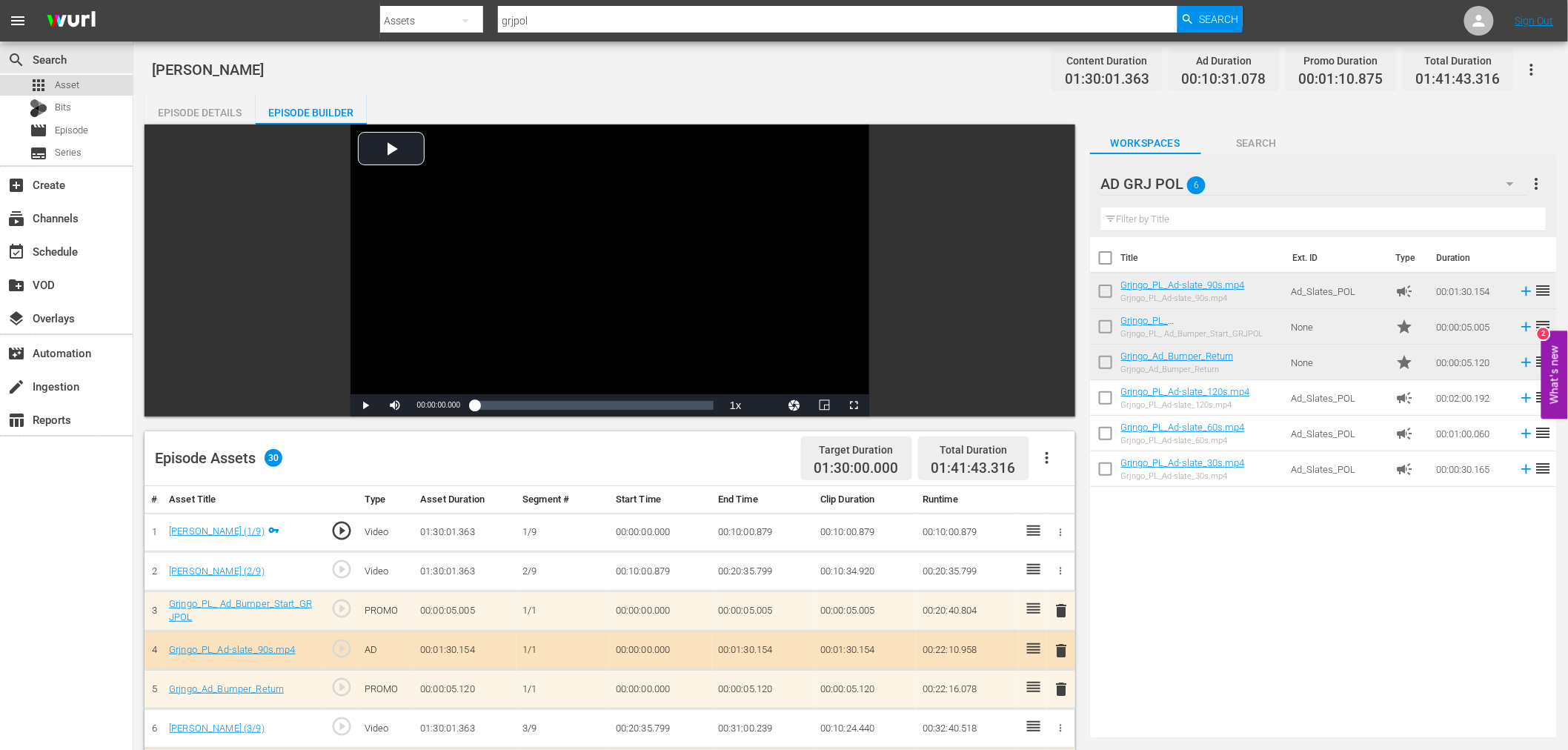
click at [71, 82] on span "Asset" at bounding box center [67, 85] width 25 height 15
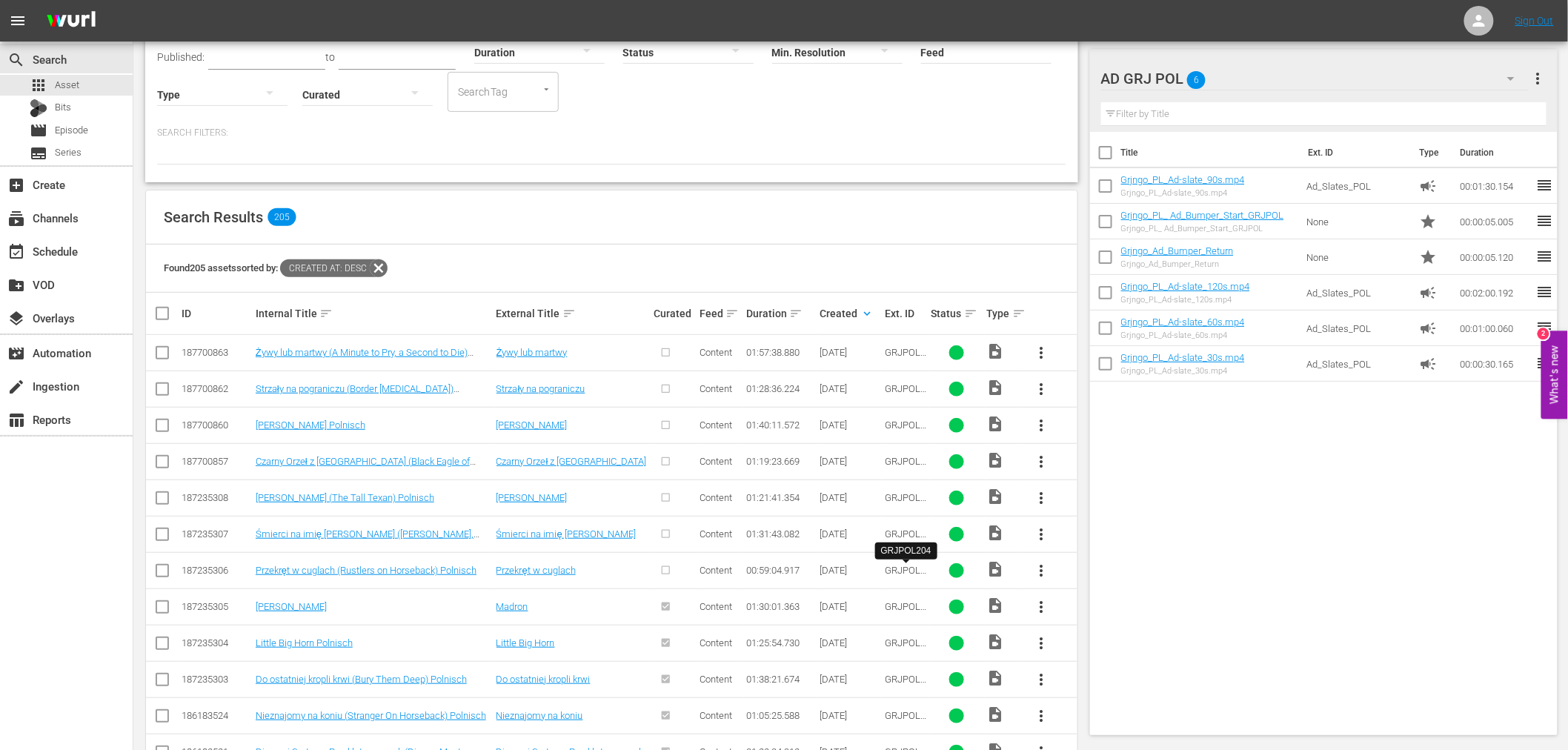
scroll to position [165, 0]
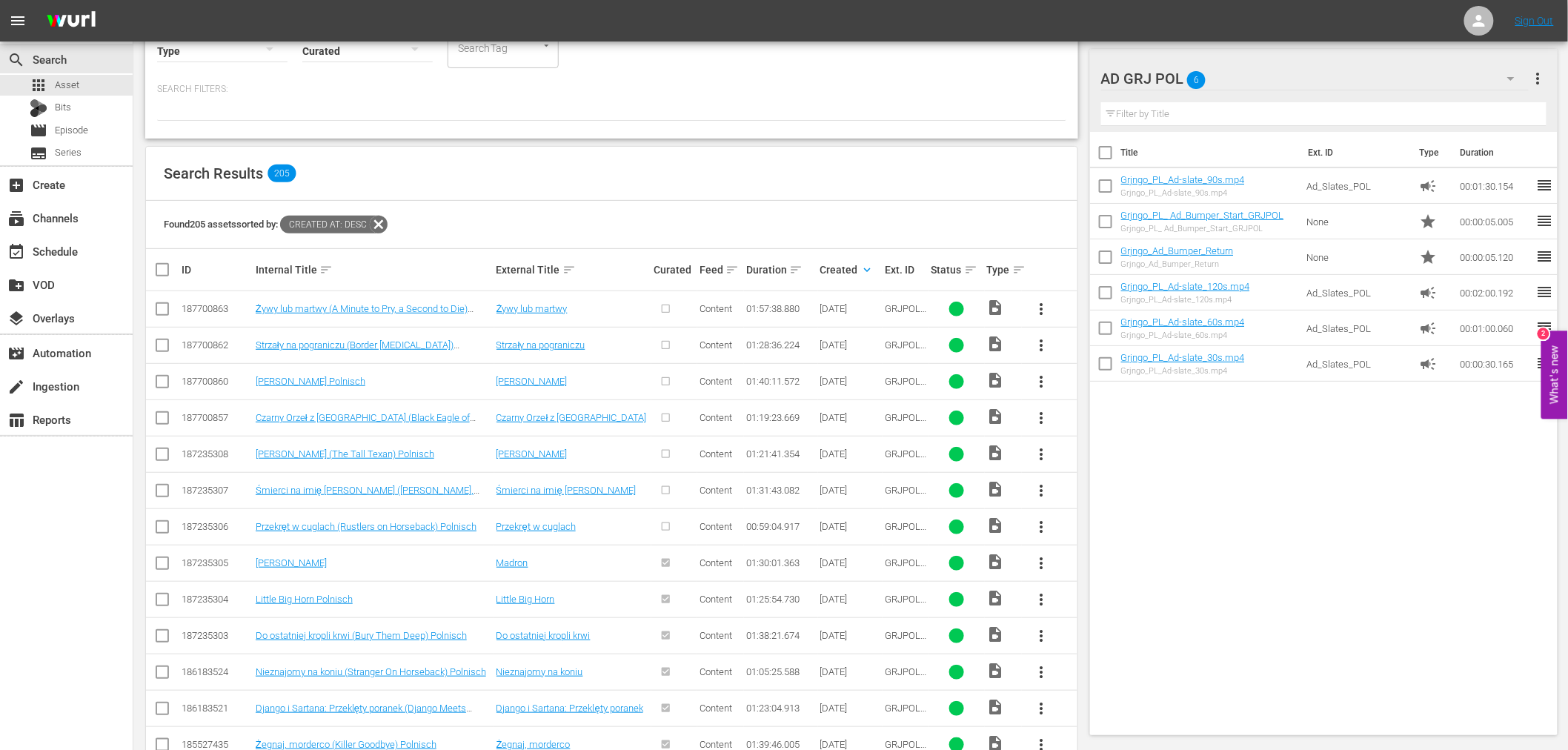
click at [1040, 521] on span "more_vert" at bounding box center [1042, 526] width 18 height 18
drag, startPoint x: 1092, startPoint y: 638, endPoint x: 1077, endPoint y: 626, distance: 19.2
click at [1091, 637] on div "Episode" at bounding box center [1121, 639] width 101 height 36
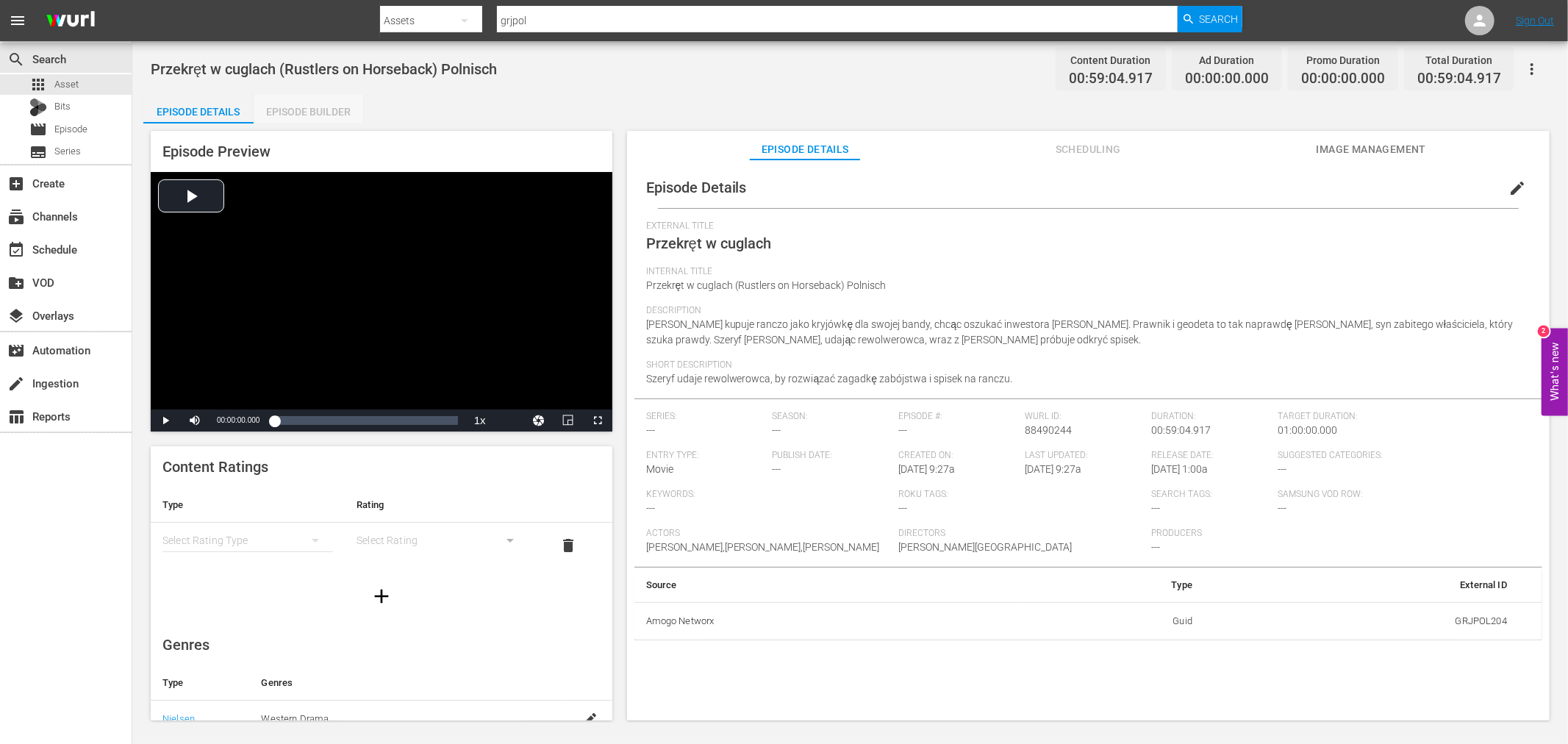
click at [331, 109] on div "Episode Builder" at bounding box center [308, 112] width 110 height 36
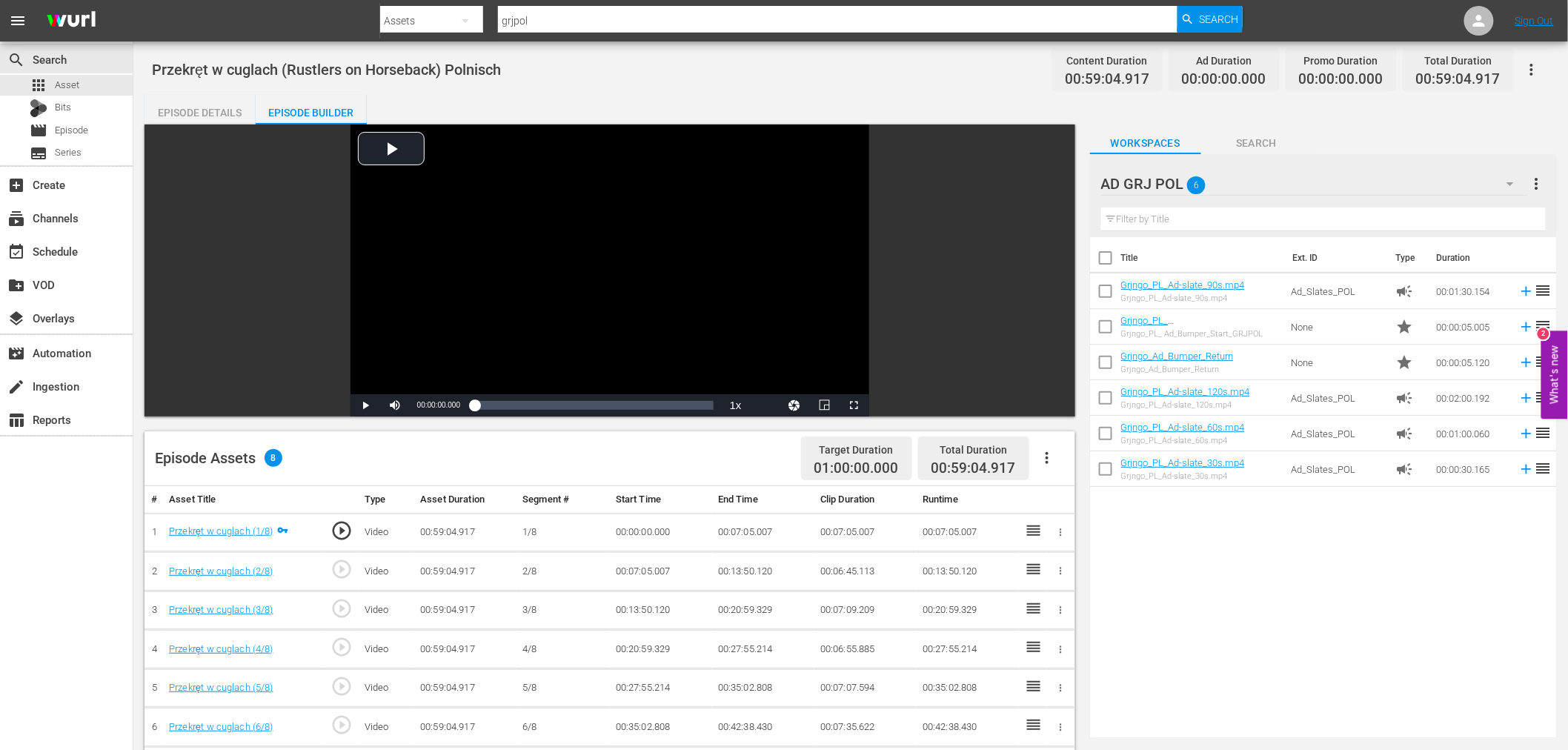
click at [1049, 456] on icon "button" at bounding box center [1047, 458] width 18 height 18
click at [1069, 454] on div "Fill with Ads" at bounding box center [1091, 463] width 101 height 36
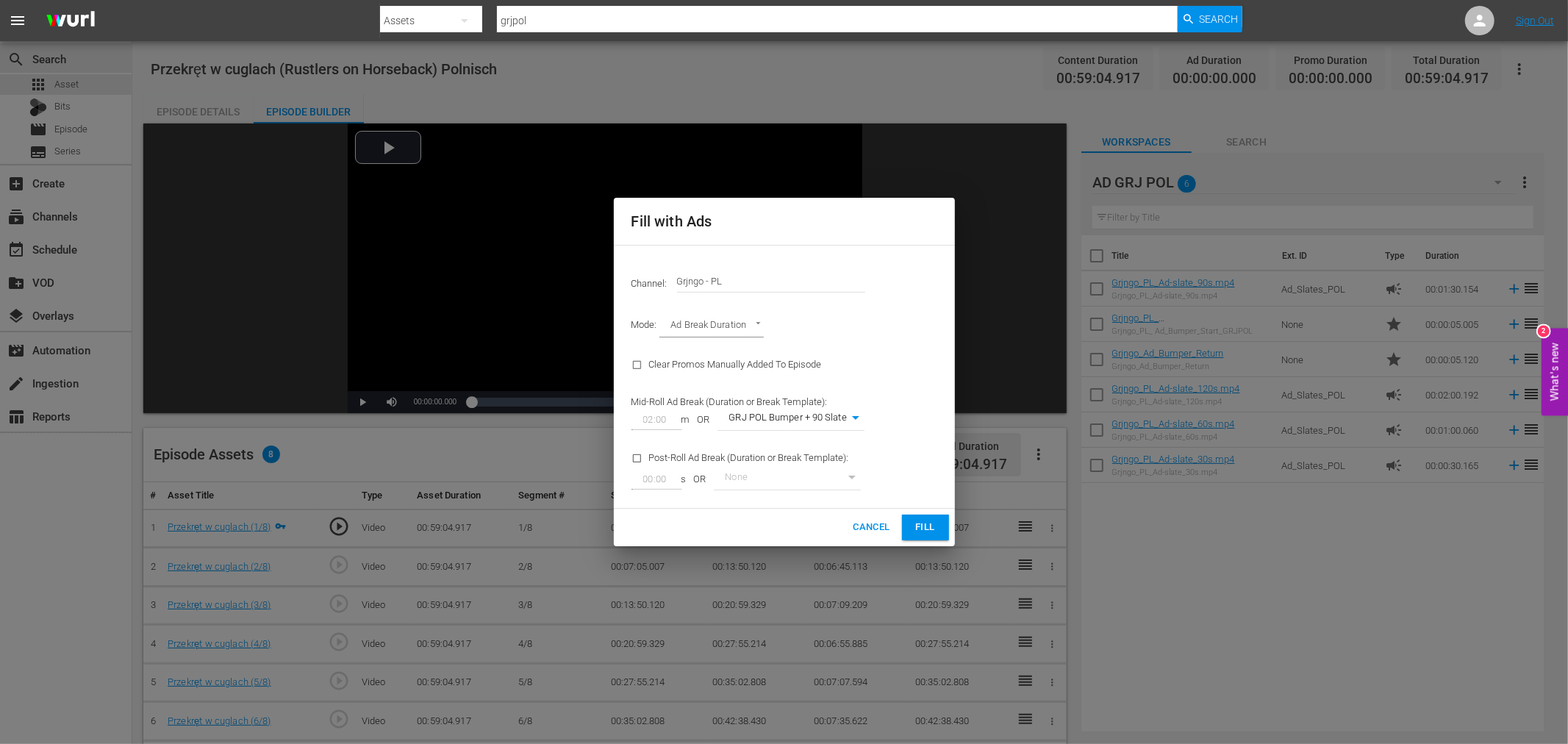
click at [909, 532] on button "Fill" at bounding box center [925, 527] width 47 height 25
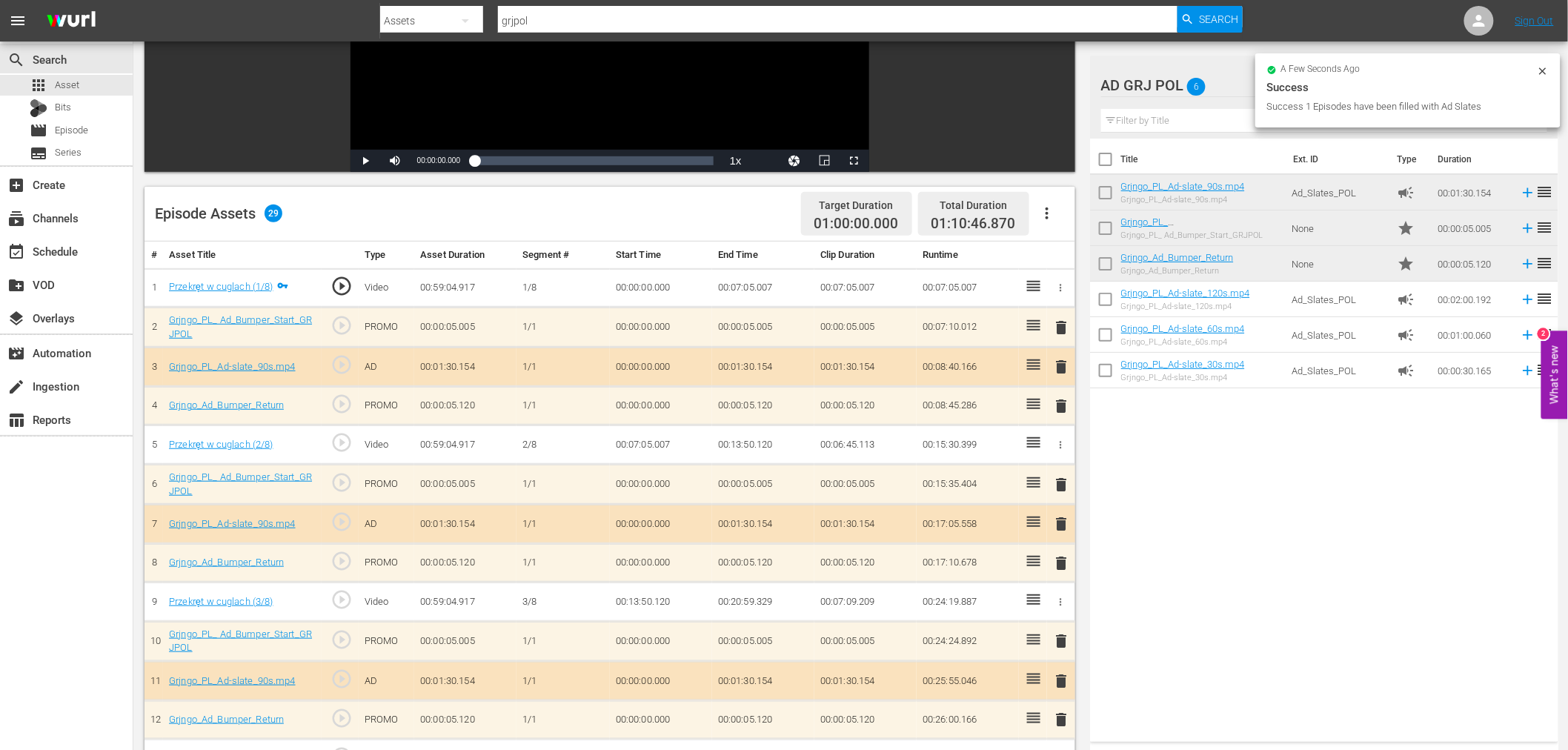
scroll to position [247, 0]
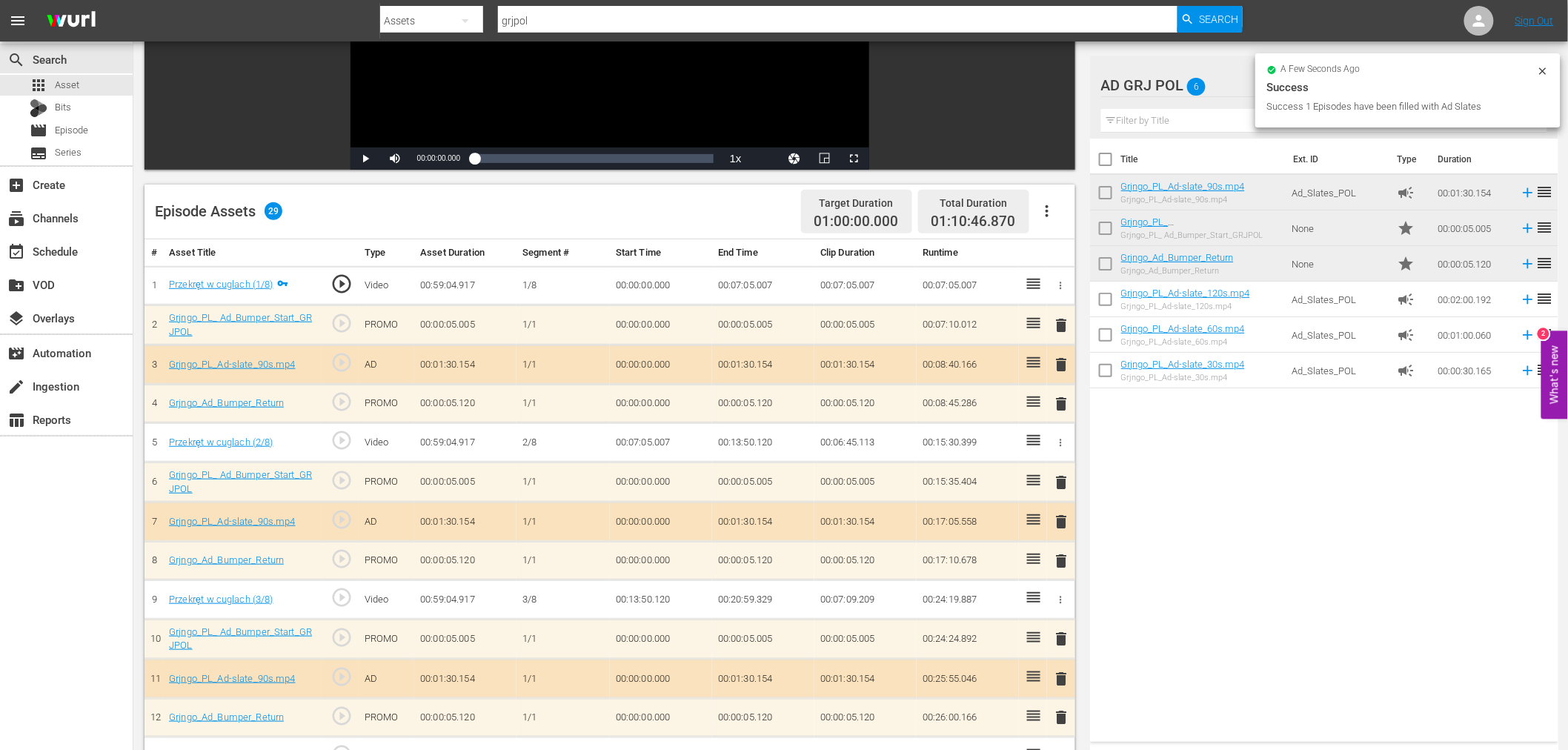
click at [1060, 322] on span "delete" at bounding box center [1062, 325] width 18 height 18
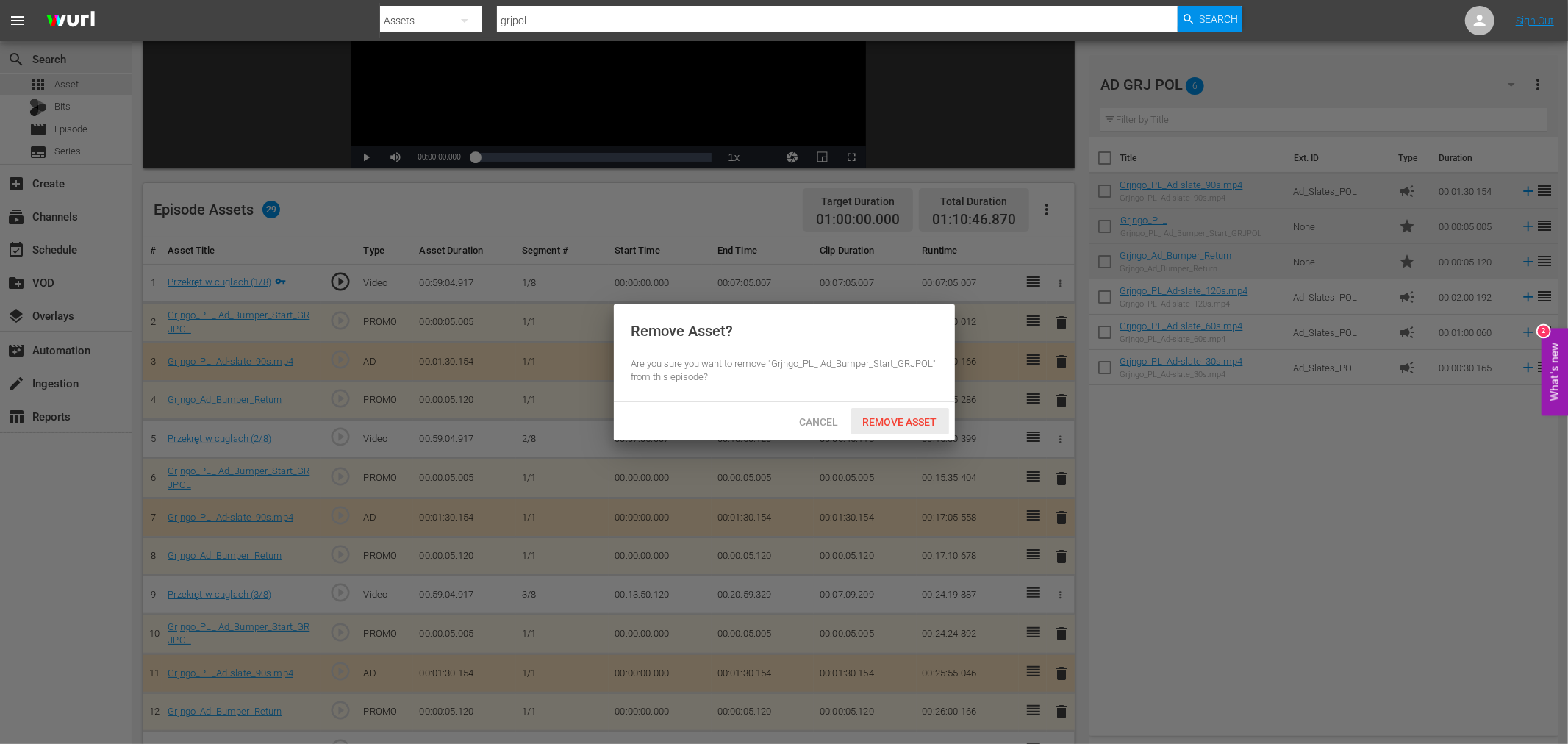
click at [899, 416] on span "Remove Asset" at bounding box center [899, 422] width 97 height 12
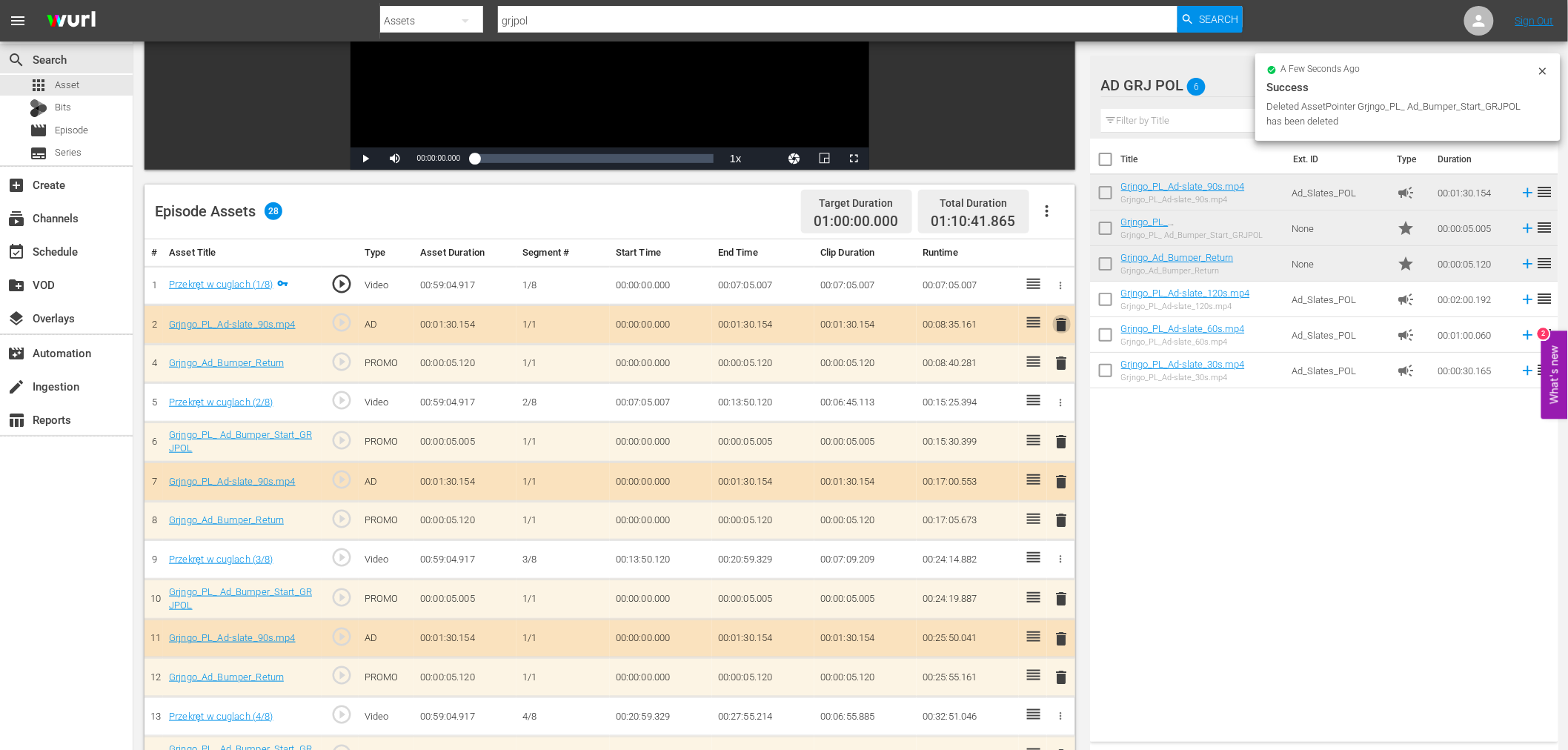
click at [1061, 322] on span "delete" at bounding box center [1062, 324] width 18 height 18
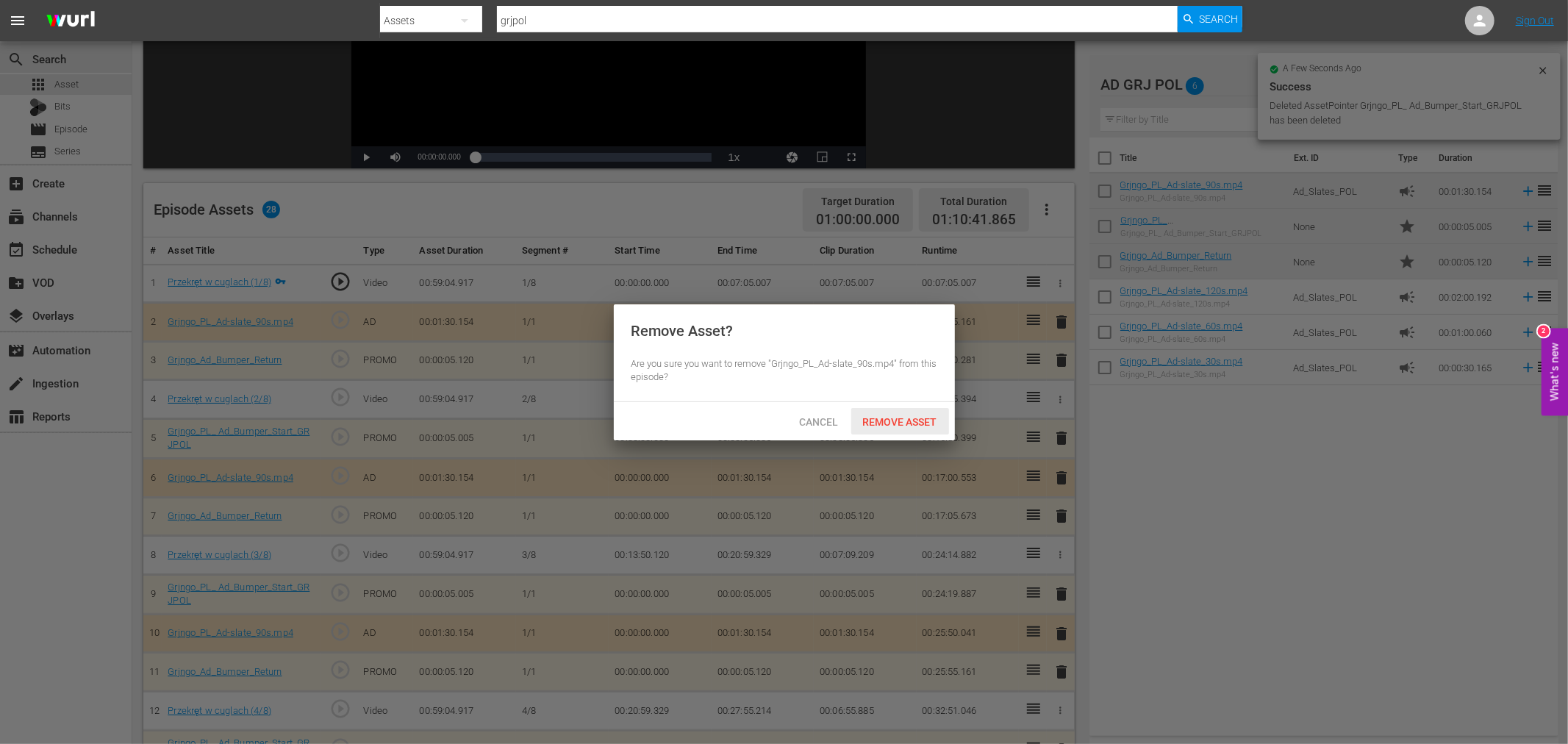
click at [926, 418] on span "Remove Asset" at bounding box center [899, 422] width 97 height 12
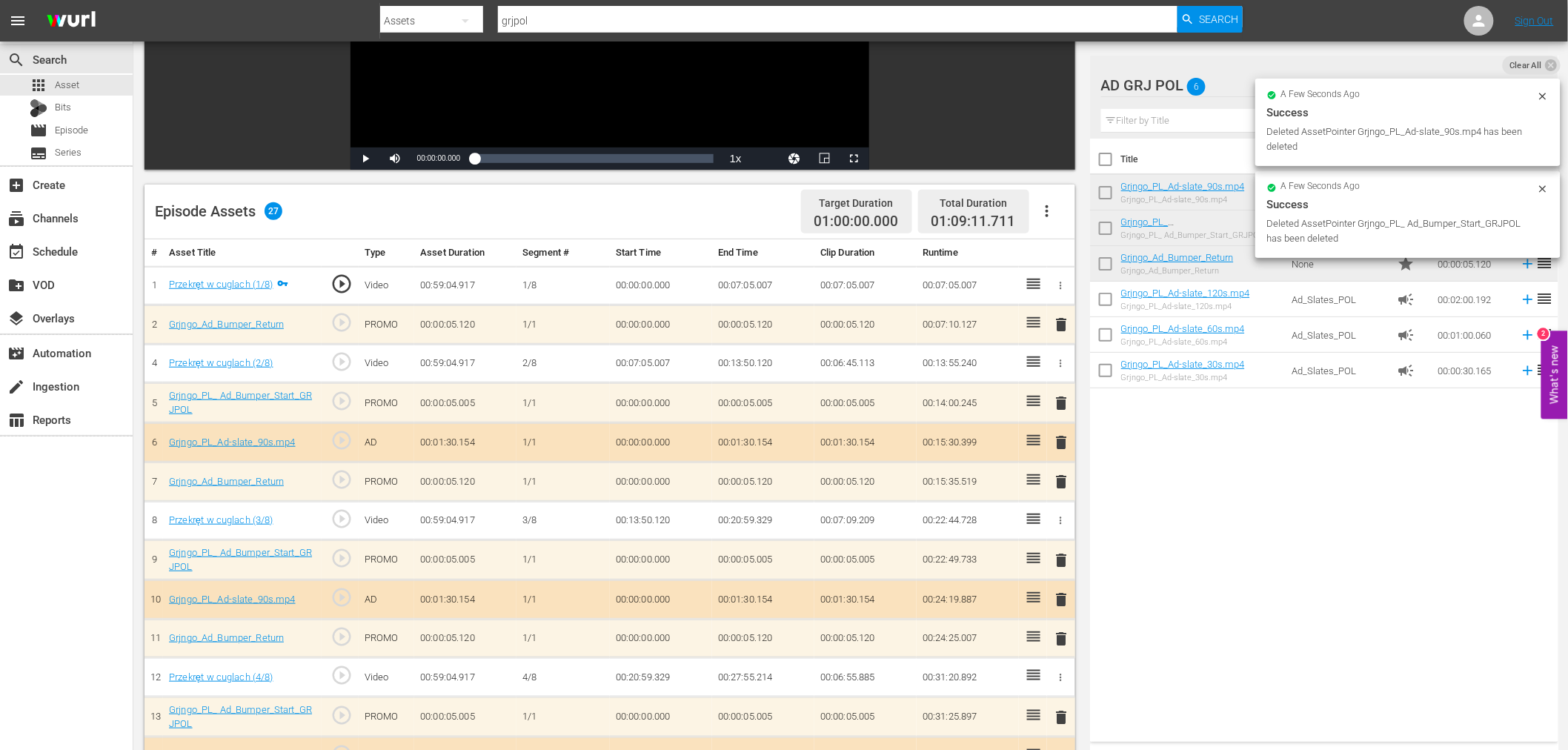
click at [1067, 322] on span "delete" at bounding box center [1062, 324] width 18 height 18
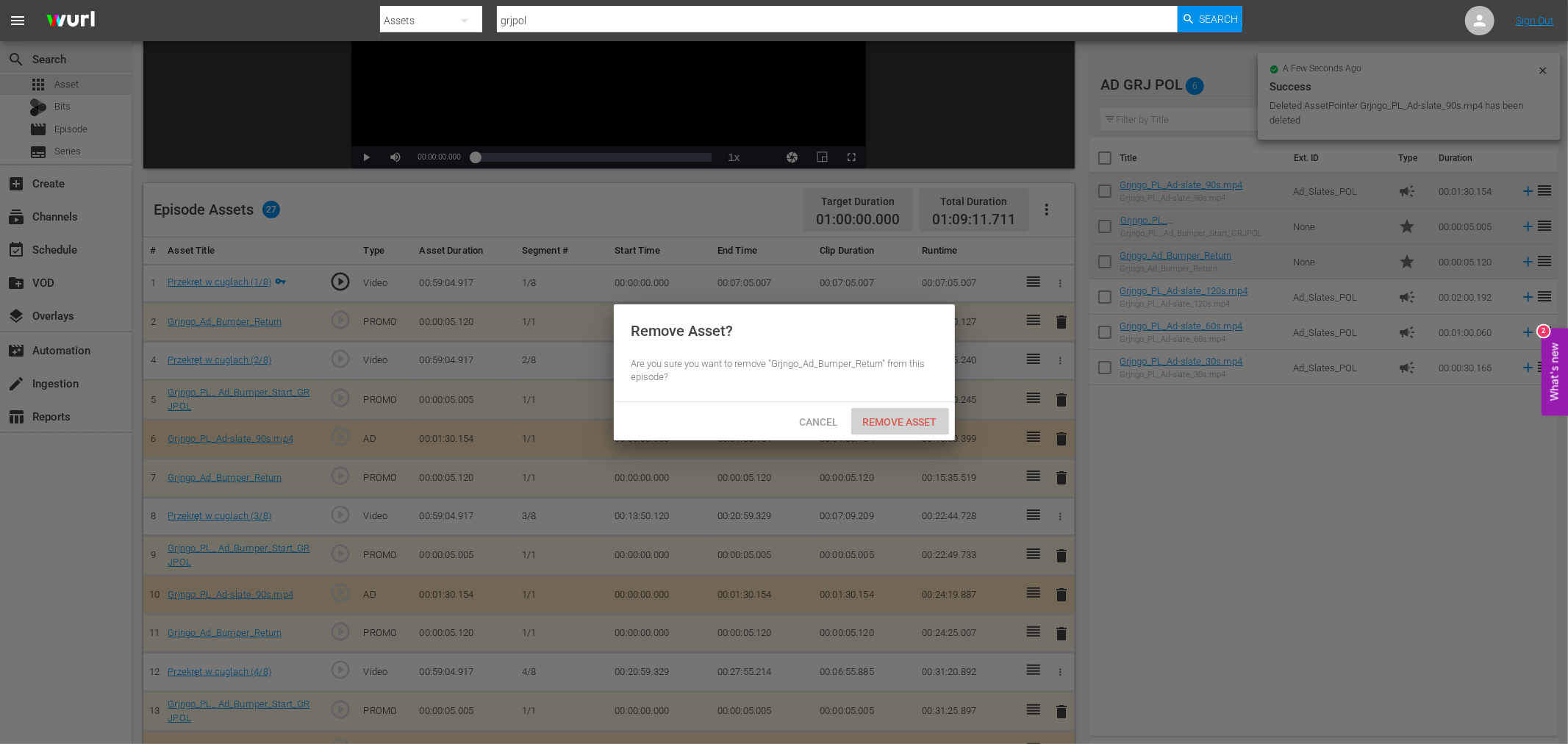
drag, startPoint x: 923, startPoint y: 429, endPoint x: 958, endPoint y: 395, distance: 48.8
click at [923, 429] on div "Remove Asset" at bounding box center [899, 422] width 97 height 27
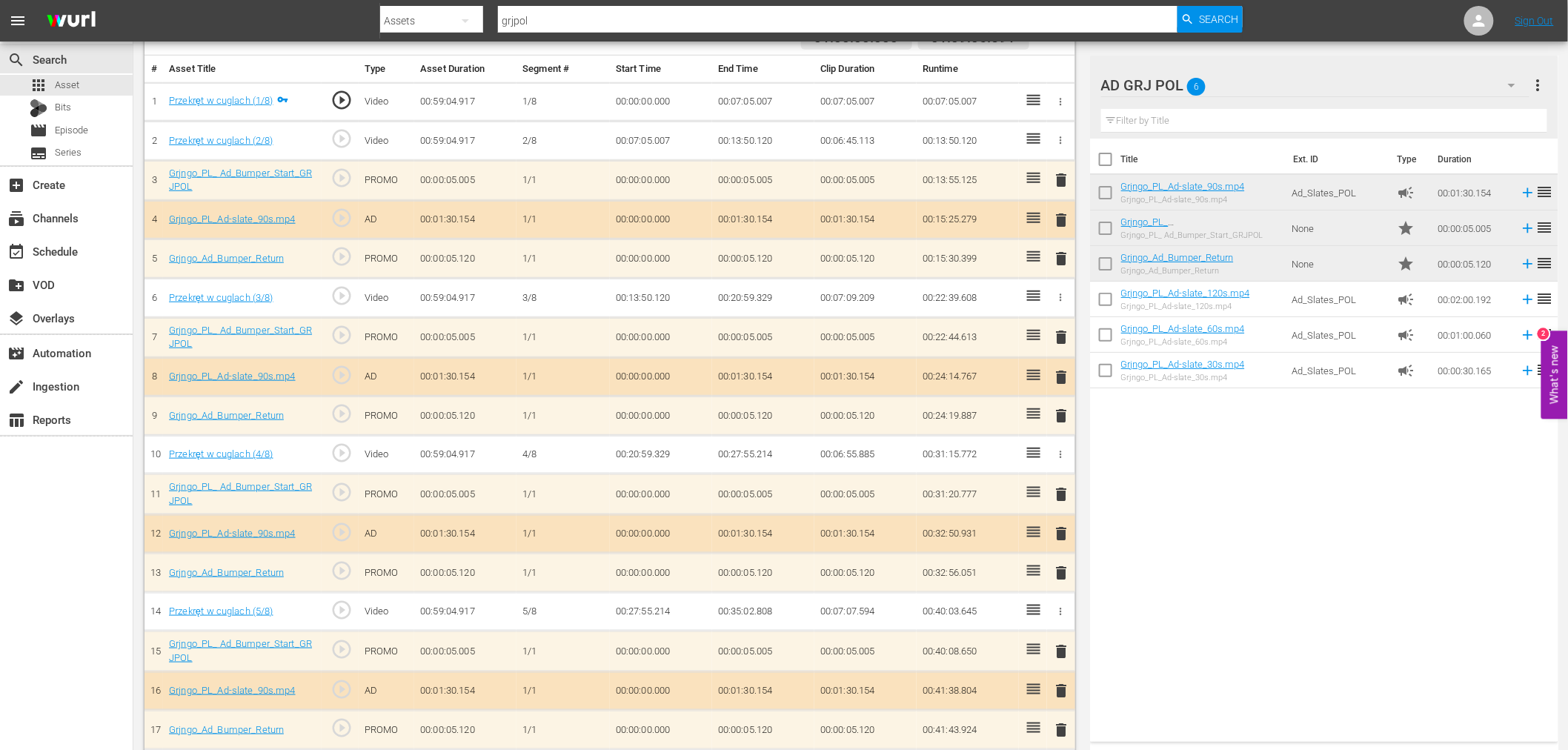
scroll to position [0, 0]
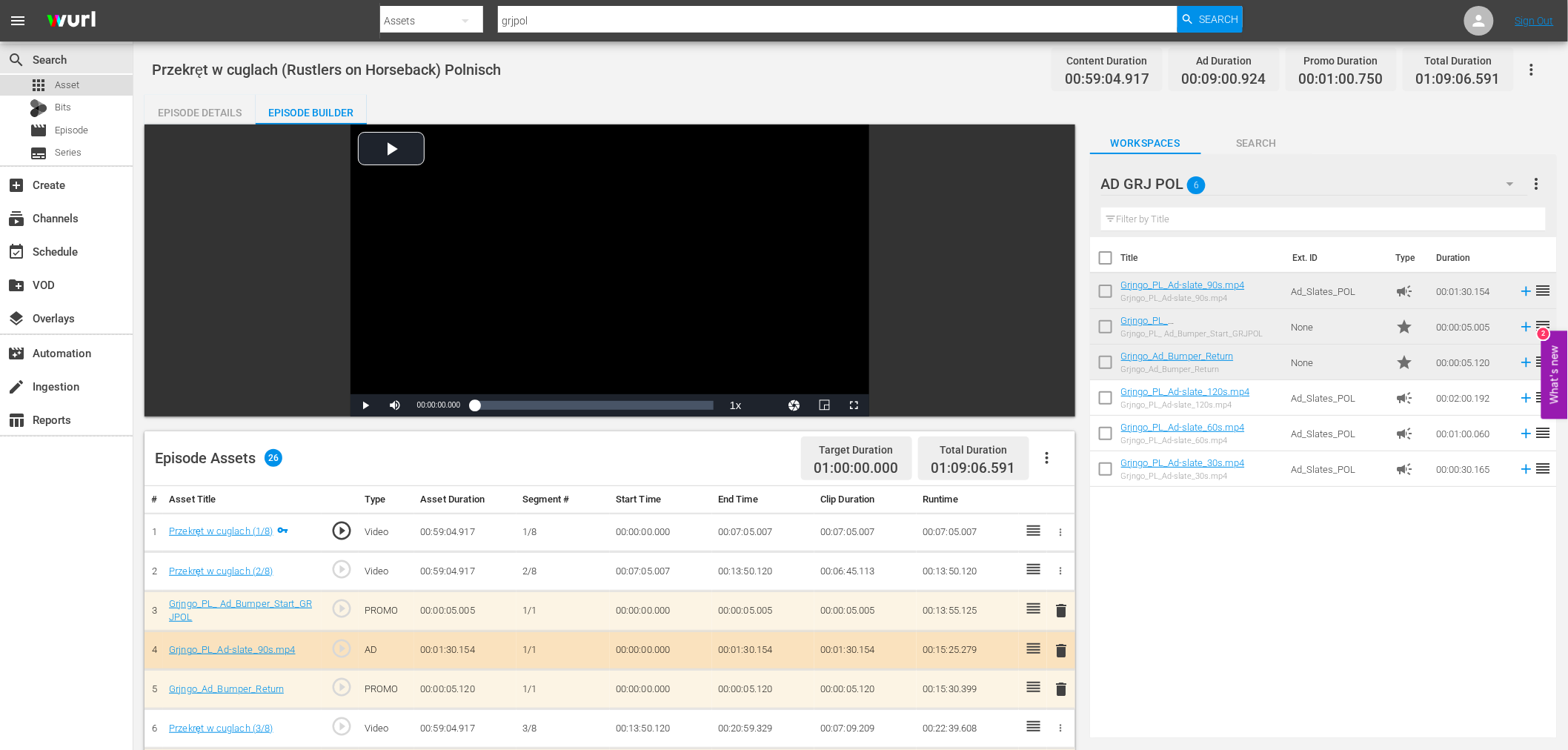
click at [78, 81] on div "apps Asset" at bounding box center [66, 85] width 133 height 21
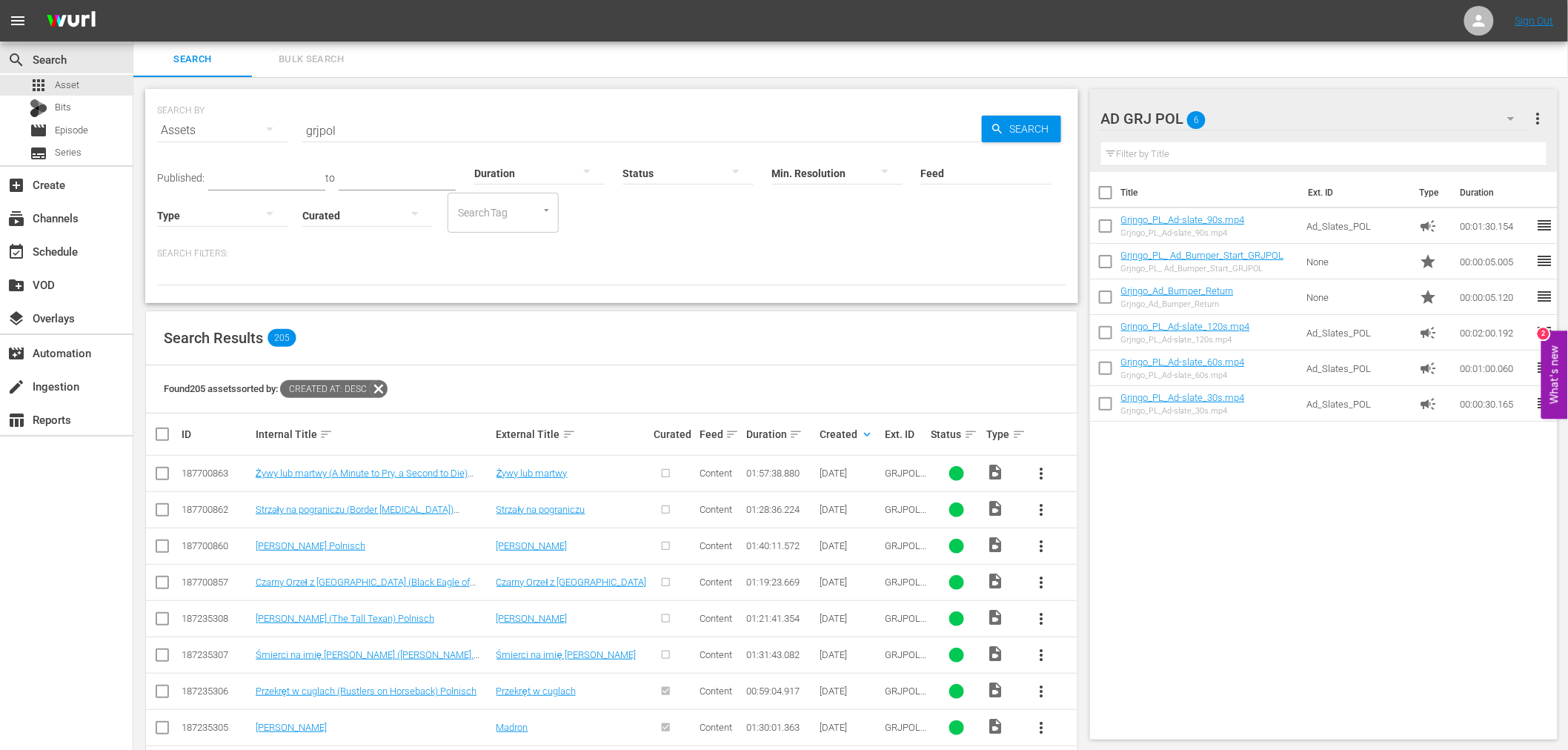
click at [1039, 657] on span "more_vert" at bounding box center [1042, 655] width 18 height 18
click at [1111, 650] on div "Episode" at bounding box center [1121, 649] width 101 height 36
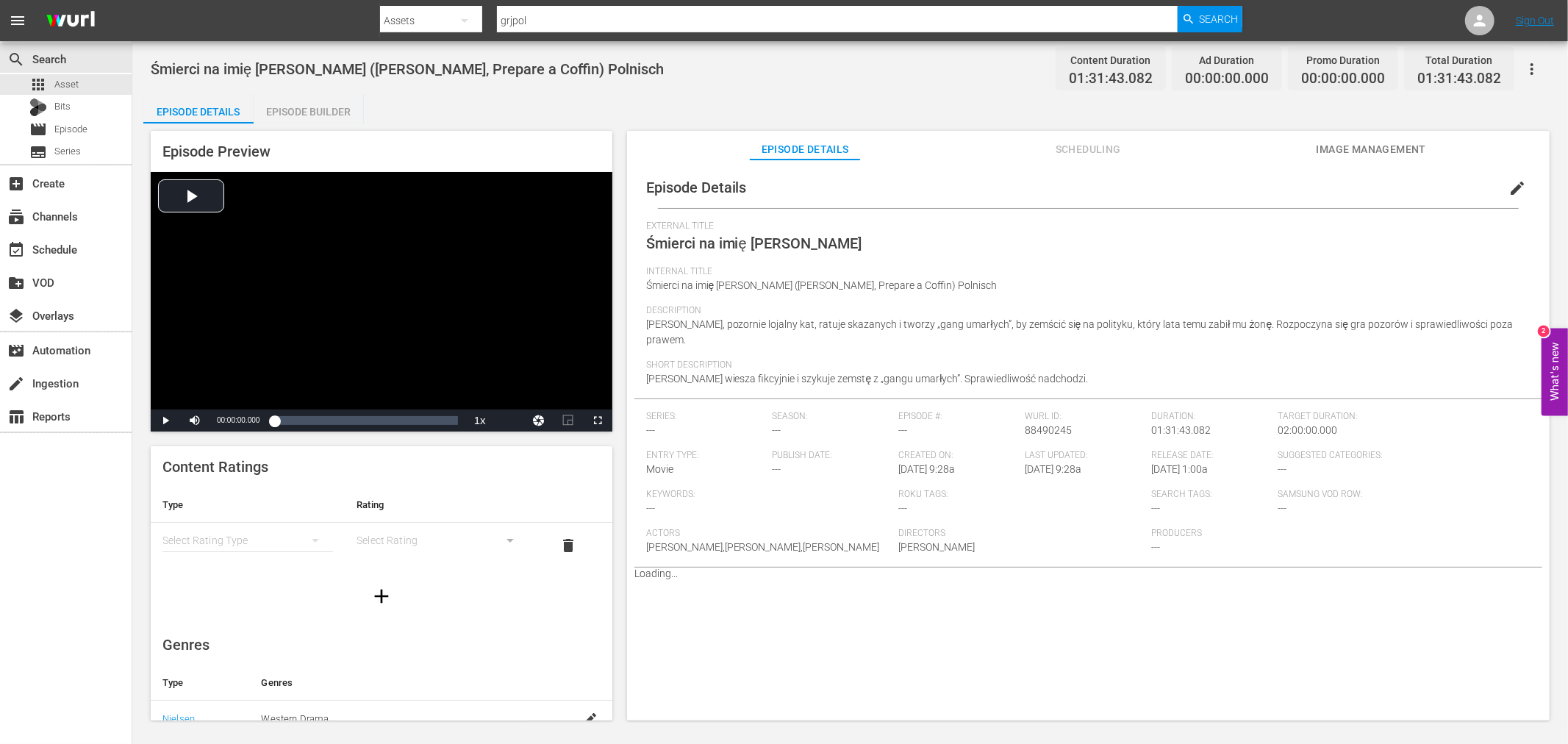
click at [337, 117] on div "Episode Builder" at bounding box center [308, 112] width 110 height 36
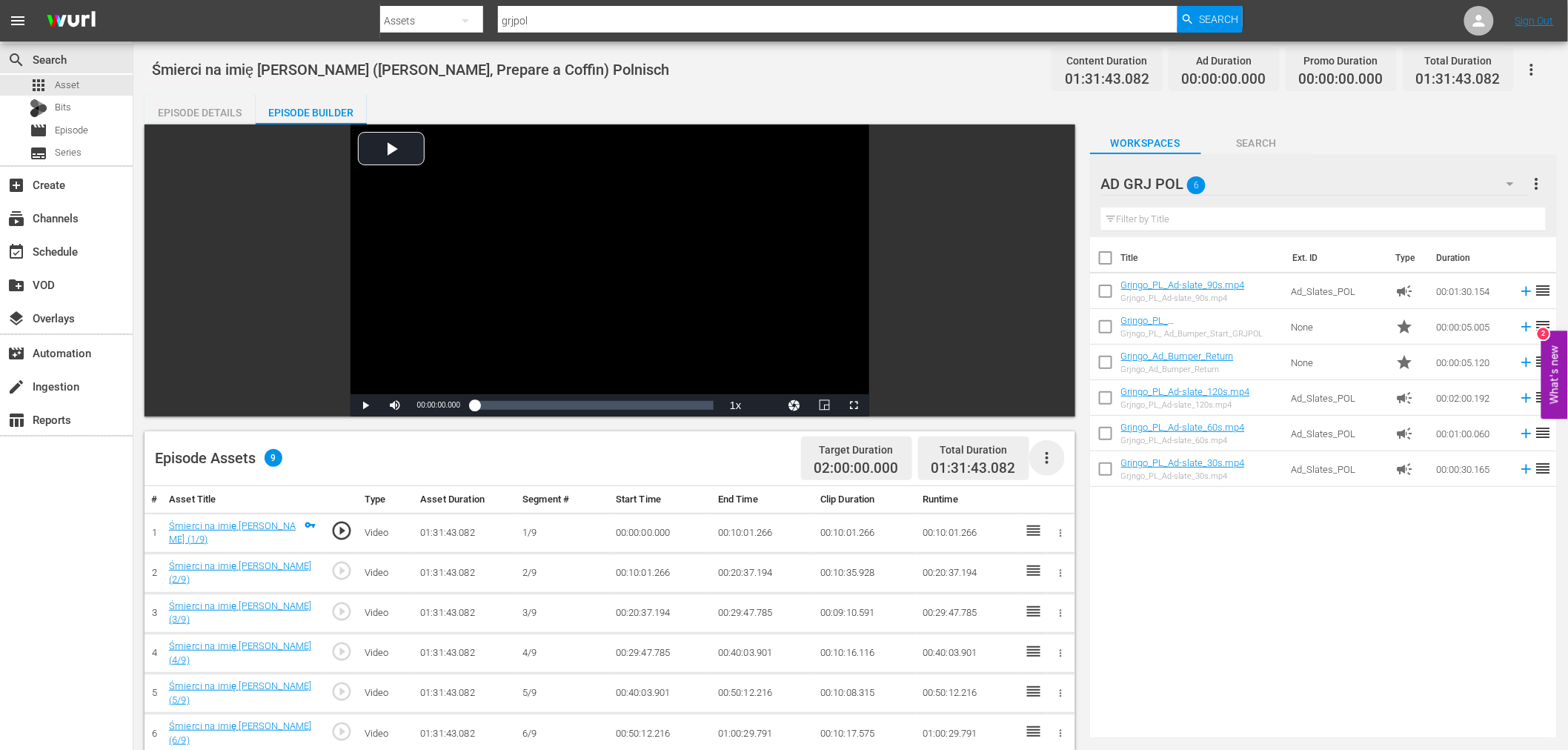
click at [1046, 460] on icon "button" at bounding box center [1047, 458] width 18 height 18
click at [1056, 504] on div "Clear Ads" at bounding box center [1091, 499] width 101 height 36
click at [1046, 465] on icon "button" at bounding box center [1047, 458] width 18 height 18
click at [1064, 456] on div "Fill with Ads" at bounding box center [1091, 463] width 101 height 36
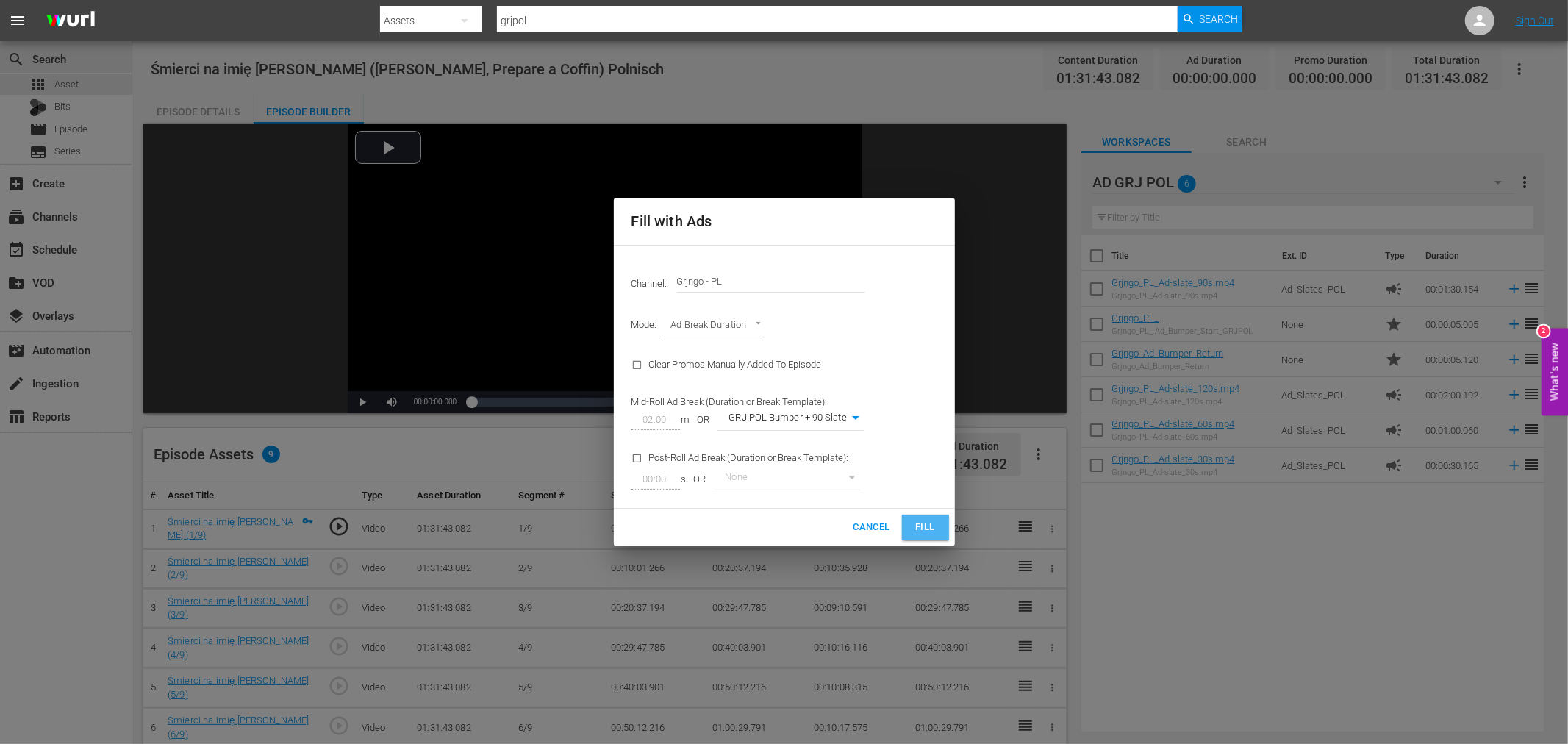
click at [931, 519] on span "Fill" at bounding box center [925, 527] width 24 height 17
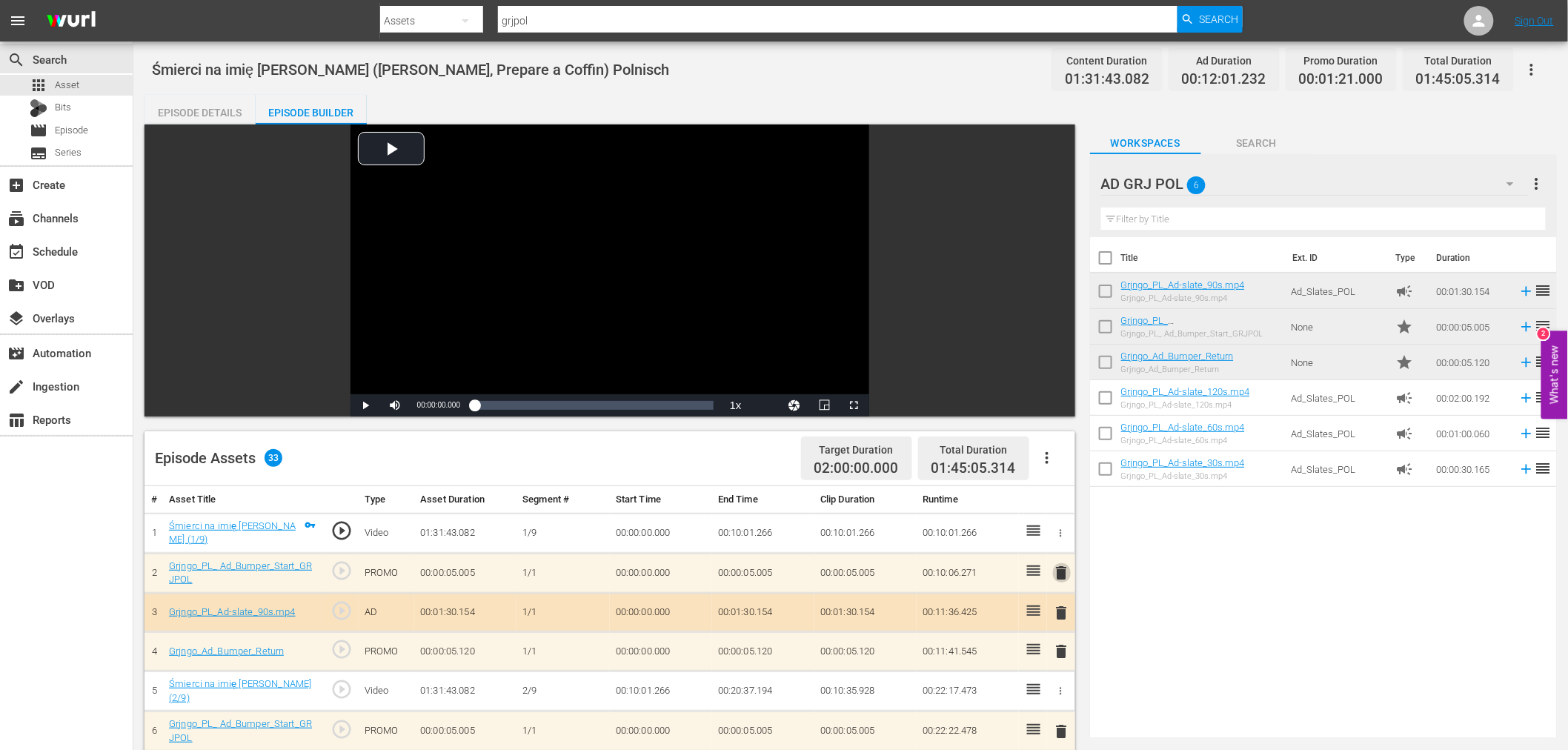
click at [1064, 570] on span "delete" at bounding box center [1062, 573] width 18 height 18
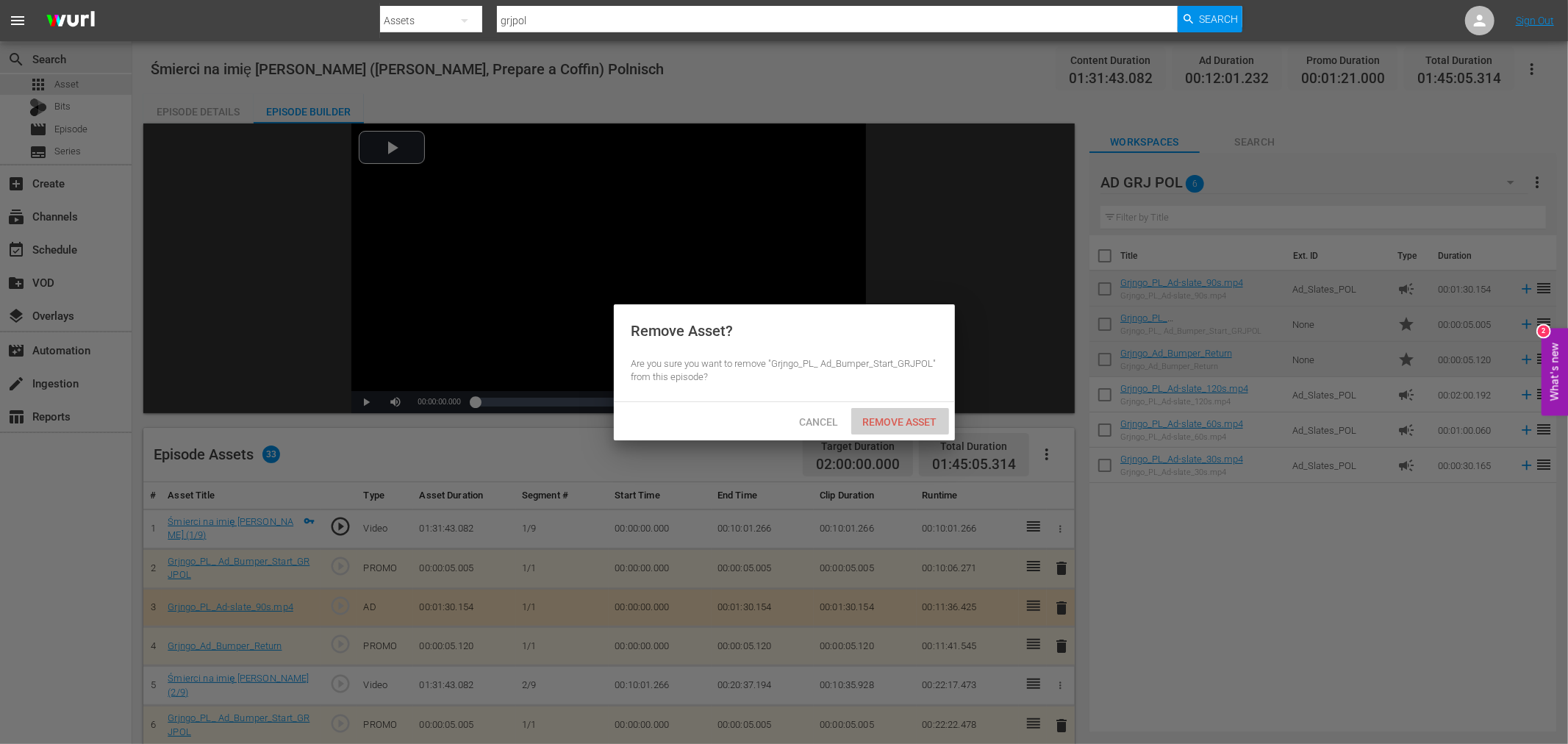
click at [942, 420] on span "Remove Asset" at bounding box center [899, 422] width 97 height 12
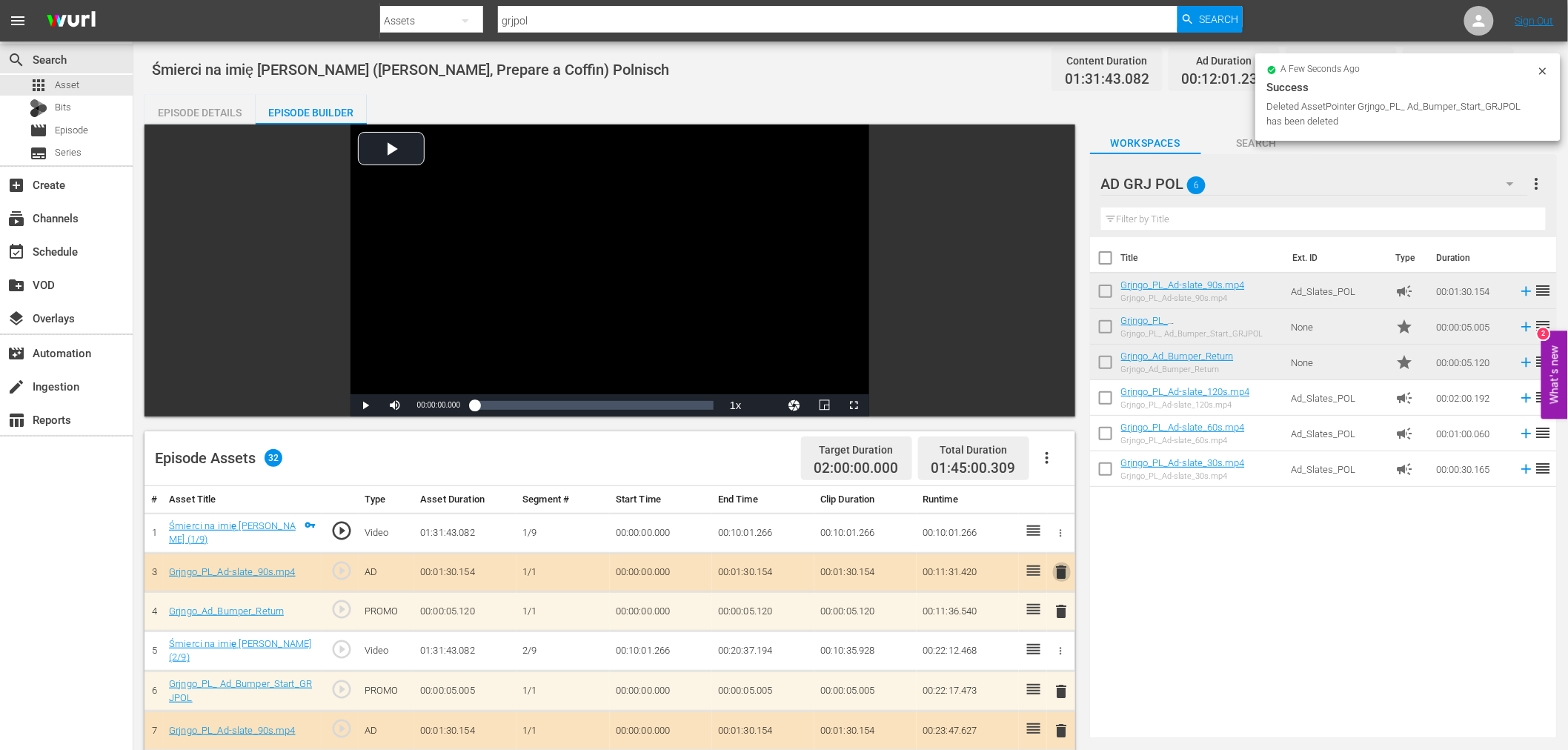
click at [1060, 571] on span "delete" at bounding box center [1062, 572] width 18 height 18
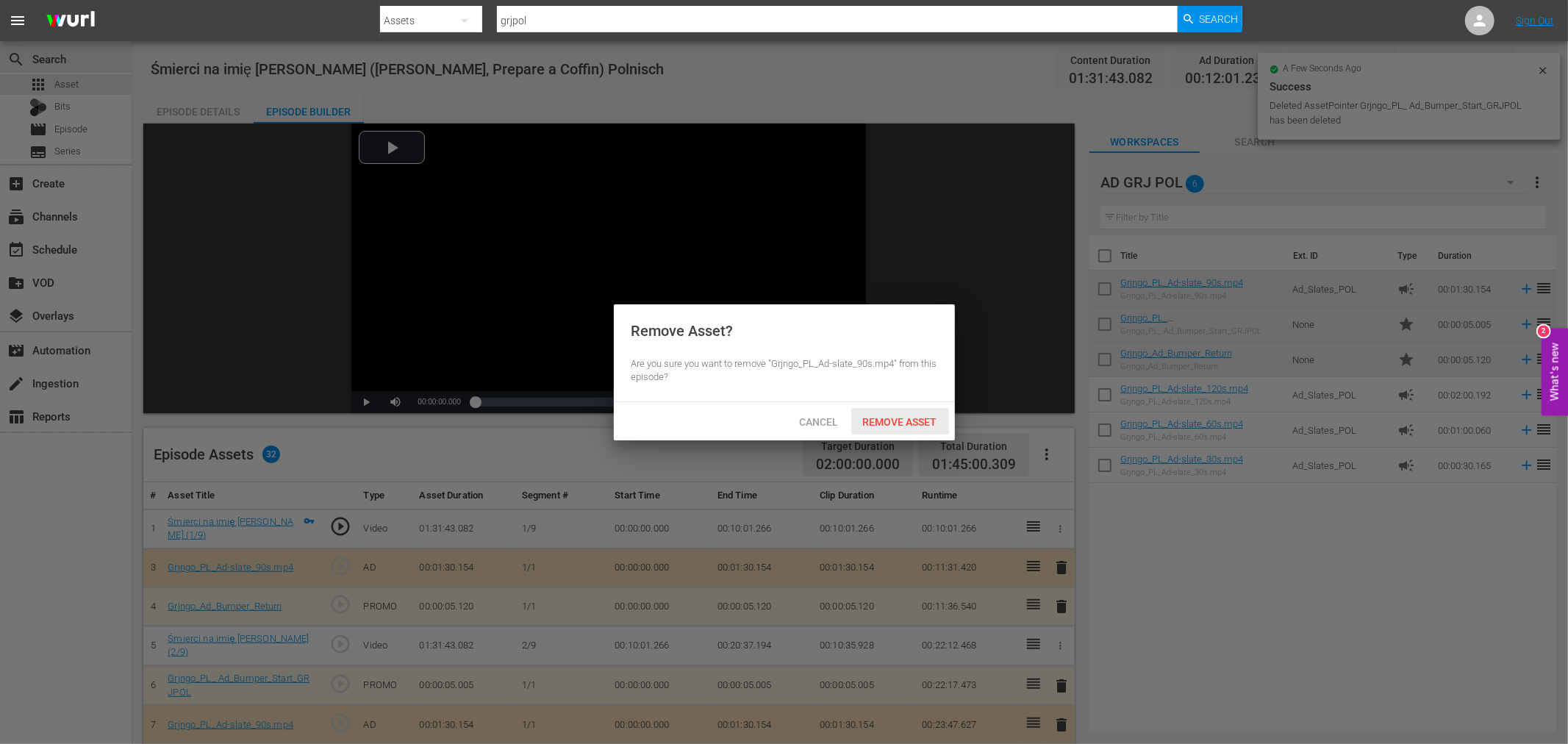
click at [916, 428] on div "Remove Asset" at bounding box center [899, 422] width 97 height 27
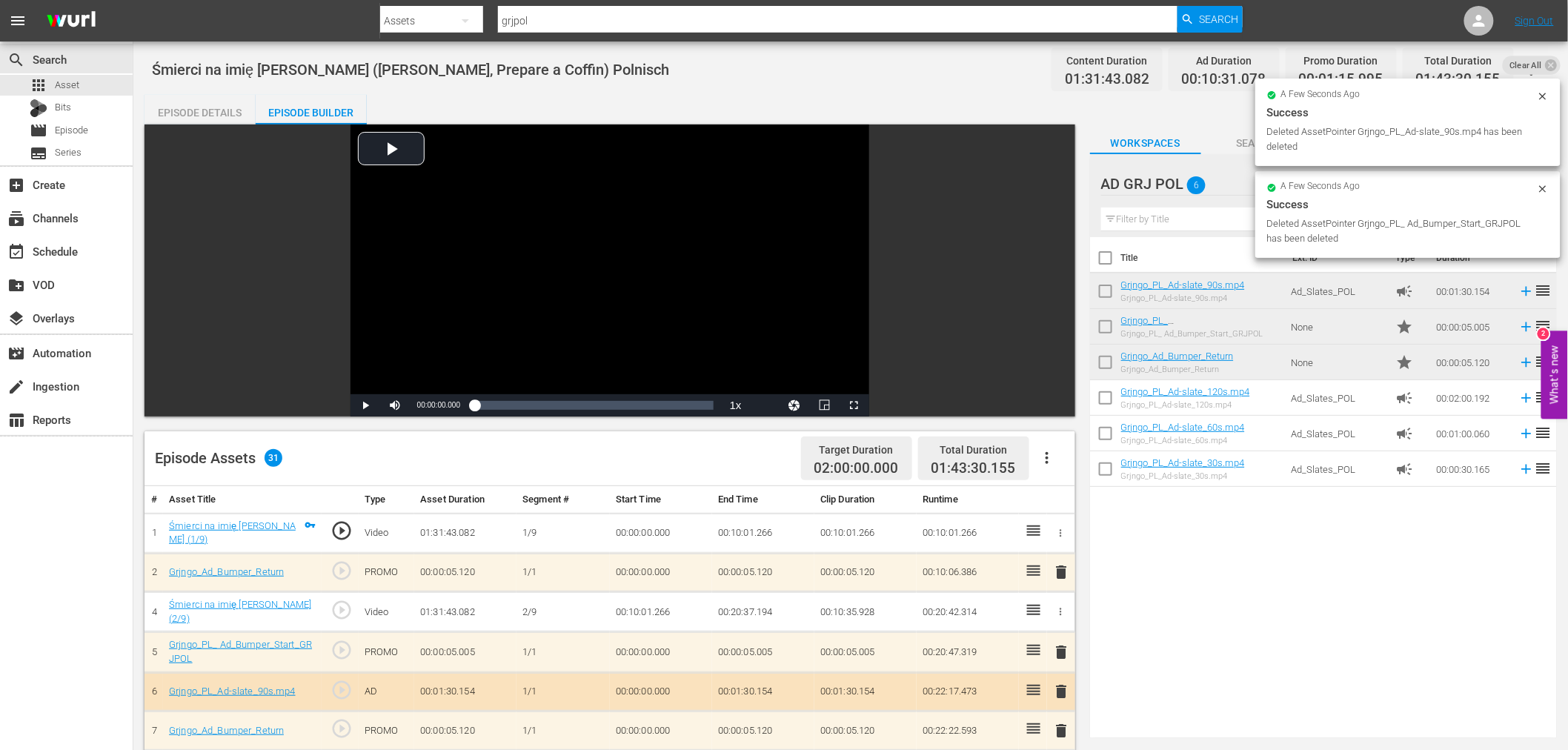
click at [1061, 569] on span "delete" at bounding box center [1062, 572] width 18 height 18
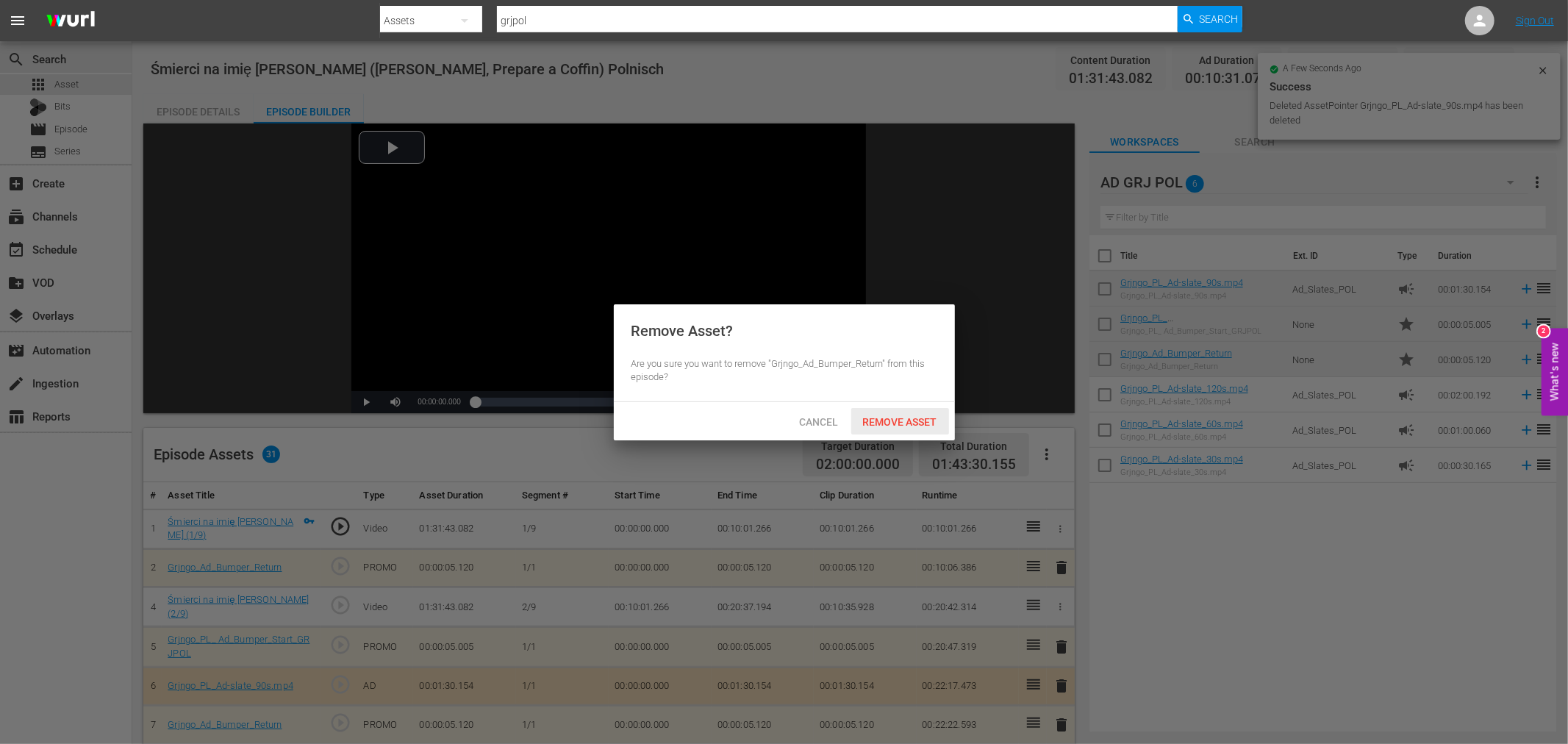
click at [921, 422] on span "Remove Asset" at bounding box center [899, 422] width 97 height 12
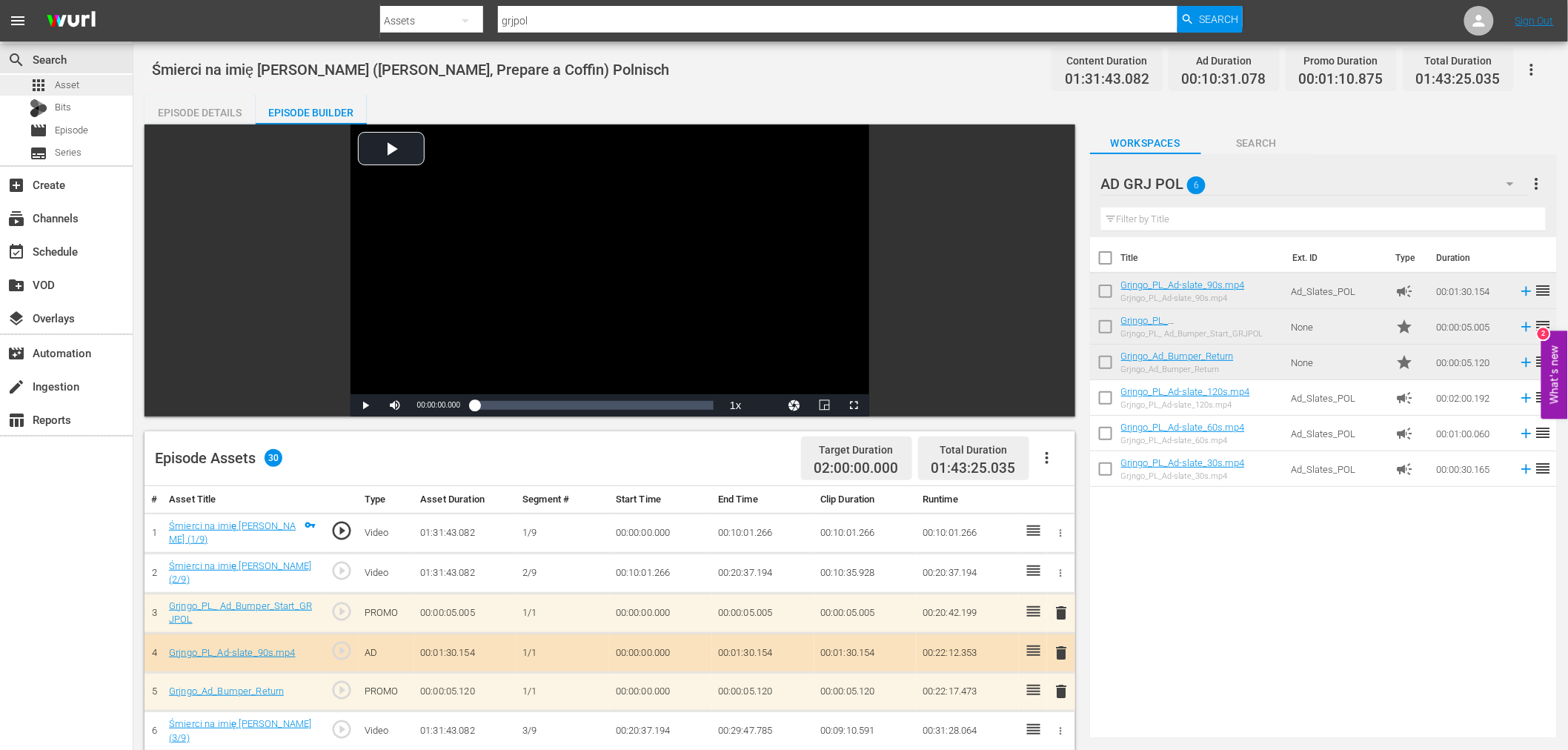
click at [62, 85] on span "Asset" at bounding box center [67, 85] width 25 height 15
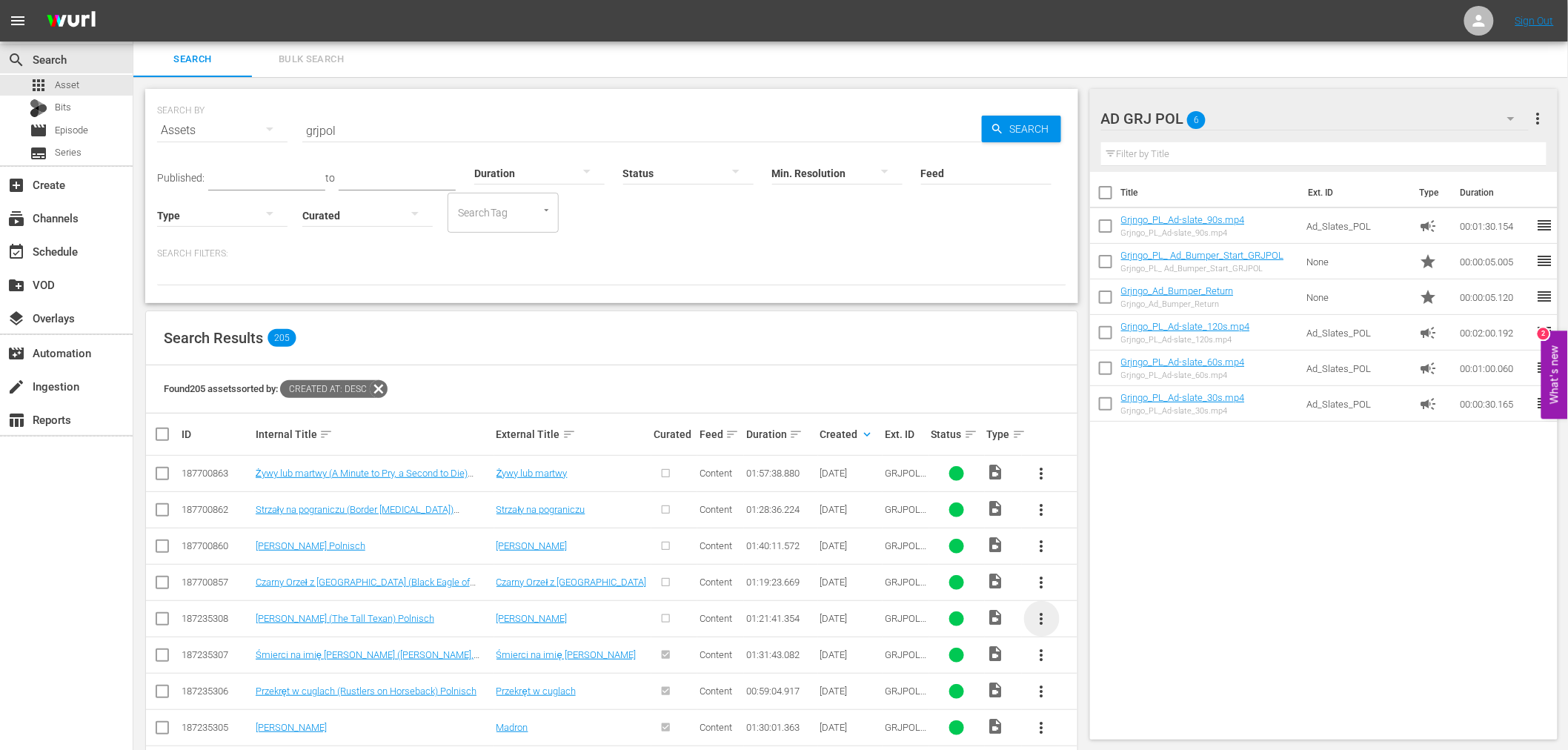
click at [1042, 624] on span "more_vert" at bounding box center [1042, 618] width 18 height 18
click at [1099, 617] on div "Episode" at bounding box center [1121, 613] width 101 height 36
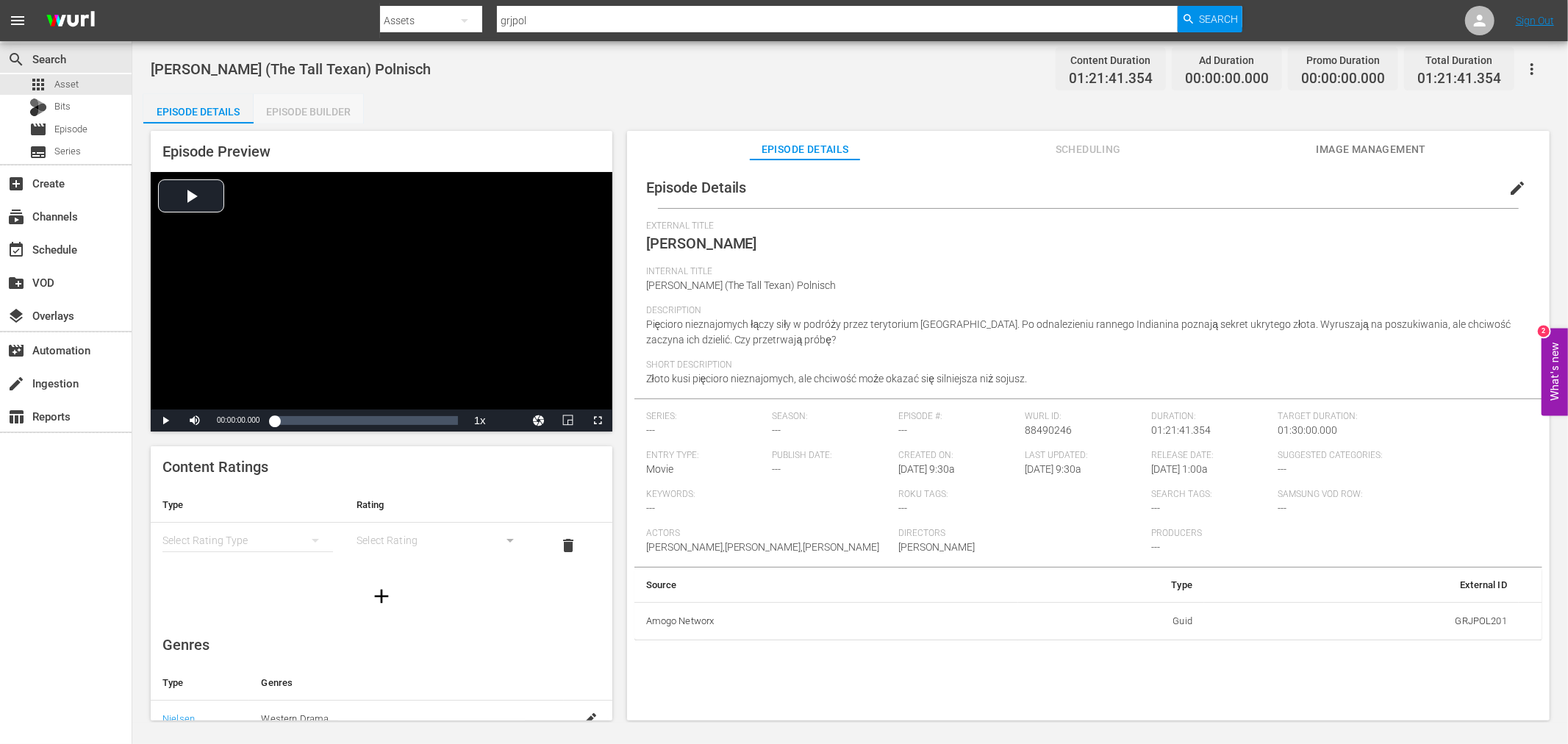
drag, startPoint x: 311, startPoint y: 118, endPoint x: 323, endPoint y: 124, distance: 13.4
click at [311, 119] on div "Episode Builder" at bounding box center [308, 112] width 110 height 36
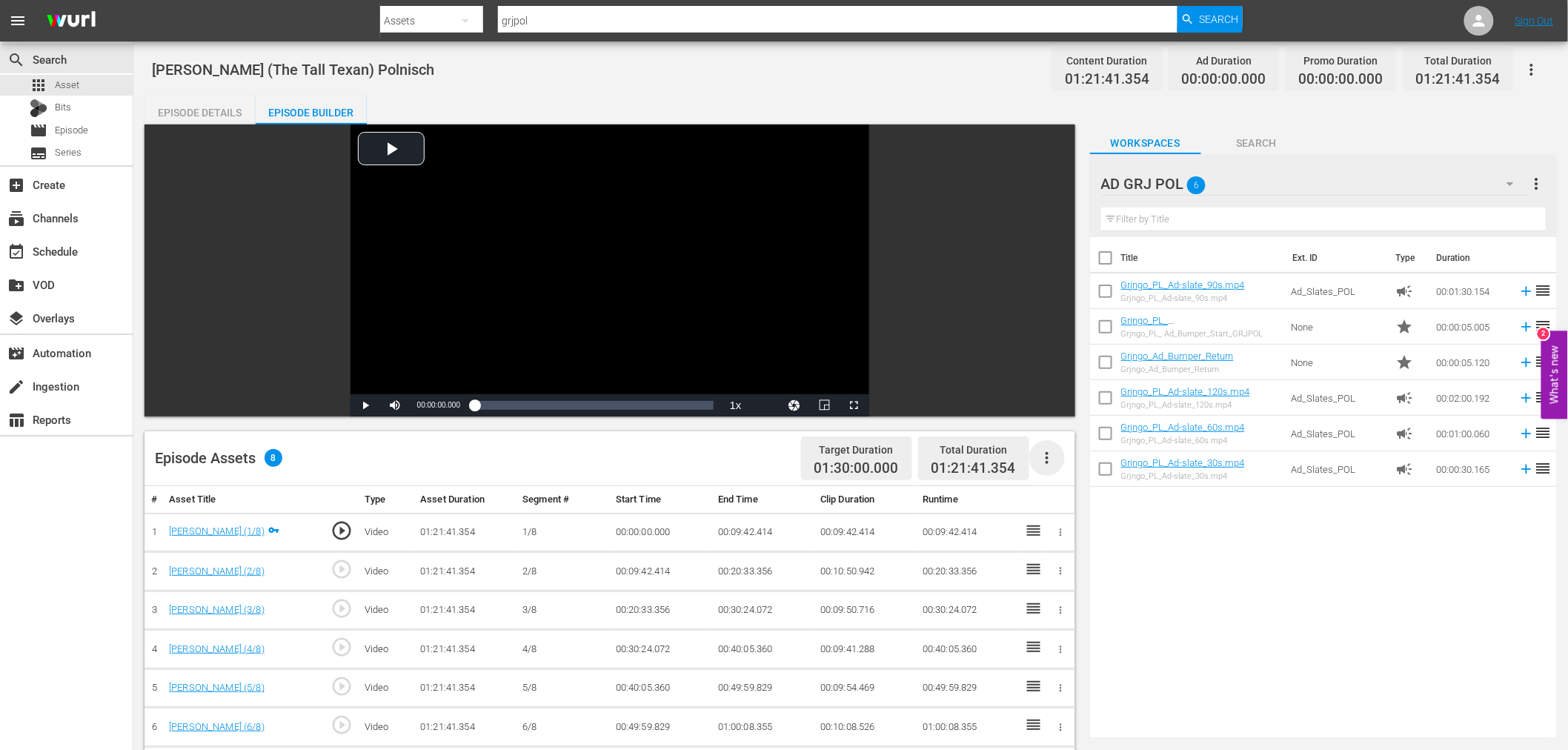
click at [1043, 460] on icon "button" at bounding box center [1047, 458] width 18 height 18
click at [1050, 463] on div "Fill with Ads" at bounding box center [1091, 463] width 101 height 36
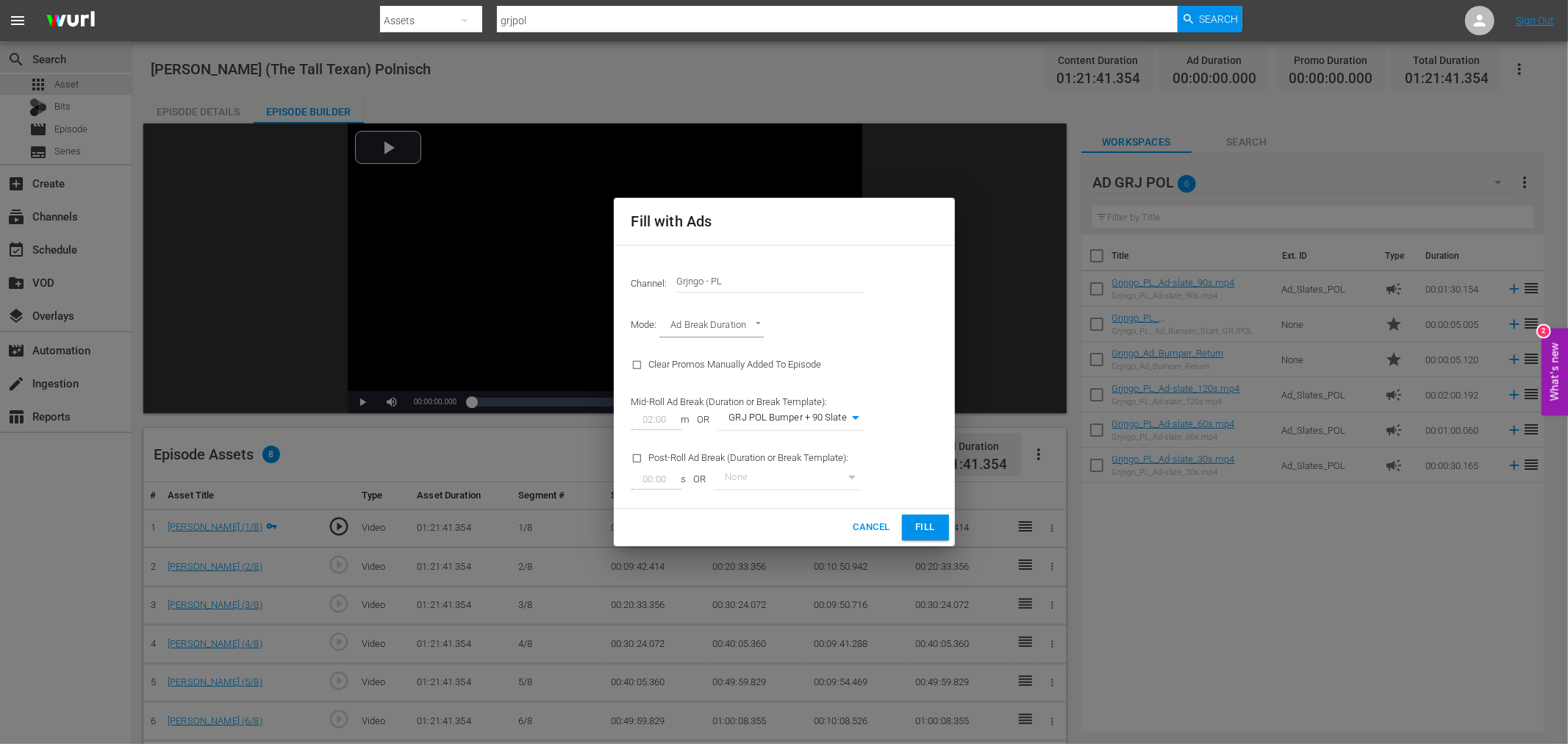
click at [910, 520] on button "Fill" at bounding box center [925, 527] width 47 height 25
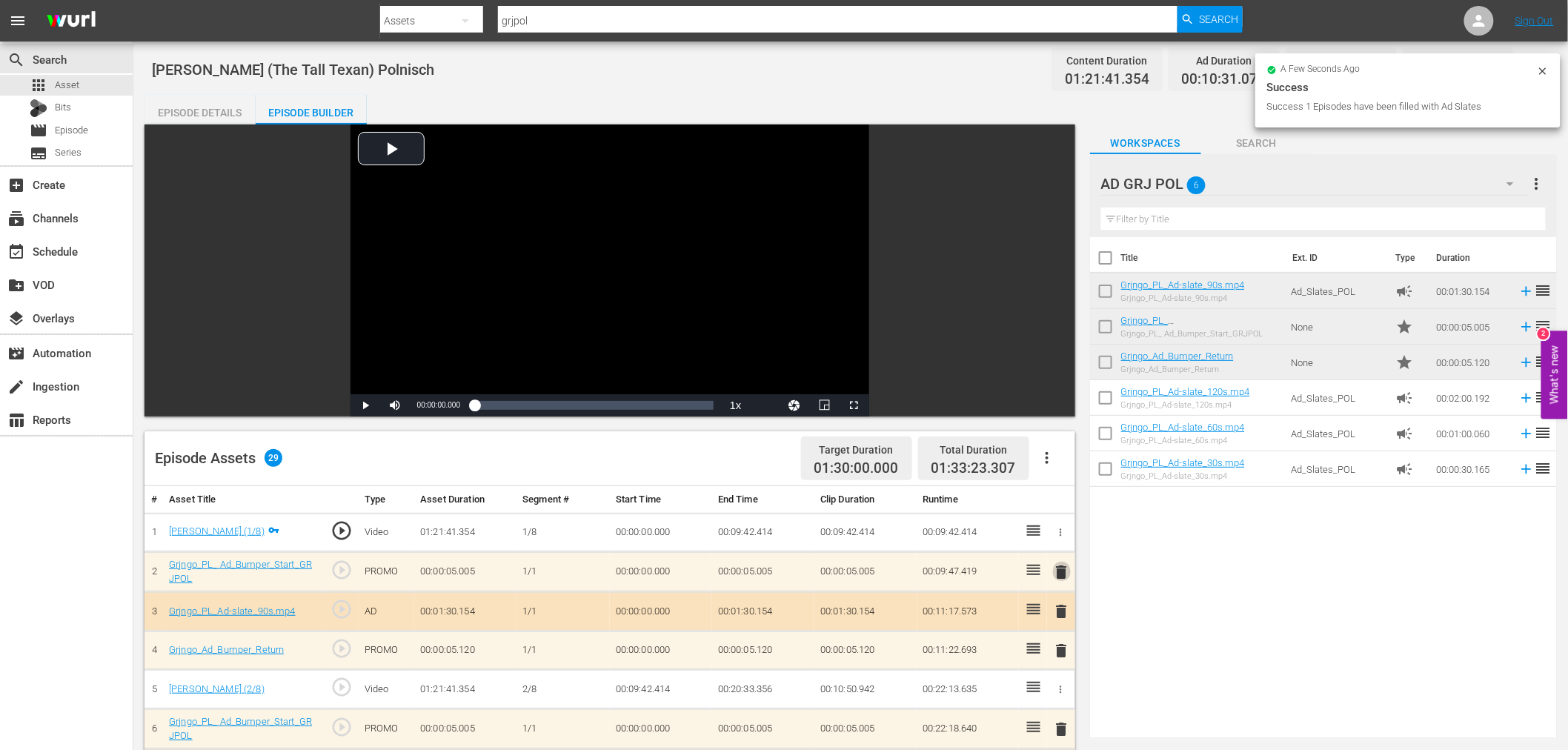
click at [1061, 572] on span "delete" at bounding box center [1062, 572] width 18 height 18
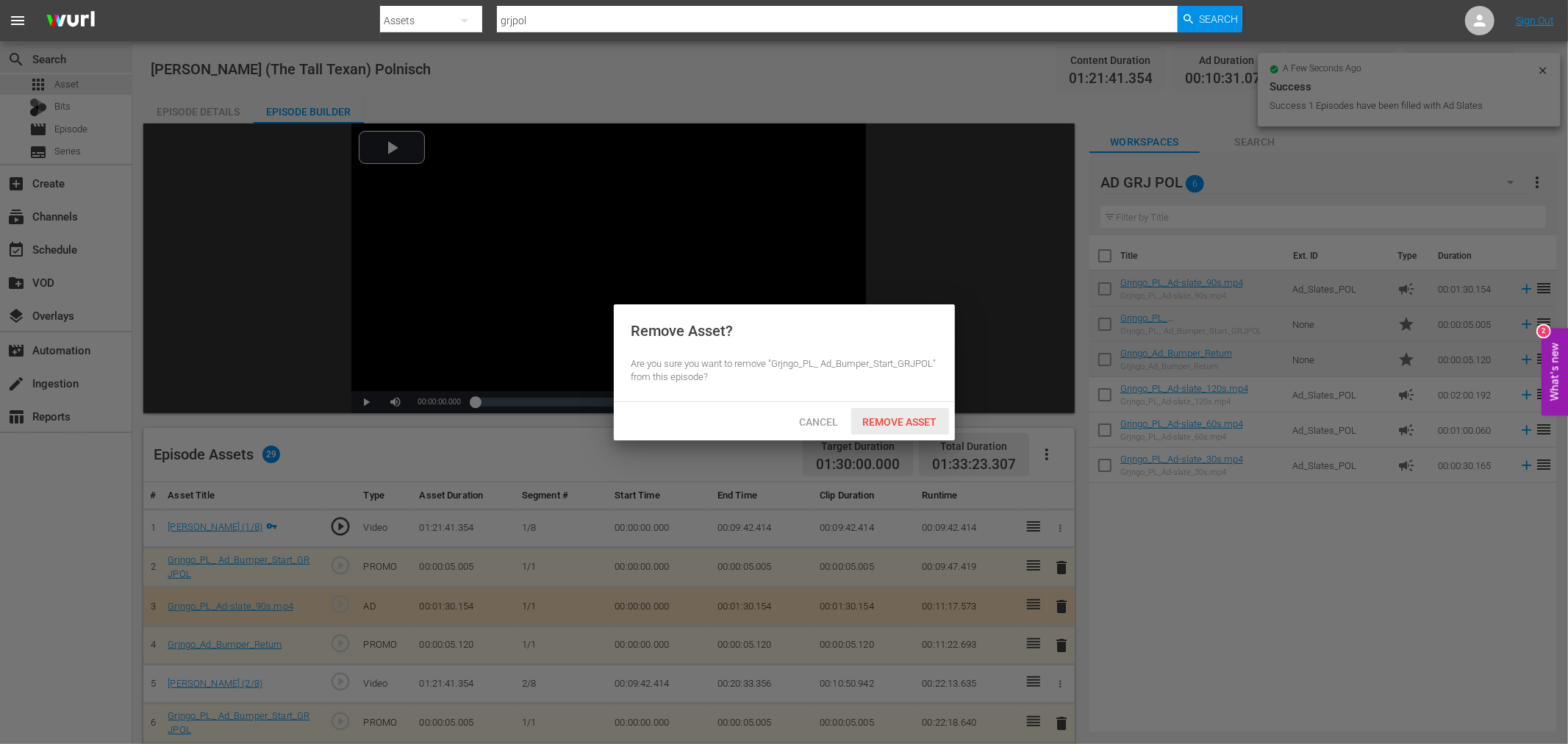
click at [917, 410] on div "Remove Asset" at bounding box center [899, 422] width 97 height 27
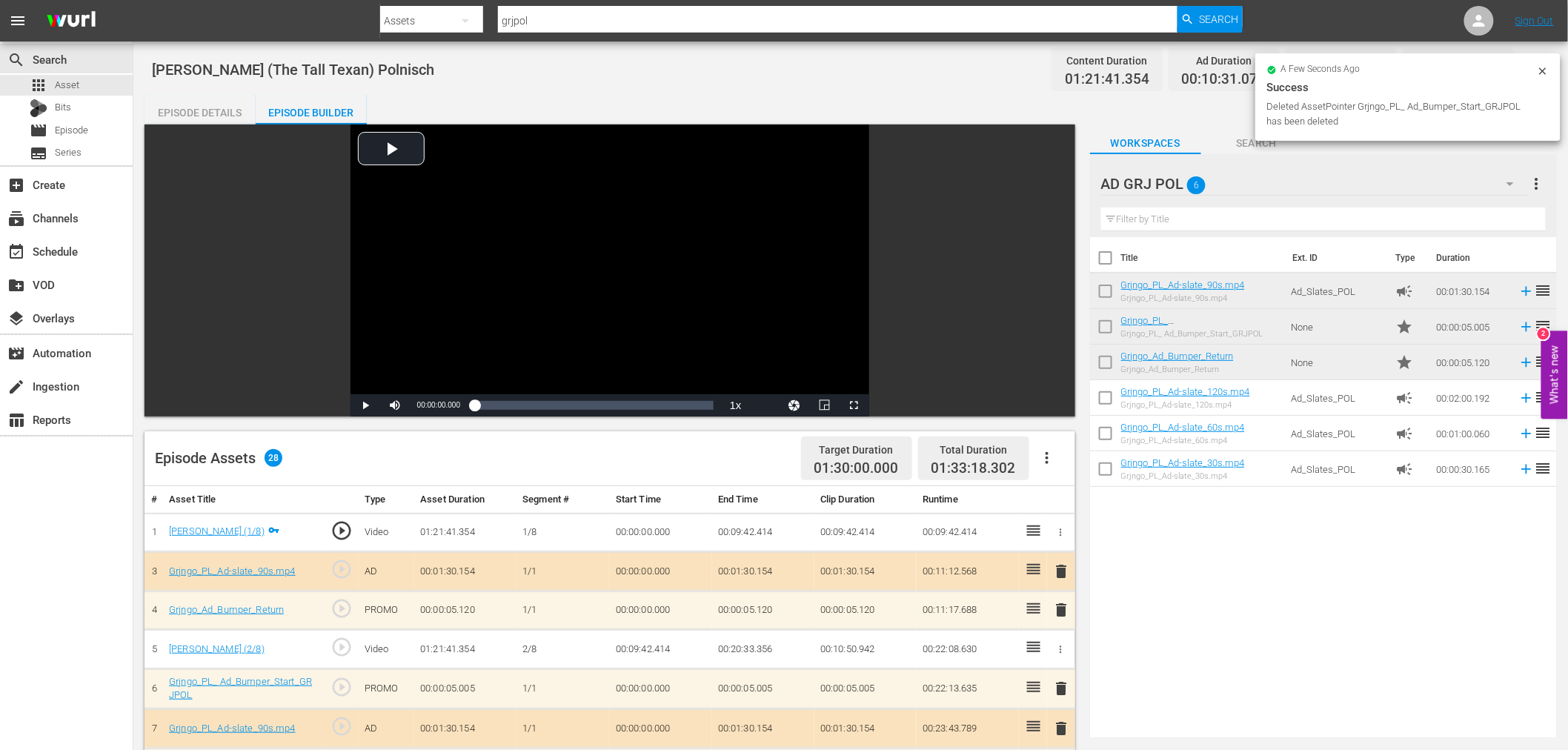
click at [1063, 570] on span "delete" at bounding box center [1062, 571] width 18 height 18
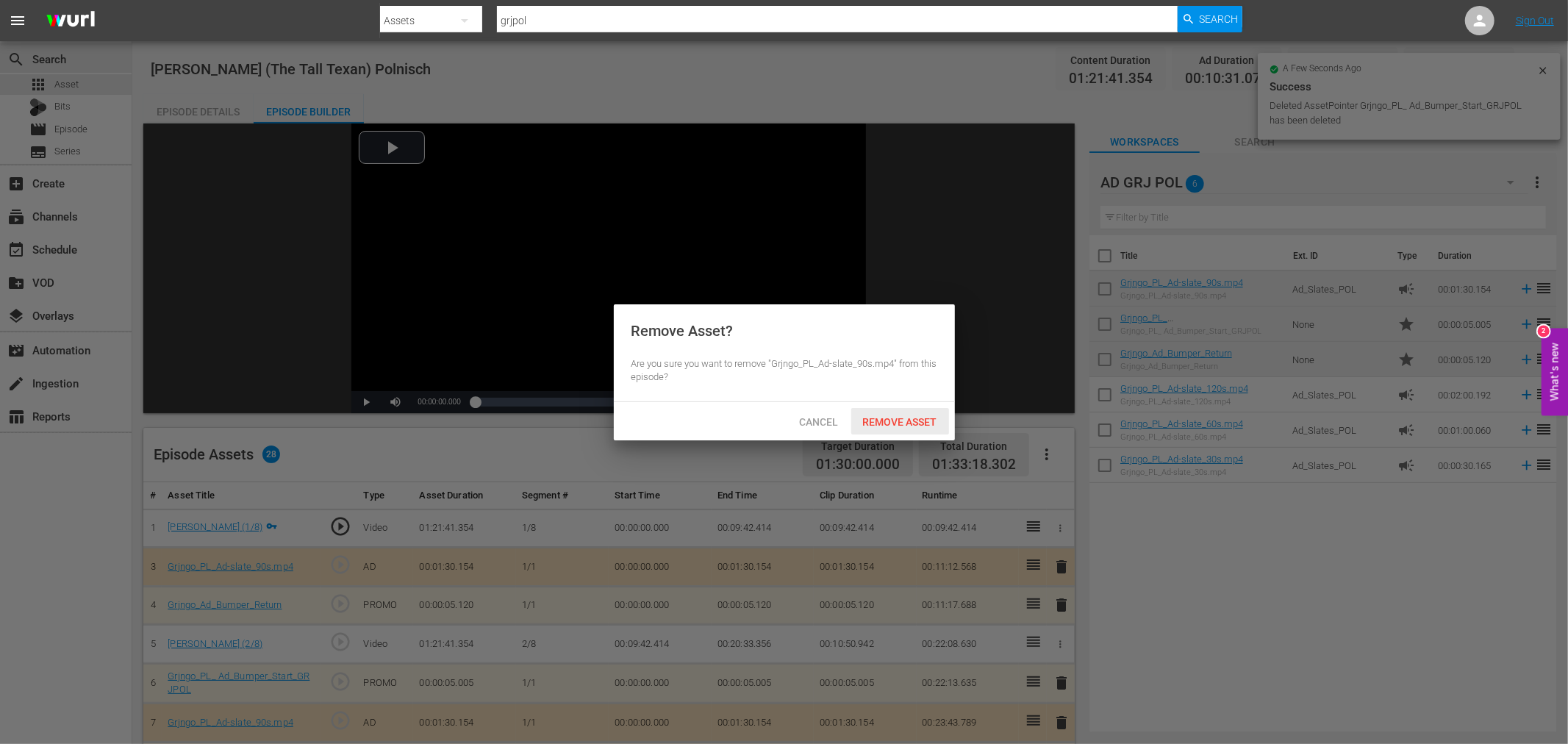
click at [936, 431] on div "Remove Asset" at bounding box center [899, 422] width 97 height 27
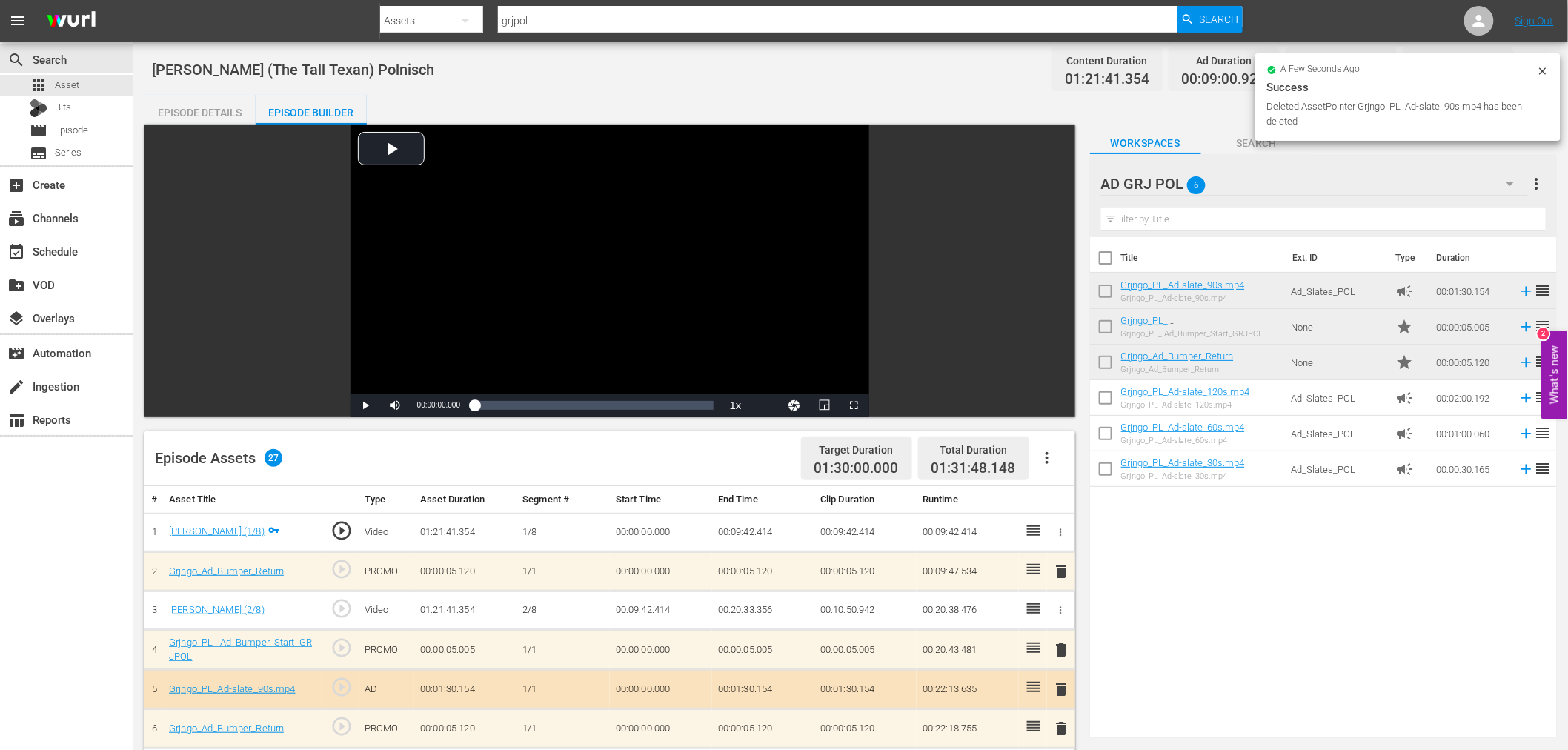
click at [1066, 568] on span "delete" at bounding box center [1062, 571] width 18 height 18
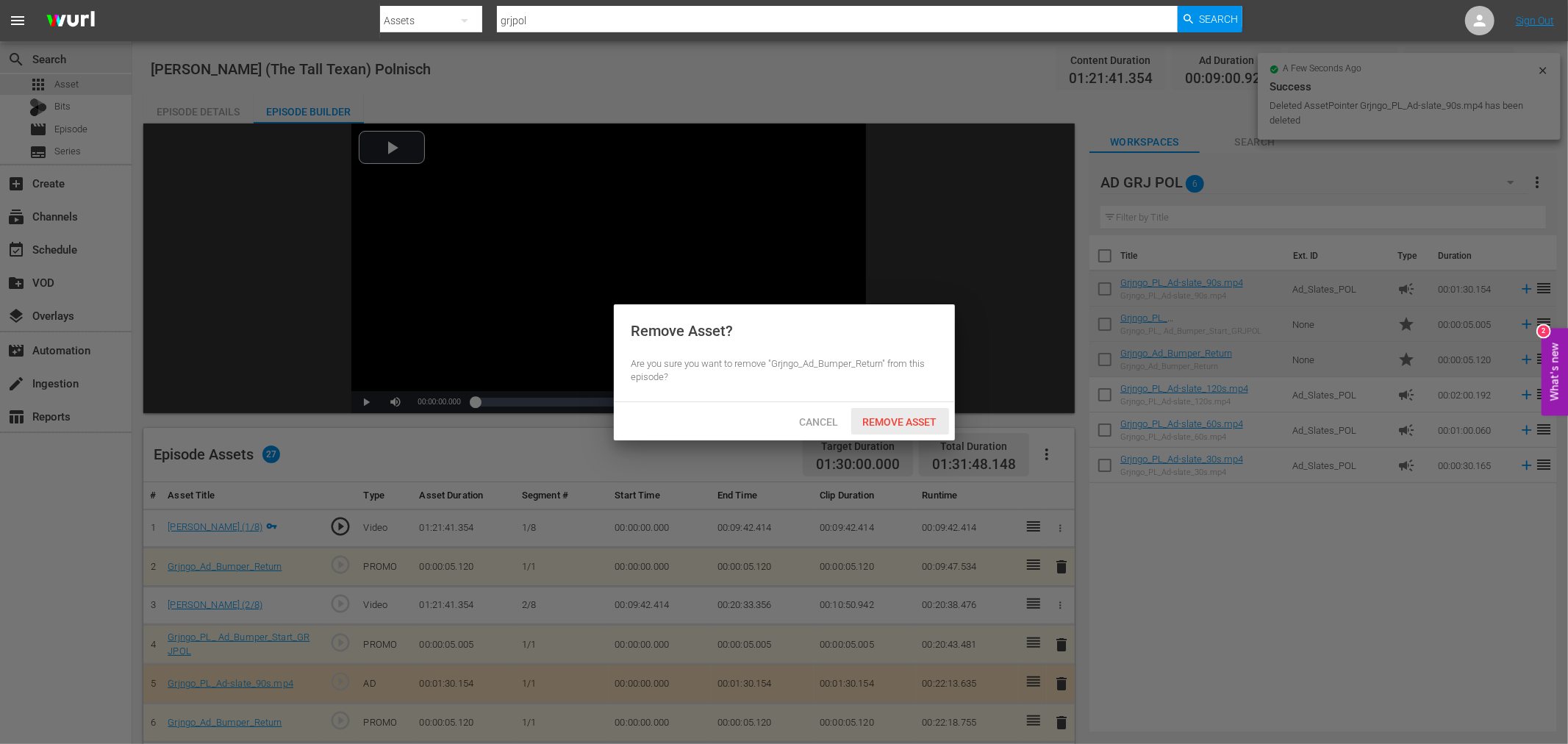
click at [932, 416] on span "Remove Asset" at bounding box center [899, 422] width 97 height 12
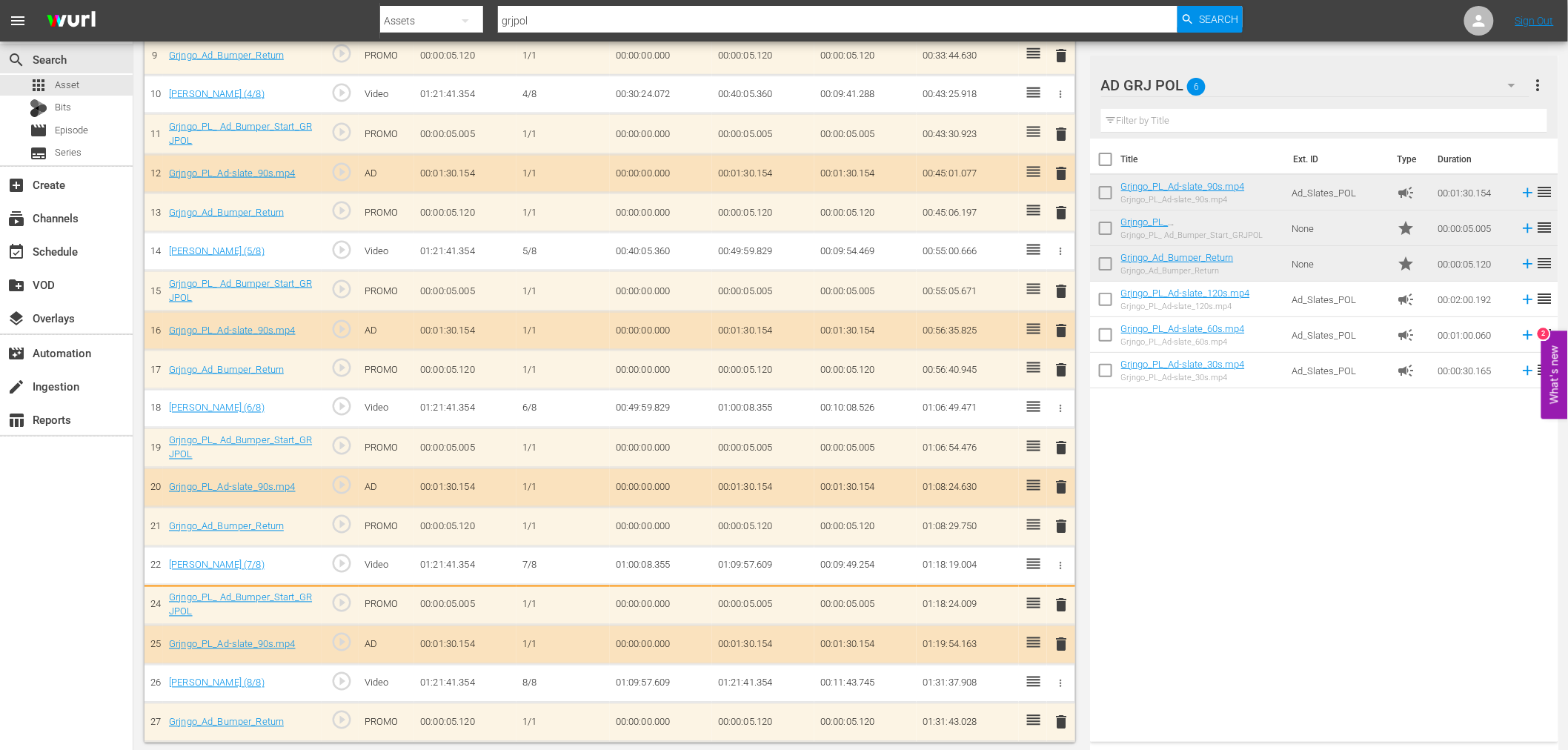
scroll to position [794, 0]
click at [1183, 632] on div "Title Ext. ID Type Duration Grjngo_PL_Ad-slate_90s.mp4 Grjngo_PL_Ad-slate_90s.m…" at bounding box center [1324, 437] width 468 height 597
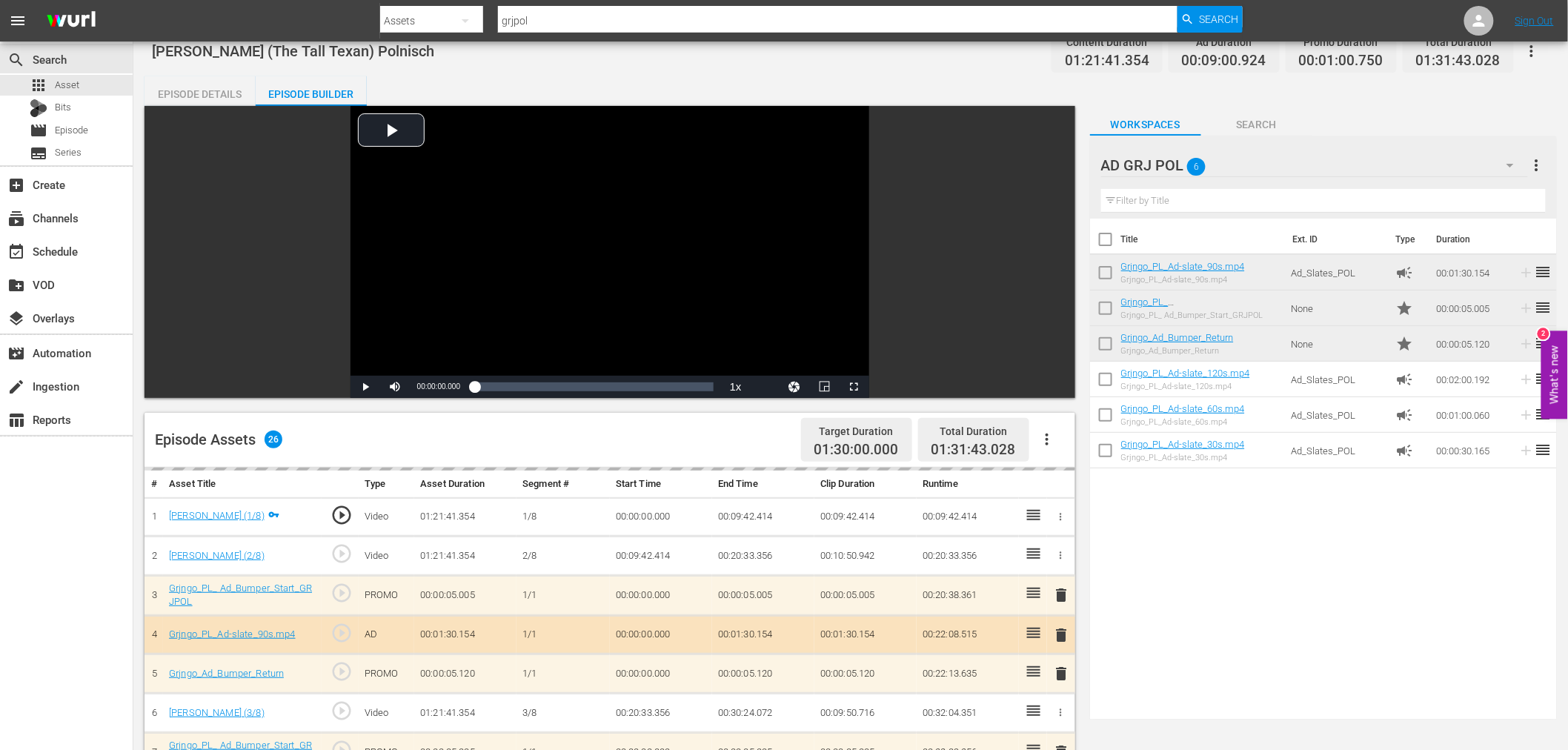
scroll to position [0, 0]
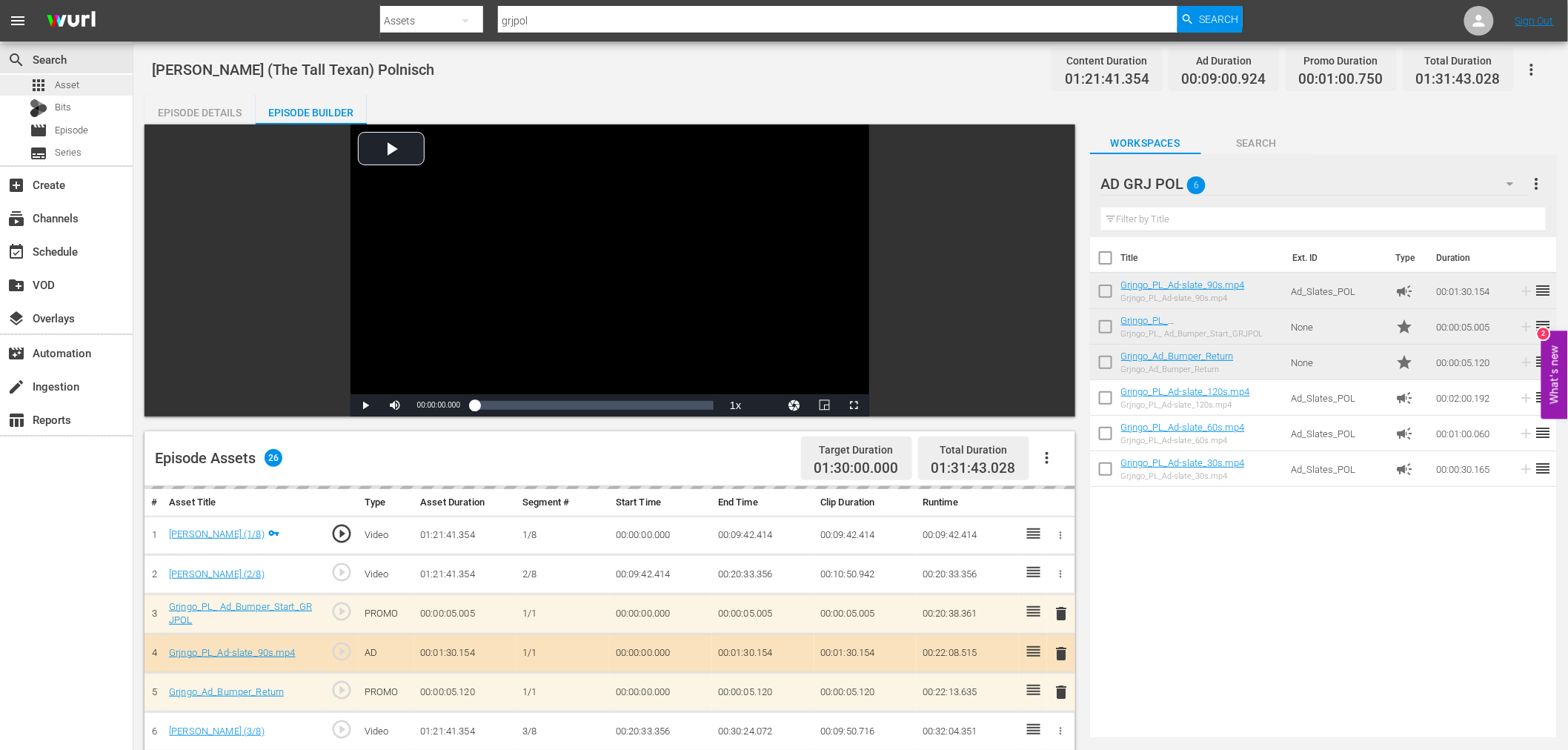
click at [75, 85] on span "Asset" at bounding box center [67, 85] width 25 height 15
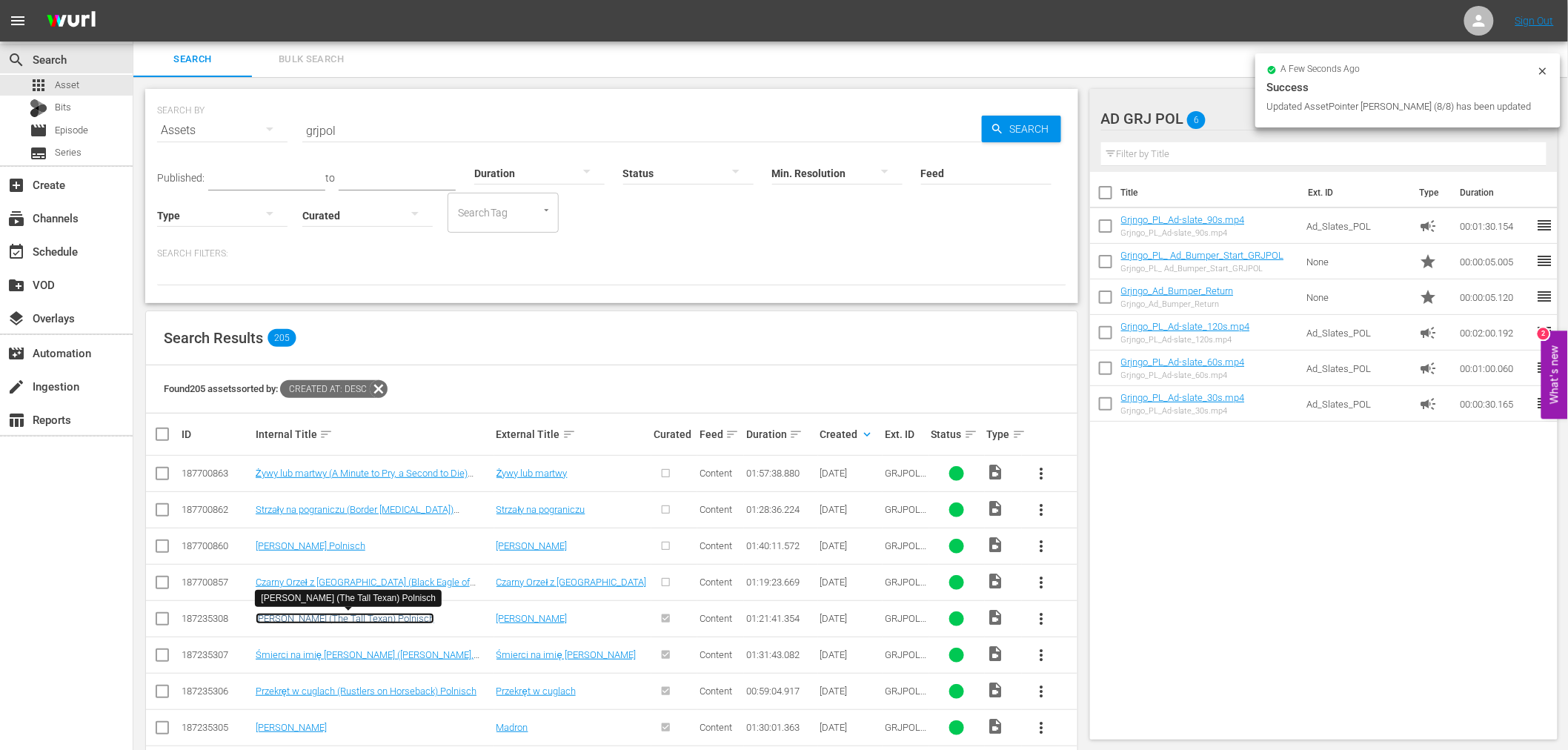
click at [402, 616] on link "[PERSON_NAME] (The Tall Texan) Polnisch" at bounding box center [345, 618] width 179 height 11
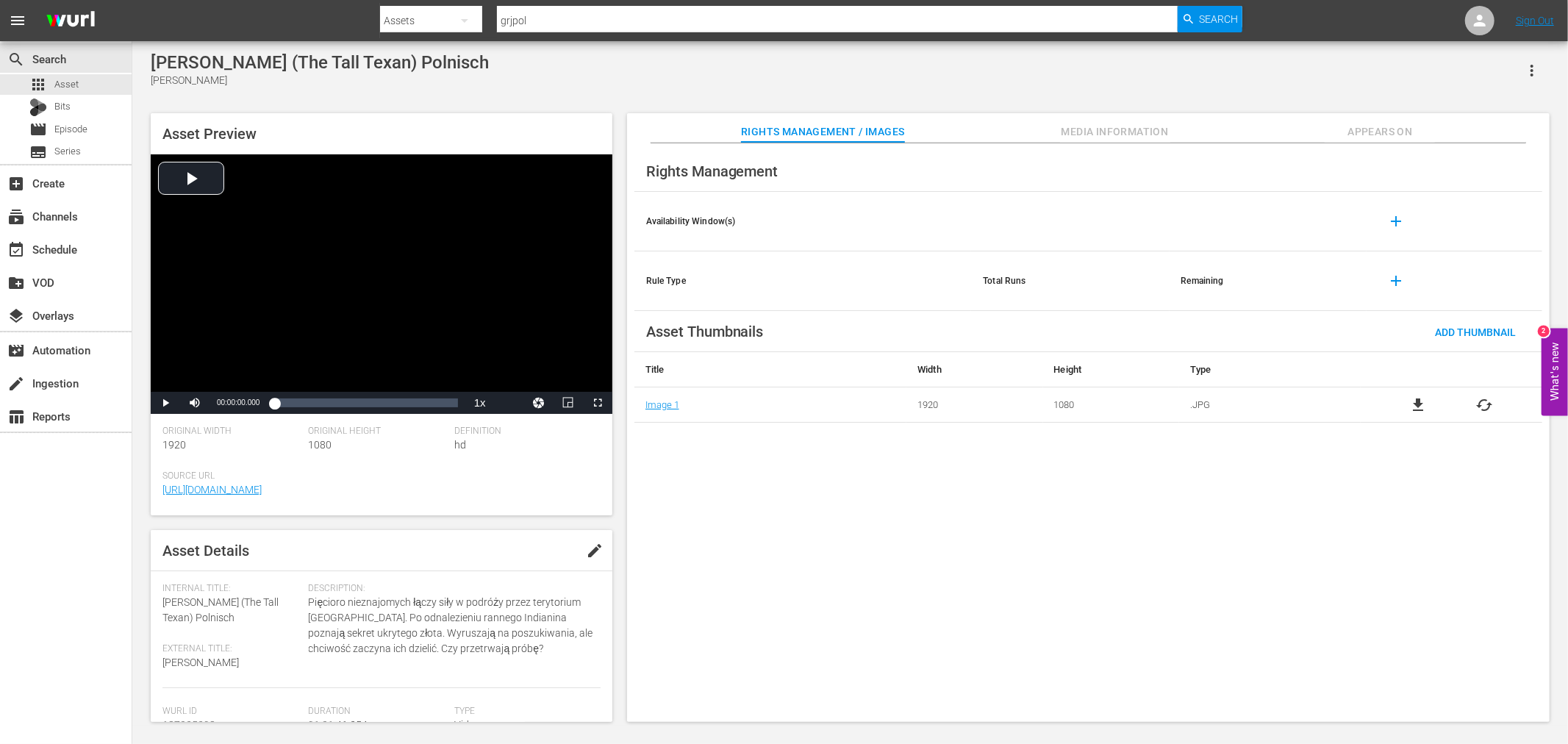
click at [1386, 127] on span "Appears On" at bounding box center [1379, 132] width 110 height 18
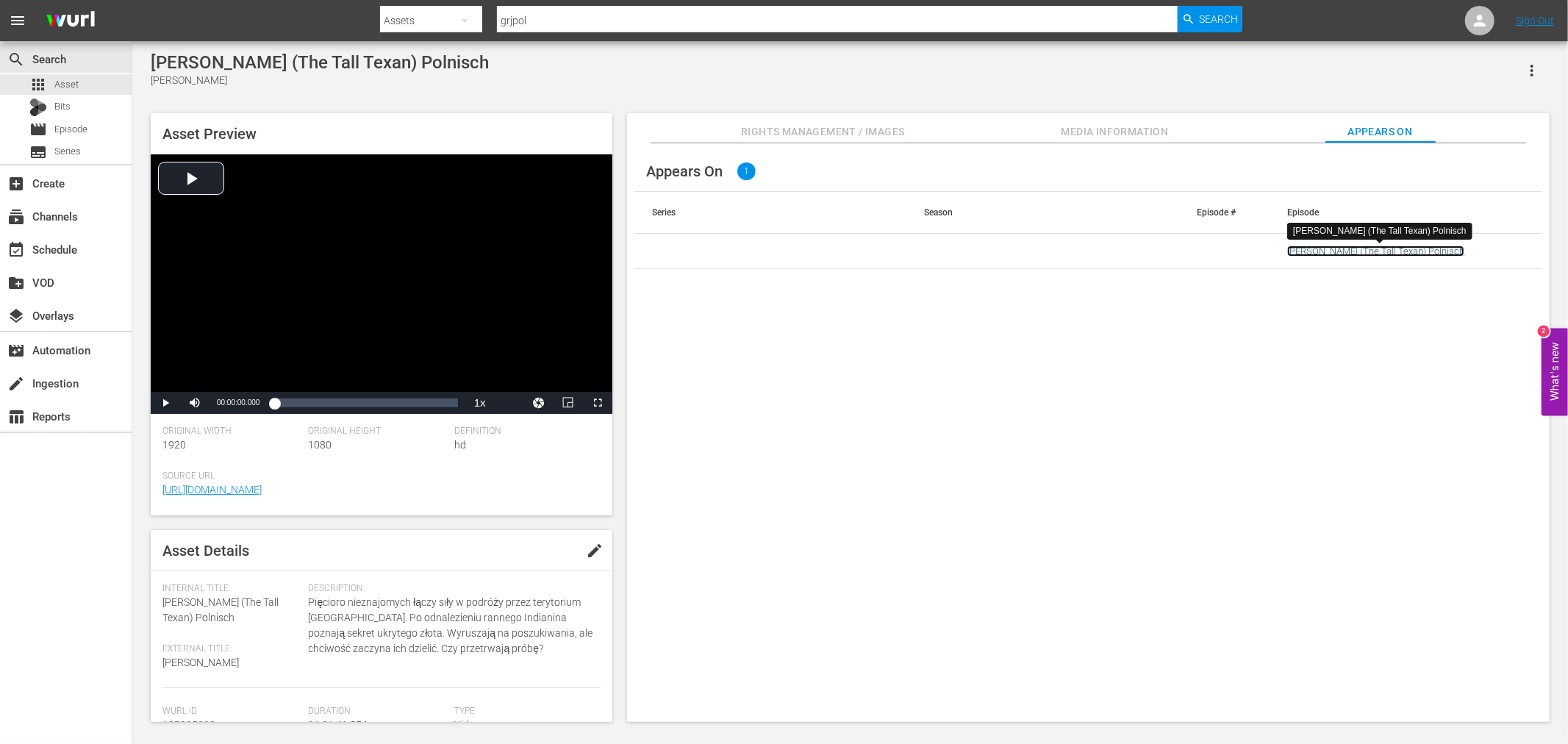
click at [1376, 246] on link "[PERSON_NAME] (The Tall Texan) Polnisch" at bounding box center [1375, 251] width 177 height 11
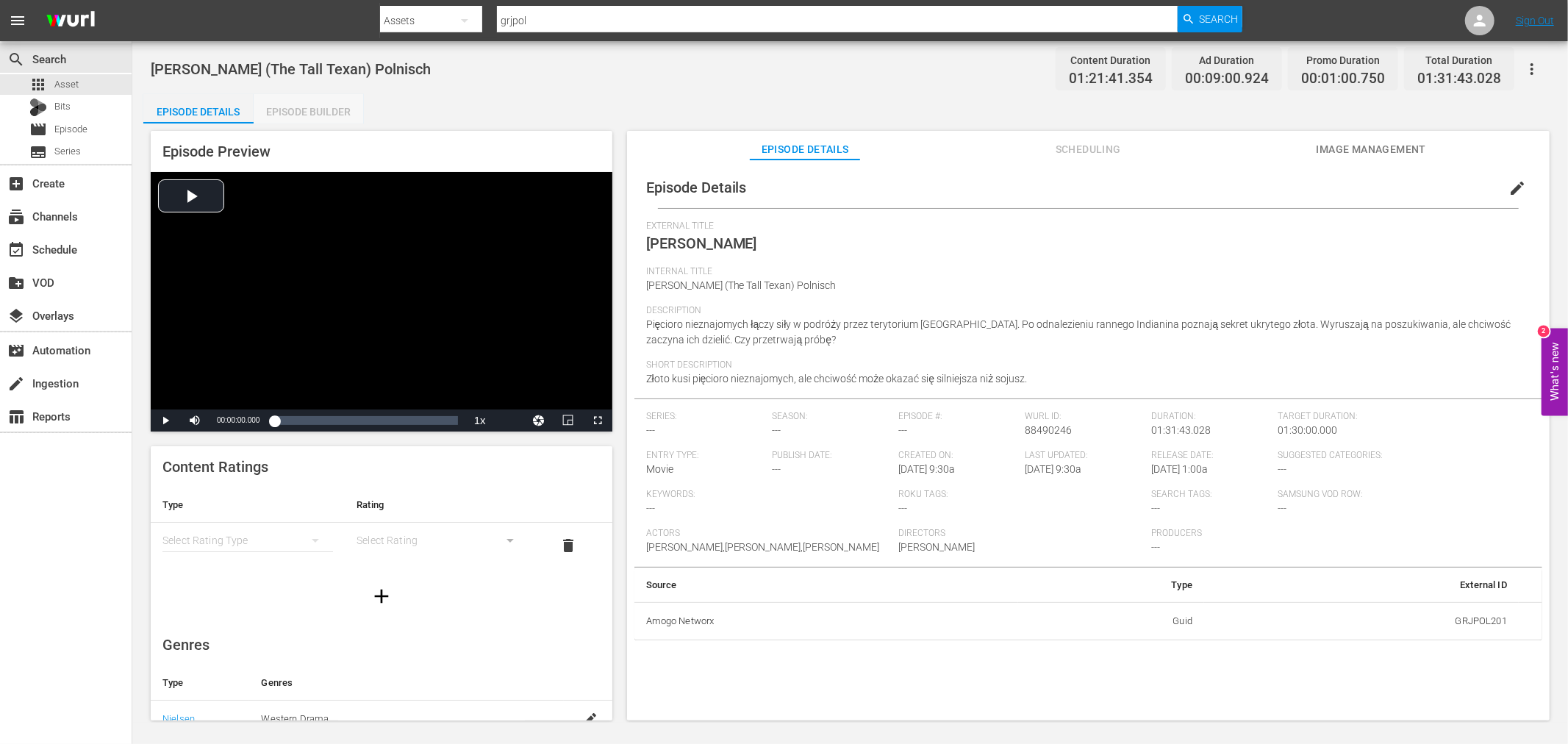
click at [315, 100] on div "Episode Builder" at bounding box center [308, 112] width 110 height 36
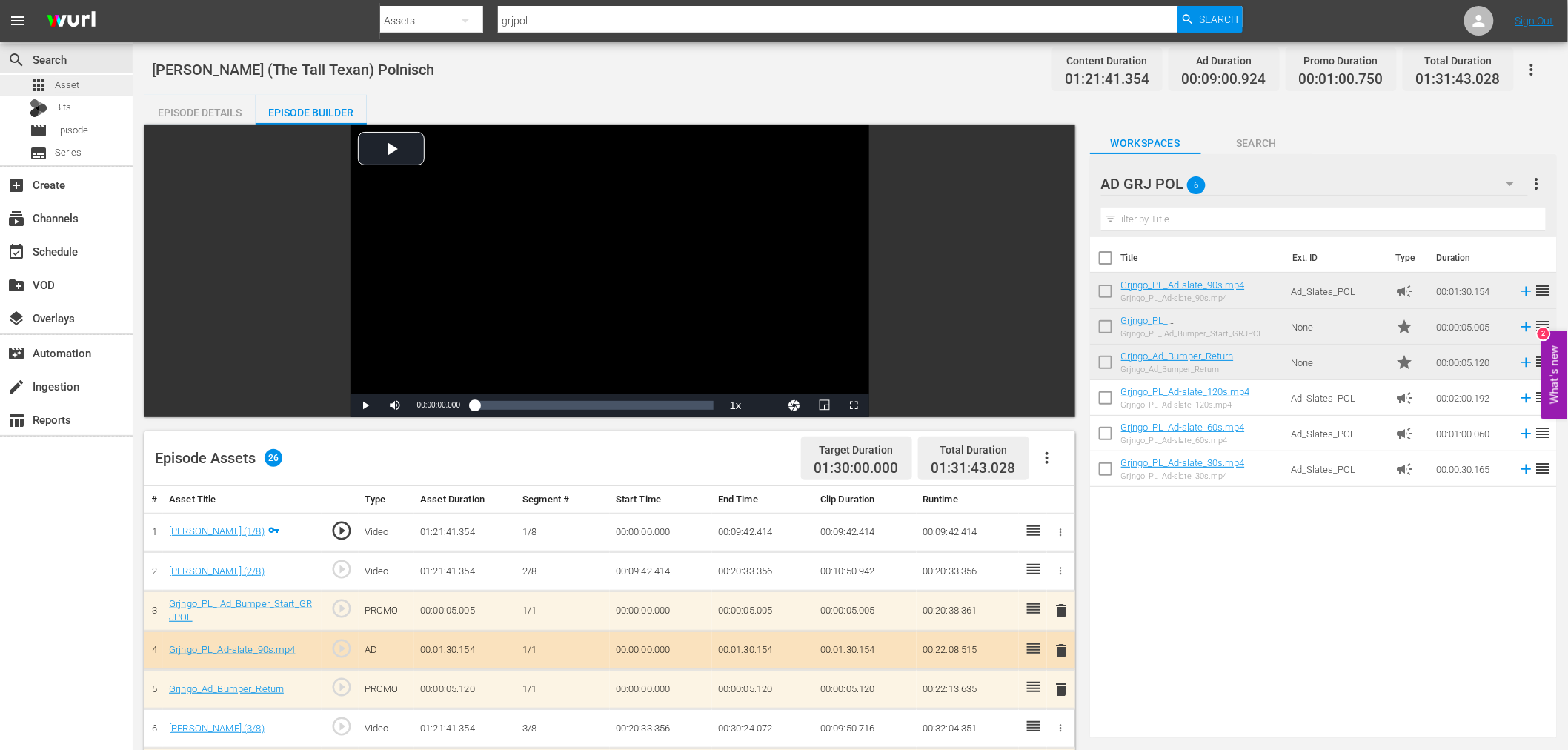
click at [71, 82] on span "Asset" at bounding box center [67, 85] width 25 height 15
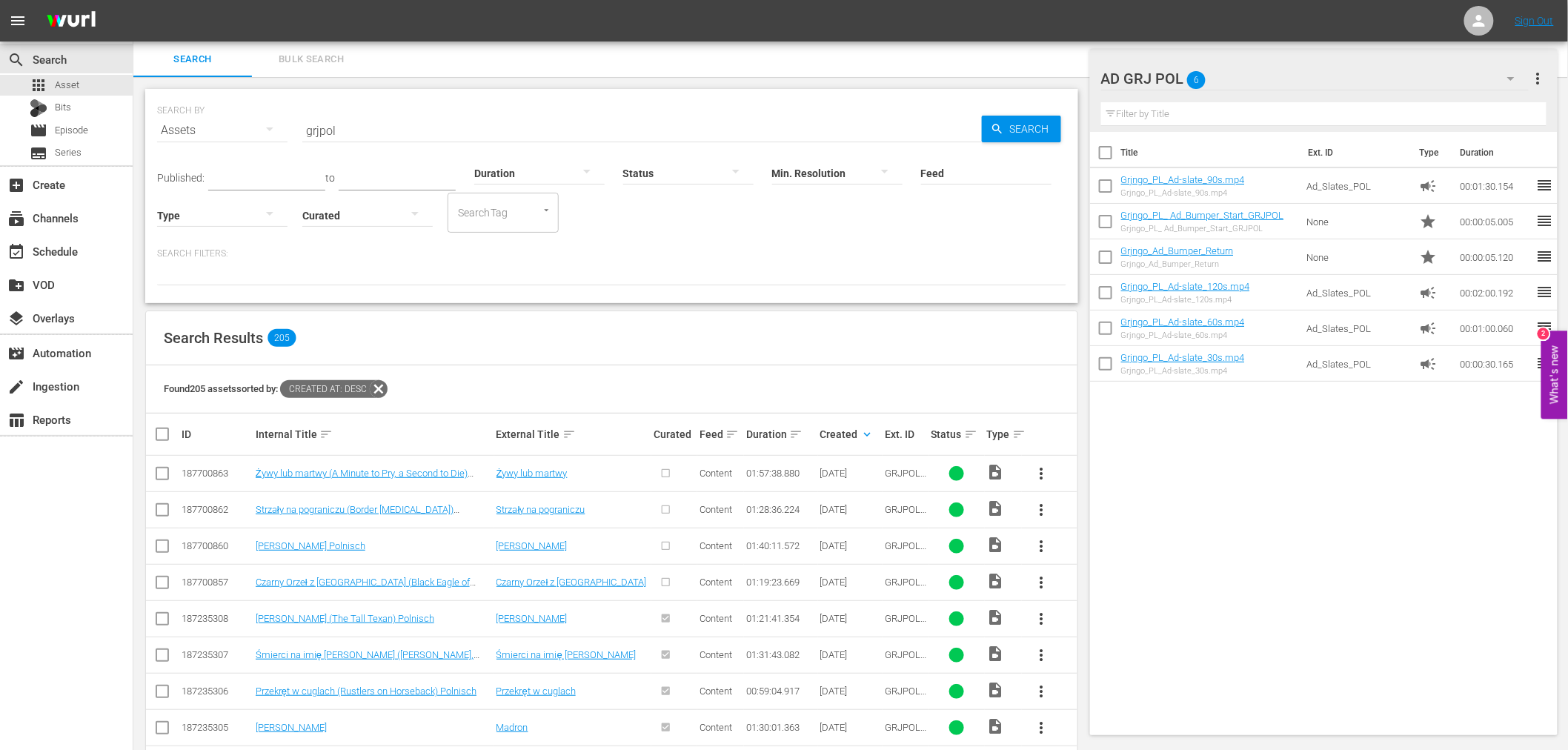
scroll to position [165, 0]
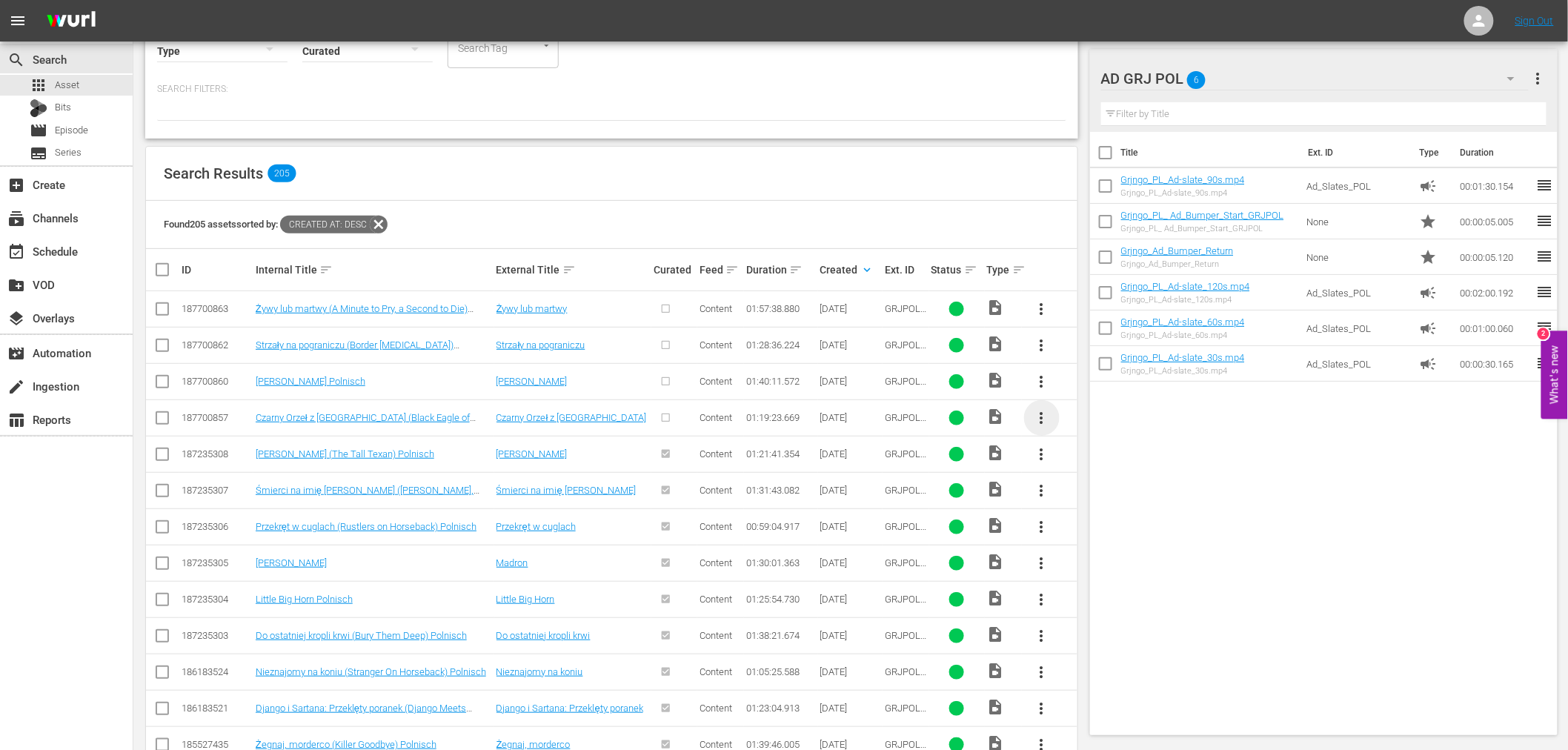
click at [1043, 419] on span "more_vert" at bounding box center [1042, 418] width 18 height 18
click at [1078, 525] on div "Episode" at bounding box center [1121, 530] width 101 height 36
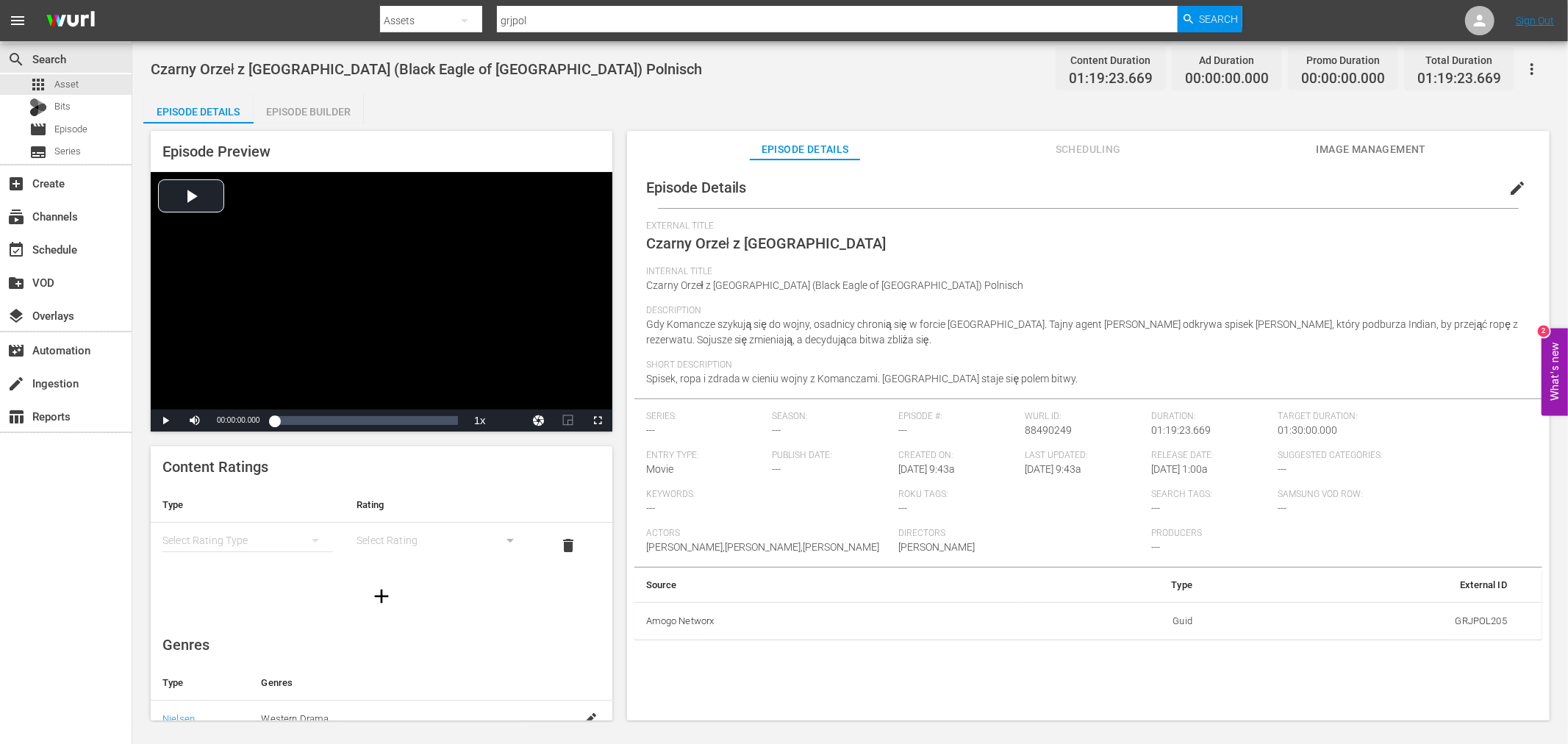
click at [320, 113] on div "Episode Builder" at bounding box center [308, 112] width 110 height 36
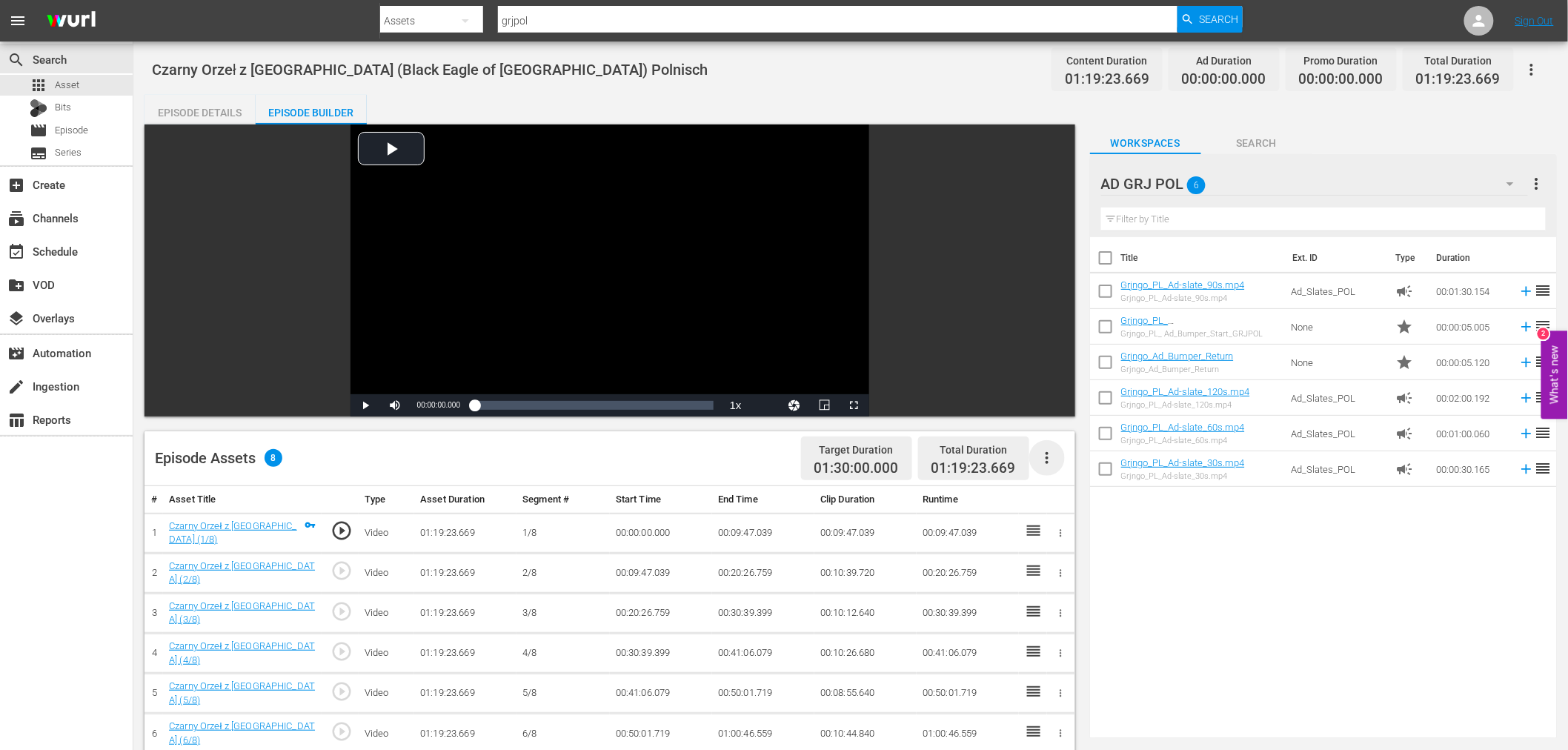
click at [1039, 462] on icon "button" at bounding box center [1047, 458] width 18 height 18
click at [1045, 469] on div "Fill with Ads" at bounding box center [1091, 463] width 101 height 36
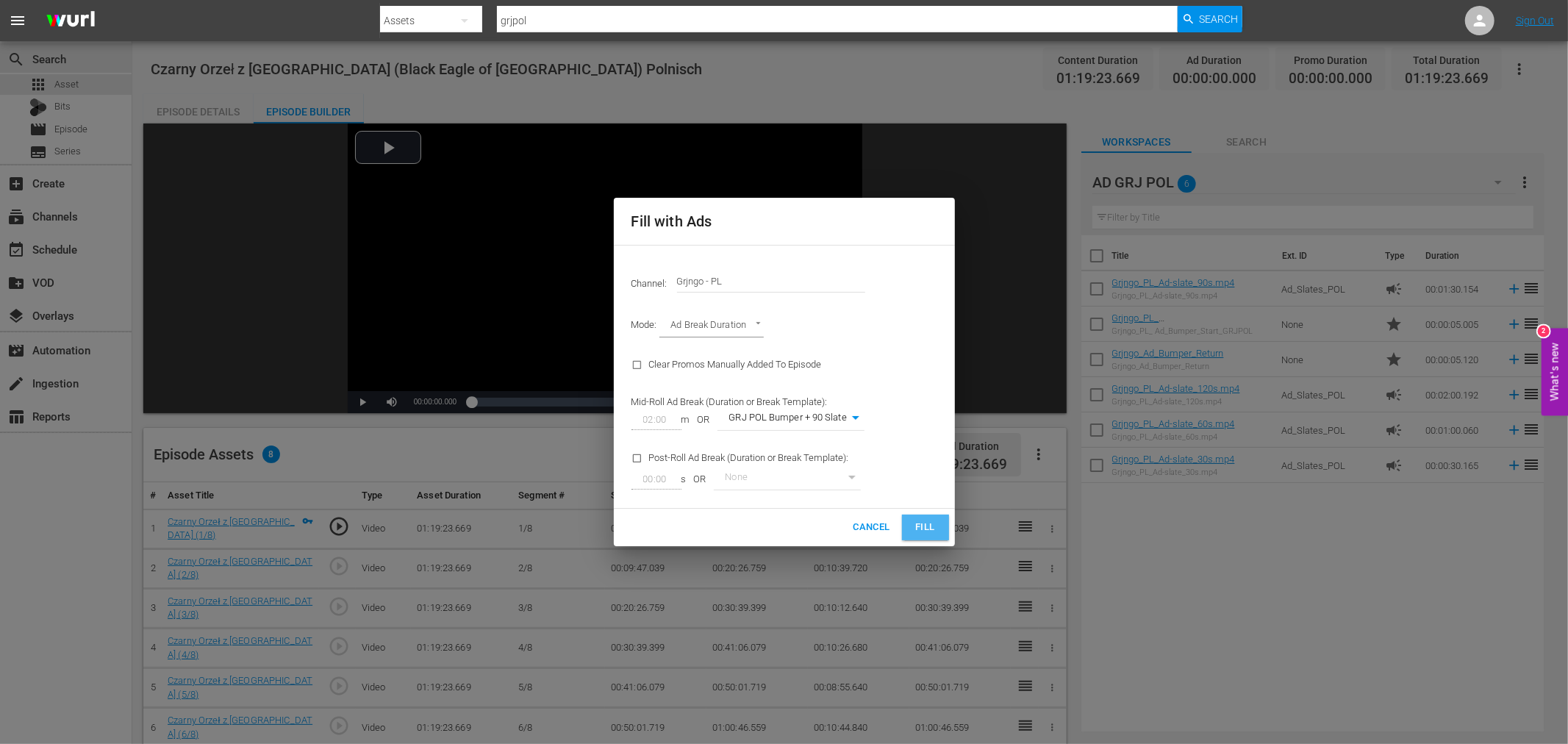
click at [925, 527] on span "Fill" at bounding box center [925, 527] width 24 height 17
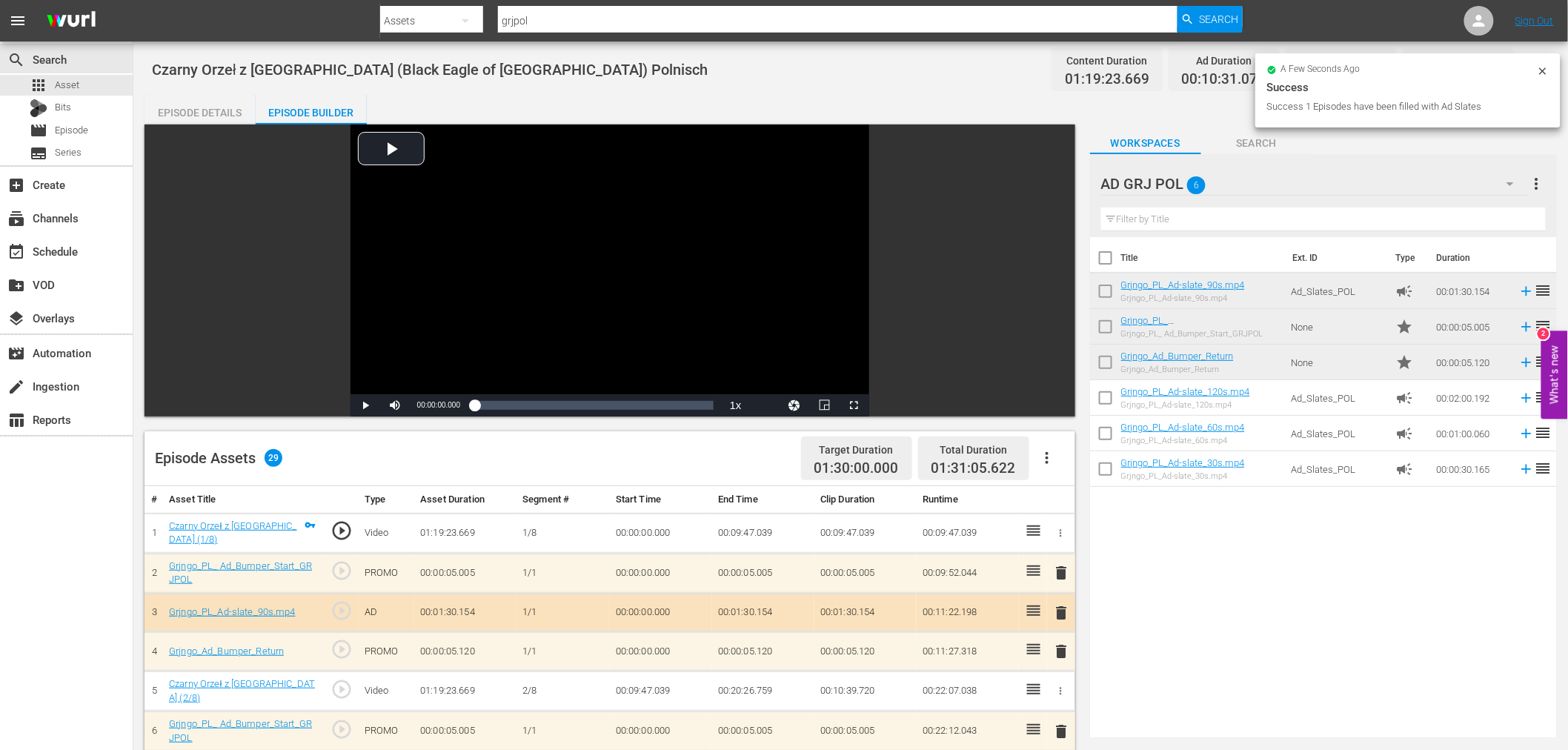
click at [1067, 564] on span "delete" at bounding box center [1062, 573] width 18 height 18
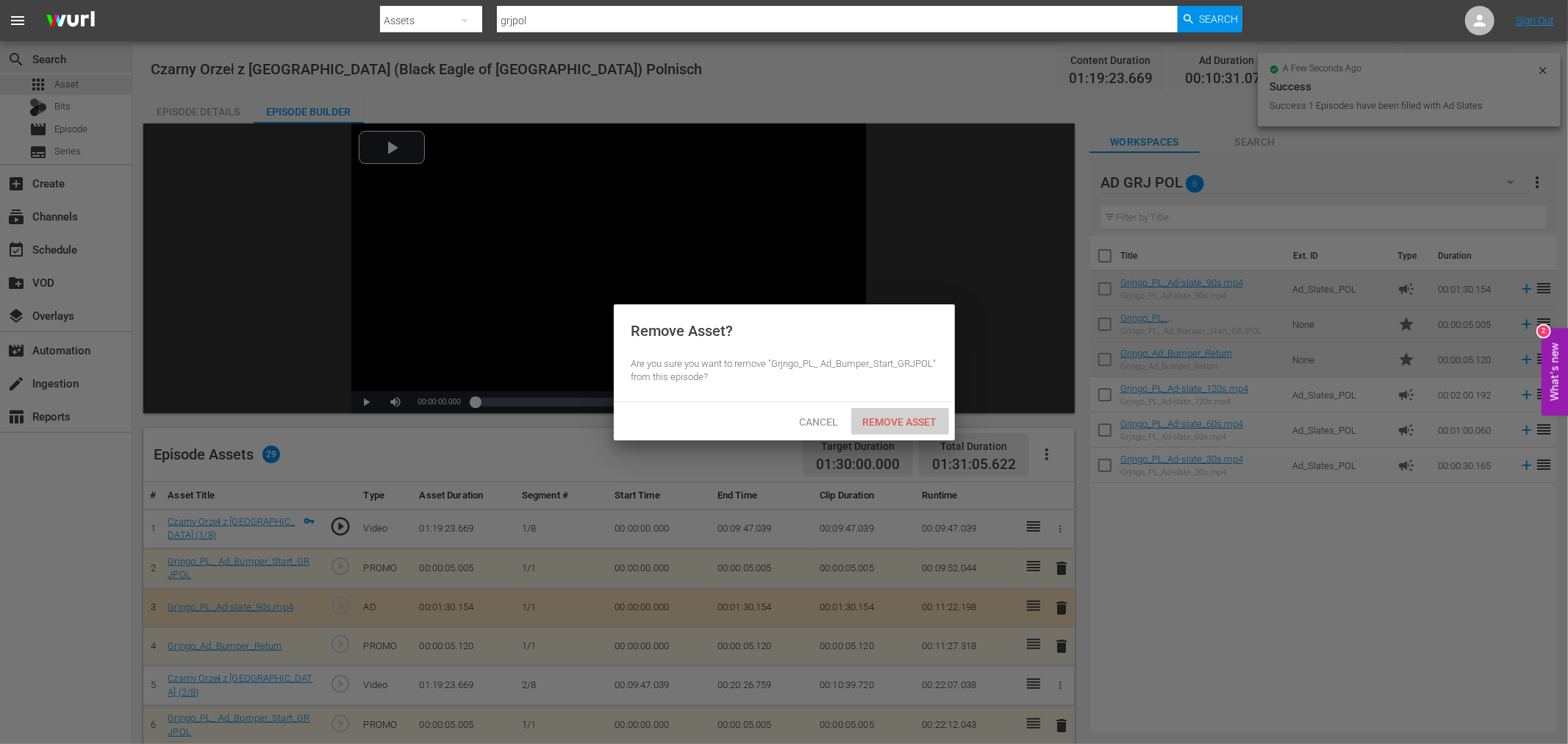
click at [925, 431] on div "Remove Asset" at bounding box center [899, 422] width 97 height 27
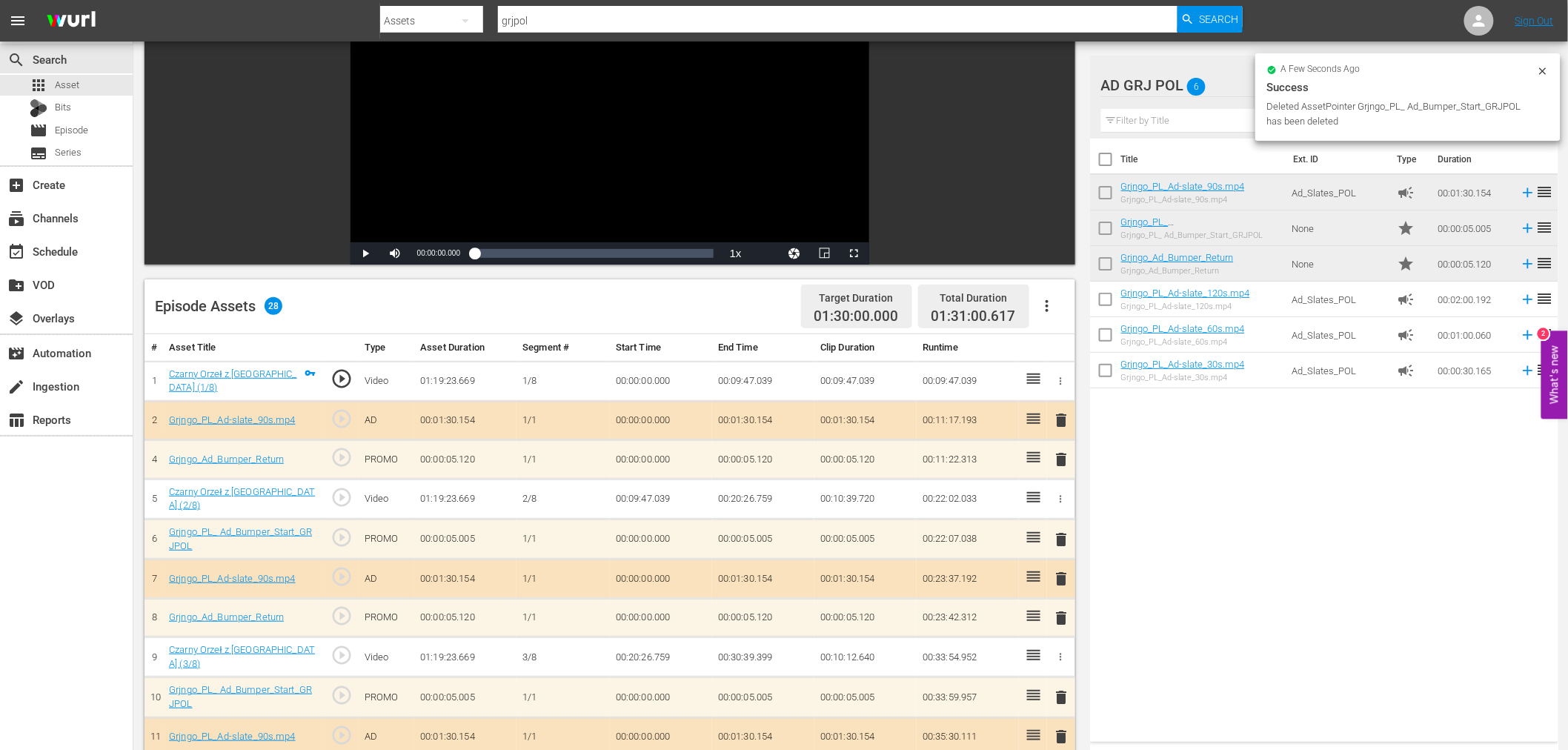
scroll to position [165, 0]
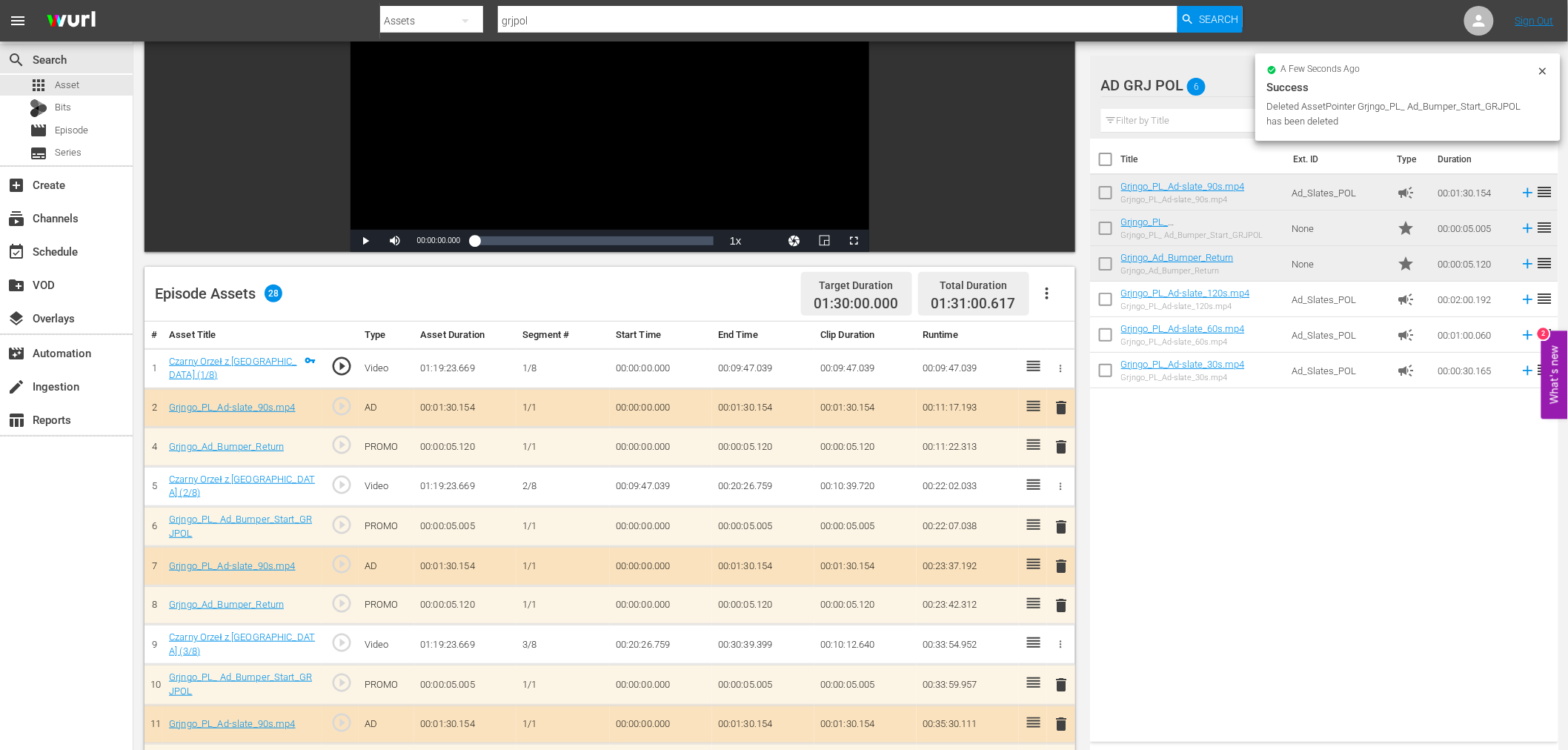
click at [1062, 405] on span "delete" at bounding box center [1062, 407] width 18 height 18
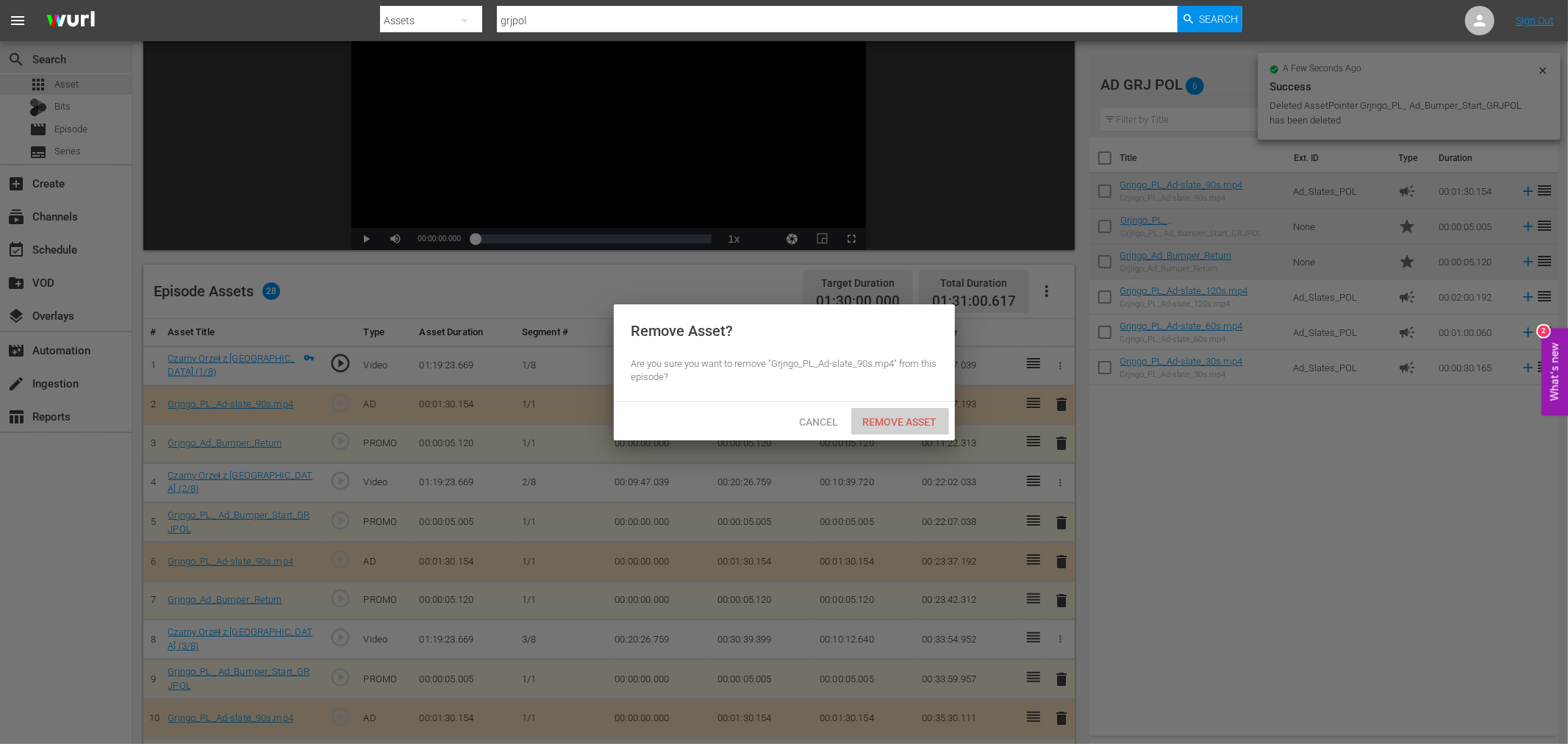
click at [869, 420] on span "Remove Asset" at bounding box center [899, 422] width 97 height 12
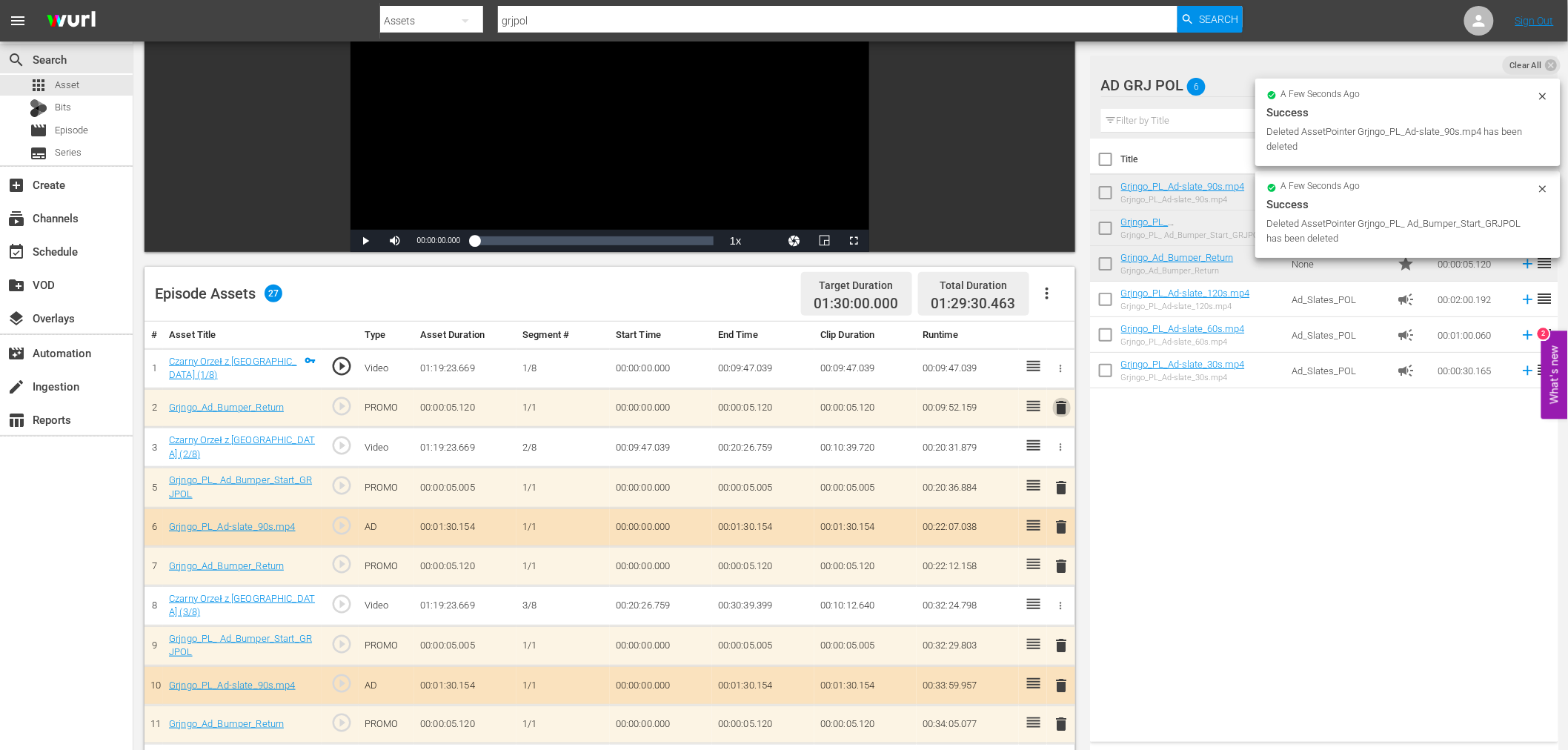
click at [1061, 402] on span "delete" at bounding box center [1062, 407] width 18 height 18
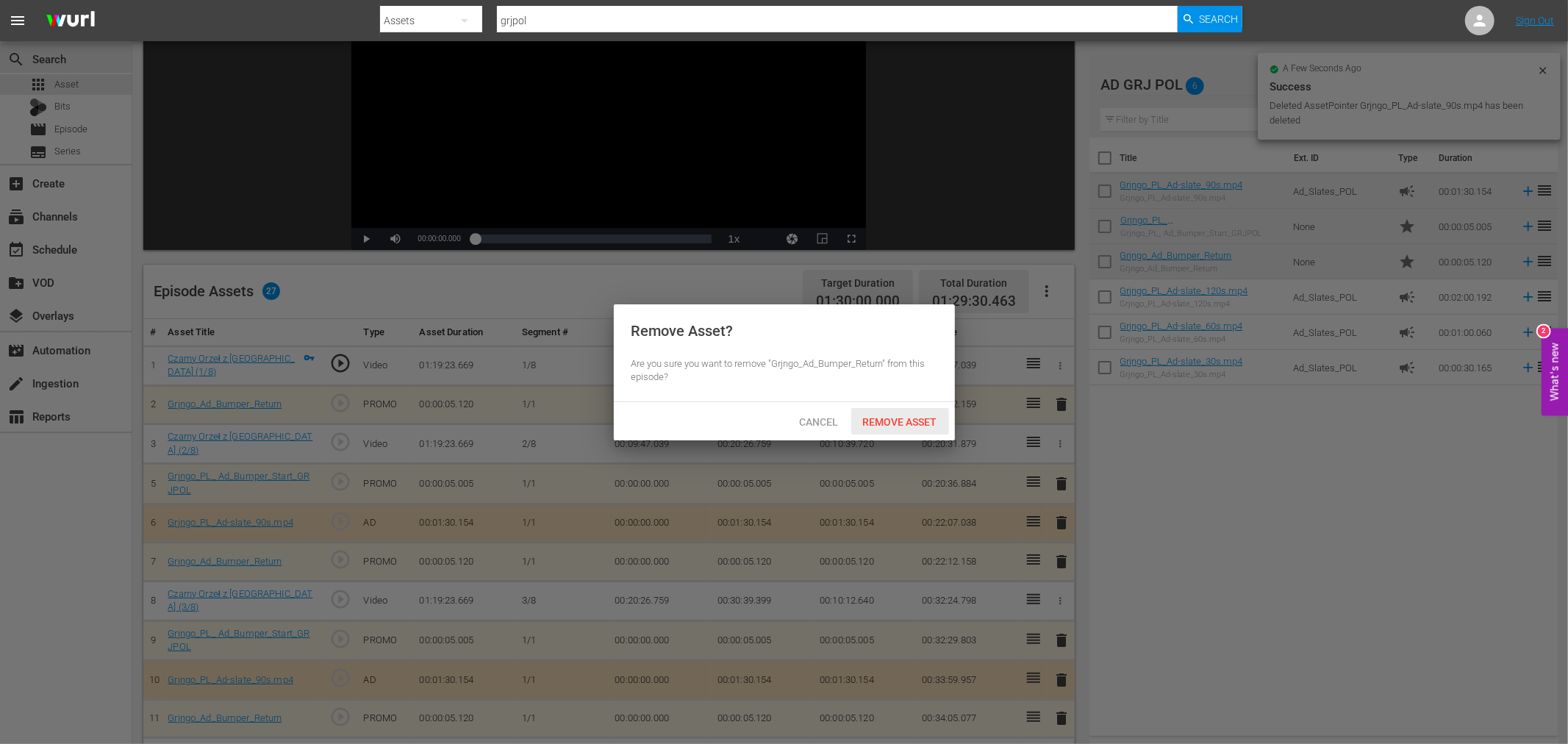
click at [884, 413] on div "Remove Asset" at bounding box center [899, 422] width 97 height 27
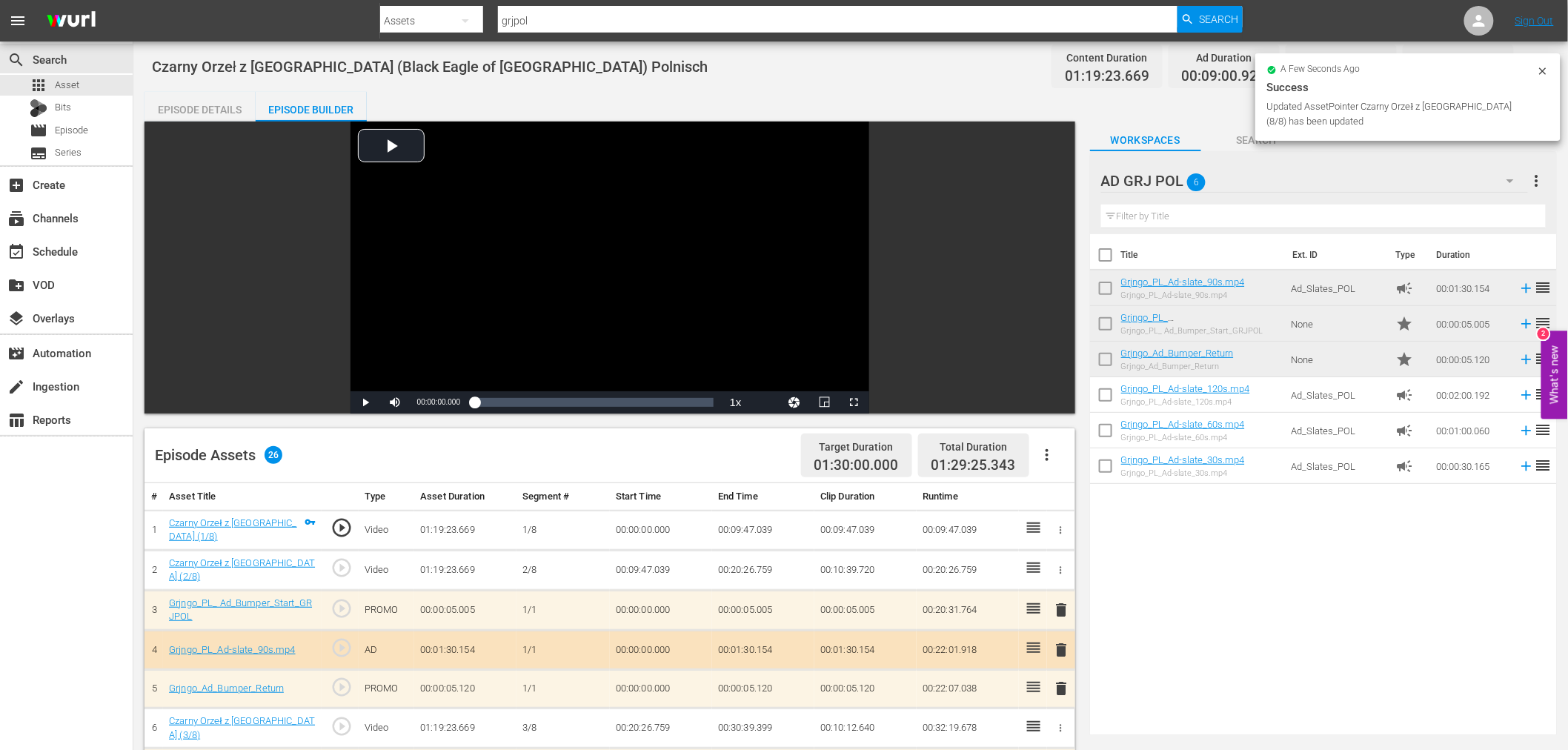
scroll to position [0, 0]
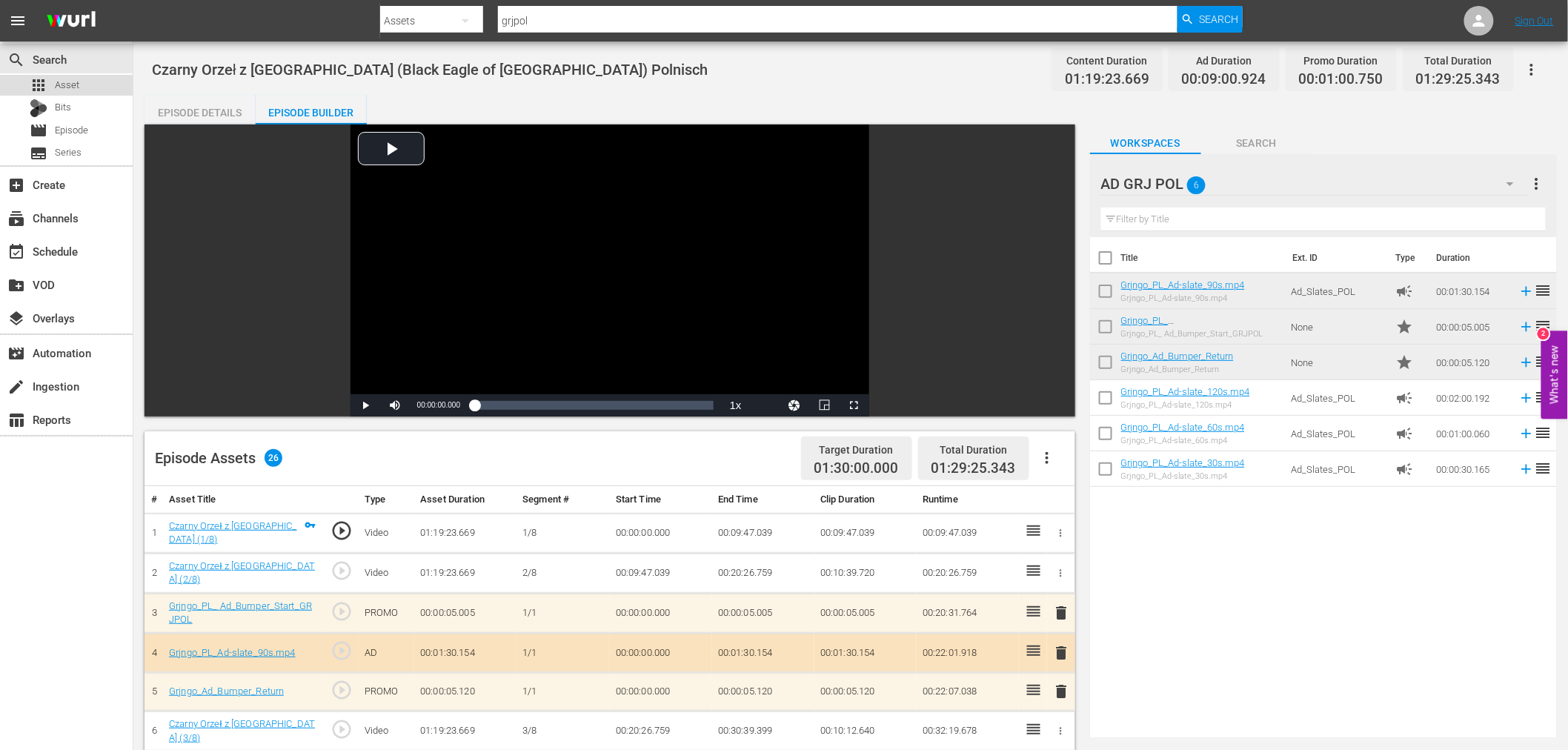
click at [89, 81] on div "apps Asset" at bounding box center [66, 85] width 133 height 21
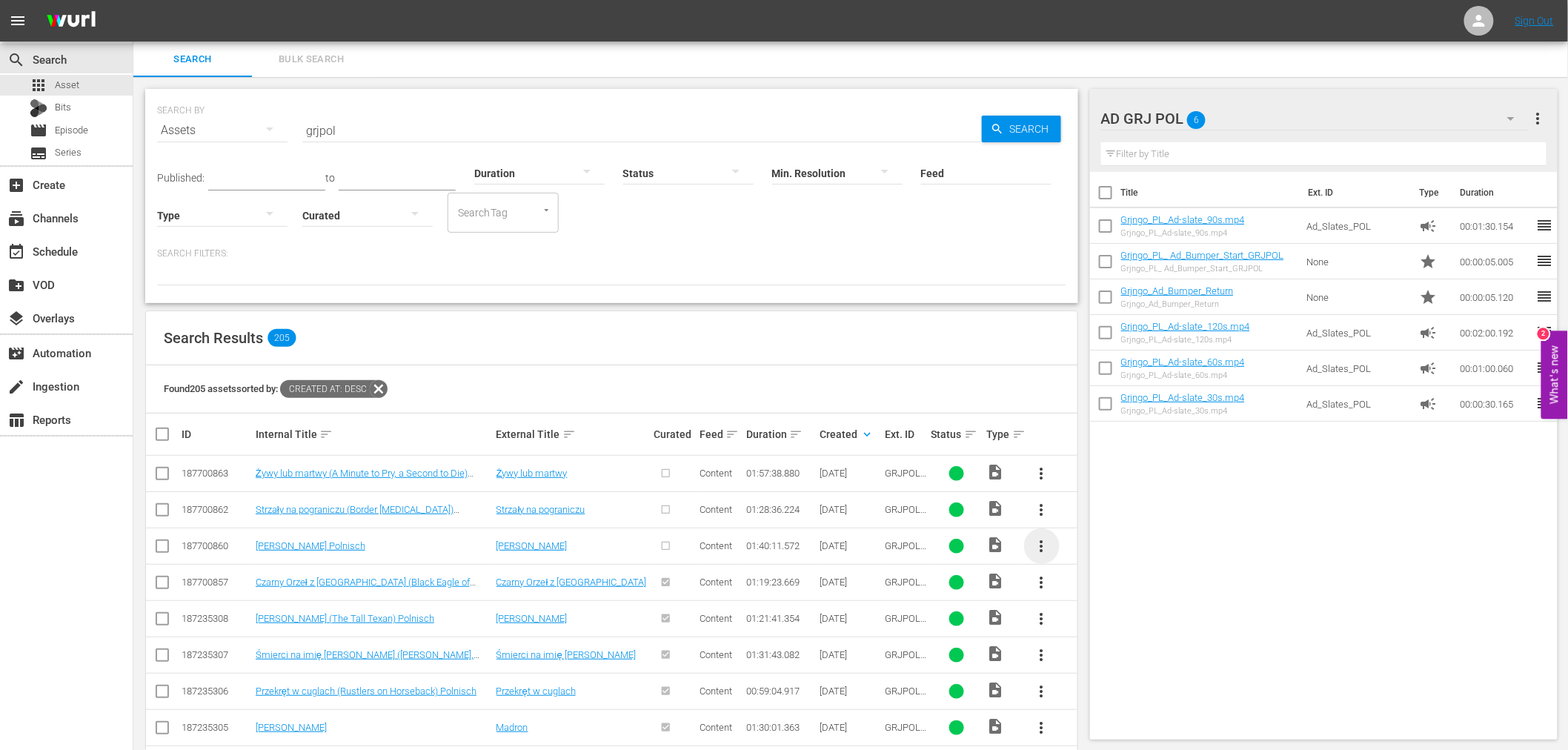
click at [1042, 546] on span "more_vert" at bounding box center [1042, 546] width 18 height 18
click at [1078, 656] on div "Episode" at bounding box center [1121, 658] width 101 height 36
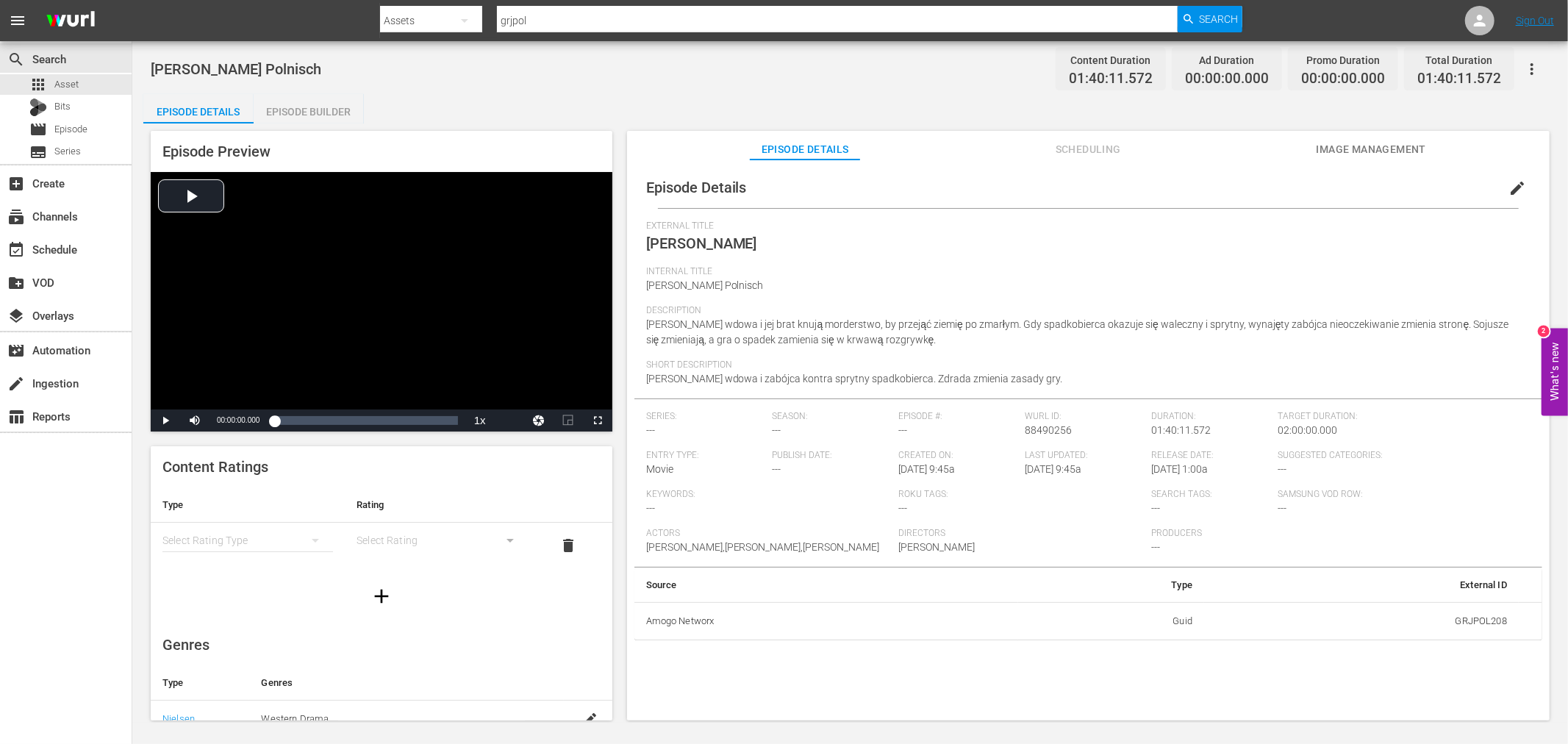
click at [318, 116] on div "Episode Builder" at bounding box center [308, 112] width 110 height 36
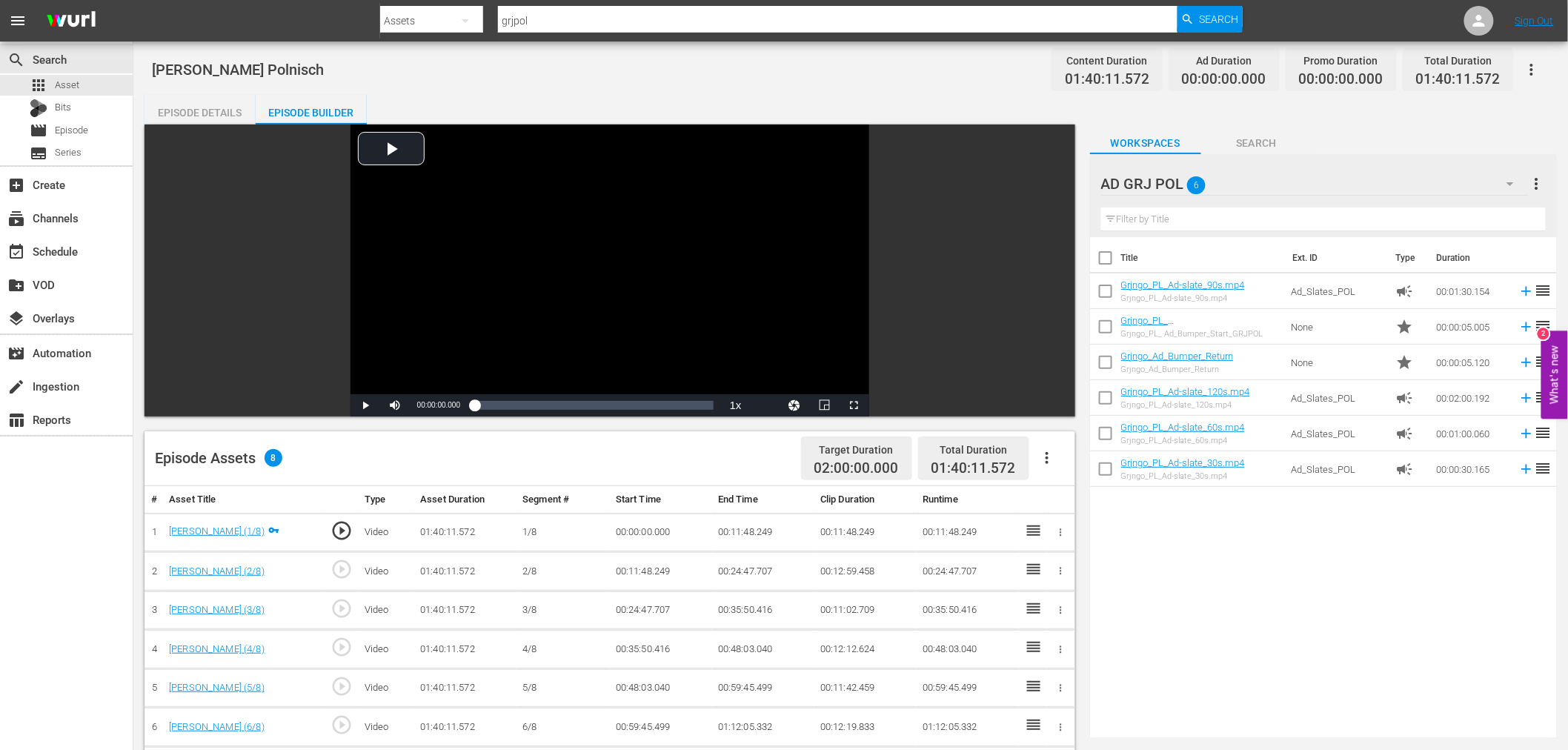
click at [1042, 456] on icon "button" at bounding box center [1047, 458] width 18 height 18
click at [1055, 464] on div "Fill with Ads" at bounding box center [1091, 463] width 101 height 36
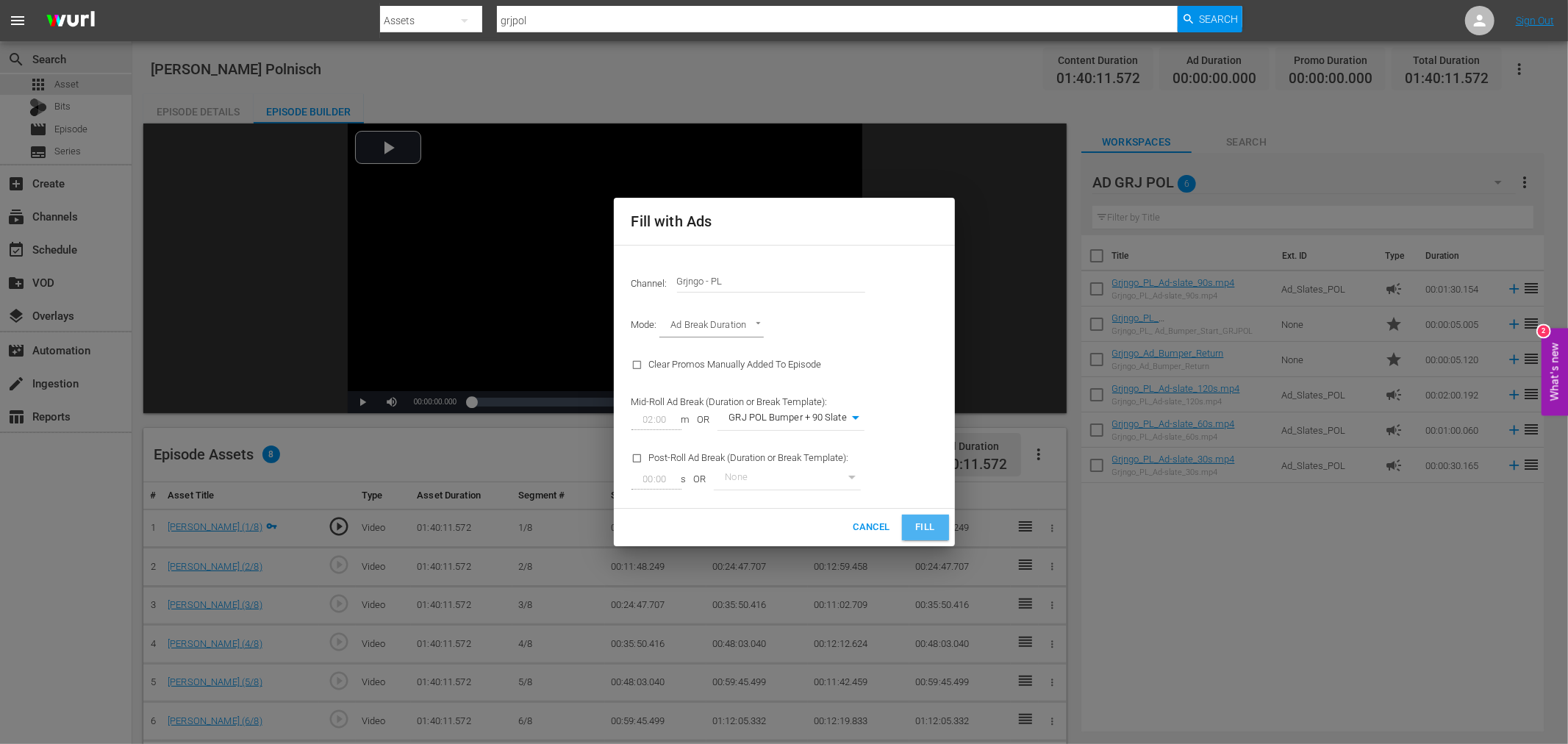
click at [923, 525] on span "Fill" at bounding box center [925, 527] width 24 height 17
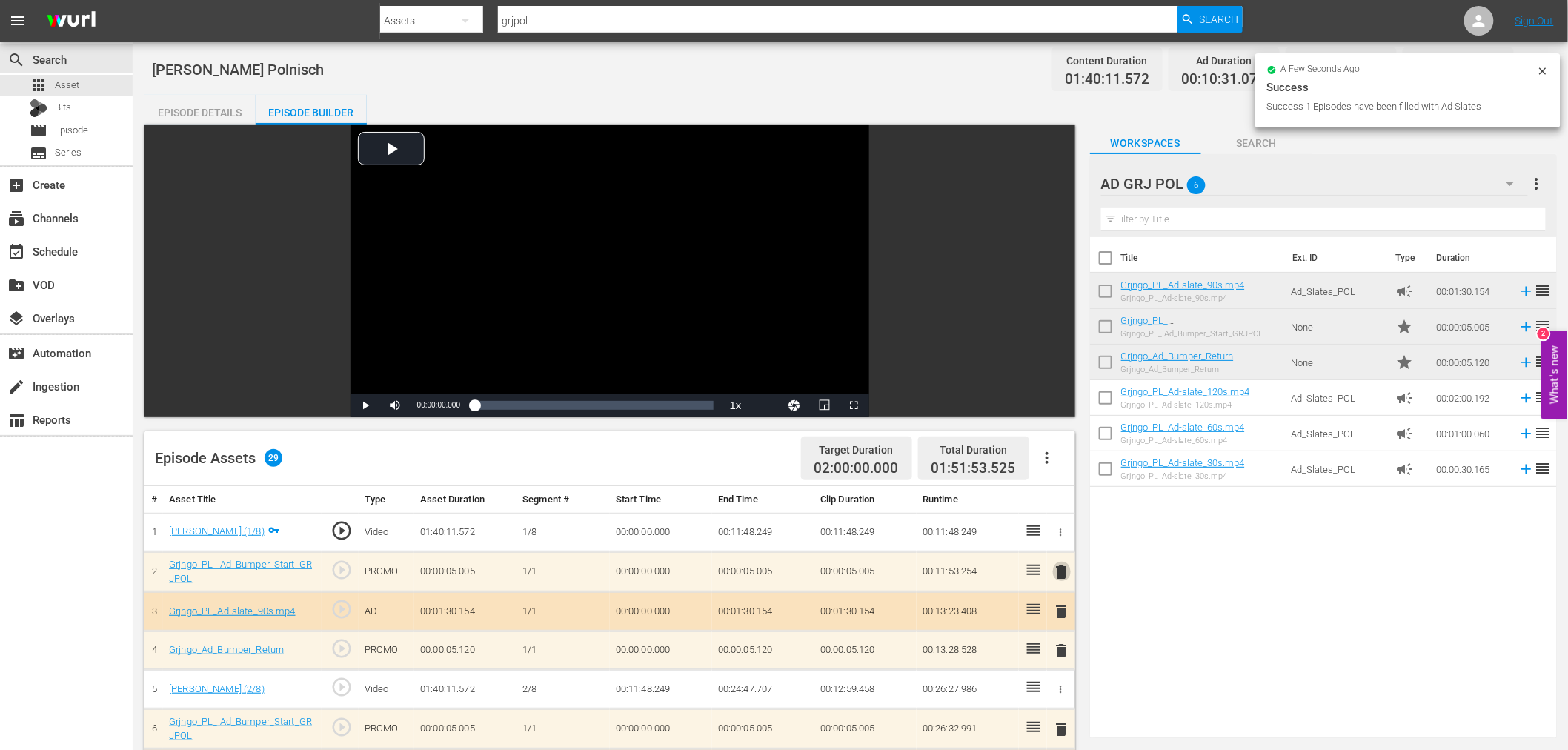
click at [1066, 570] on span "delete" at bounding box center [1062, 572] width 18 height 18
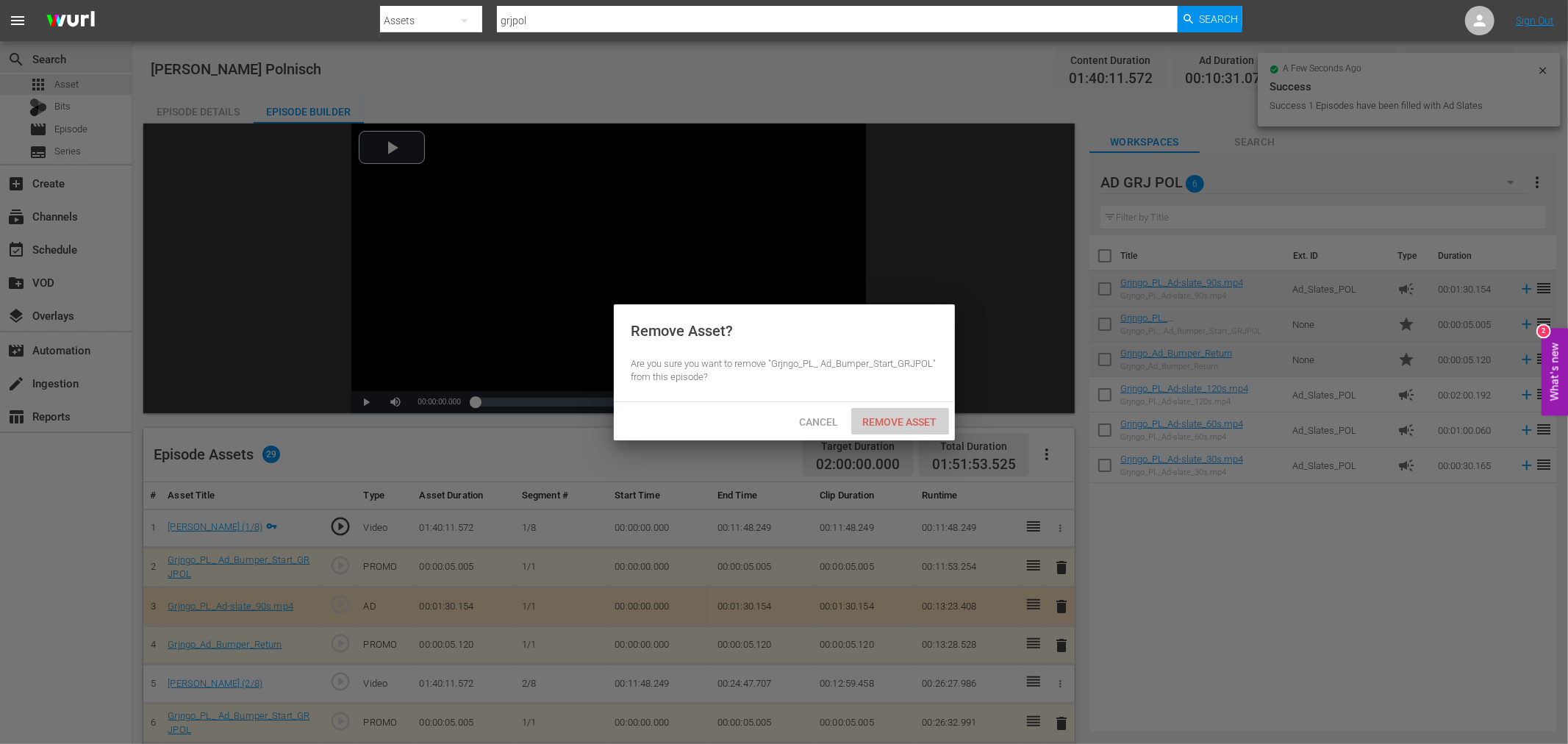
click at [895, 411] on div "Remove Asset" at bounding box center [899, 422] width 97 height 27
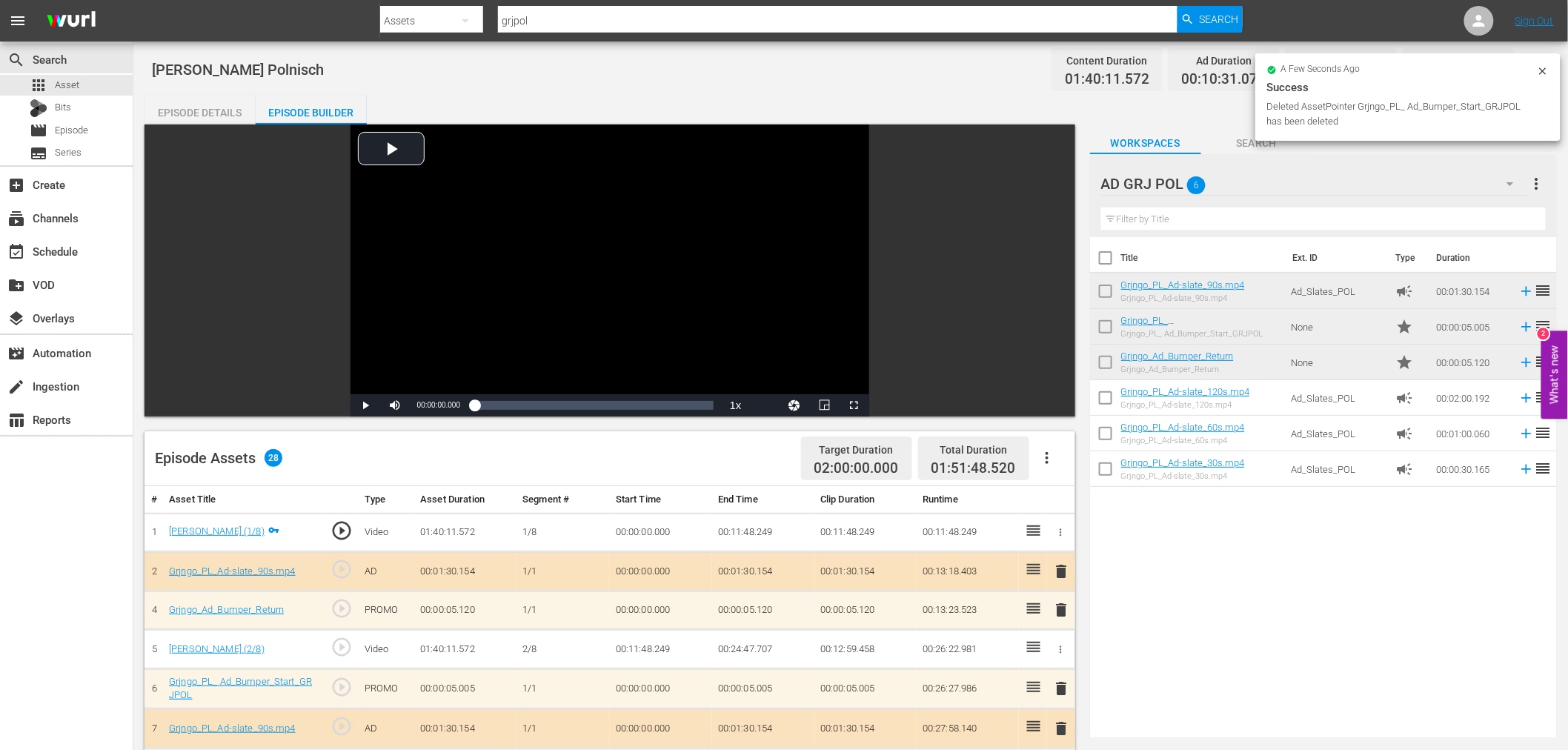
click at [1067, 571] on span "delete" at bounding box center [1062, 571] width 18 height 18
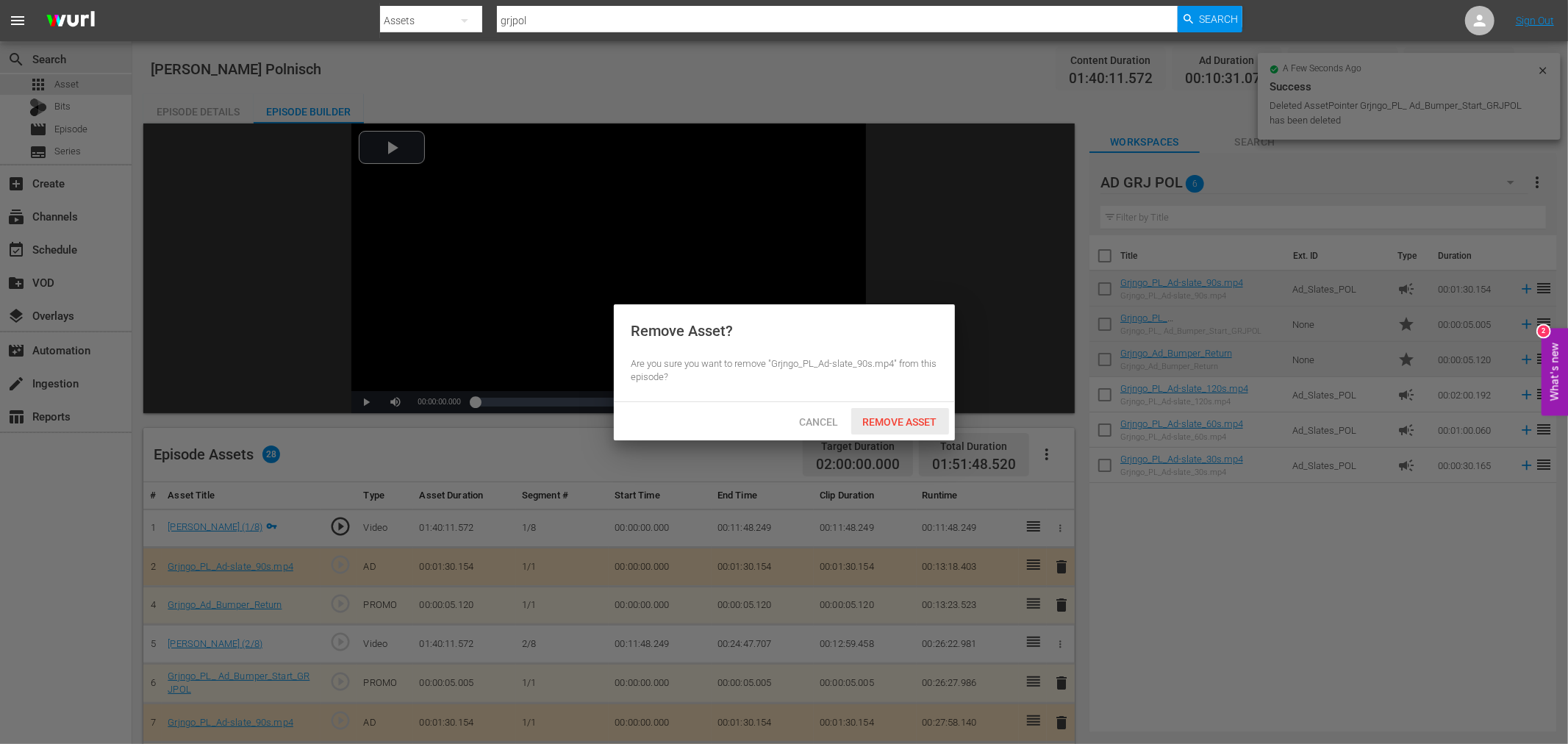
click at [910, 430] on div "Remove Asset" at bounding box center [899, 422] width 97 height 27
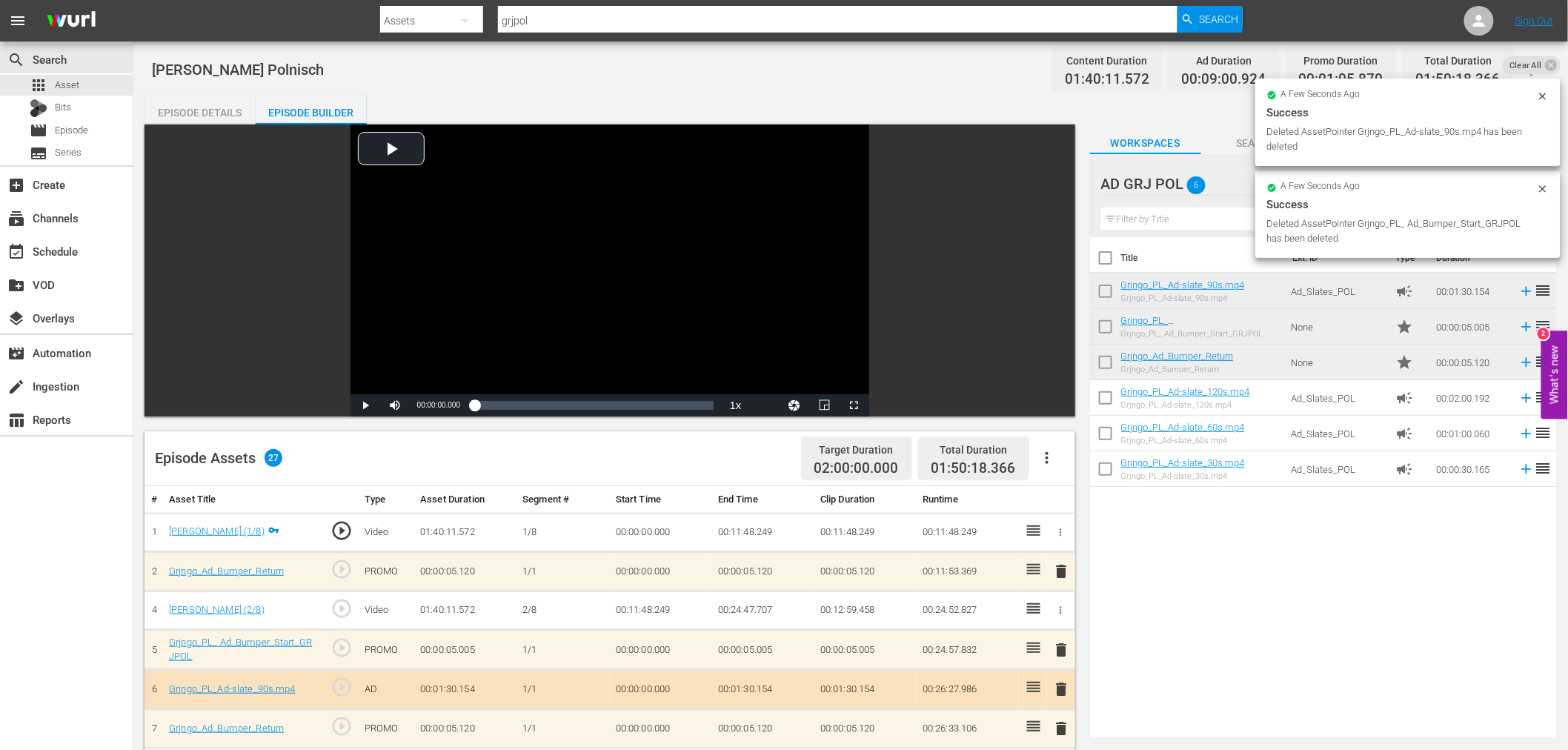
drag, startPoint x: 1063, startPoint y: 565, endPoint x: 1024, endPoint y: 506, distance: 70.7
click at [1063, 567] on span "delete" at bounding box center [1062, 571] width 18 height 18
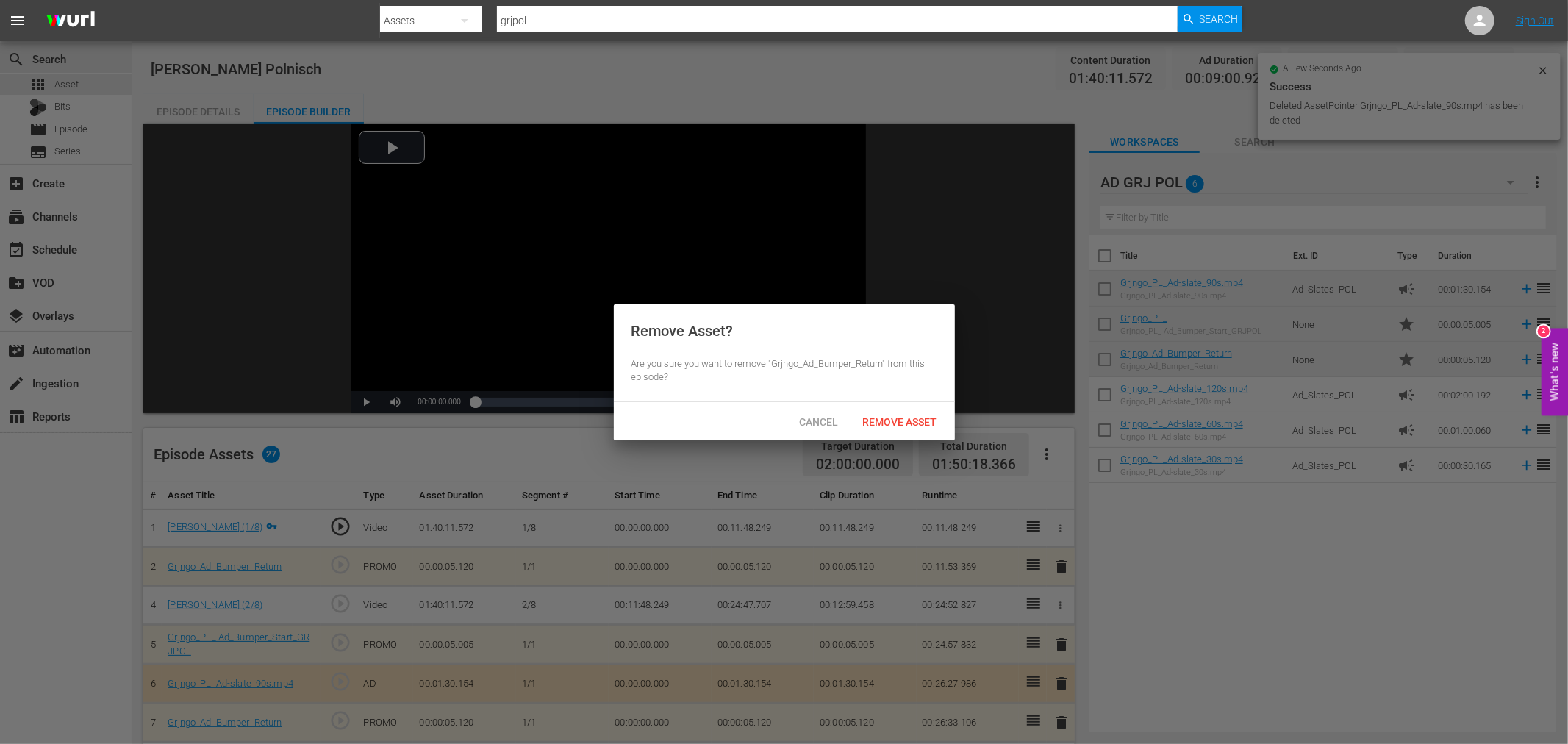
click at [931, 422] on span "Remove Asset" at bounding box center [899, 422] width 97 height 12
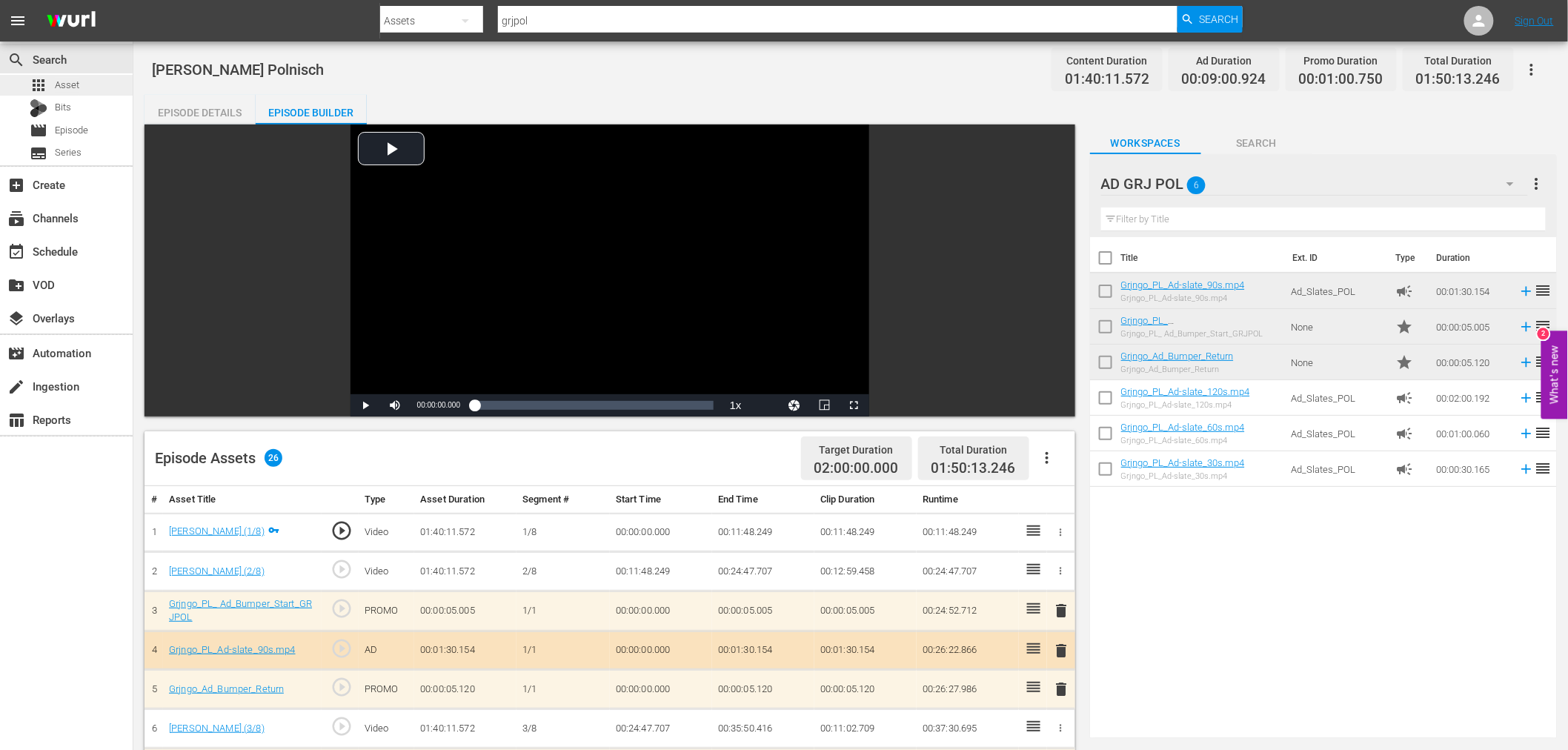
click at [69, 85] on span "Asset" at bounding box center [67, 85] width 25 height 15
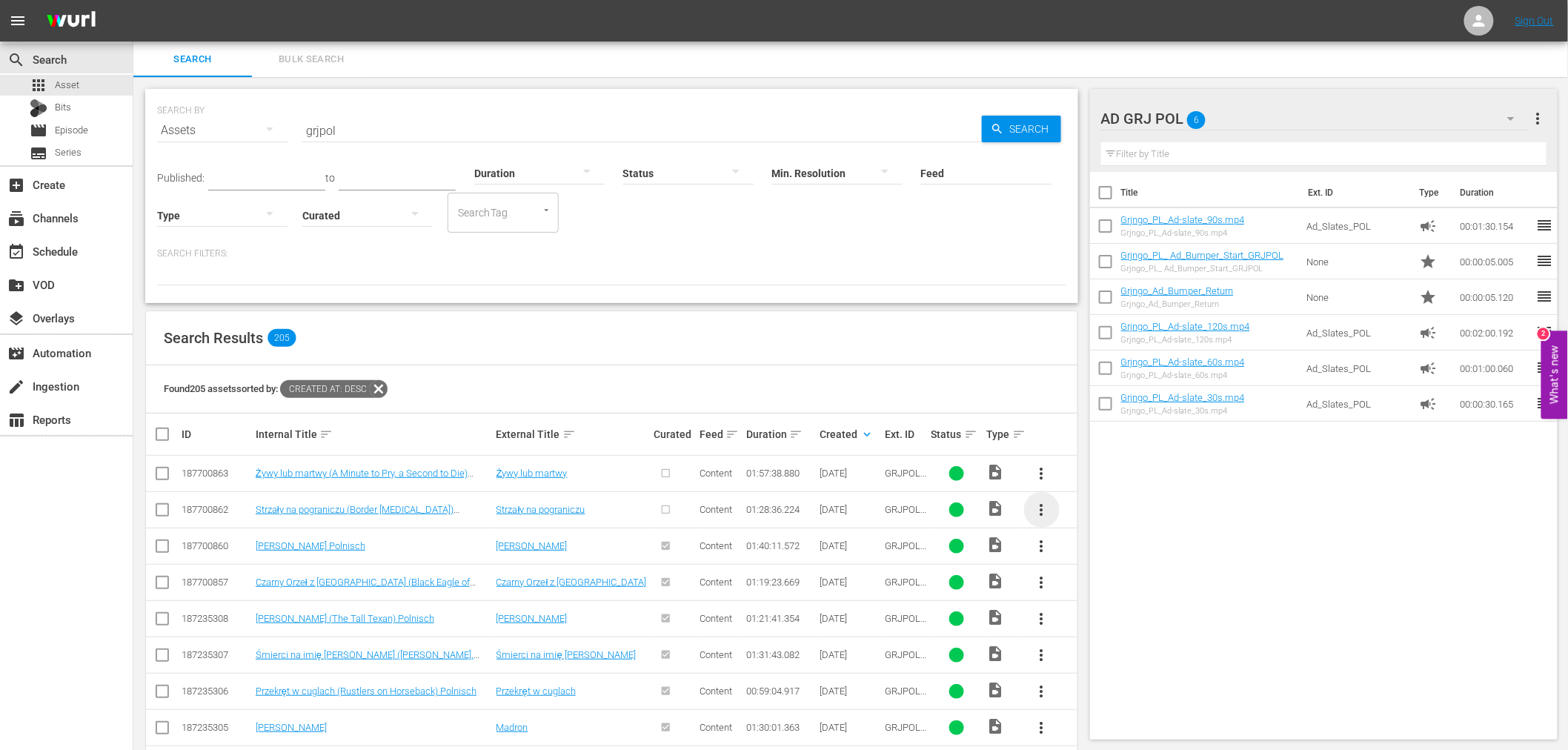
click at [1047, 507] on span "more_vert" at bounding box center [1042, 510] width 18 height 18
click at [1097, 625] on div "Episode" at bounding box center [1121, 622] width 101 height 36
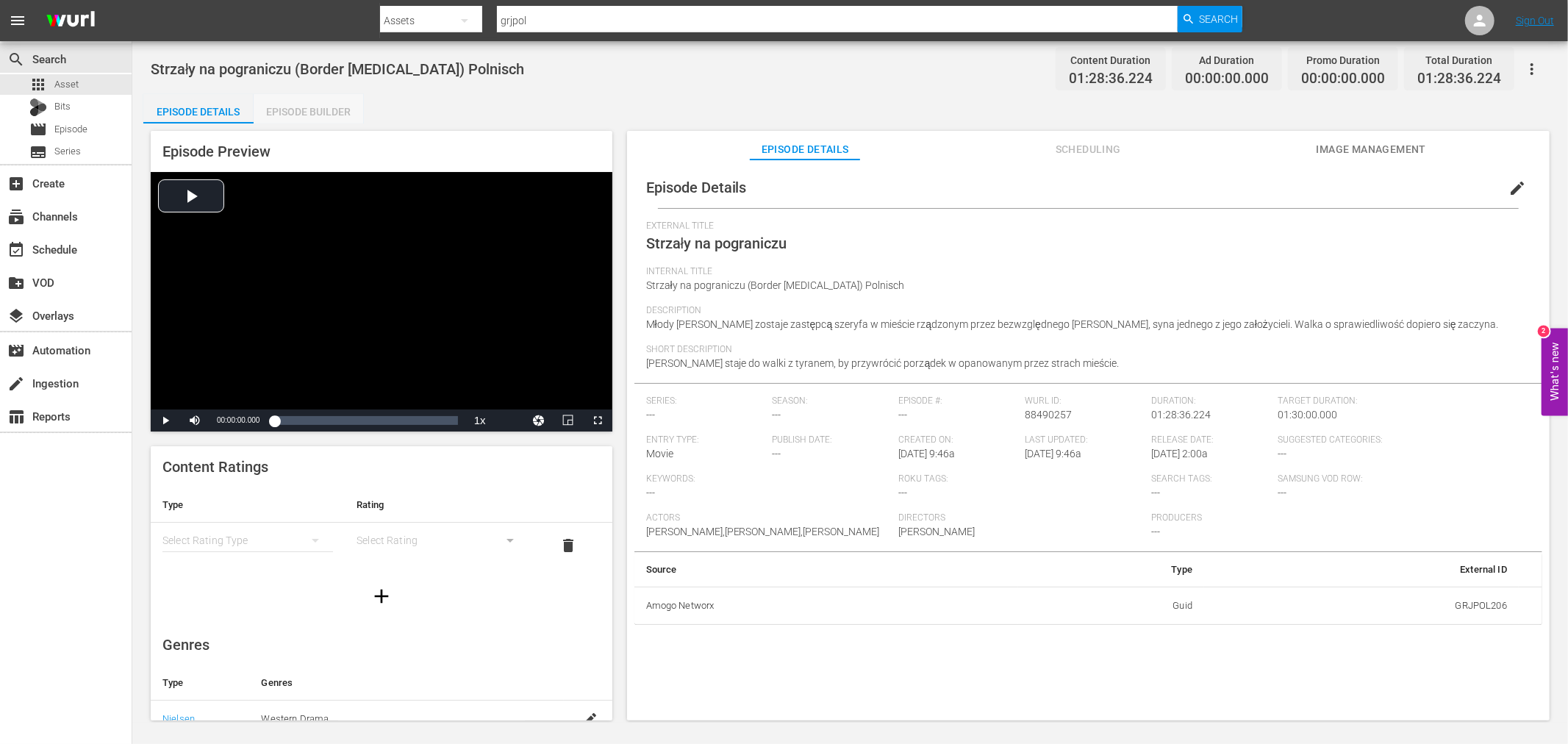
click at [356, 113] on div "Episode Builder" at bounding box center [308, 112] width 110 height 36
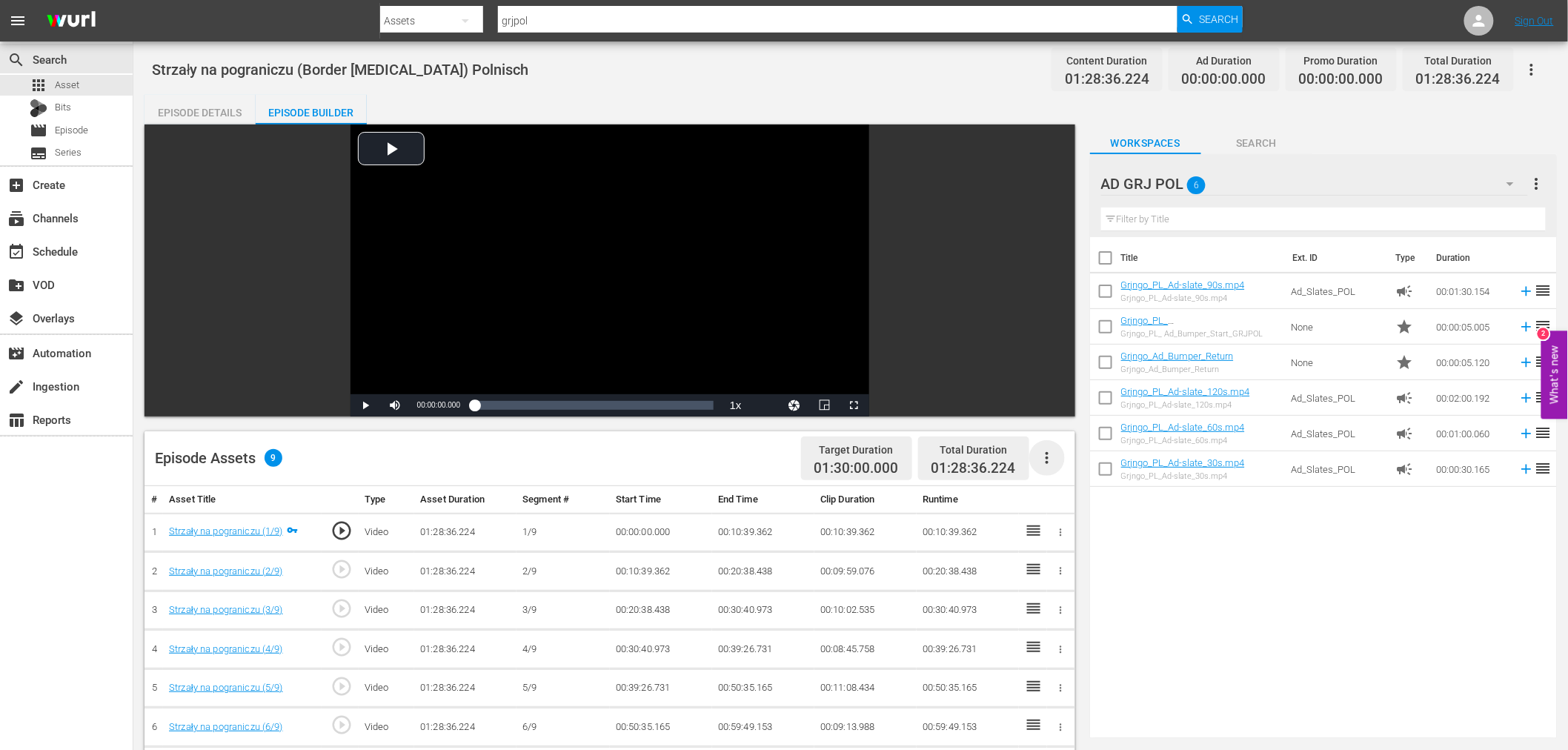
click at [1045, 466] on icon "button" at bounding box center [1047, 458] width 18 height 18
click at [1045, 466] on div "Fill with Ads" at bounding box center [1091, 463] width 101 height 36
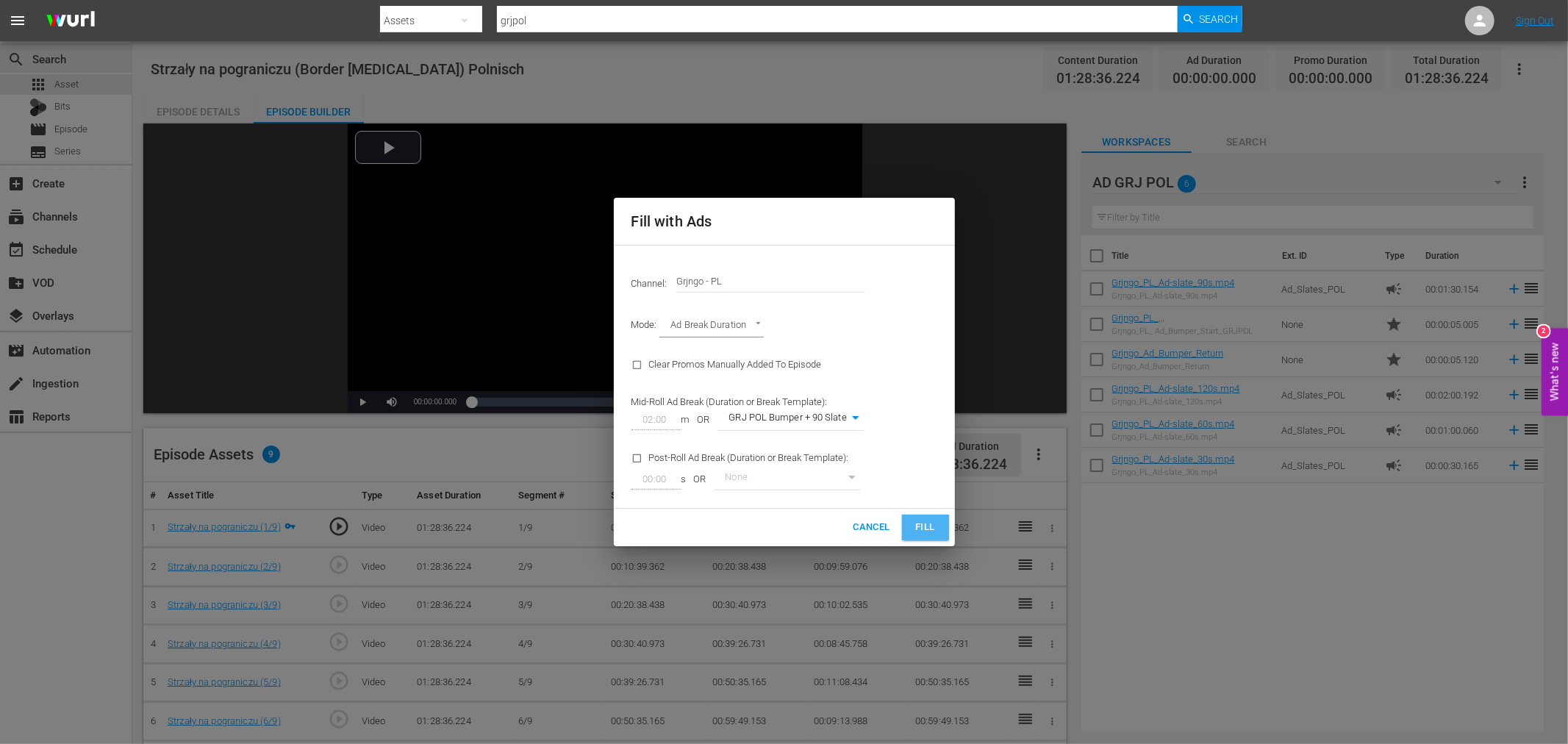
click at [924, 517] on button "Fill" at bounding box center [925, 527] width 47 height 25
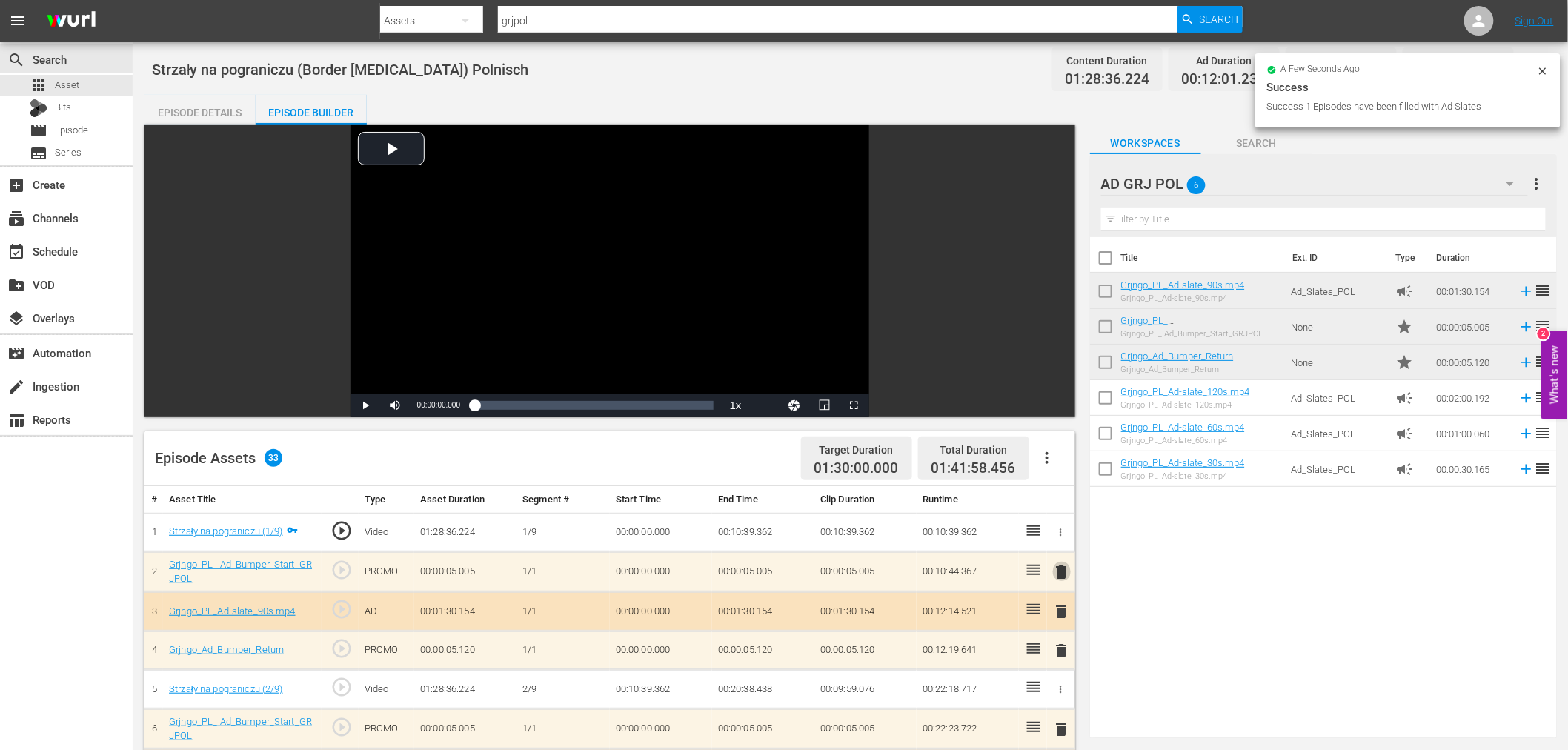
click at [1060, 573] on span "delete" at bounding box center [1062, 572] width 18 height 18
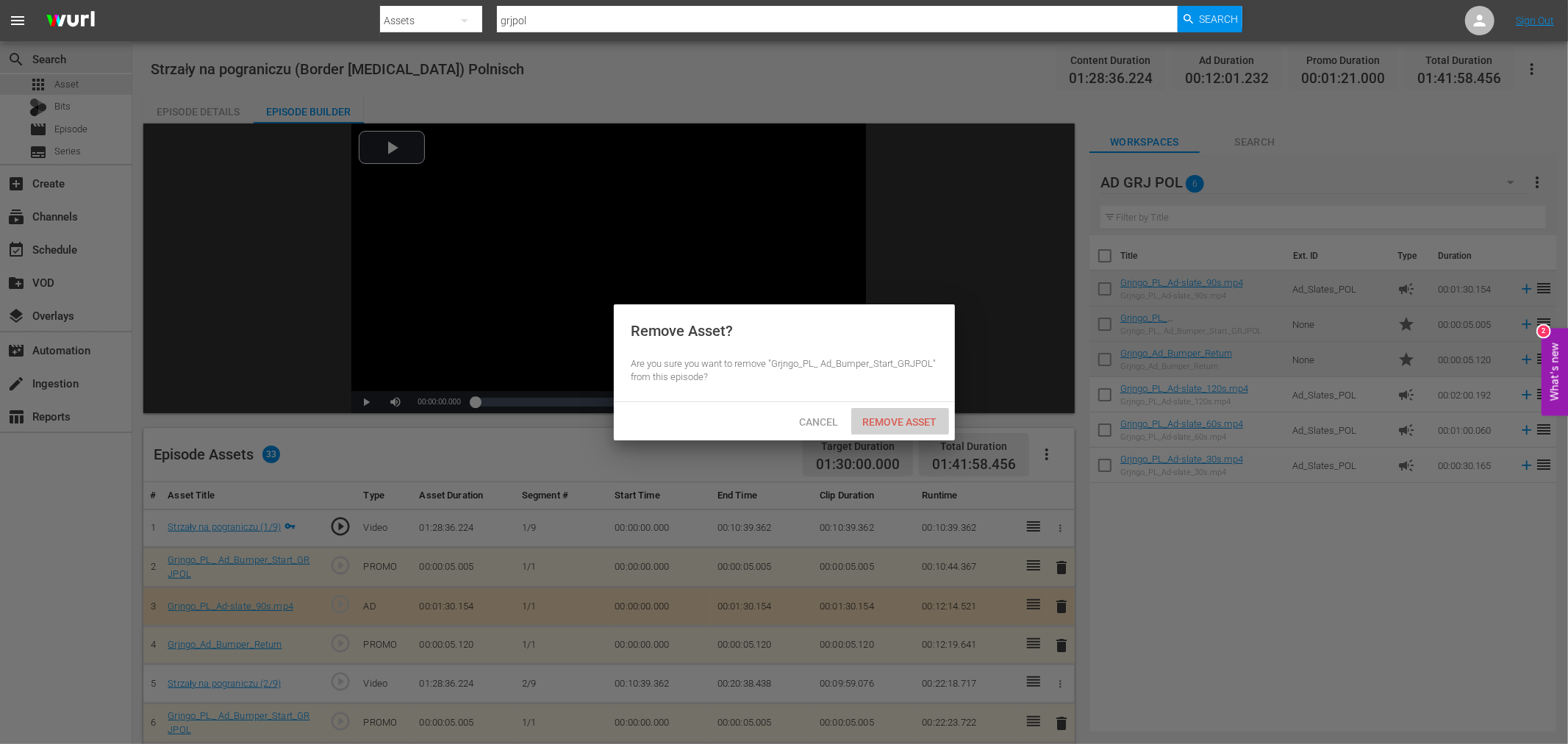
click at [887, 410] on div "Remove Asset" at bounding box center [899, 422] width 97 height 27
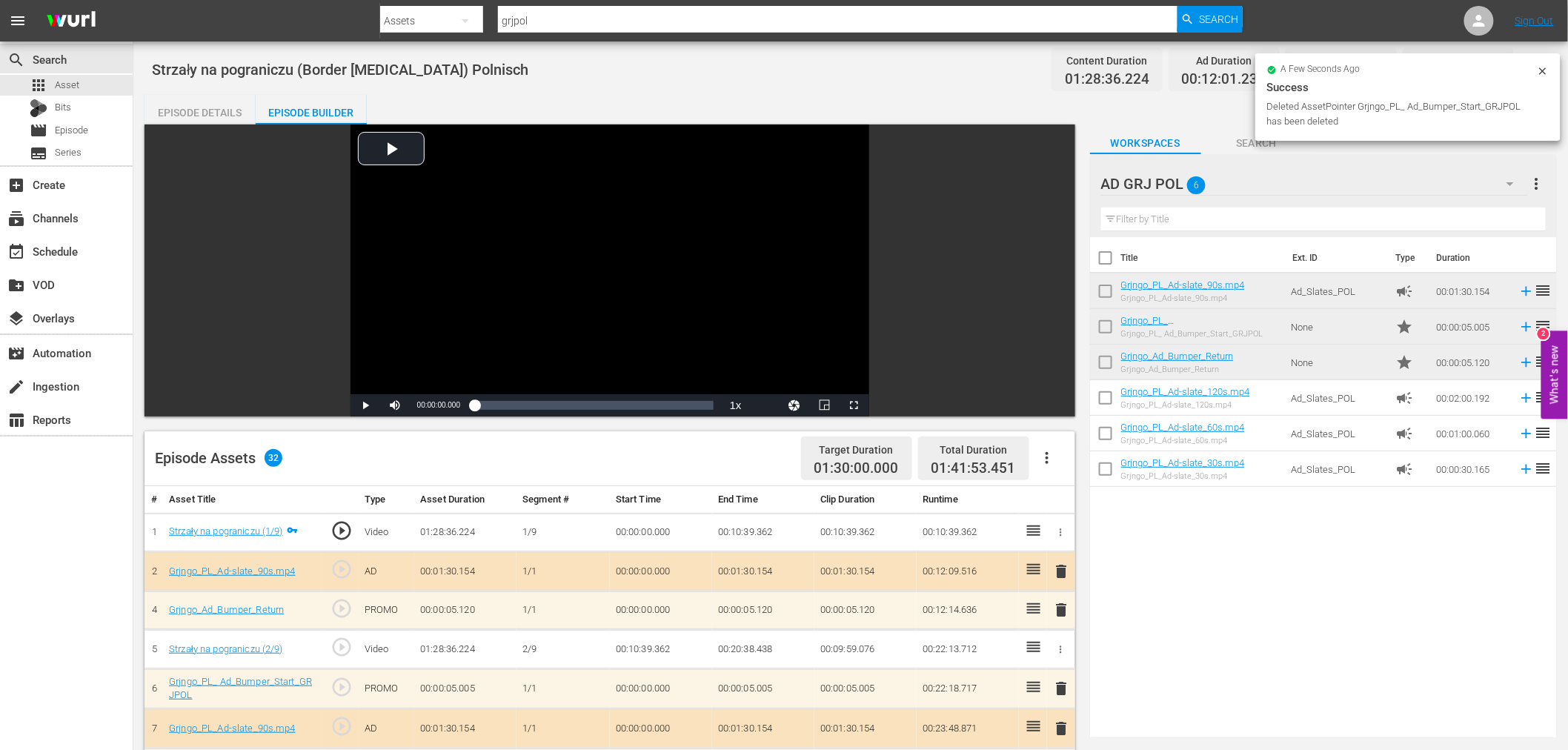
click at [1060, 571] on span "delete" at bounding box center [1062, 571] width 18 height 18
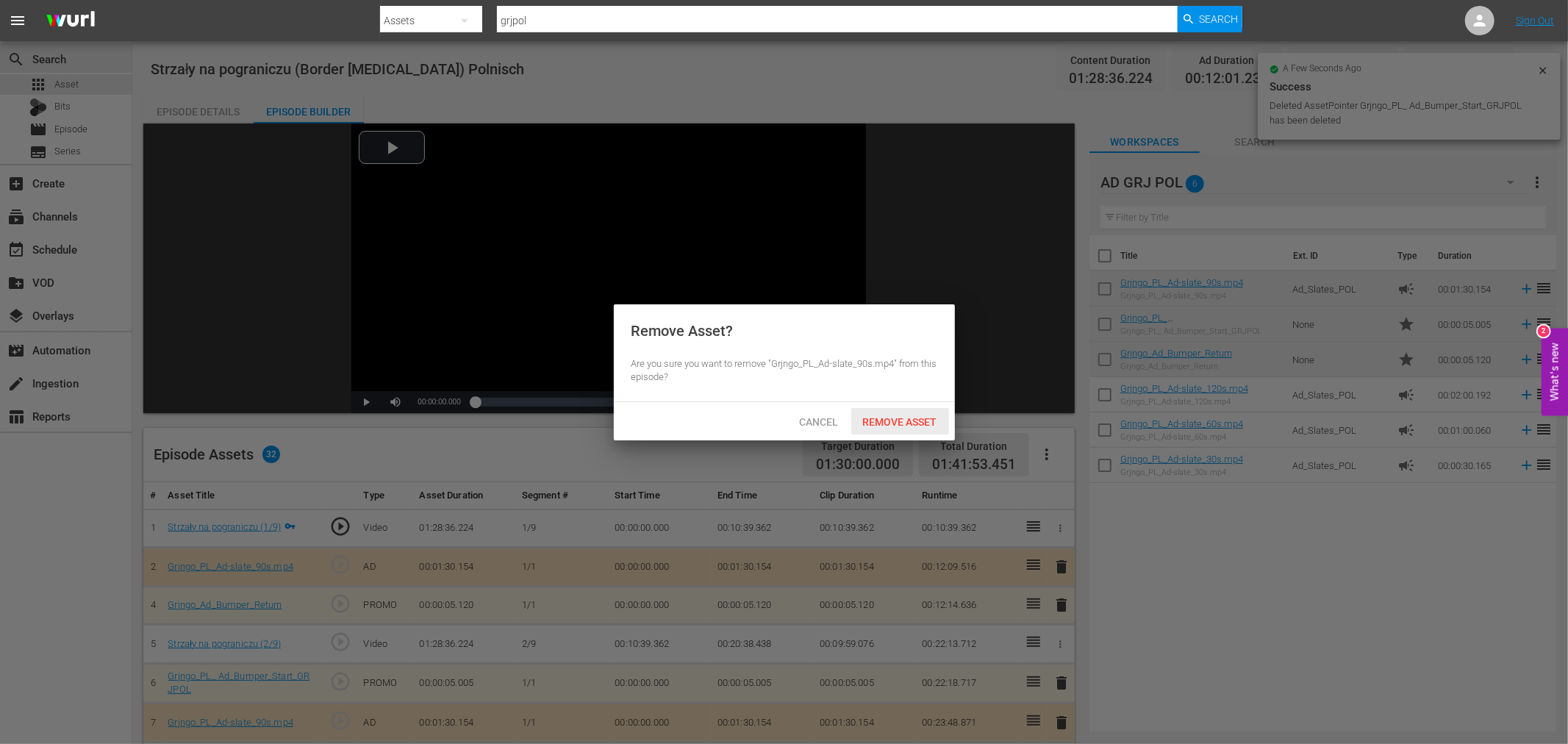
click at [900, 418] on span "Remove Asset" at bounding box center [899, 422] width 97 height 12
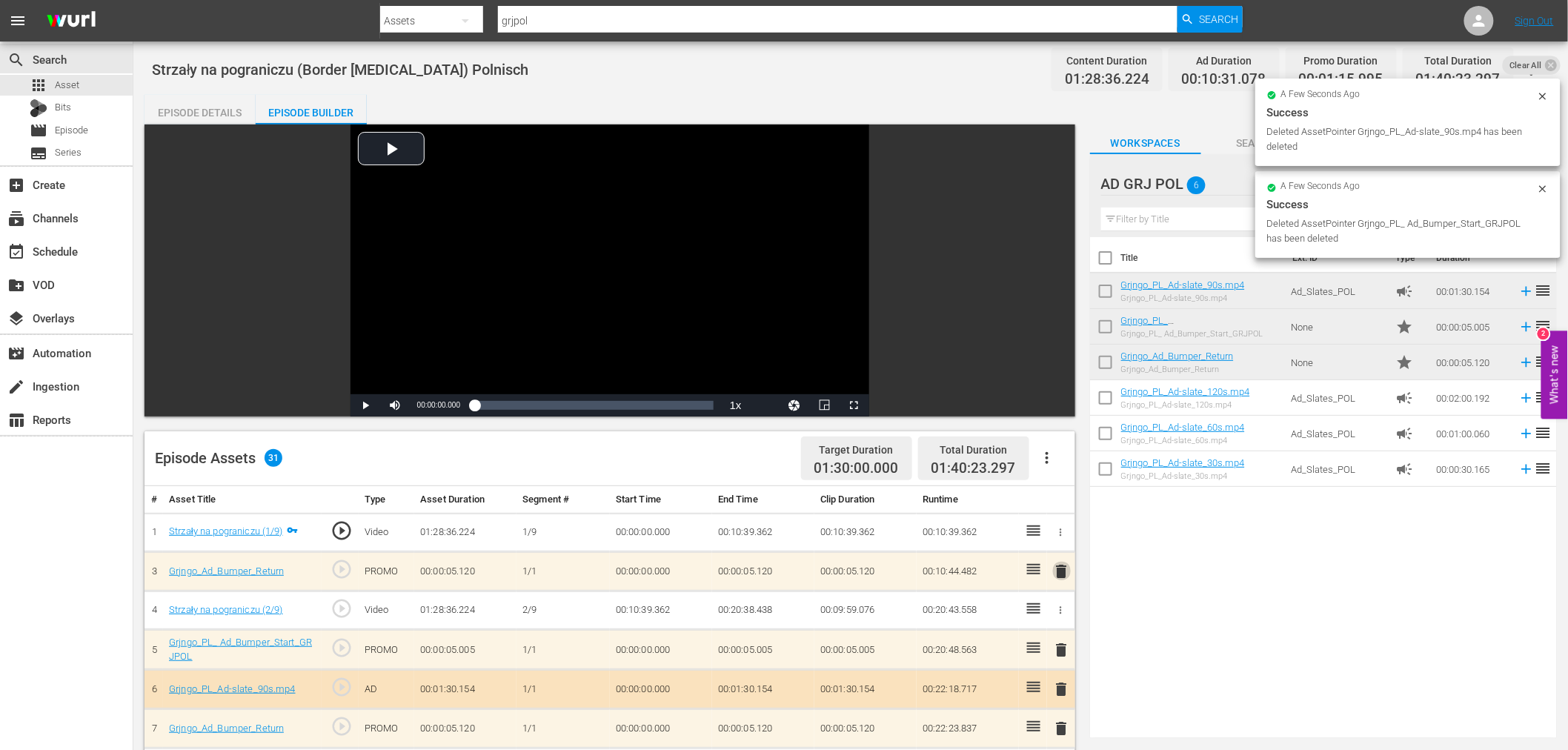
click at [1063, 568] on span "delete" at bounding box center [1062, 571] width 18 height 18
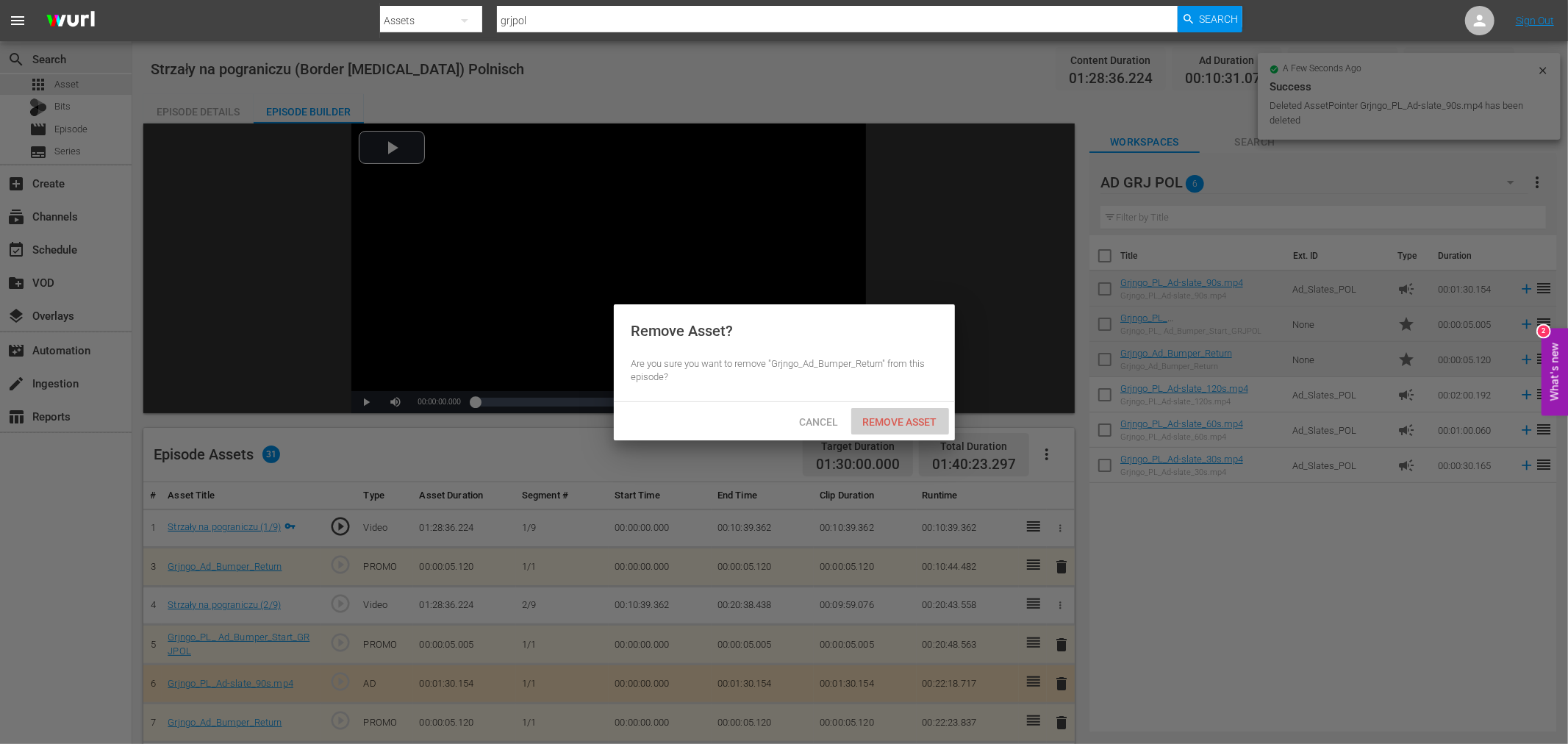
click at [929, 420] on span "Remove Asset" at bounding box center [899, 422] width 97 height 12
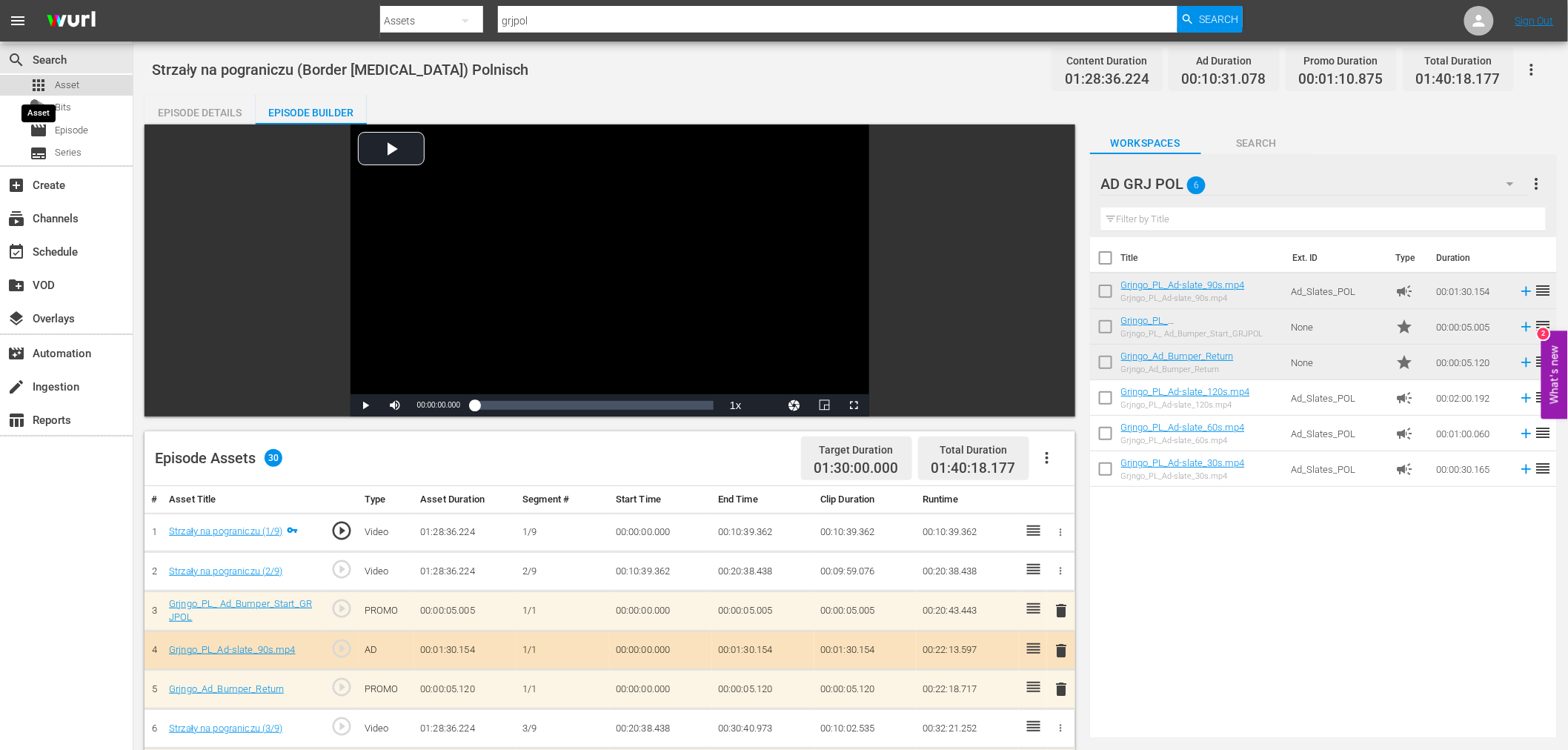
click at [42, 77] on span "apps" at bounding box center [38, 85] width 18 height 18
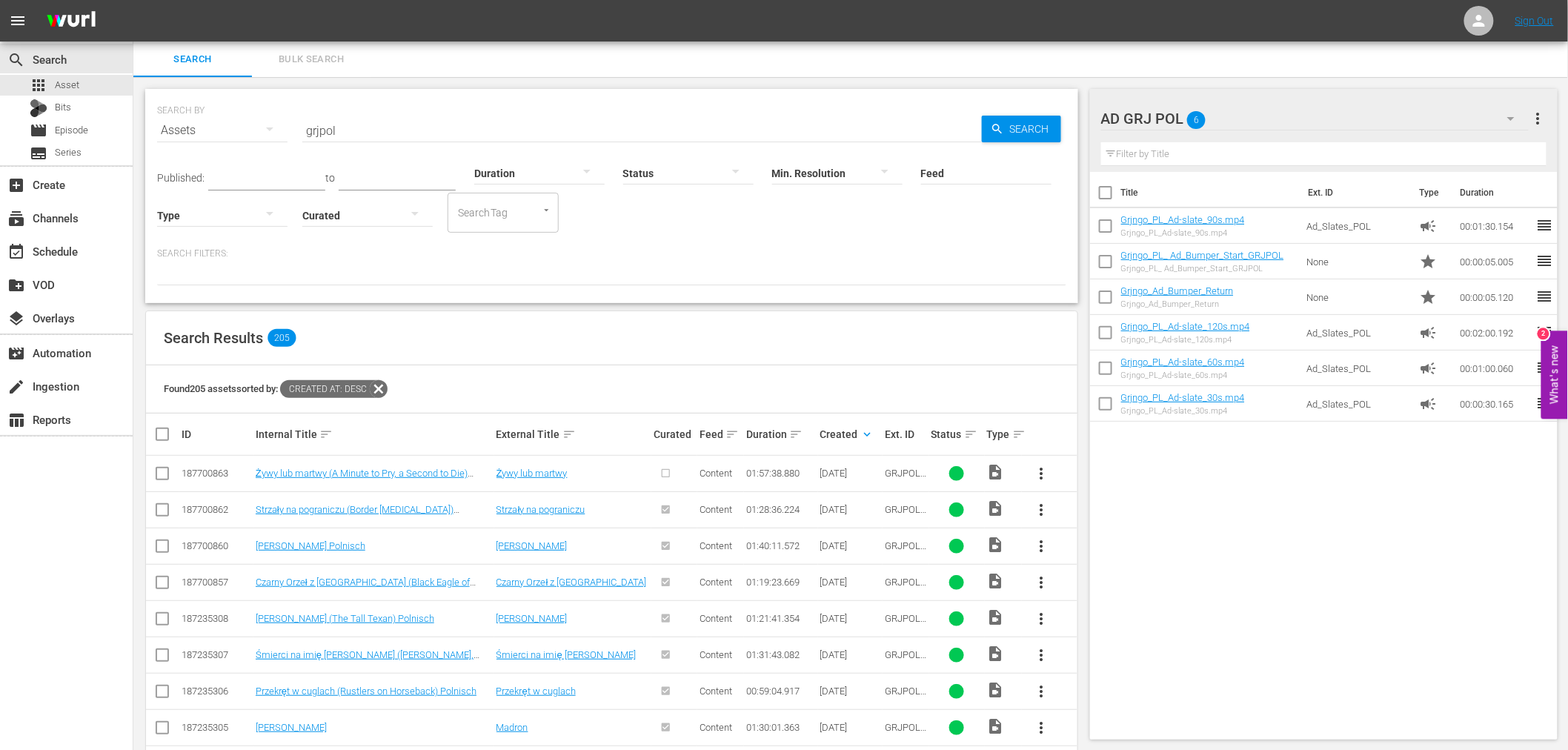
click at [1040, 471] on span "more_vert" at bounding box center [1042, 474] width 18 height 18
click at [1102, 583] on div "Episode" at bounding box center [1121, 586] width 101 height 36
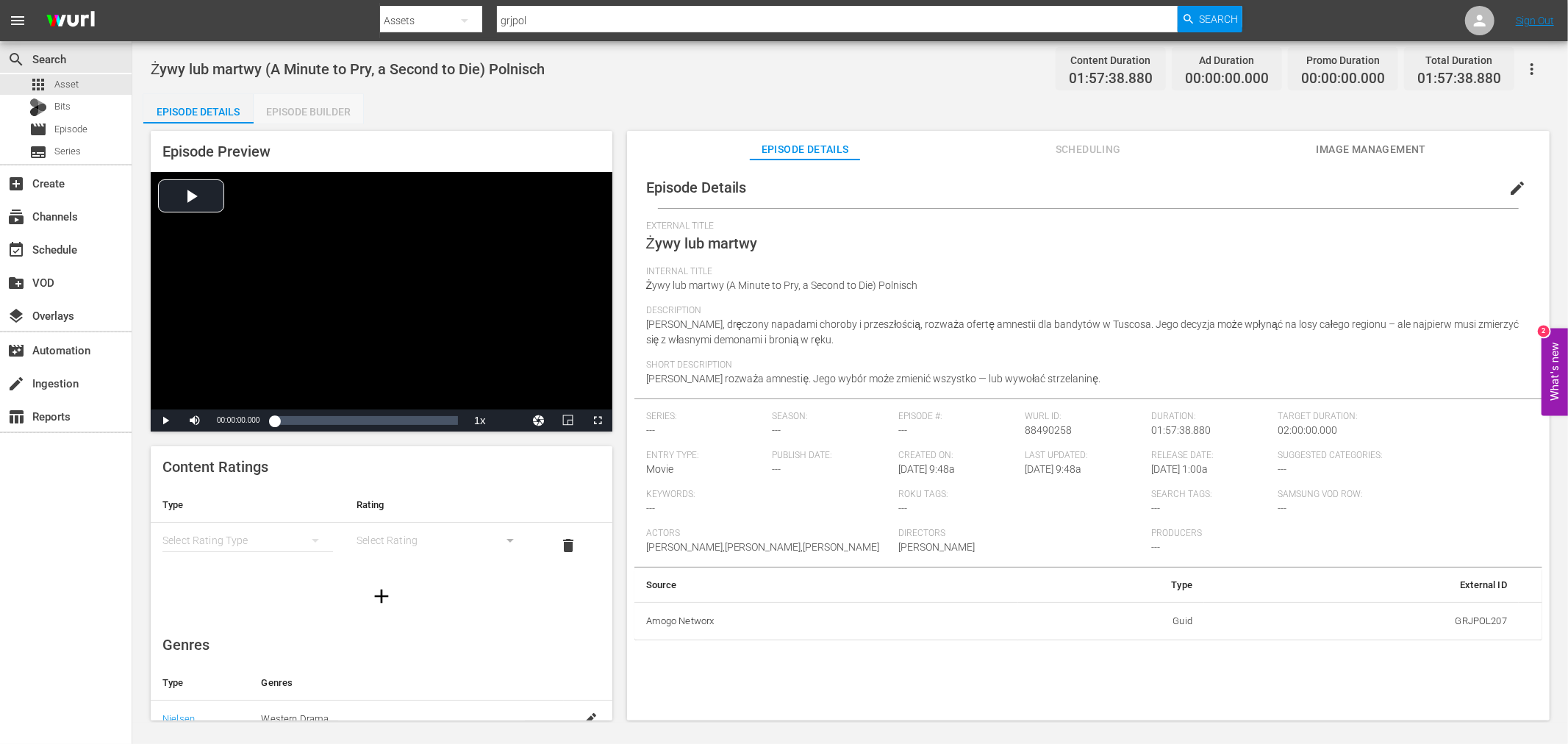
click at [331, 107] on div "Episode Builder" at bounding box center [308, 112] width 110 height 36
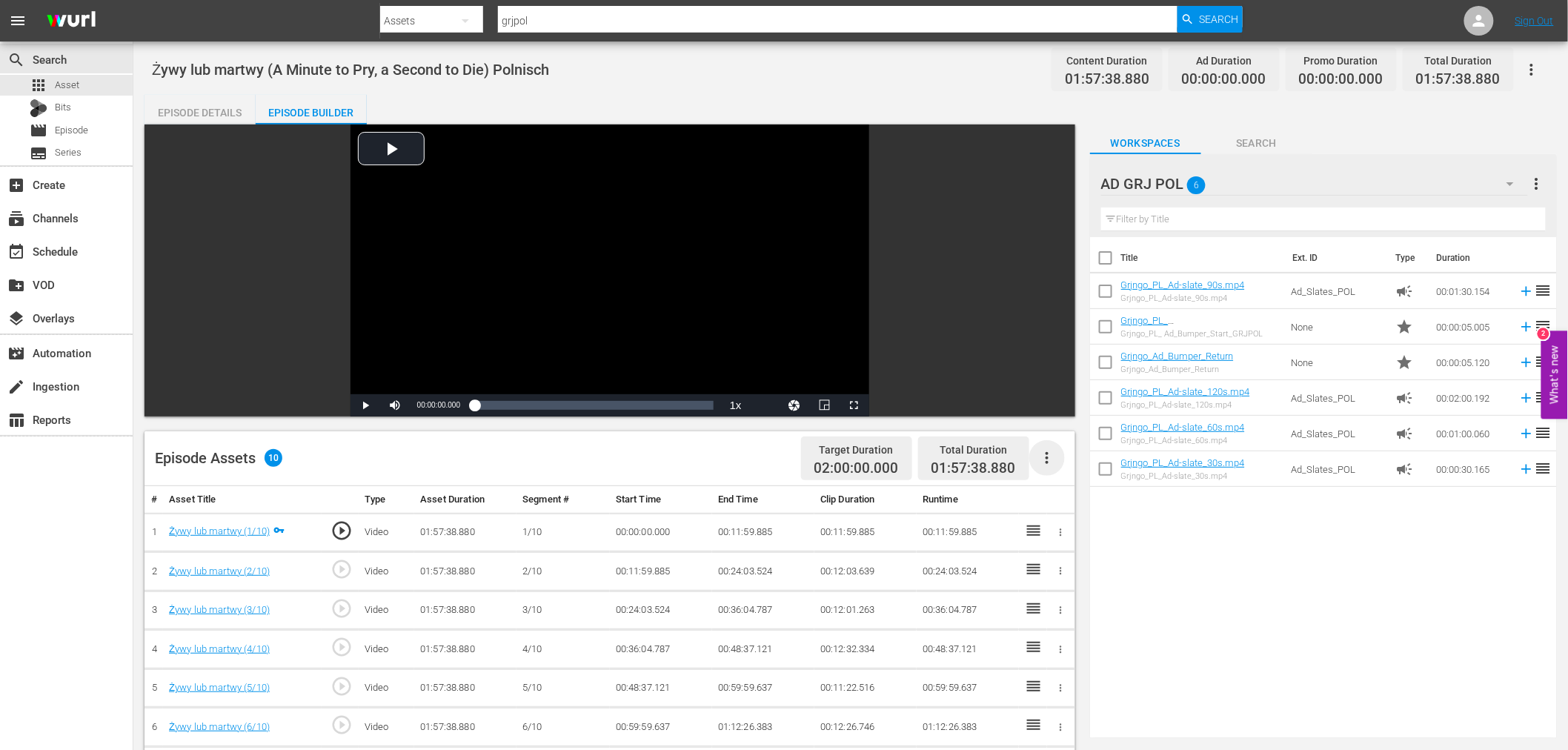
click at [1054, 458] on icon "button" at bounding box center [1047, 458] width 18 height 18
click at [1064, 462] on div "Fill with Ads" at bounding box center [1091, 463] width 101 height 36
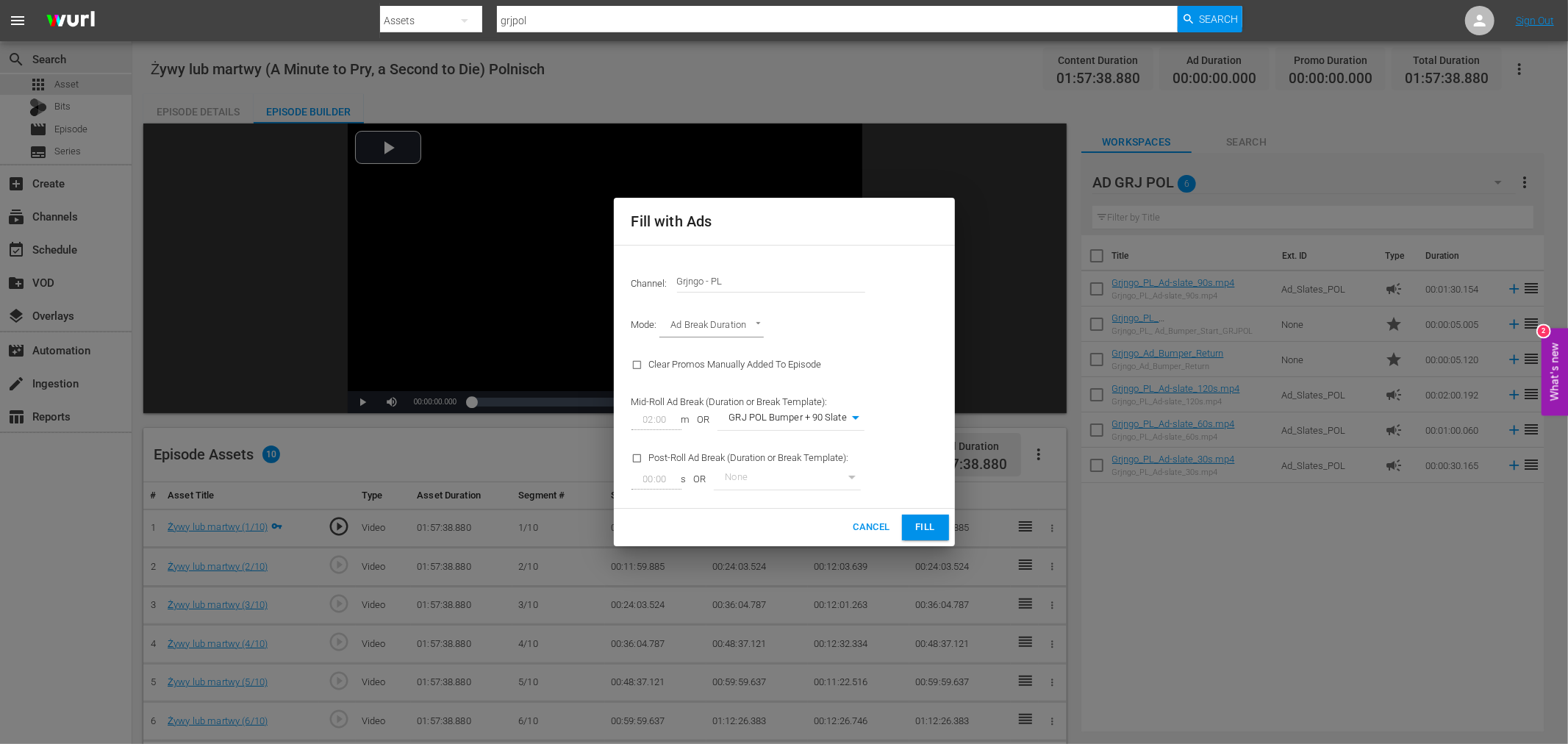
click at [931, 530] on span "Fill" at bounding box center [925, 527] width 24 height 17
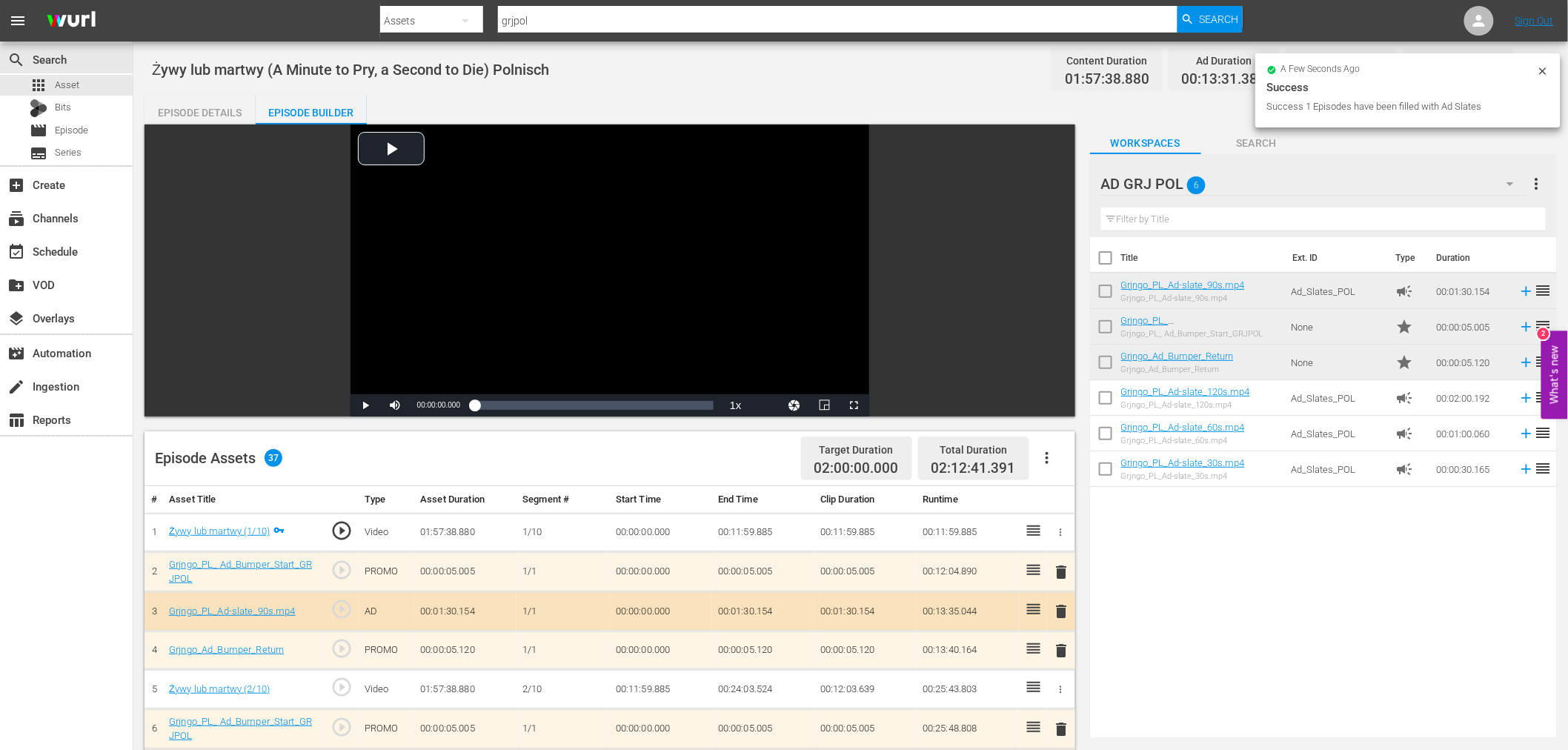
click at [1058, 563] on span "delete" at bounding box center [1062, 572] width 18 height 18
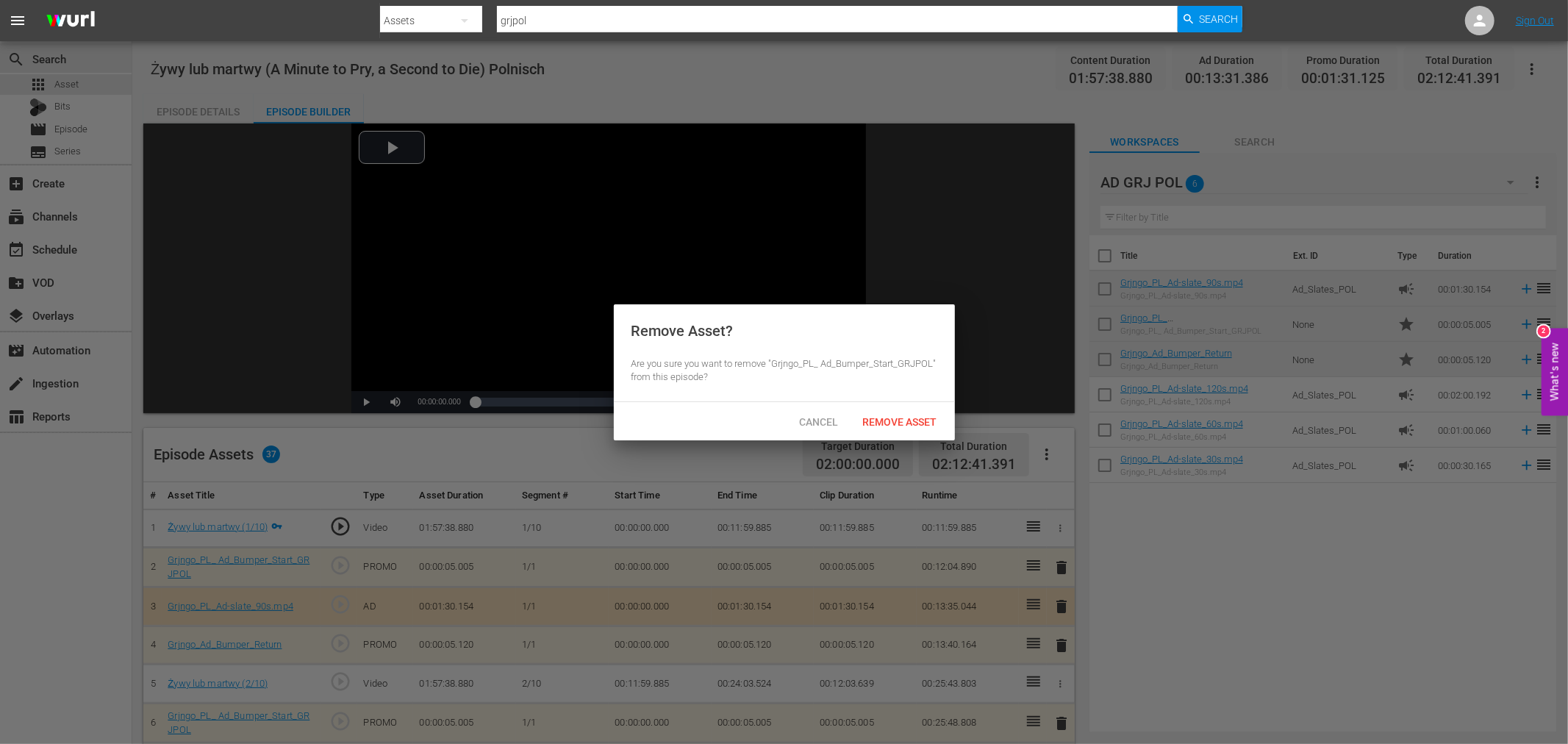
click at [902, 402] on div "Cancel Remove Asset" at bounding box center [784, 421] width 341 height 38
click at [898, 416] on span "Remove Asset" at bounding box center [899, 422] width 97 height 12
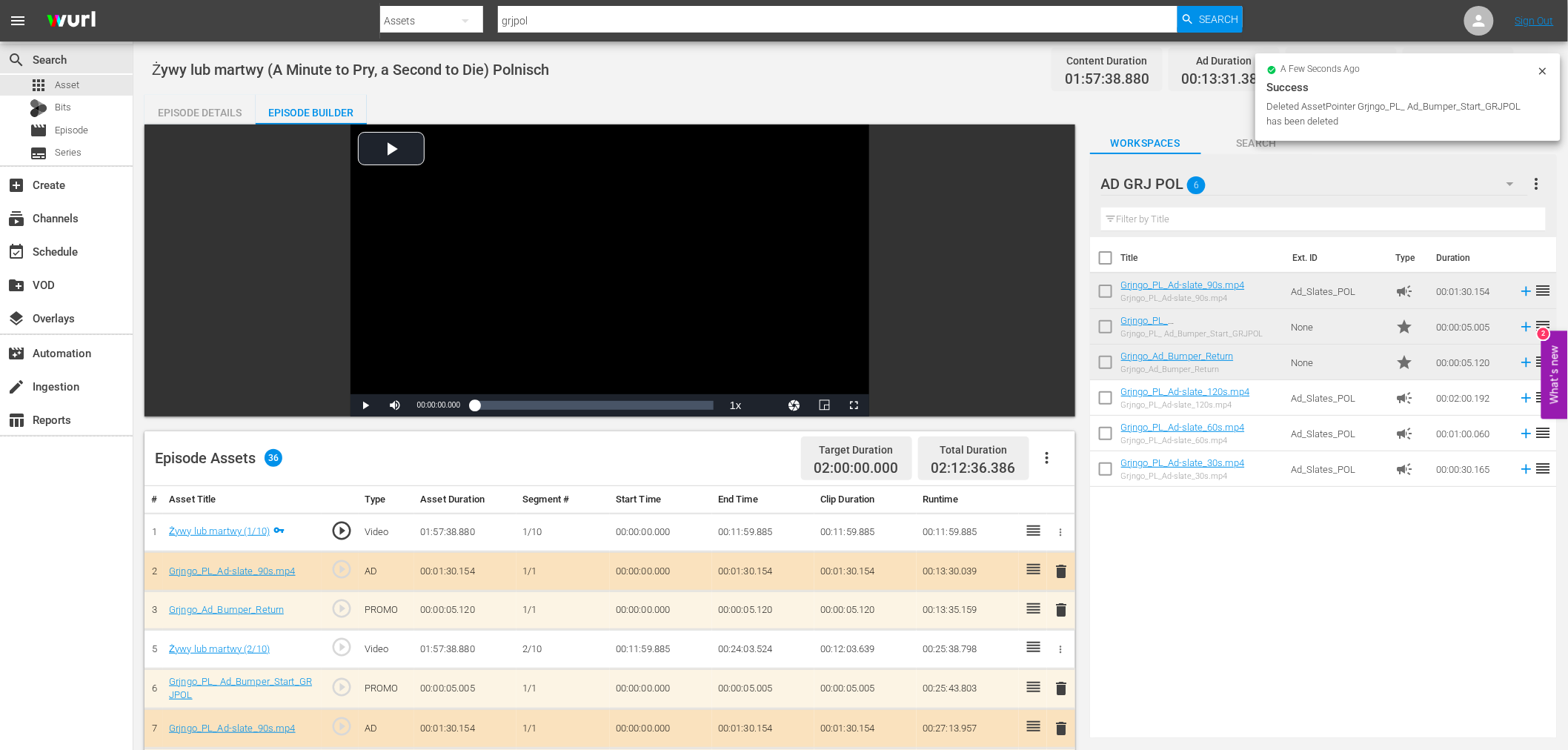
click at [1058, 571] on span "delete" at bounding box center [1062, 571] width 18 height 18
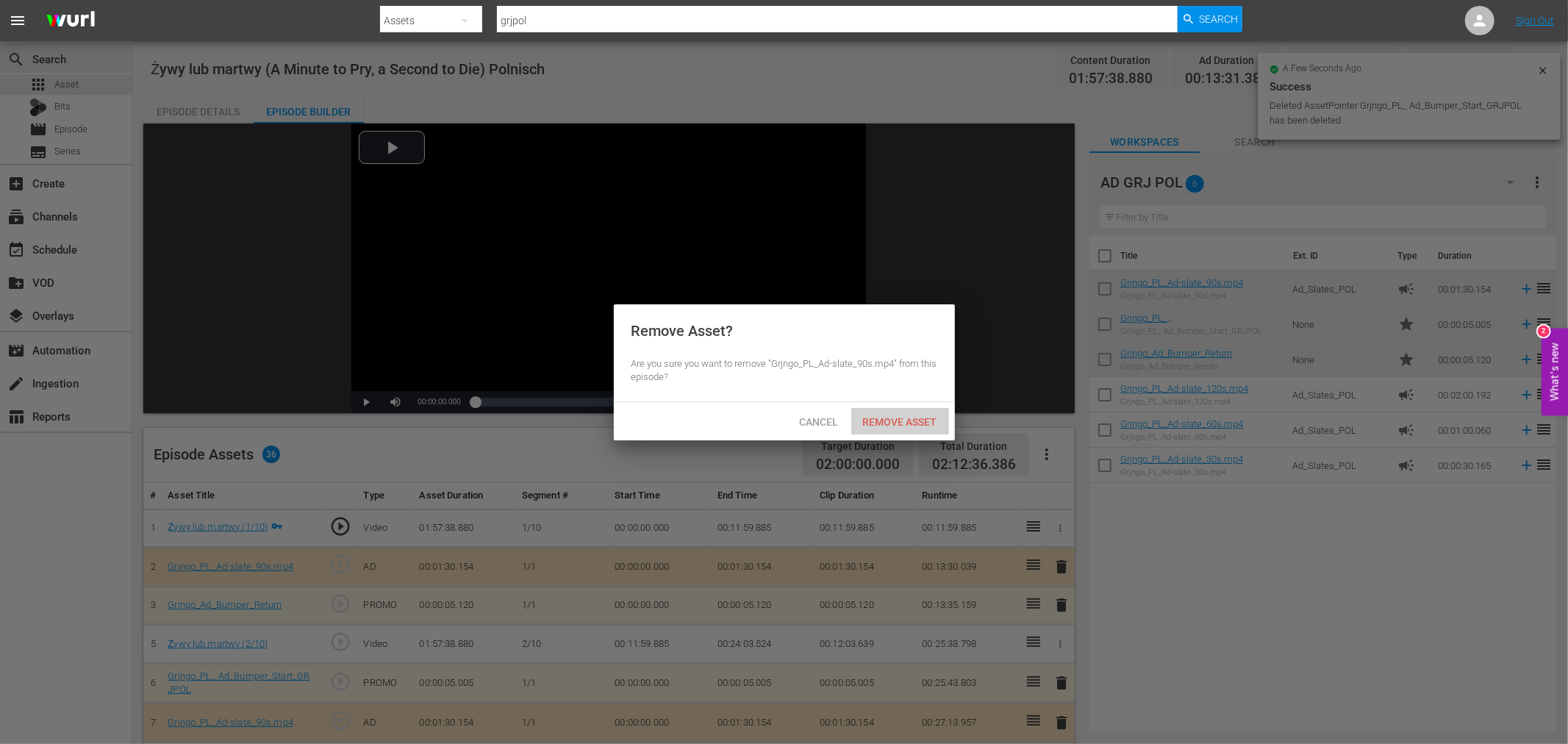
click at [907, 429] on div "Remove Asset" at bounding box center [899, 422] width 97 height 27
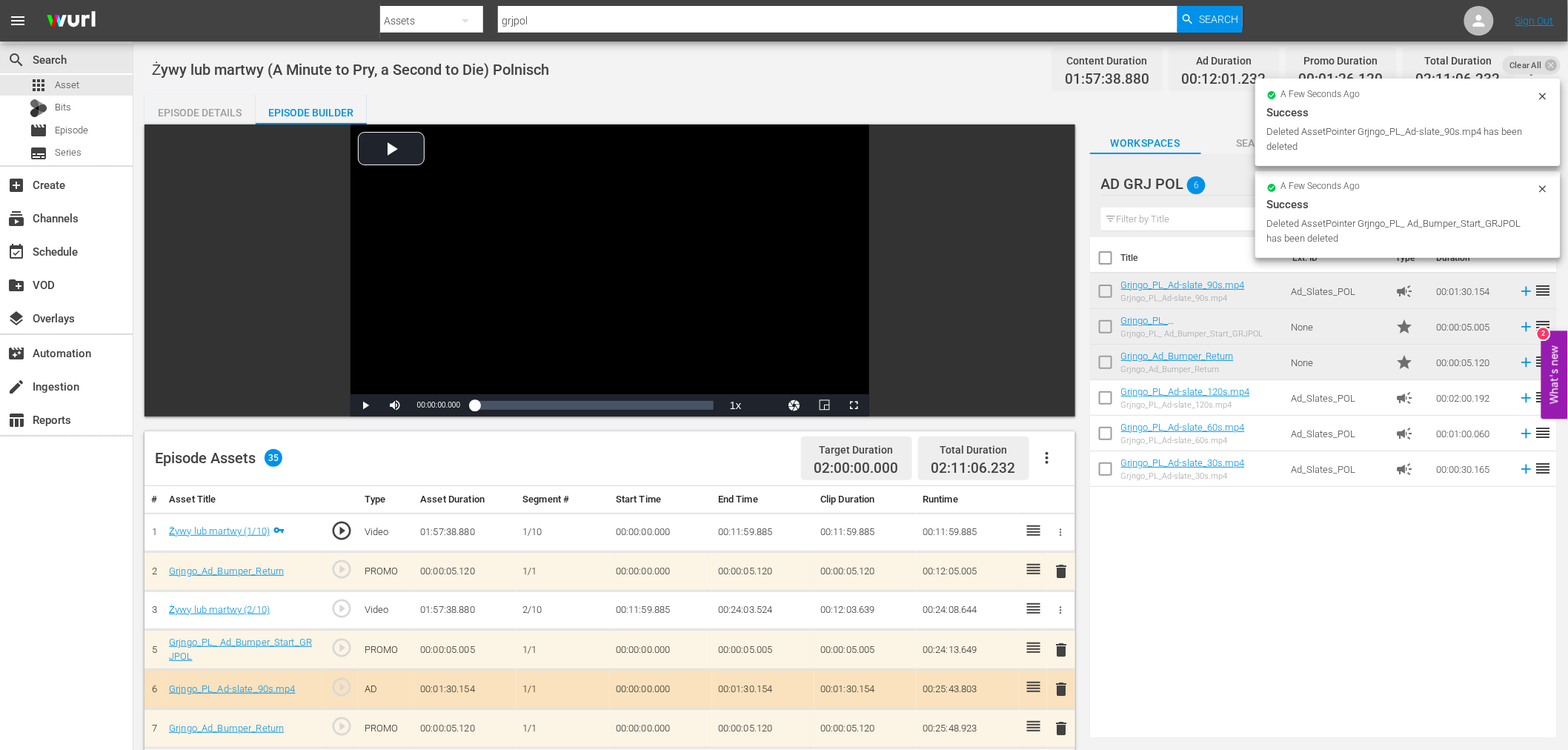
click at [1062, 570] on span "delete" at bounding box center [1062, 571] width 18 height 18
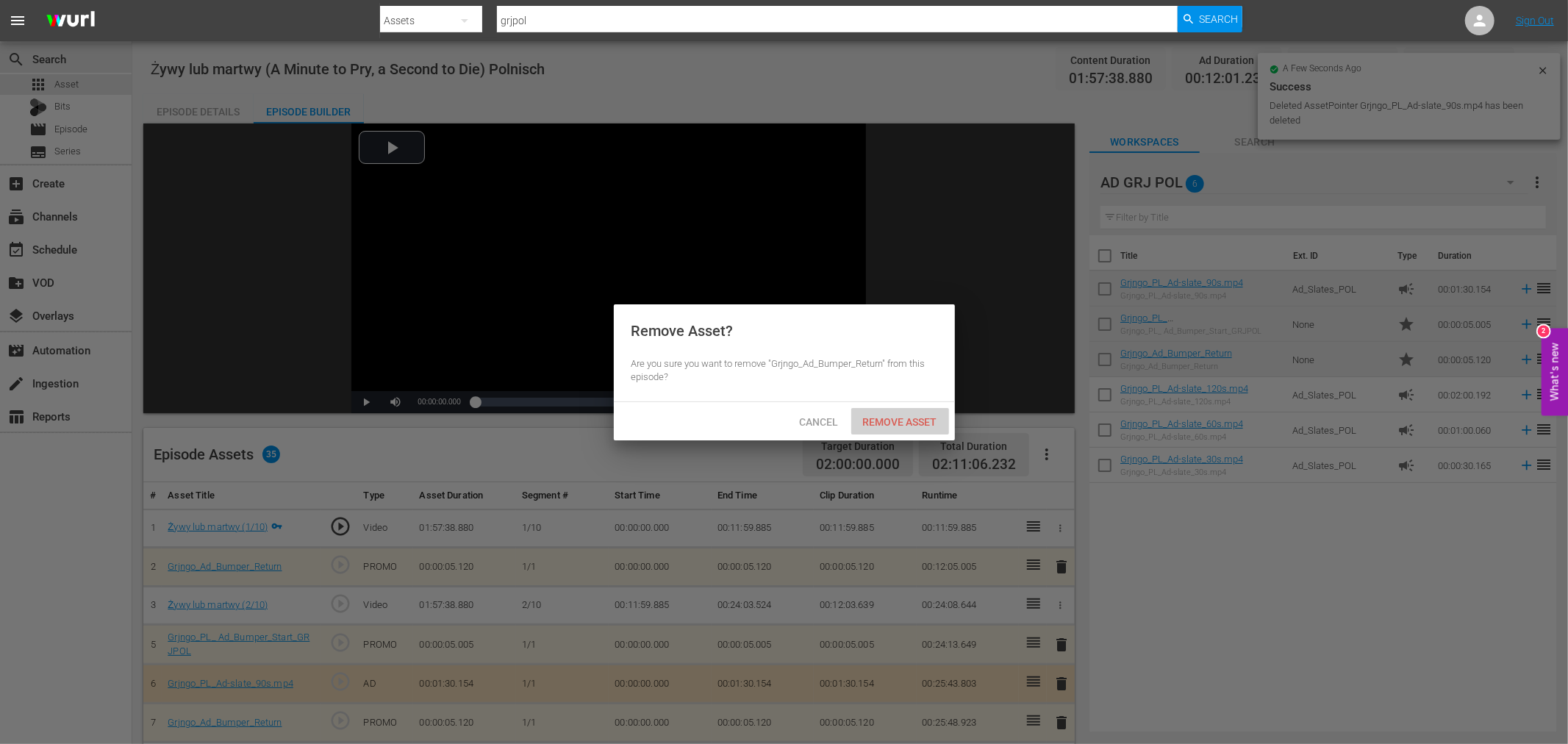
click at [895, 417] on span "Remove Asset" at bounding box center [899, 422] width 97 height 12
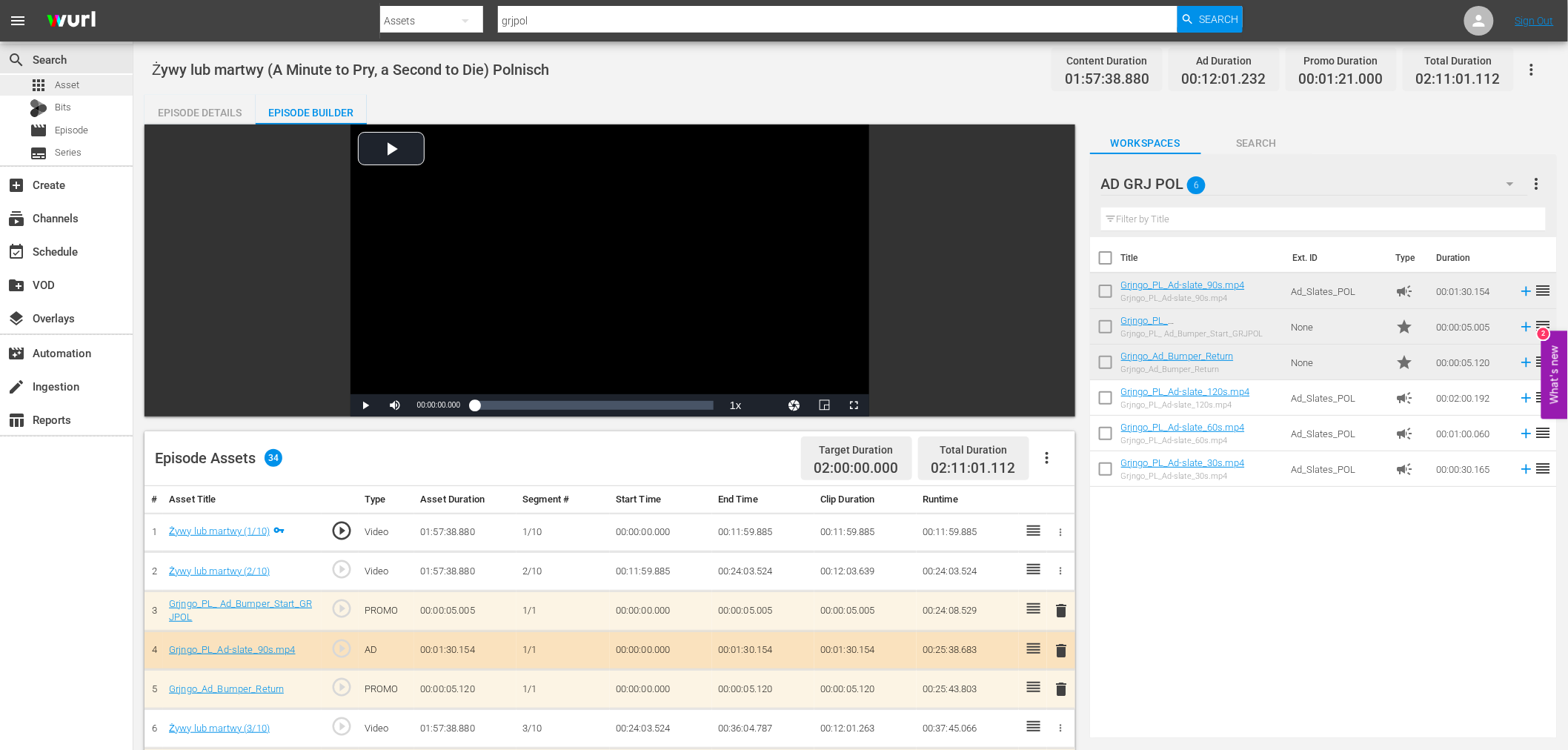
click at [89, 85] on div "apps Asset" at bounding box center [66, 85] width 133 height 21
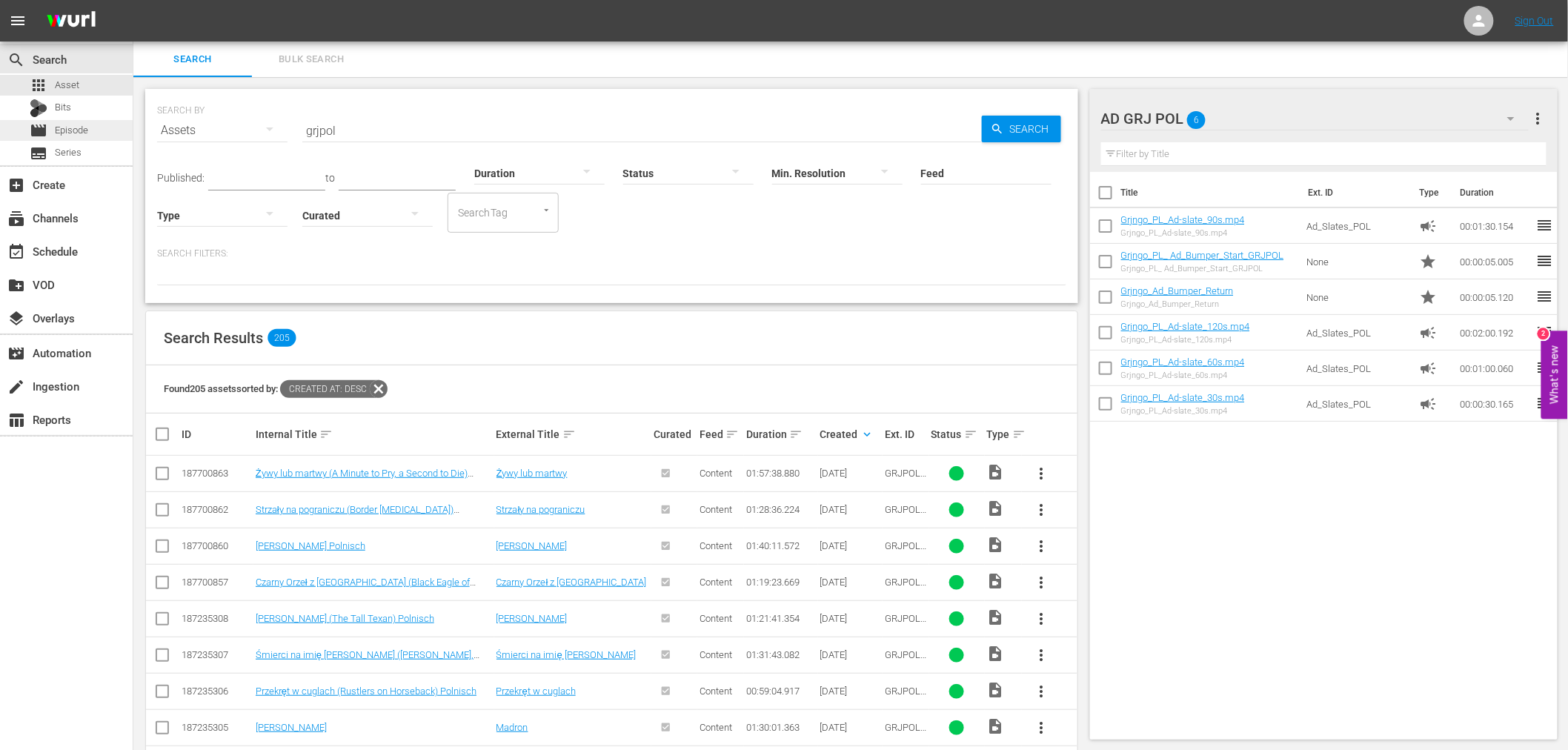
click at [92, 129] on div "movie Episode" at bounding box center [66, 130] width 133 height 21
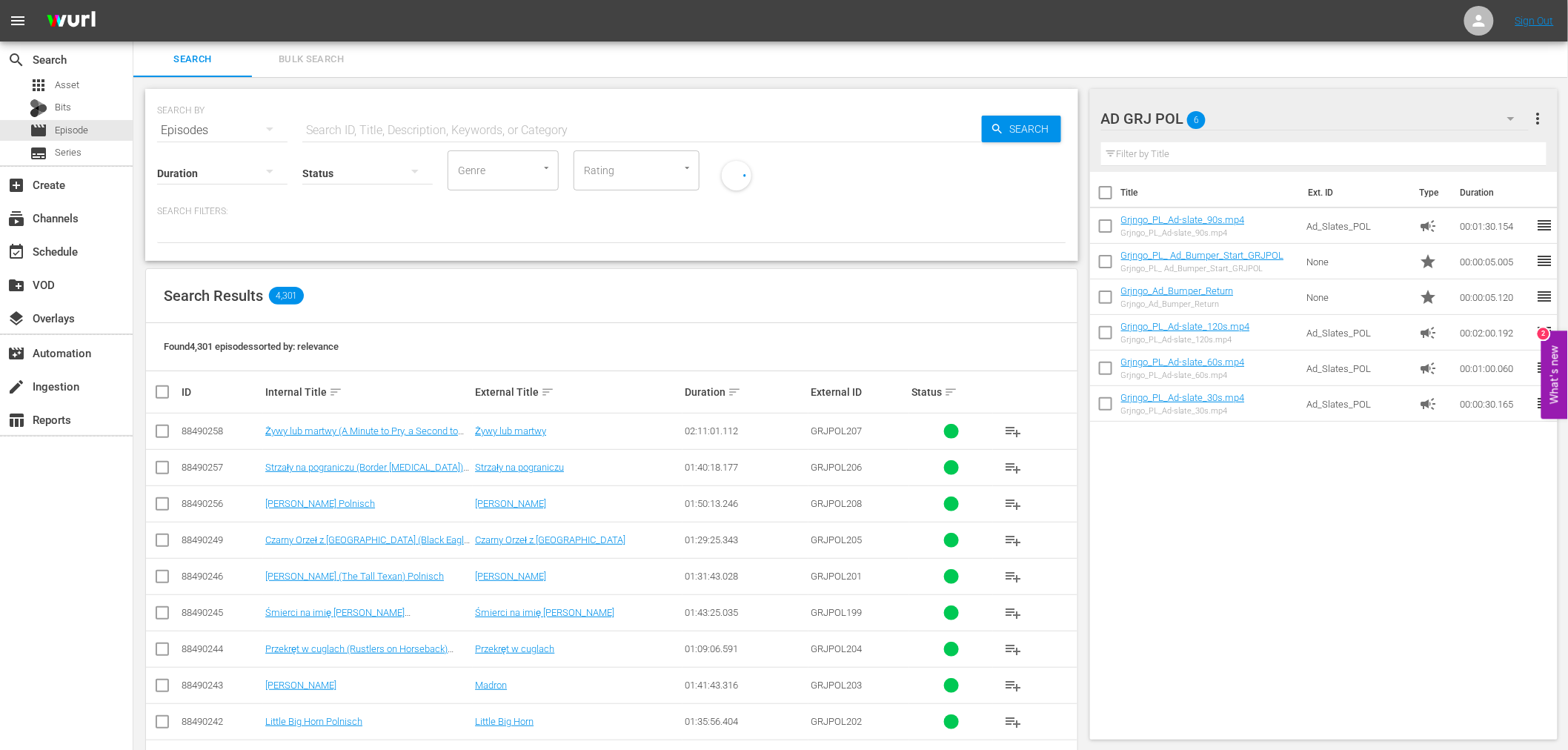
click at [1512, 121] on icon "button" at bounding box center [1510, 118] width 18 height 18
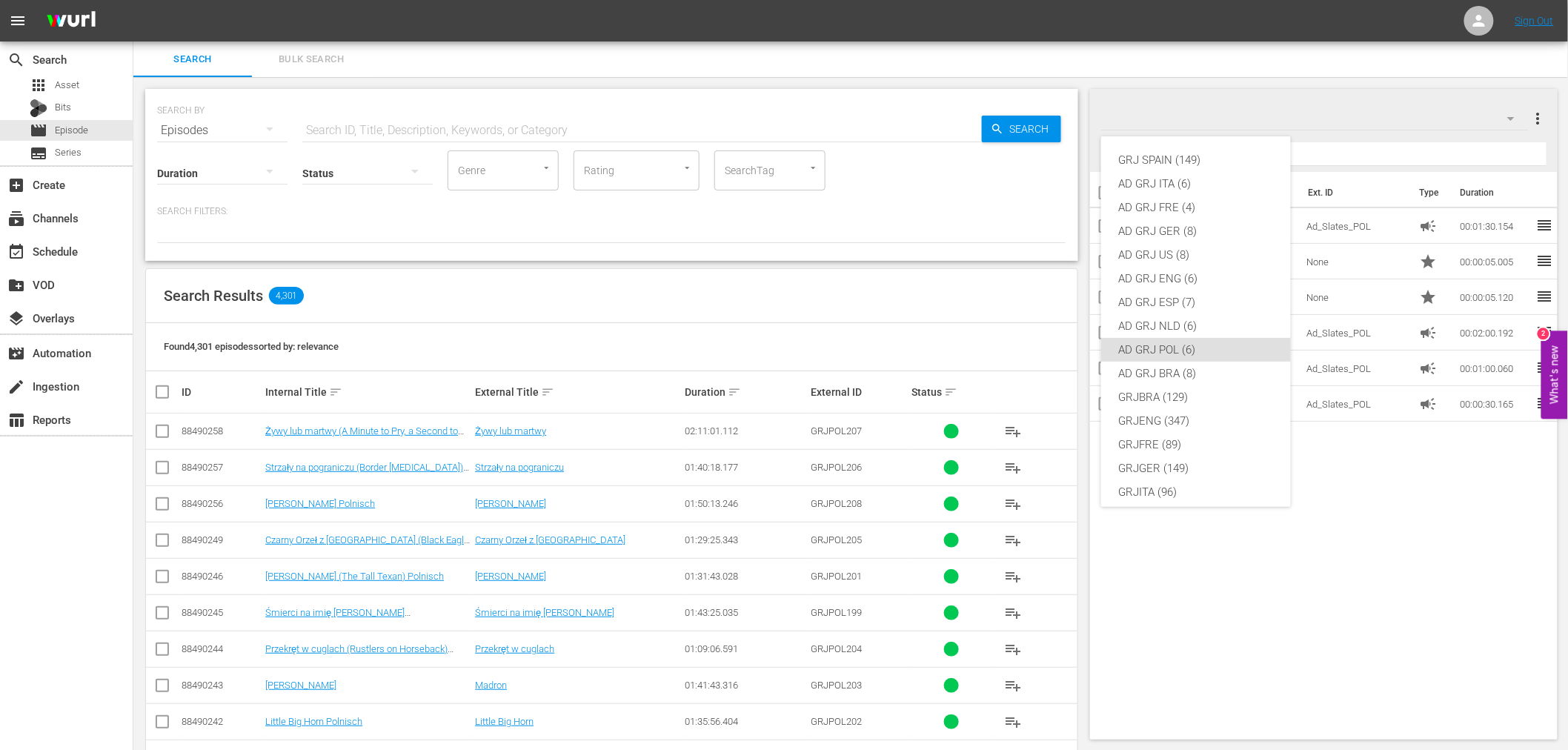
scroll to position [128, 0]
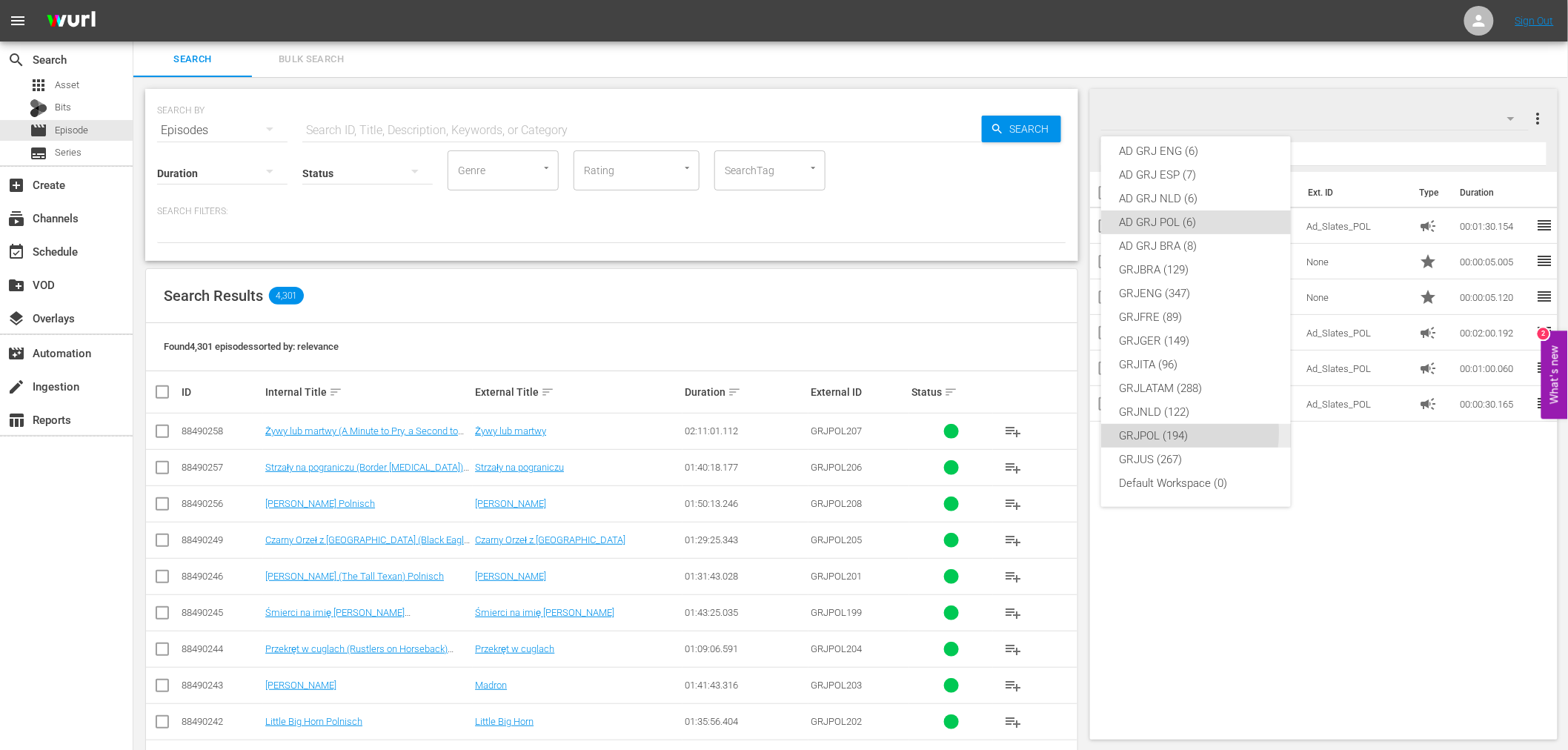
click at [1164, 432] on div "GRJPOL (194)" at bounding box center [1196, 436] width 154 height 24
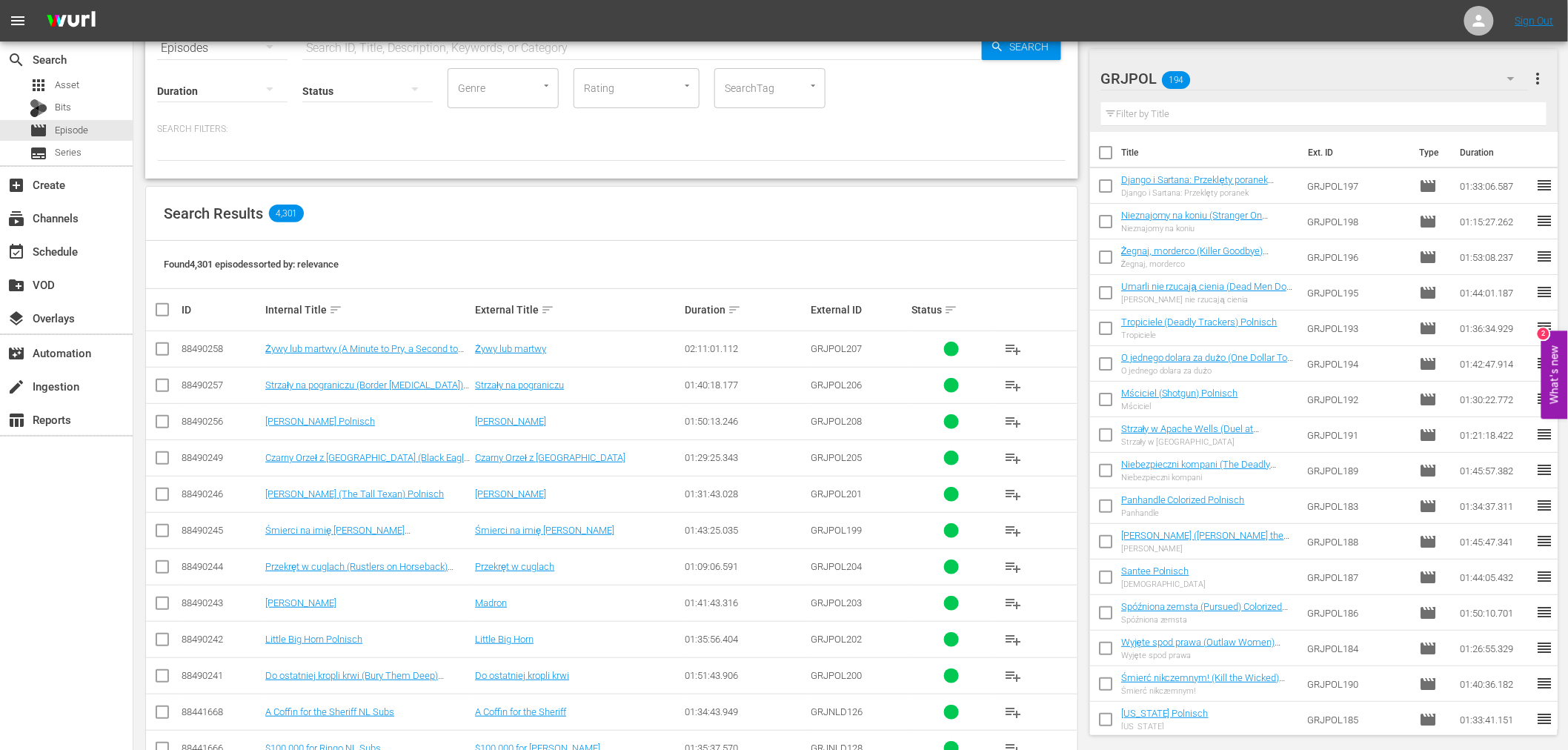
scroll to position [165, 0]
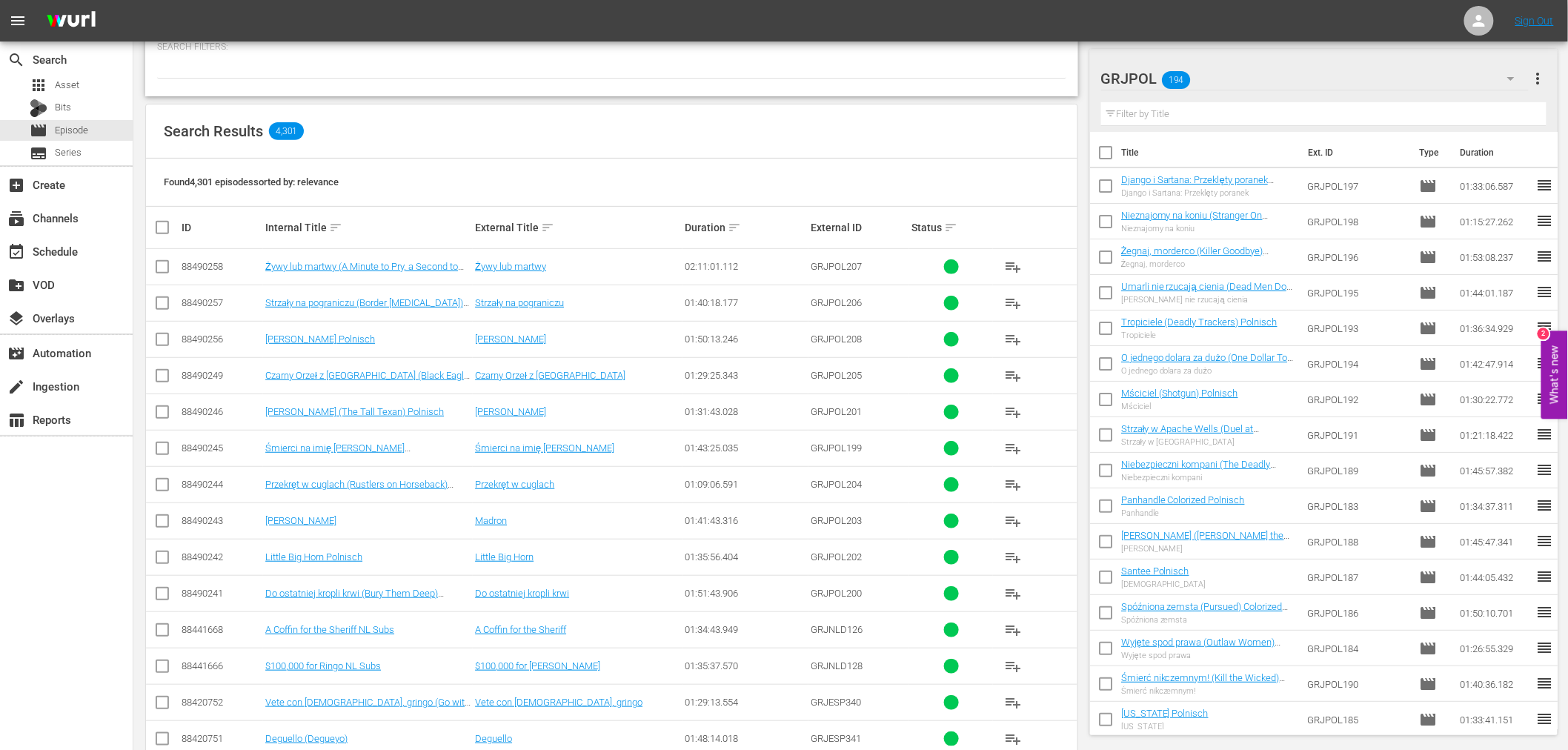
click at [160, 593] on input "checkbox" at bounding box center [162, 597] width 18 height 18
checkbox input "true"
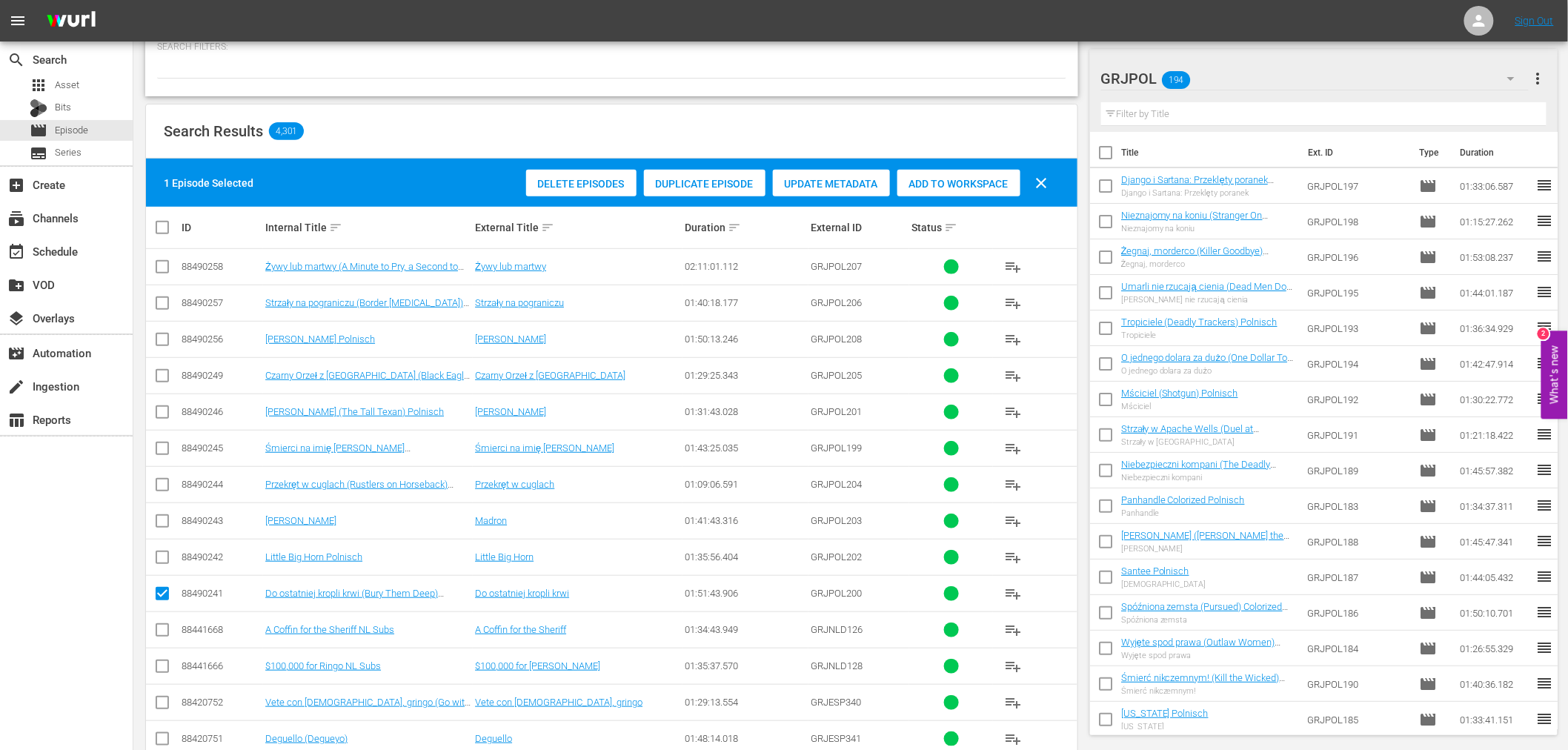
click at [161, 554] on input "checkbox" at bounding box center [162, 560] width 18 height 18
checkbox input "true"
click at [160, 513] on icon at bounding box center [162, 521] width 18 height 18
click at [167, 476] on icon at bounding box center [162, 485] width 18 height 18
click at [158, 523] on input "checkbox" at bounding box center [162, 524] width 18 height 18
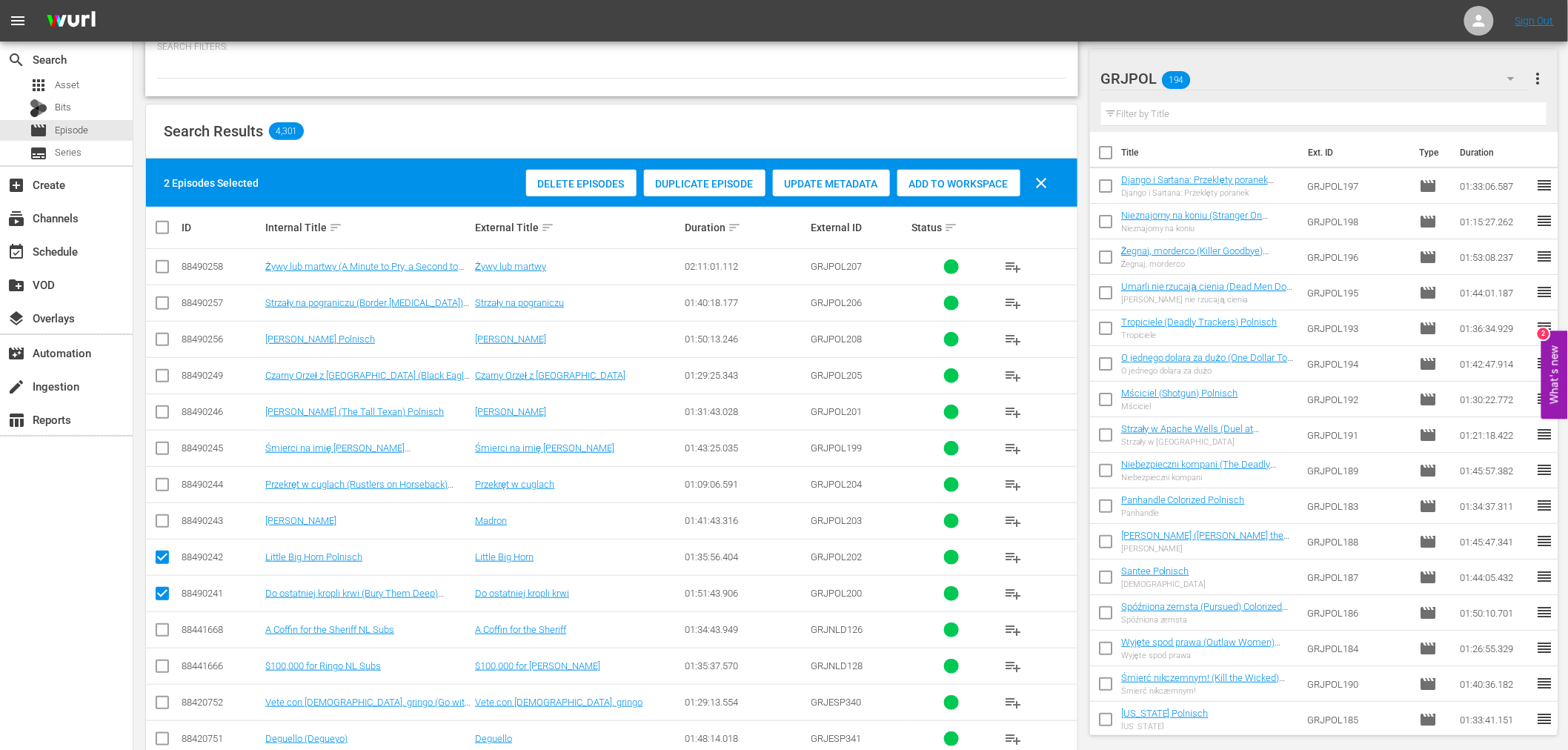
checkbox input "true"
click at [167, 493] on input "checkbox" at bounding box center [162, 487] width 18 height 18
checkbox input "true"
click at [166, 447] on input "checkbox" at bounding box center [162, 451] width 18 height 18
checkbox input "true"
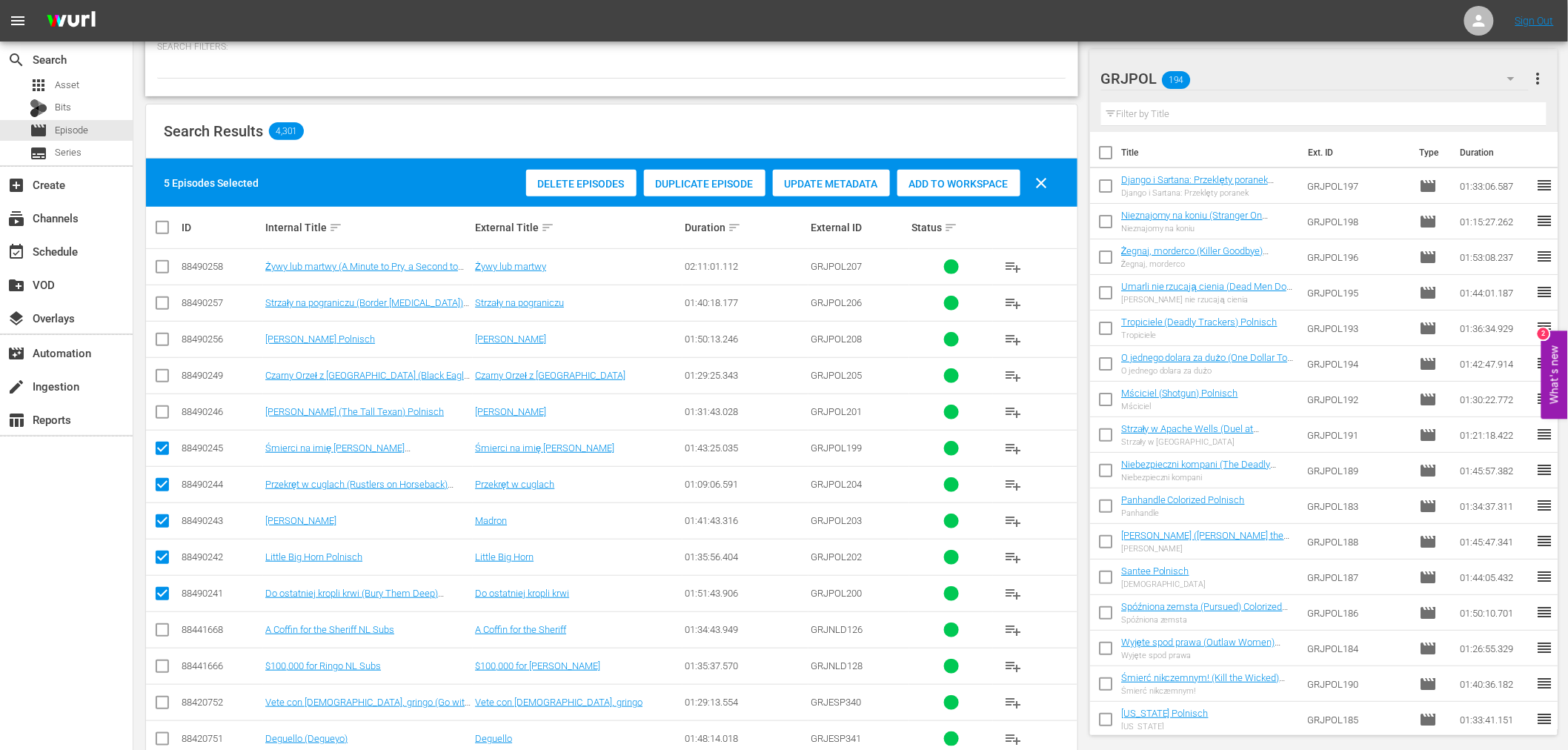
click at [163, 410] on input "checkbox" at bounding box center [162, 415] width 18 height 18
checkbox input "true"
click at [157, 372] on input "checkbox" at bounding box center [162, 379] width 18 height 18
checkbox input "true"
click at [161, 338] on input "checkbox" at bounding box center [162, 342] width 18 height 18
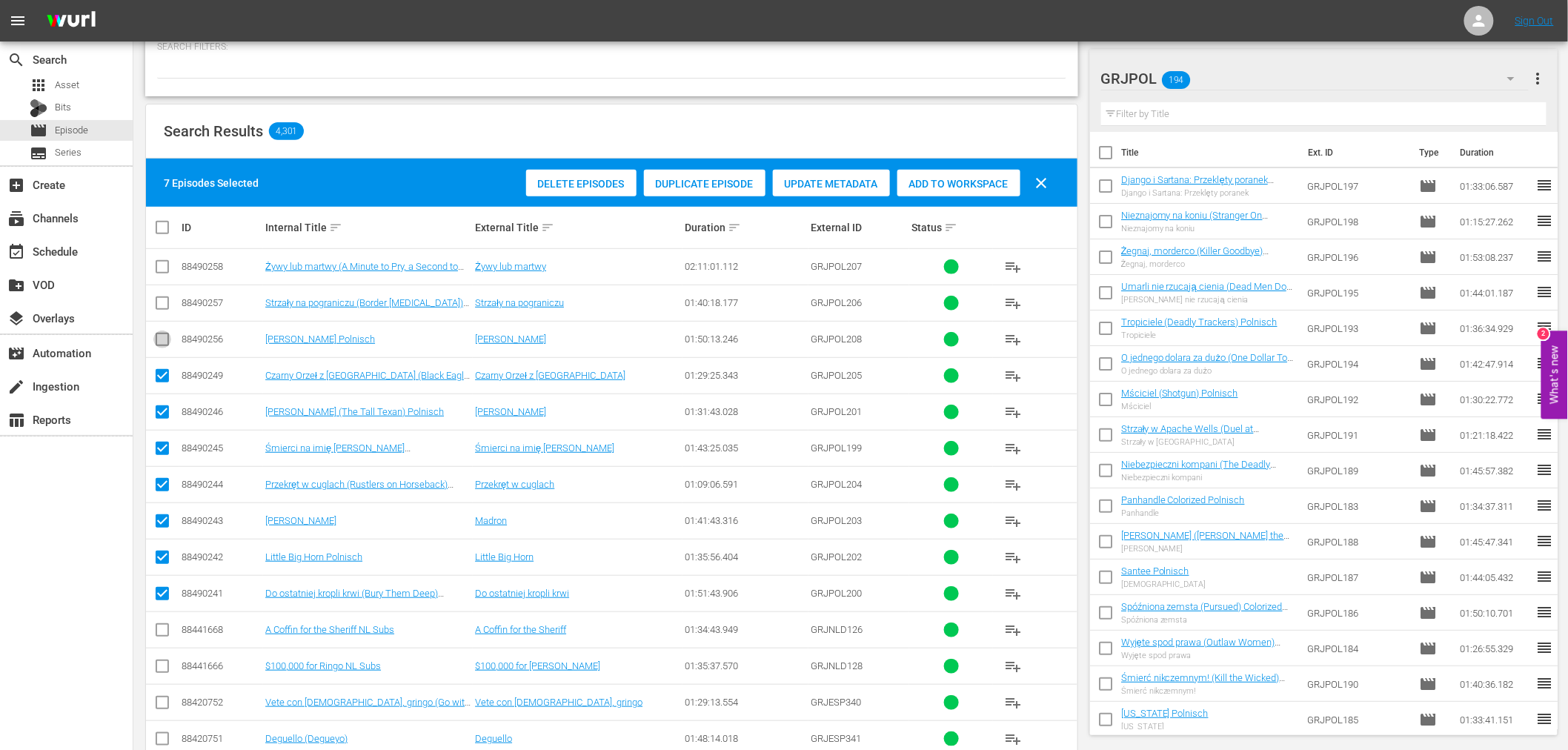
checkbox input "true"
click at [161, 300] on input "checkbox" at bounding box center [162, 306] width 18 height 18
checkbox input "true"
click at [159, 272] on input "checkbox" at bounding box center [162, 270] width 18 height 18
checkbox input "true"
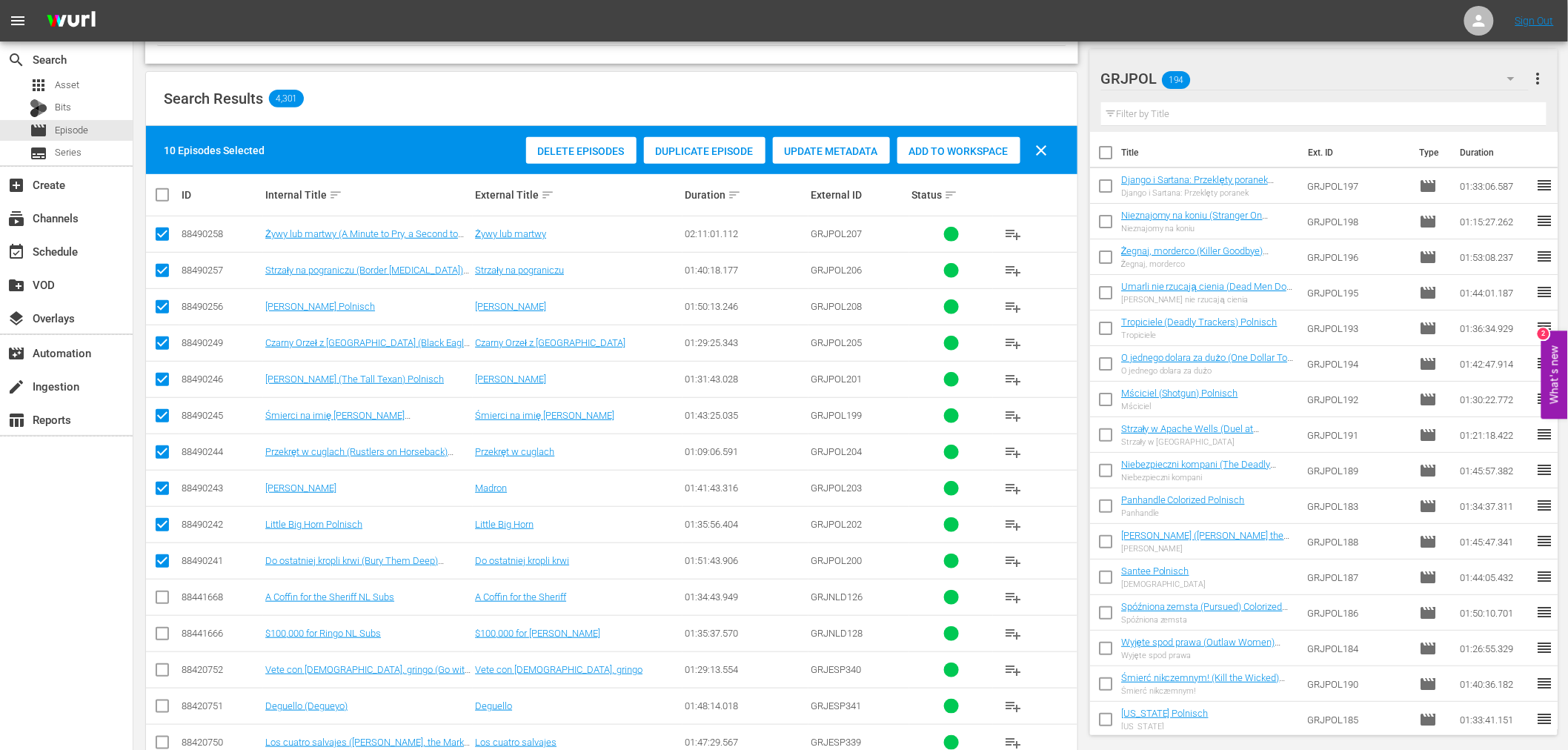
scroll to position [247, 0]
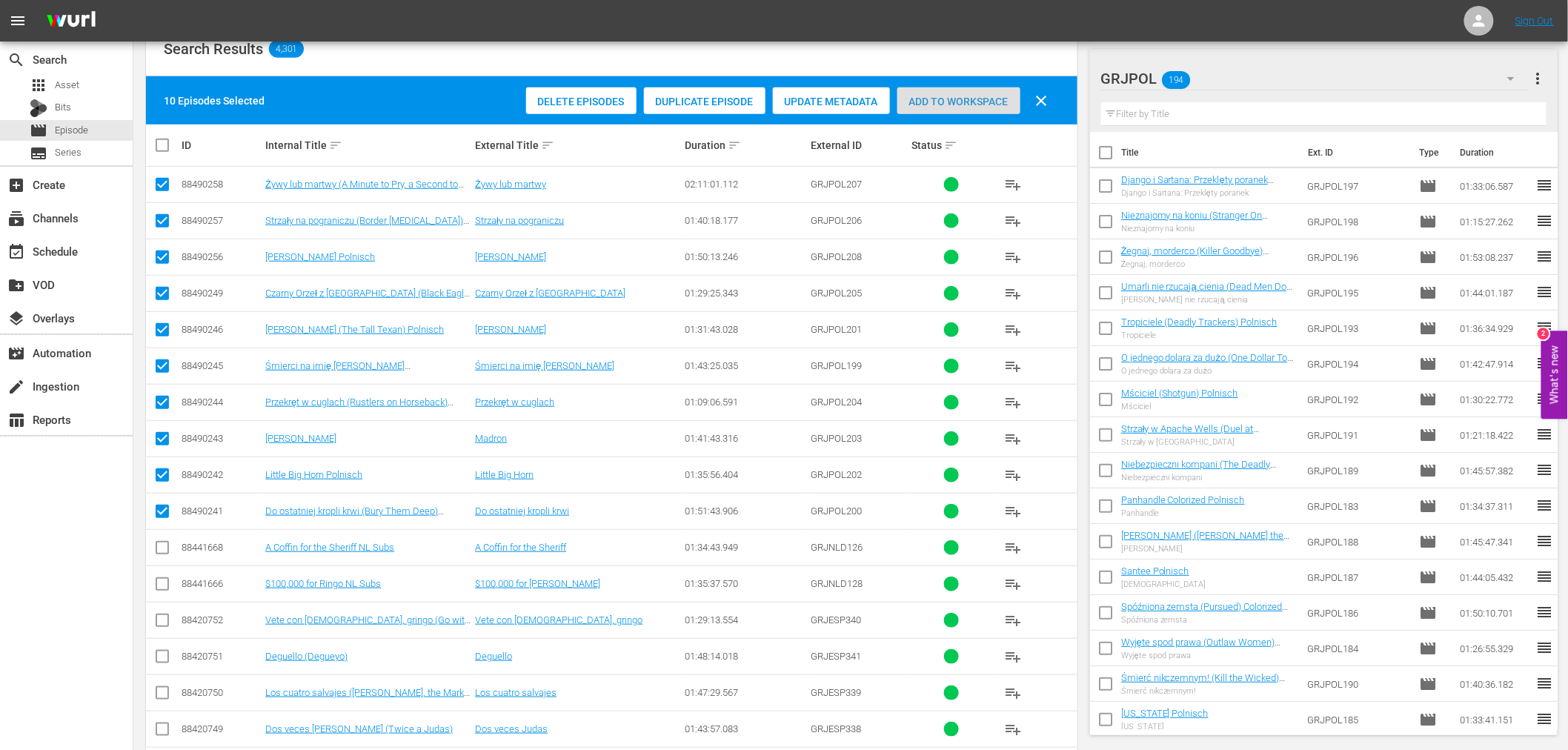
click at [921, 101] on span "Add to Workspace" at bounding box center [959, 101] width 123 height 12
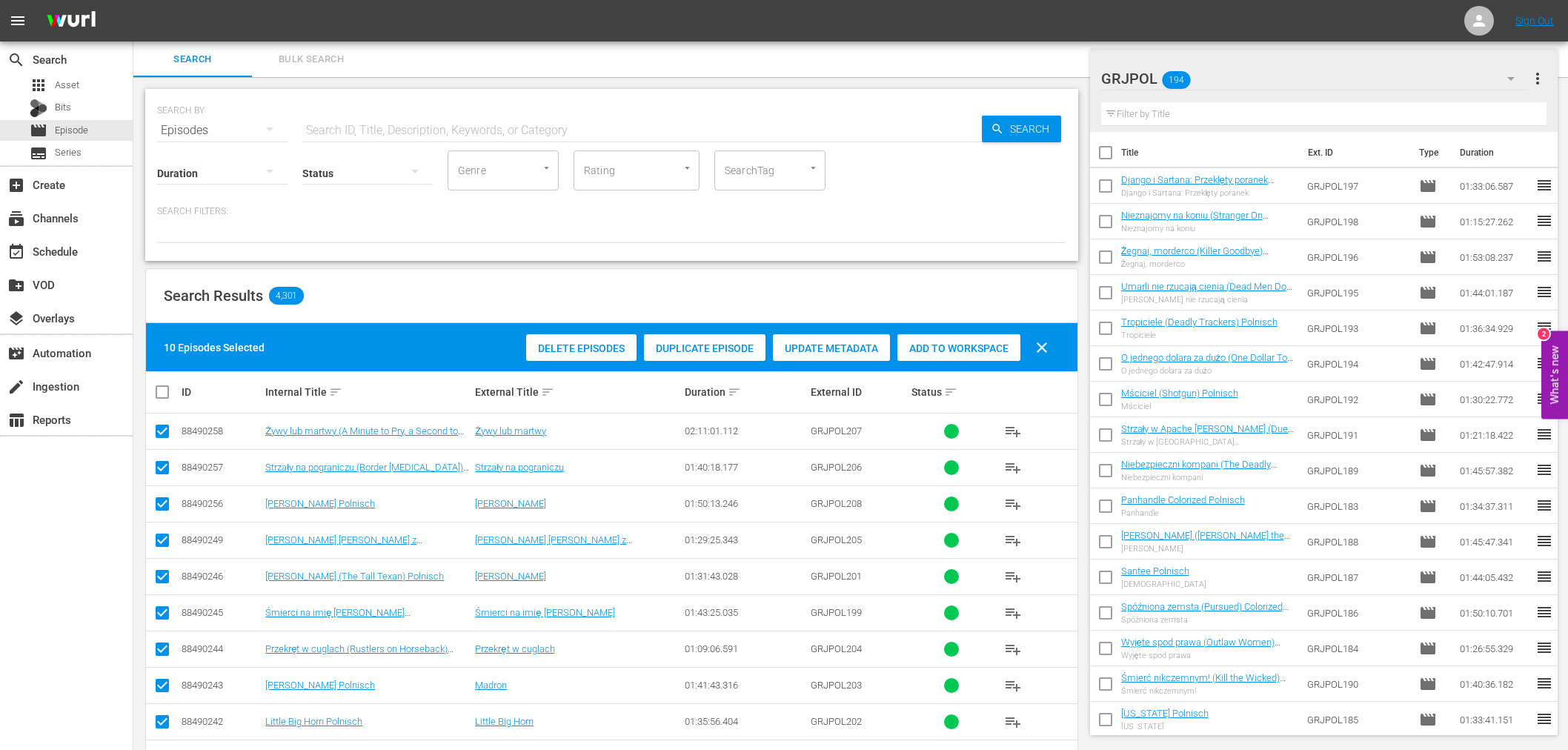
scroll to position [247, 0]
